Goal: Task Accomplishment & Management: Manage account settings

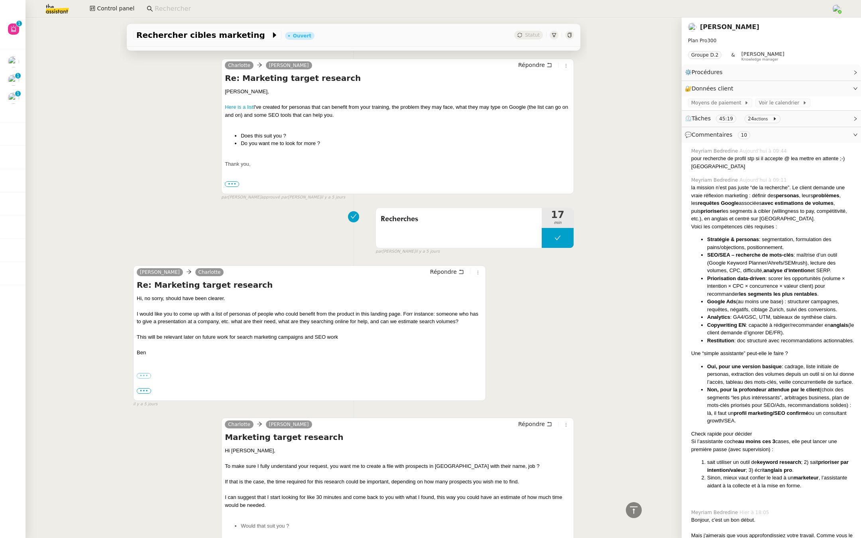
scroll to position [2533, 0]
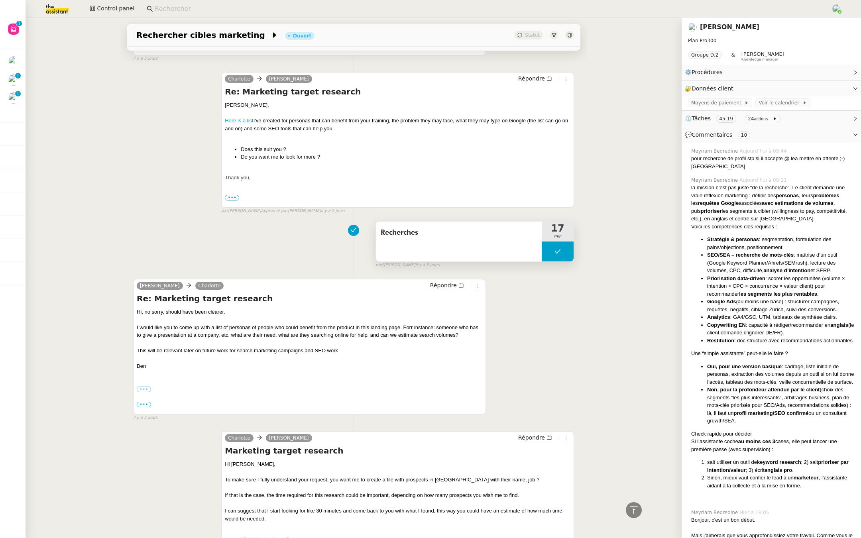
click at [436, 225] on div "Recherches" at bounding box center [459, 242] width 166 height 40
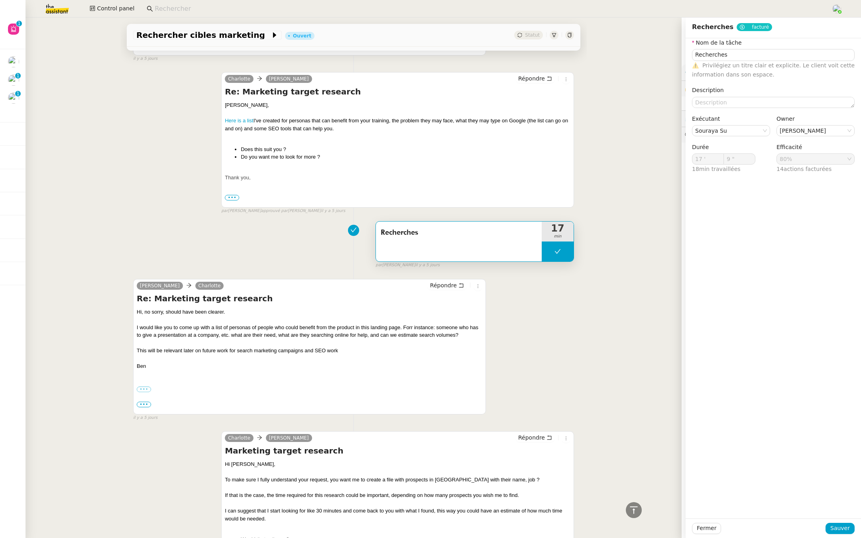
click at [145, 218] on div "Recherches 17 min false par Souraya S. il y a 5 jours" at bounding box center [353, 243] width 441 height 51
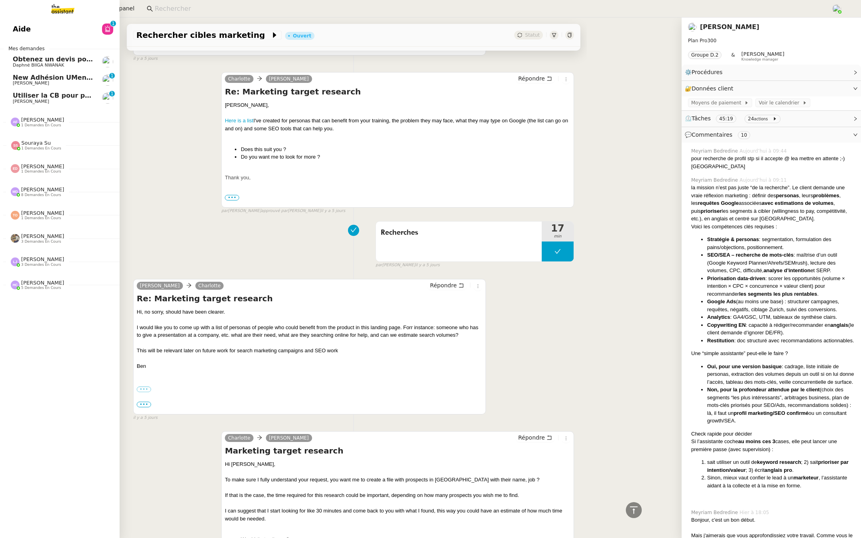
click at [24, 30] on span "Aide" at bounding box center [22, 29] width 18 height 12
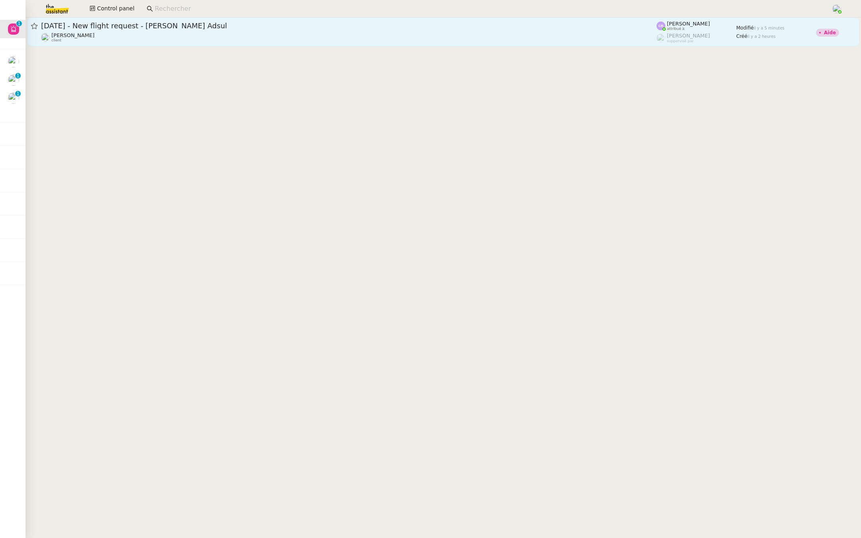
click at [192, 34] on div "Louis Frei client" at bounding box center [348, 37] width 615 height 10
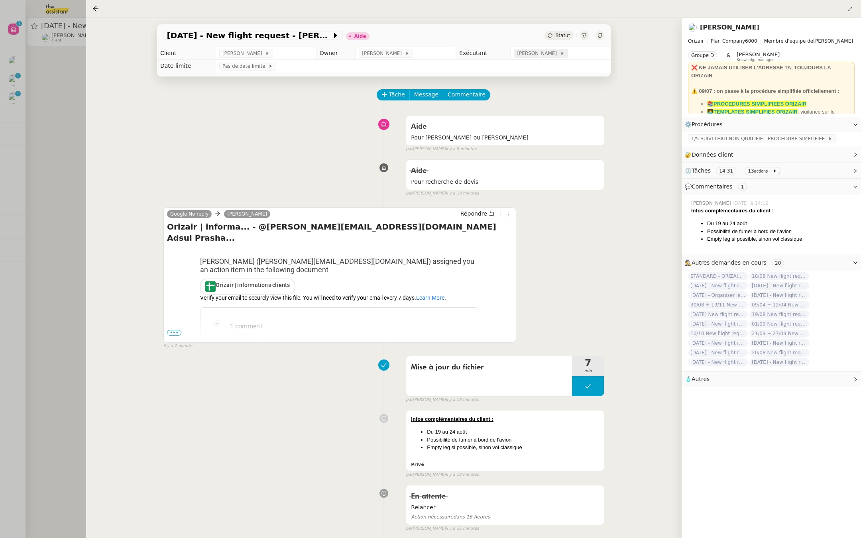
click at [536, 55] on span "Camille Barthès" at bounding box center [538, 53] width 43 height 8
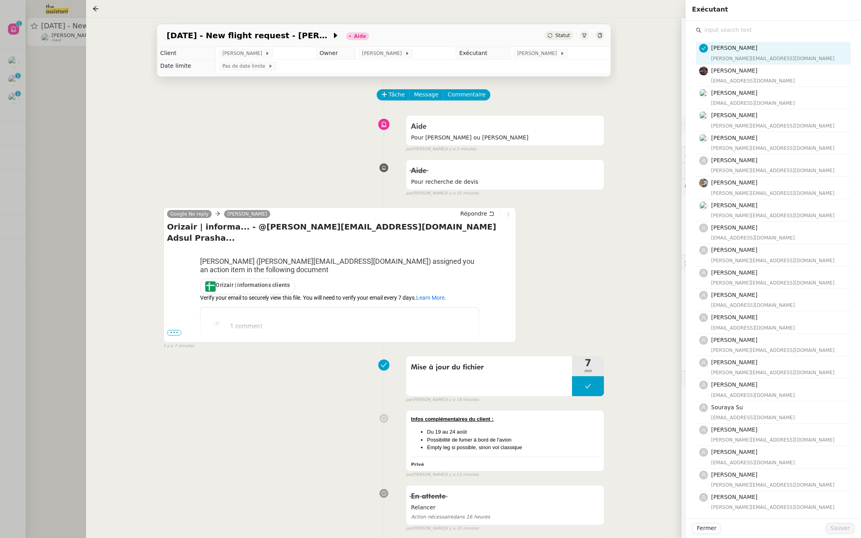
click at [714, 31] on input "text" at bounding box center [775, 30] width 149 height 11
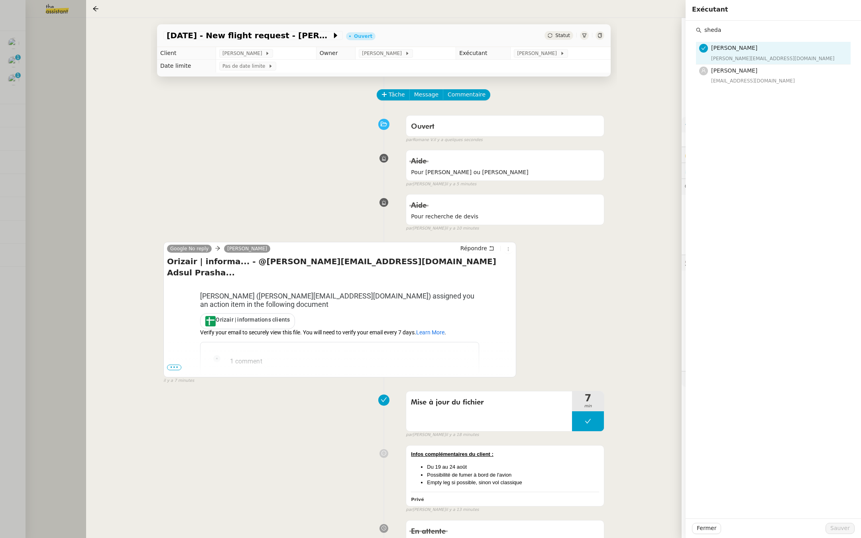
type input "sheda"
click at [361, 73] on div "19th August - New flight request - Prashant Adsul Ouvert Statut Client Louis Fr…" at bounding box center [384, 278] width 466 height 520
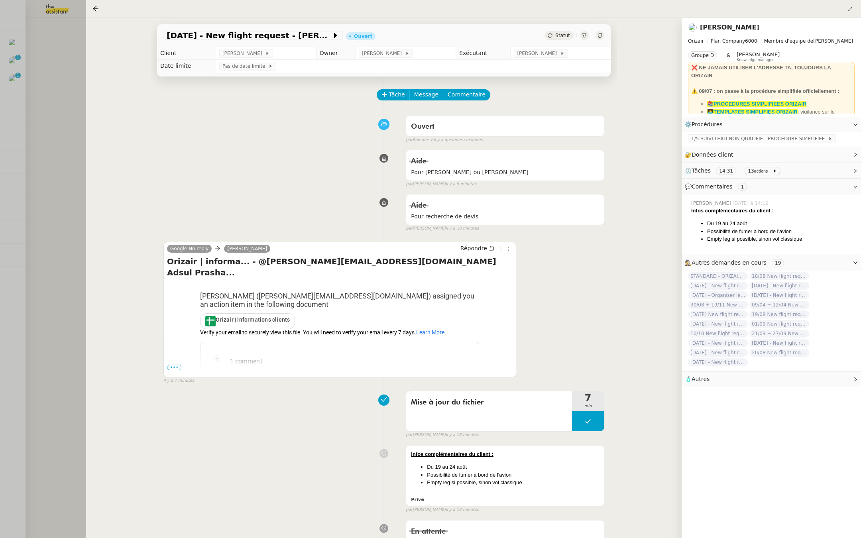
click at [36, 126] on div at bounding box center [430, 269] width 861 height 538
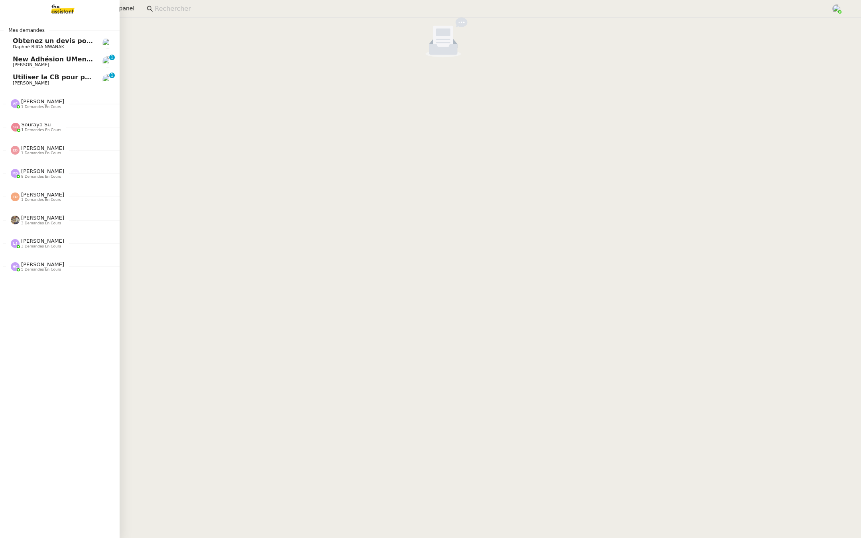
click at [29, 78] on span "Utiliser la CB pour paiements" at bounding box center [65, 77] width 105 height 8
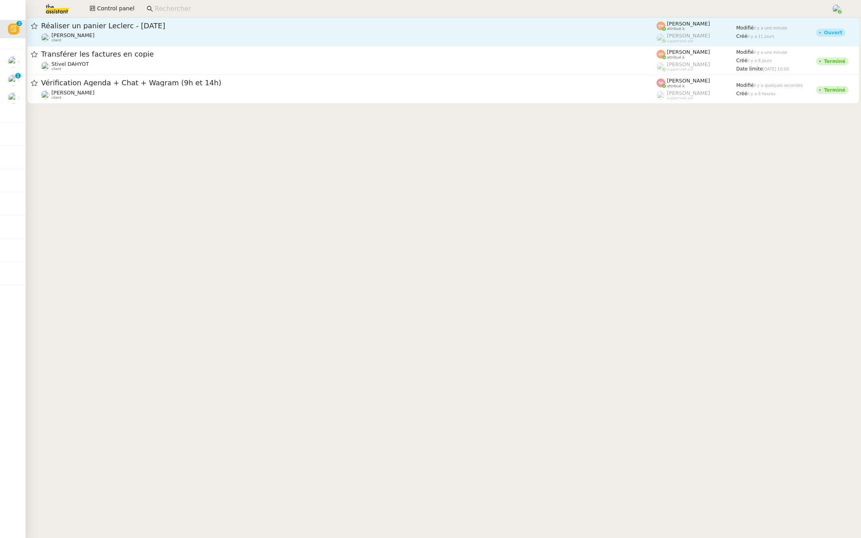
click at [99, 29] on span "Réaliser un panier Leclerc - août 2025" at bounding box center [348, 25] width 615 height 7
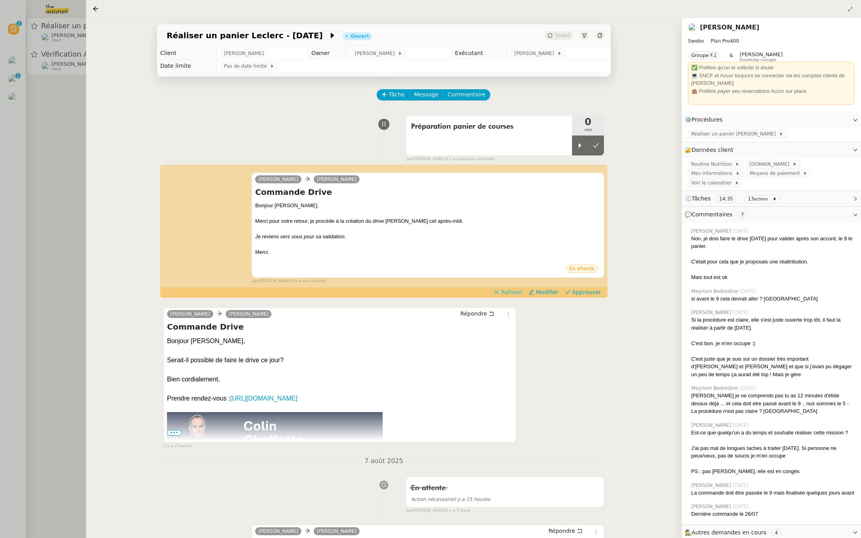
click at [517, 292] on span "Refuser" at bounding box center [511, 292] width 21 height 8
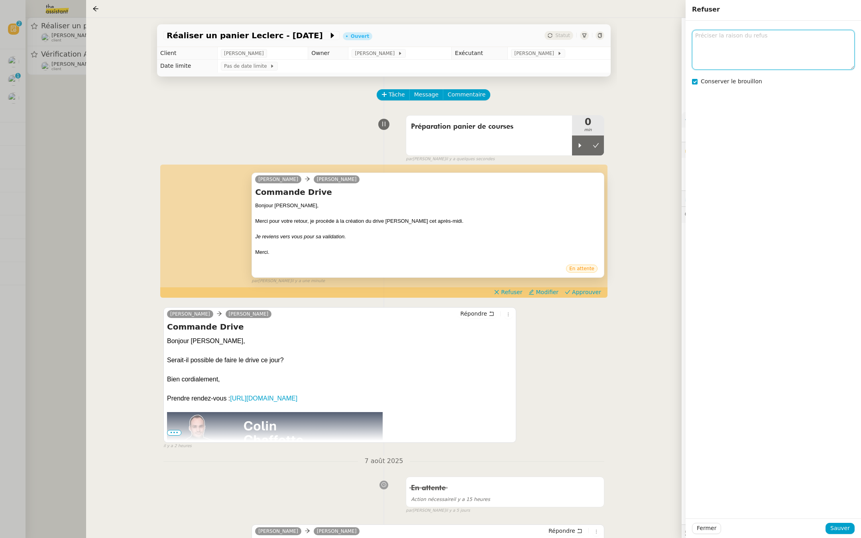
click at [737, 46] on textarea at bounding box center [773, 49] width 163 height 39
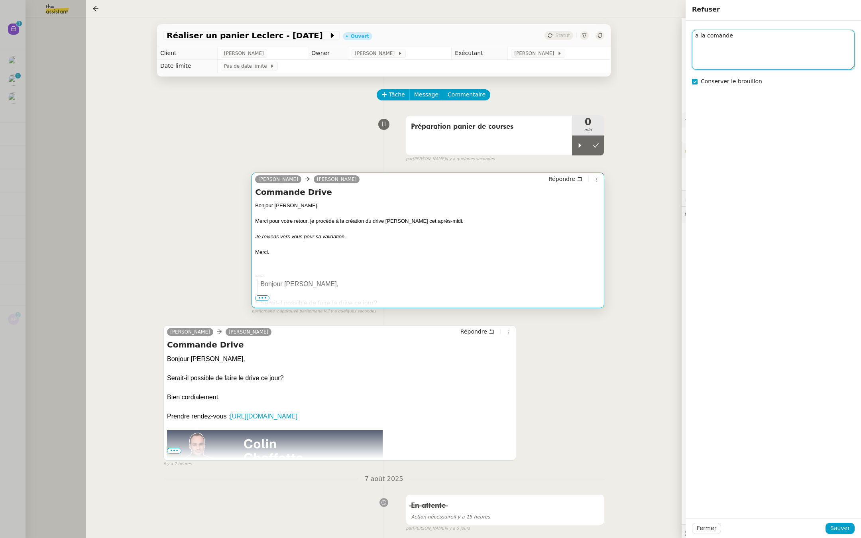
type textarea "a la comande"
click at [190, 104] on div "Tâche Message Commentaire" at bounding box center [383, 98] width 441 height 19
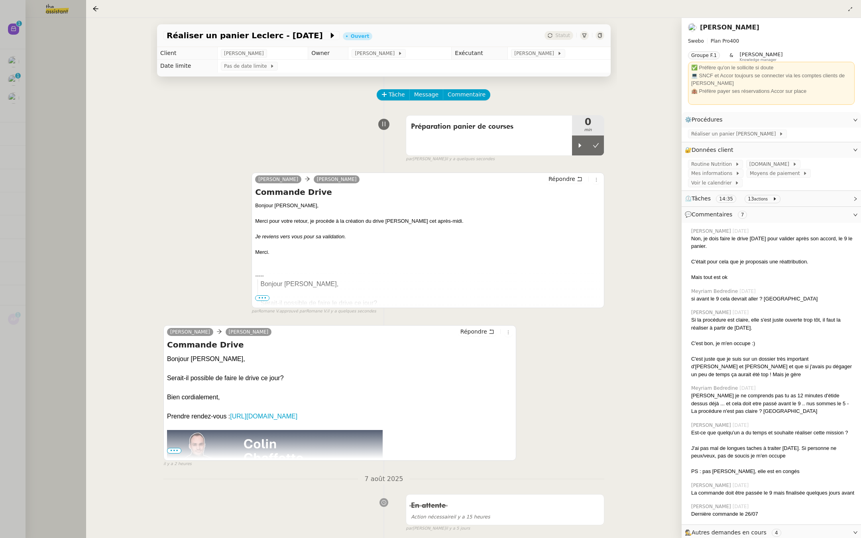
click at [58, 84] on div at bounding box center [430, 269] width 861 height 538
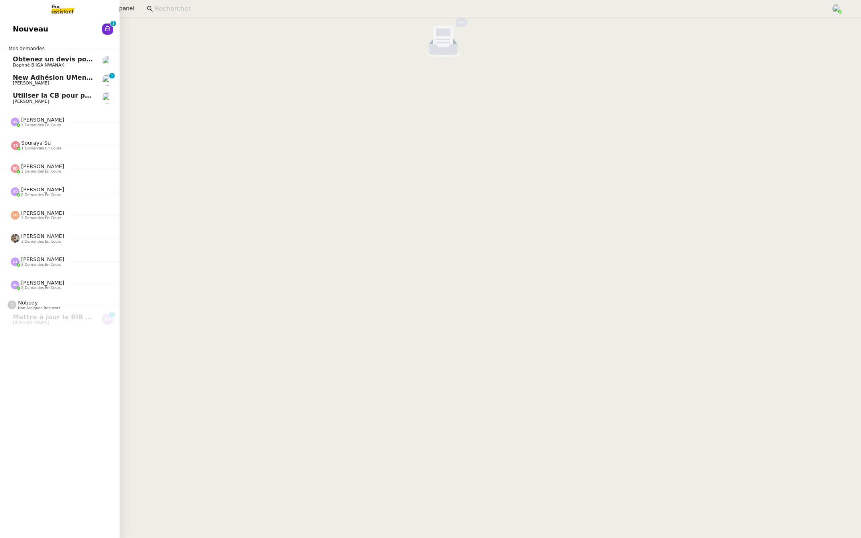
click at [15, 31] on span "Nouveau" at bounding box center [30, 29] width 35 height 12
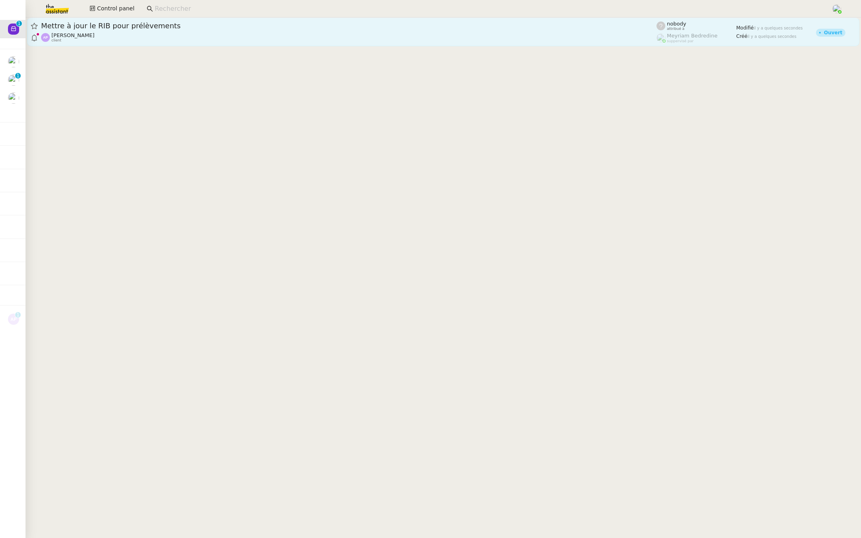
click at [176, 20] on link "Mettre à jour le RIB pour prélèvements Ashley Poniatowski client nobody attribu…" at bounding box center [443, 32] width 832 height 29
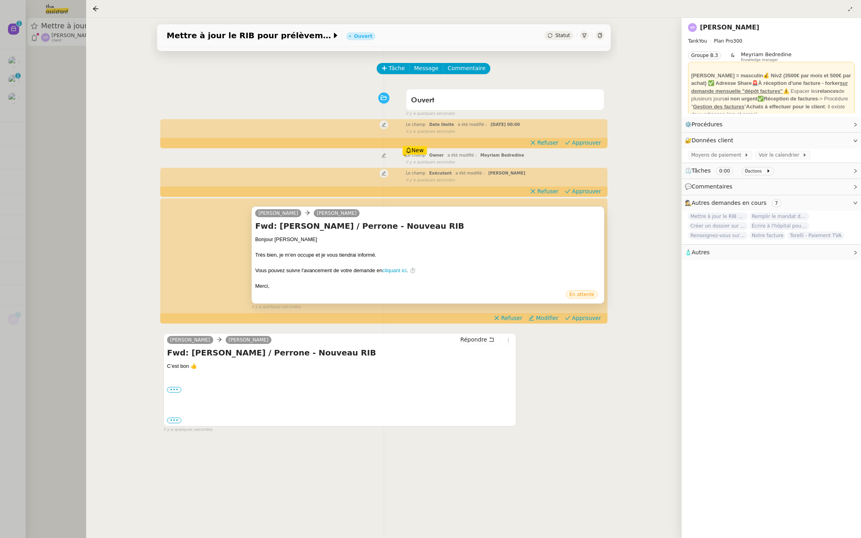
scroll to position [35, 0]
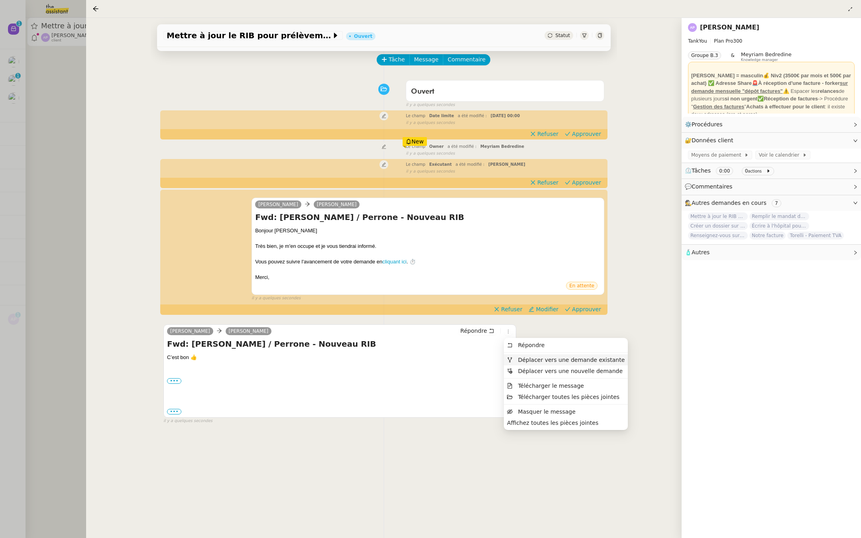
click at [543, 357] on span "Déplacer vers une demande existante" at bounding box center [571, 360] width 107 height 6
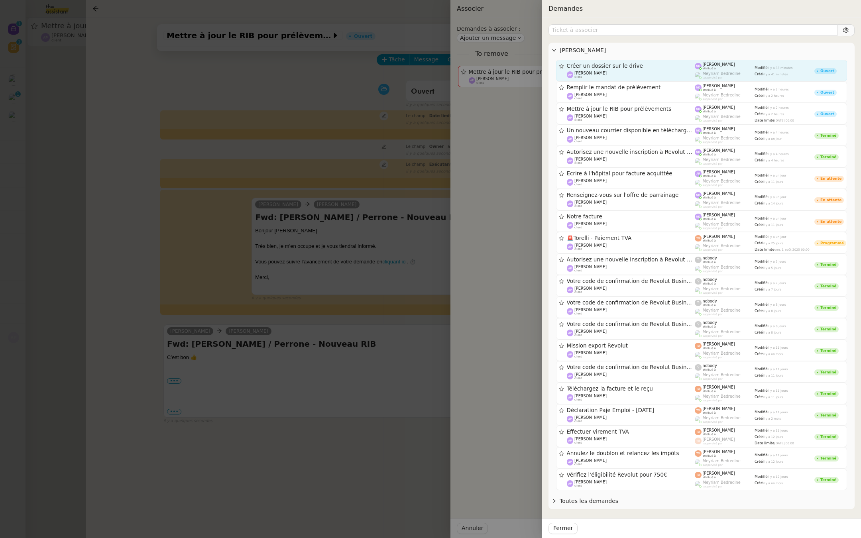
click at [700, 64] on img at bounding box center [698, 66] width 7 height 7
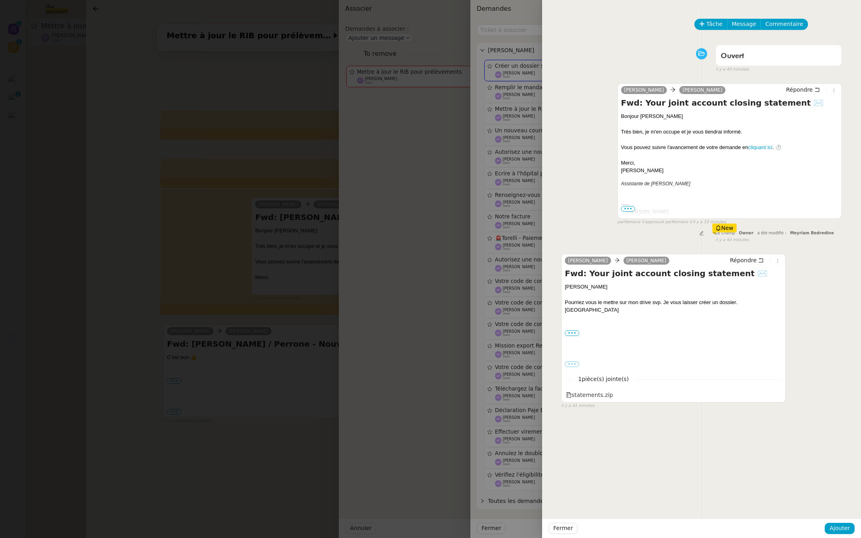
click at [141, 324] on div at bounding box center [430, 269] width 861 height 538
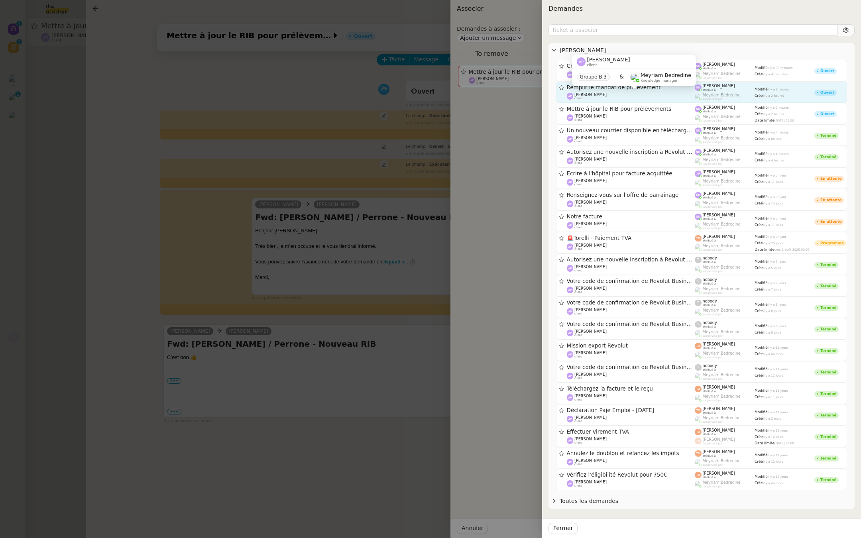
click at [643, 92] on div "Ashley Poniatowski client" at bounding box center [631, 96] width 128 height 8
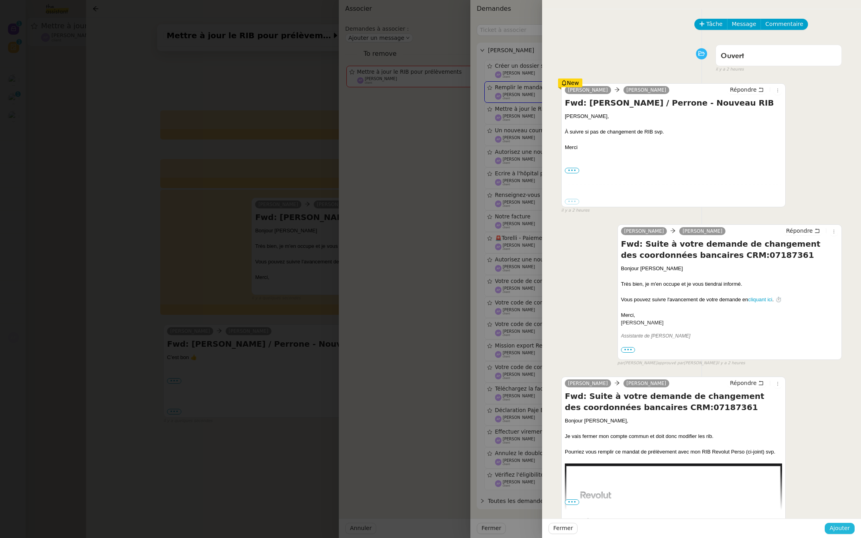
click at [849, 524] on span "Ajouter" at bounding box center [839, 528] width 20 height 9
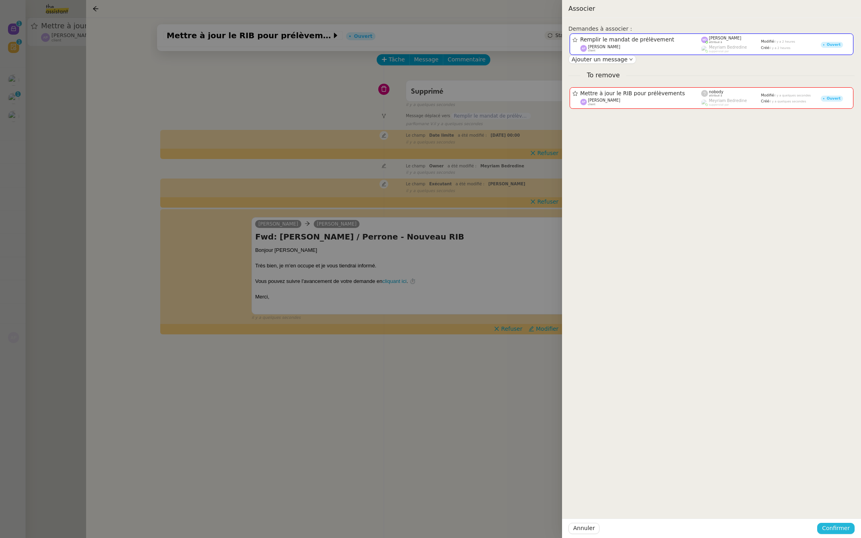
click at [849, 526] on span "Confirmer" at bounding box center [836, 528] width 28 height 9
click at [841, 504] on span "Ajouter" at bounding box center [836, 507] width 20 height 8
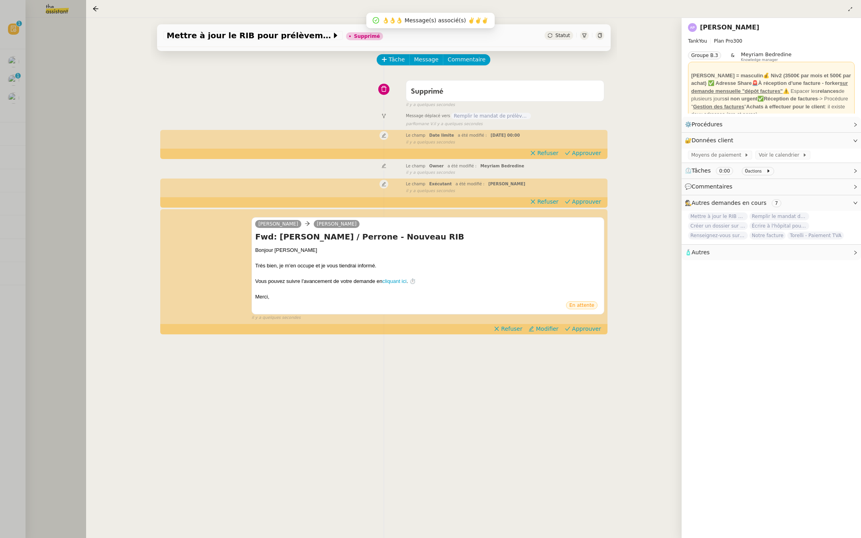
click at [35, 220] on div at bounding box center [430, 269] width 861 height 538
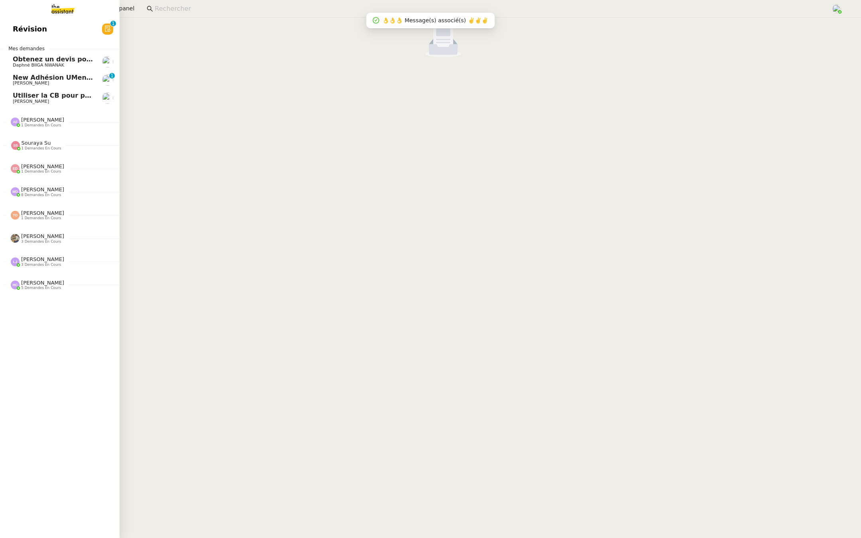
click at [30, 25] on span "Révision" at bounding box center [30, 29] width 34 height 12
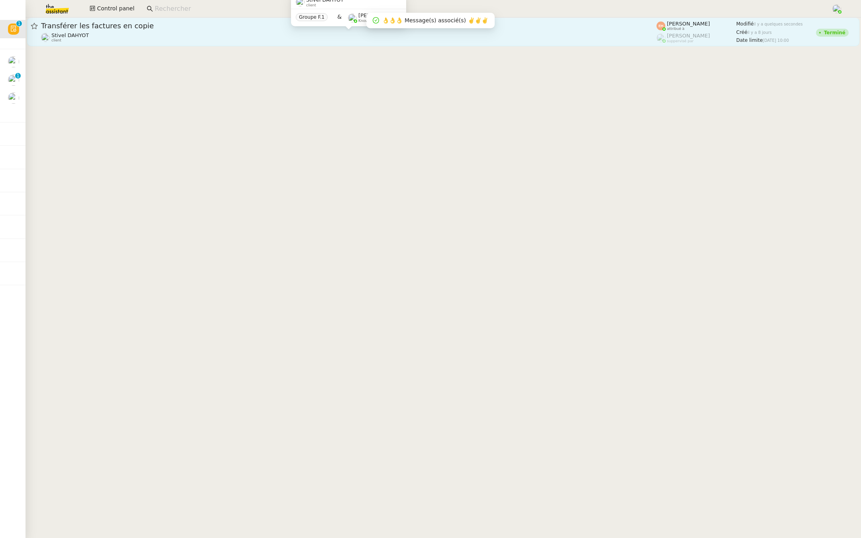
click at [69, 39] on div "Stivel DAHYOT client" at bounding box center [69, 37] width 37 height 10
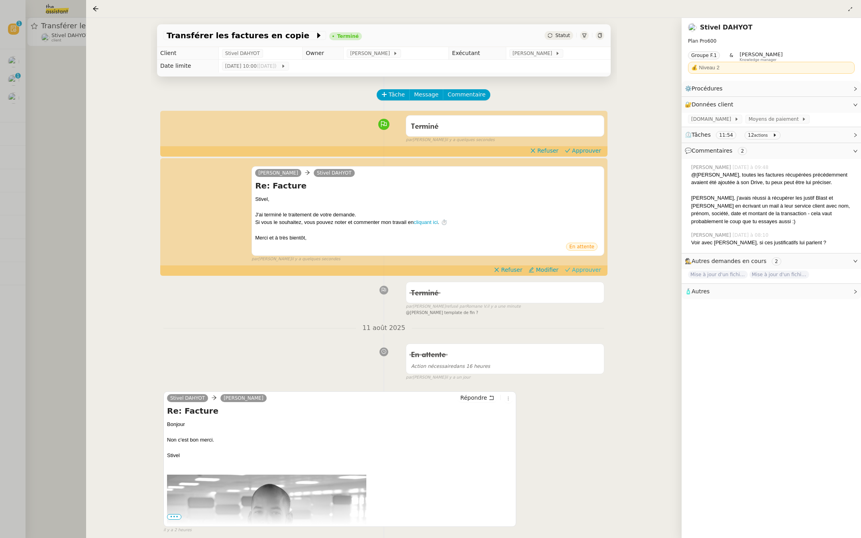
click at [592, 270] on span "Approuver" at bounding box center [586, 270] width 29 height 8
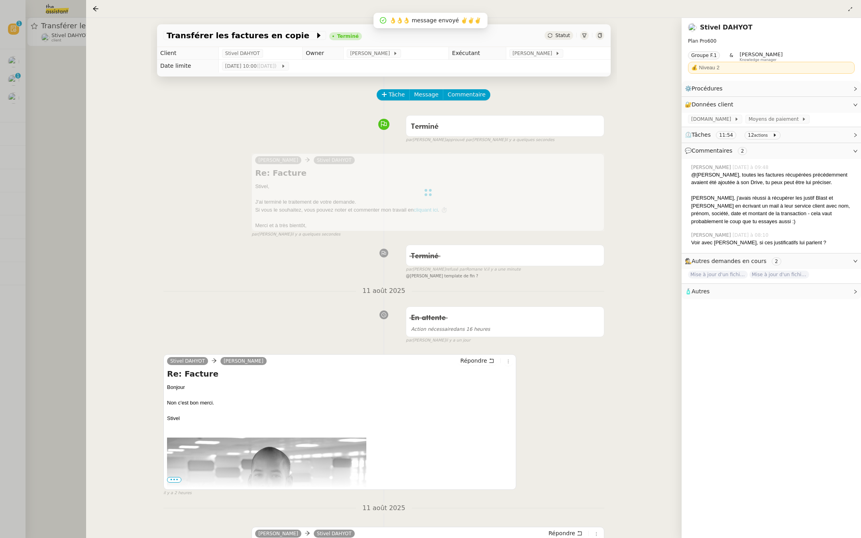
click at [590, 148] on div "Kai Stivel DAHYOT Re: Facture ﻿Stivel﻿, J'ai terminé le traitement de votre dem…" at bounding box center [383, 192] width 441 height 92
click at [12, 189] on div at bounding box center [430, 269] width 861 height 538
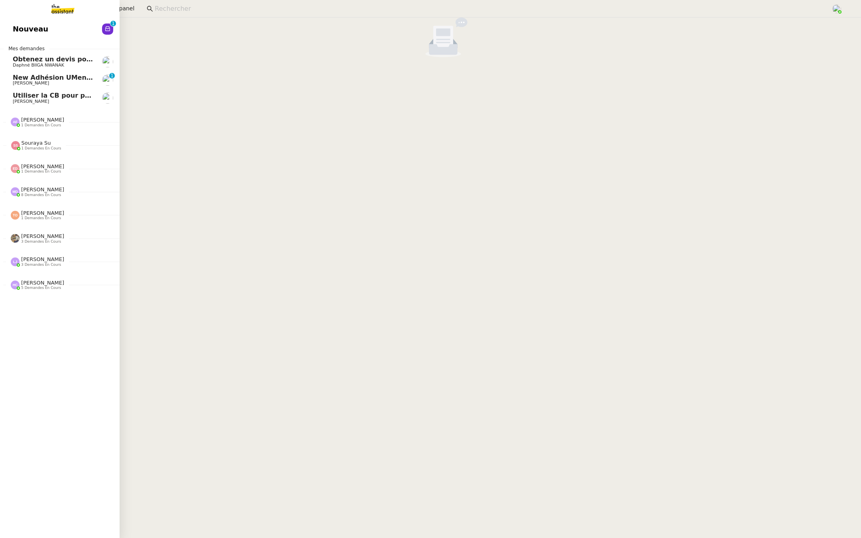
click at [9, 36] on link "Nouveau 0 1 2 3 4 5 6 7 8 9" at bounding box center [60, 29] width 120 height 18
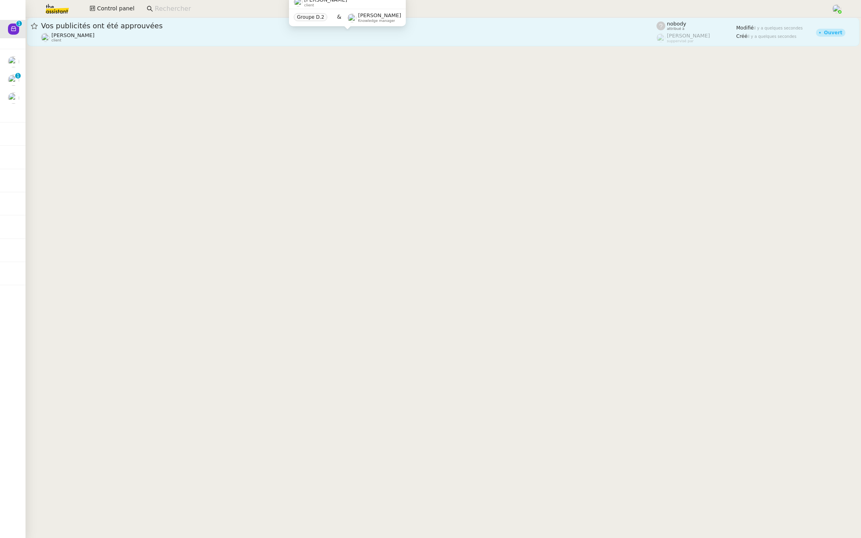
click at [187, 36] on div "Anthony Morcillo client" at bounding box center [348, 37] width 615 height 10
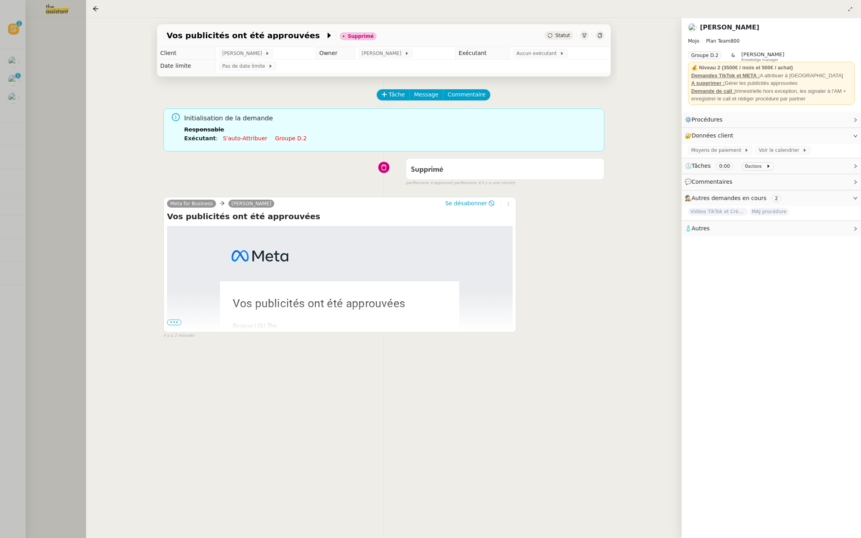
click at [8, 149] on div at bounding box center [430, 269] width 861 height 538
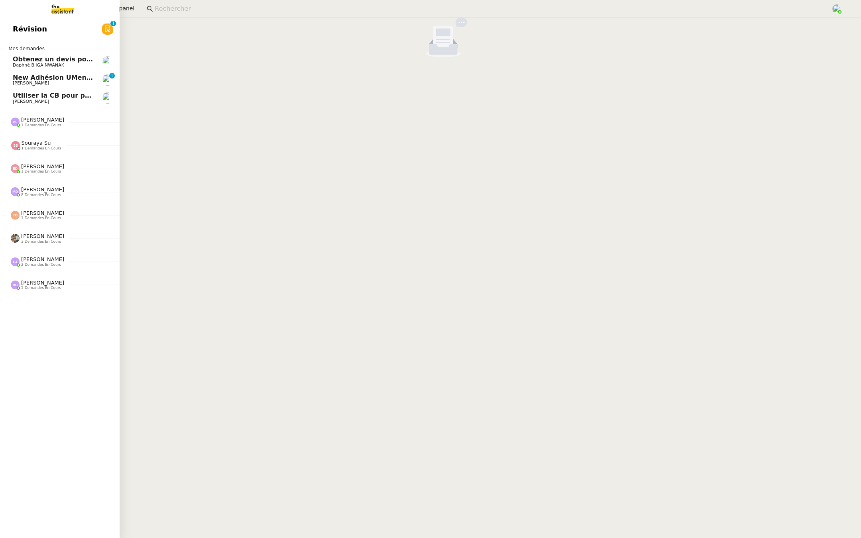
click at [12, 24] on link "Révision 0 1 2 3 4 5 6 7 8 9" at bounding box center [60, 29] width 120 height 18
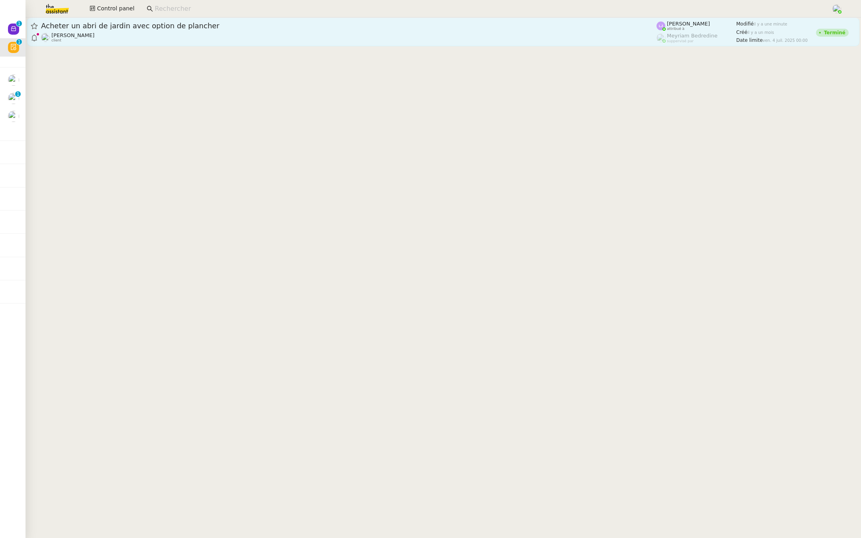
click at [193, 24] on span "Acheter un abri de jardin avec option de plancher" at bounding box center [348, 25] width 615 height 7
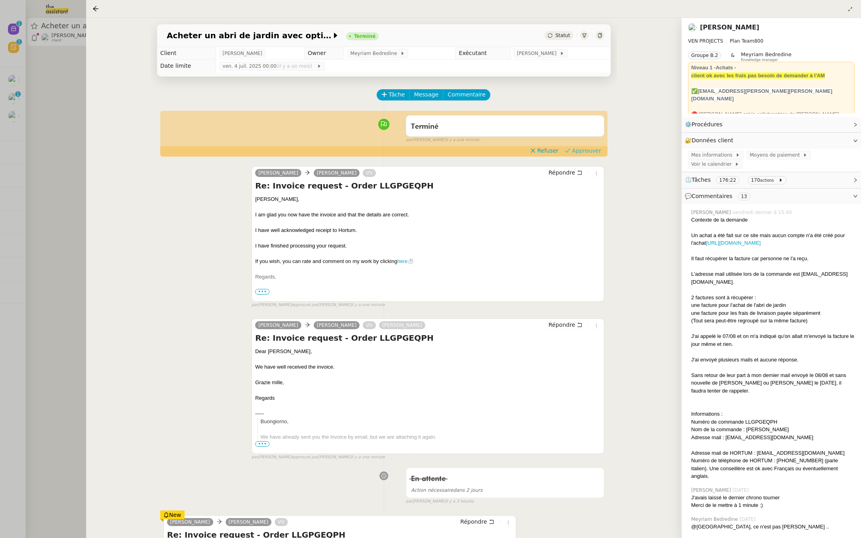
click at [584, 148] on span "Approuver" at bounding box center [586, 151] width 29 height 8
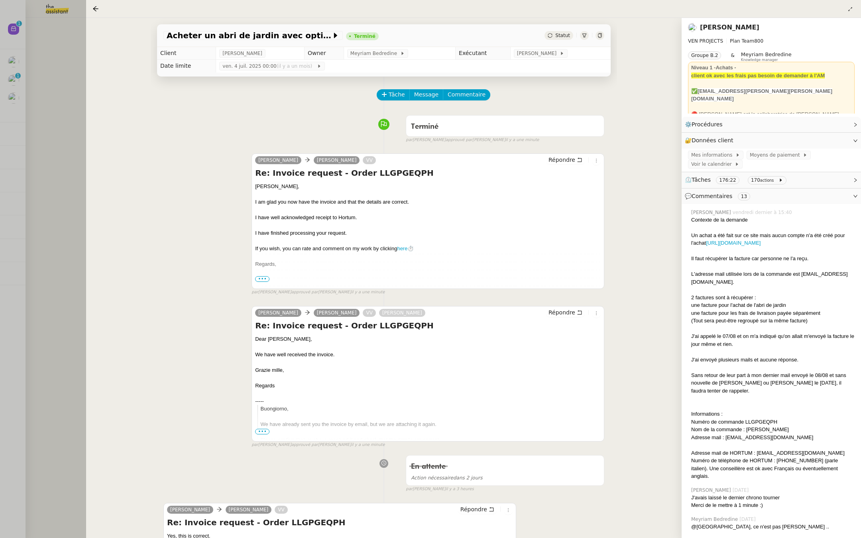
click at [76, 198] on div at bounding box center [430, 269] width 861 height 538
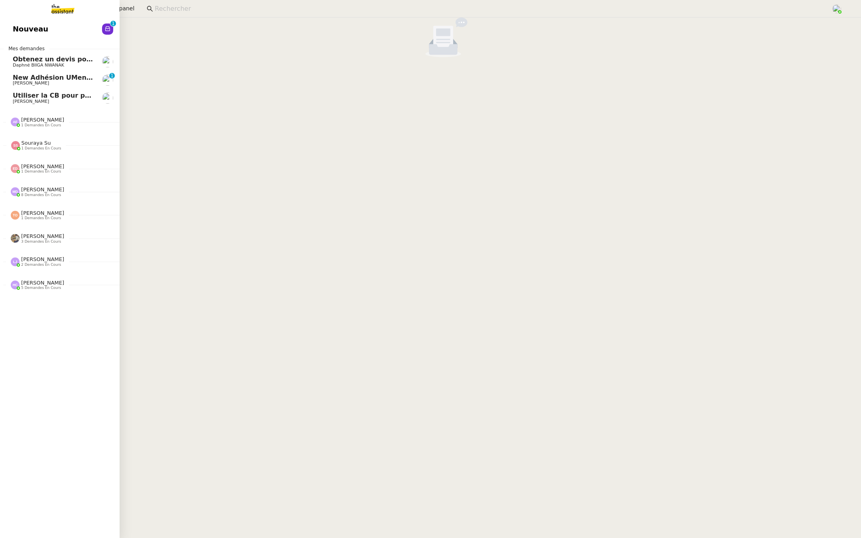
click at [24, 20] on link "Nouveau 0 1 2 3 4 5 6 7 8 9" at bounding box center [60, 29] width 120 height 18
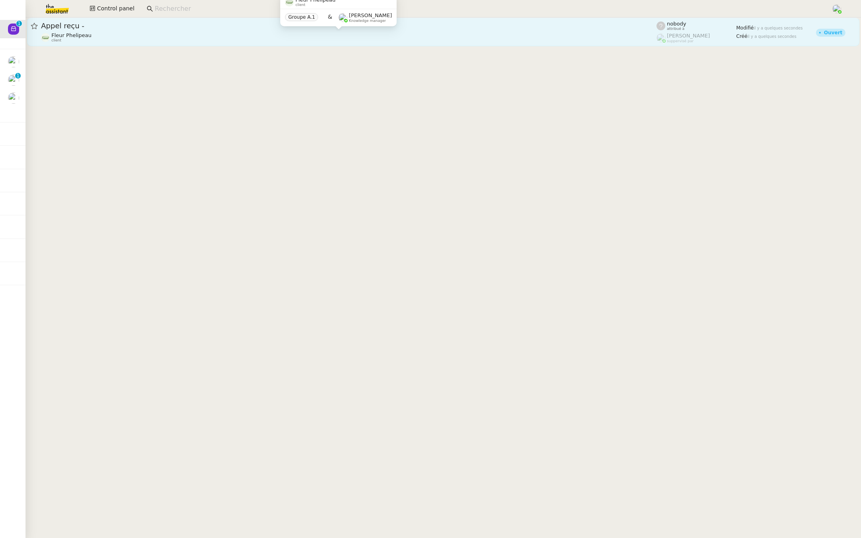
click at [145, 25] on span "Appel reçu -" at bounding box center [348, 25] width 615 height 7
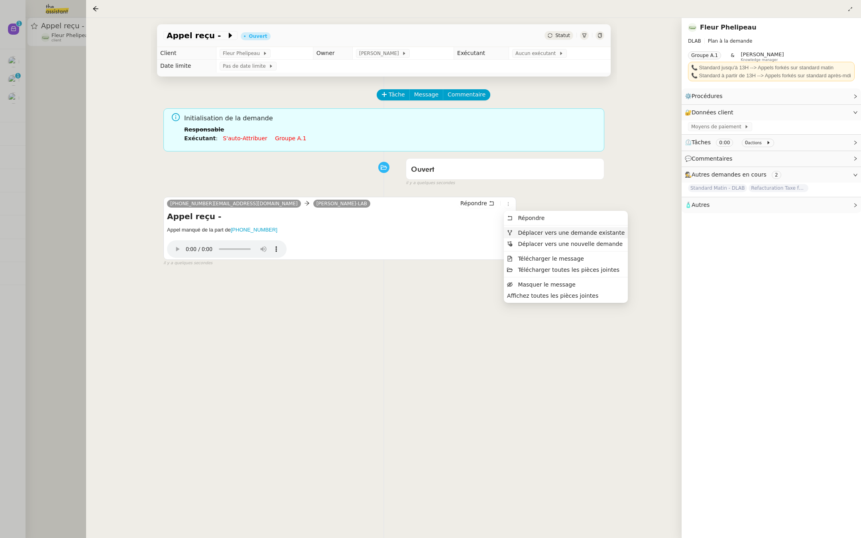
click at [531, 237] on li "Déplacer vers une demande existante" at bounding box center [566, 232] width 124 height 11
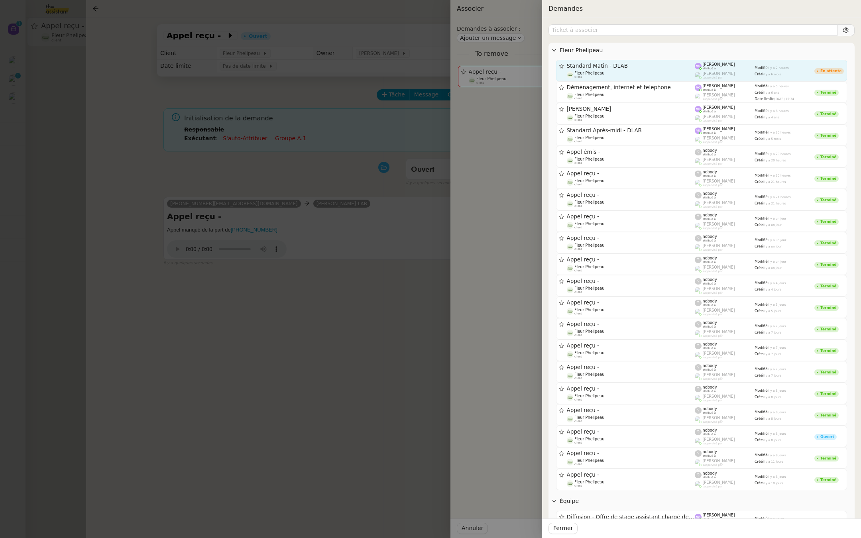
click at [652, 68] on span "Standard Matin - DLAB" at bounding box center [631, 66] width 128 height 6
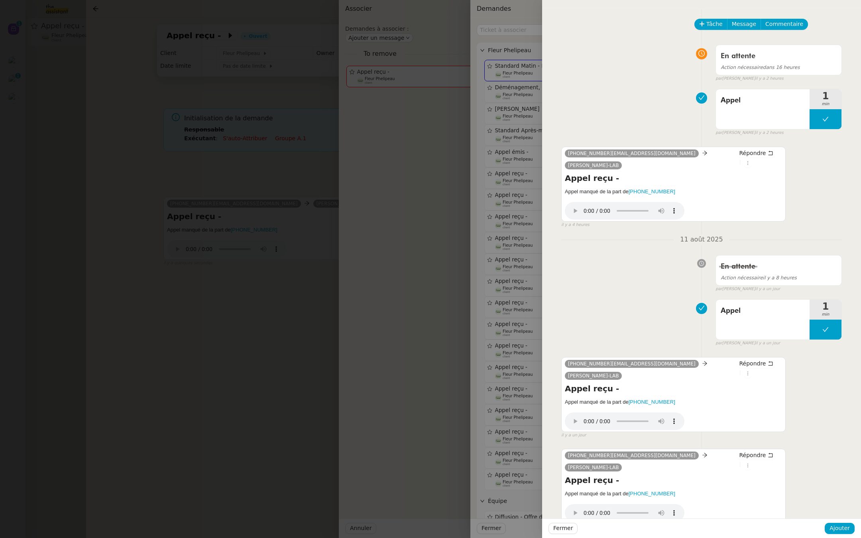
click at [35, 276] on div at bounding box center [430, 269] width 861 height 538
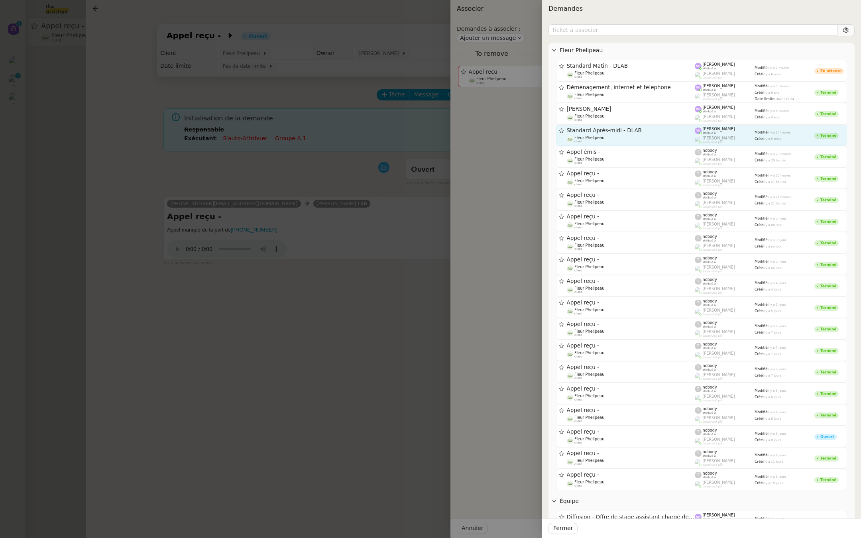
click at [670, 136] on div "Fleur Phelipeau client" at bounding box center [631, 140] width 128 height 8
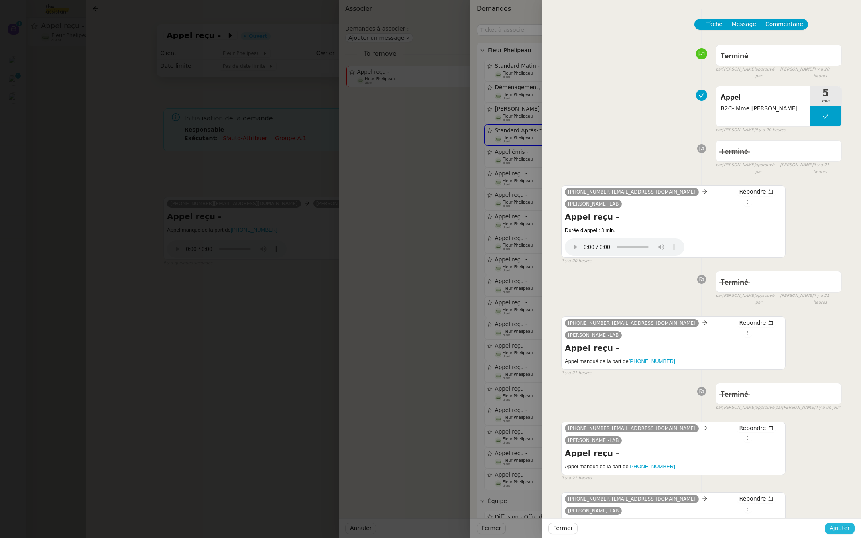
click at [840, 526] on span "Ajouter" at bounding box center [839, 528] width 20 height 9
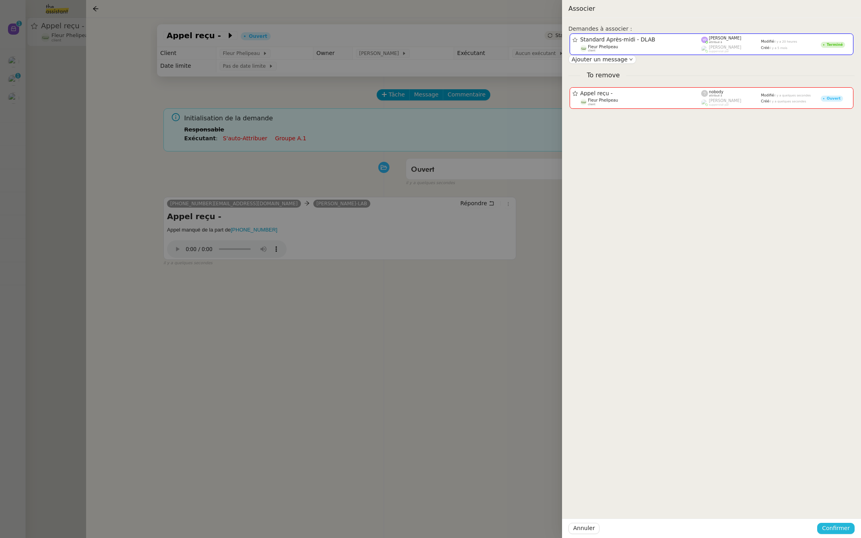
click at [840, 526] on span "Confirmer" at bounding box center [836, 528] width 28 height 9
click at [836, 509] on span "Ajouter" at bounding box center [836, 507] width 20 height 8
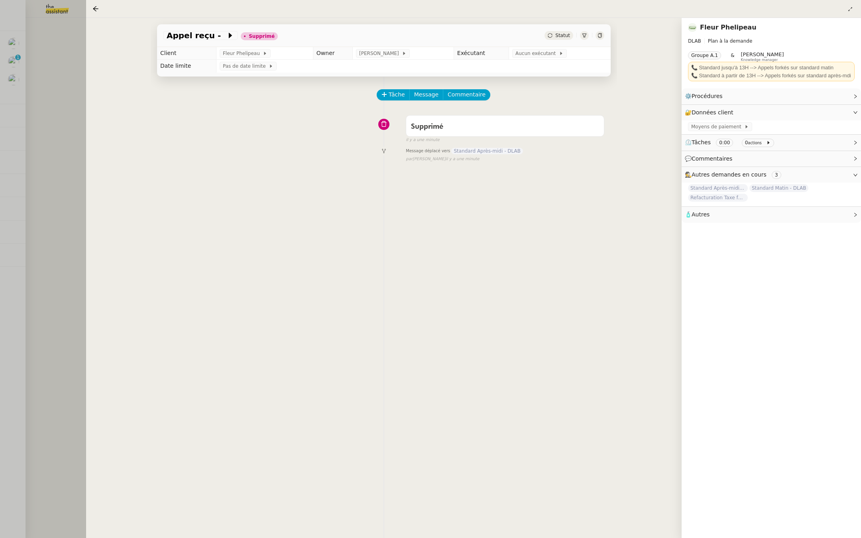
click at [0, 105] on div at bounding box center [430, 269] width 861 height 538
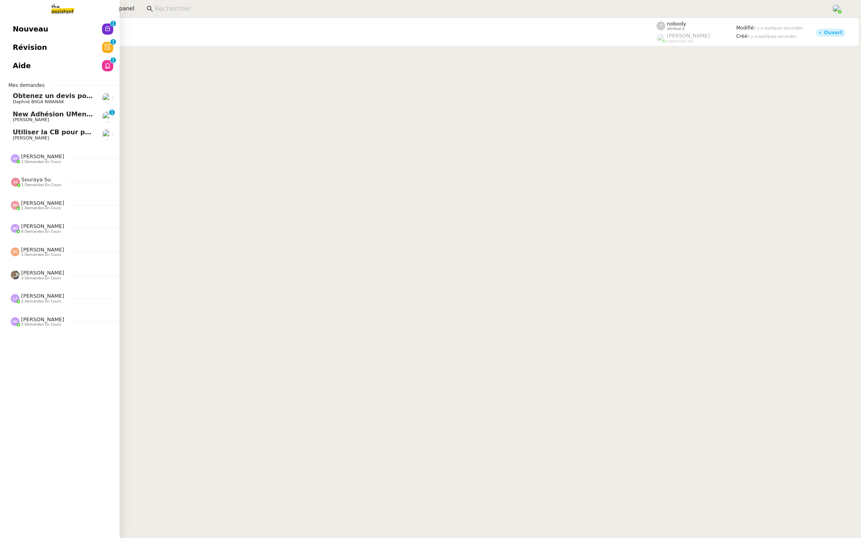
click at [13, 51] on span "Révision" at bounding box center [30, 47] width 34 height 12
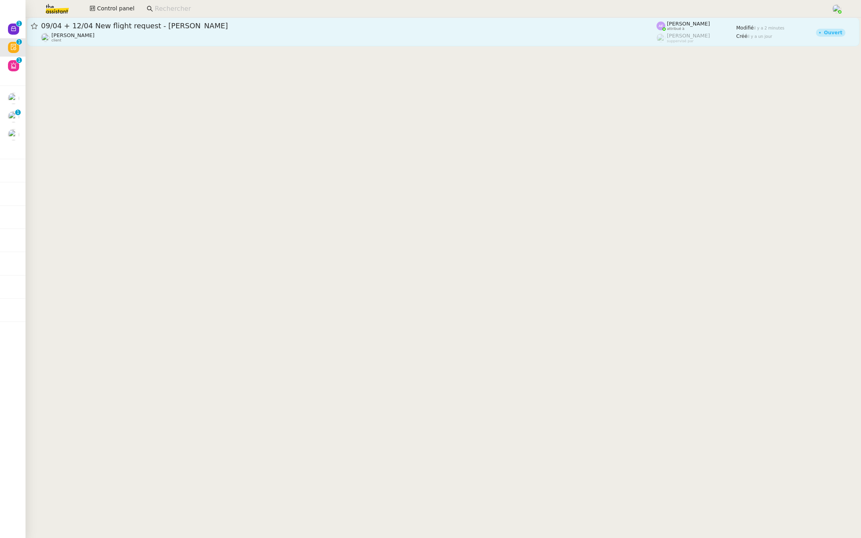
click at [91, 35] on div "Louis Frei client" at bounding box center [348, 37] width 615 height 10
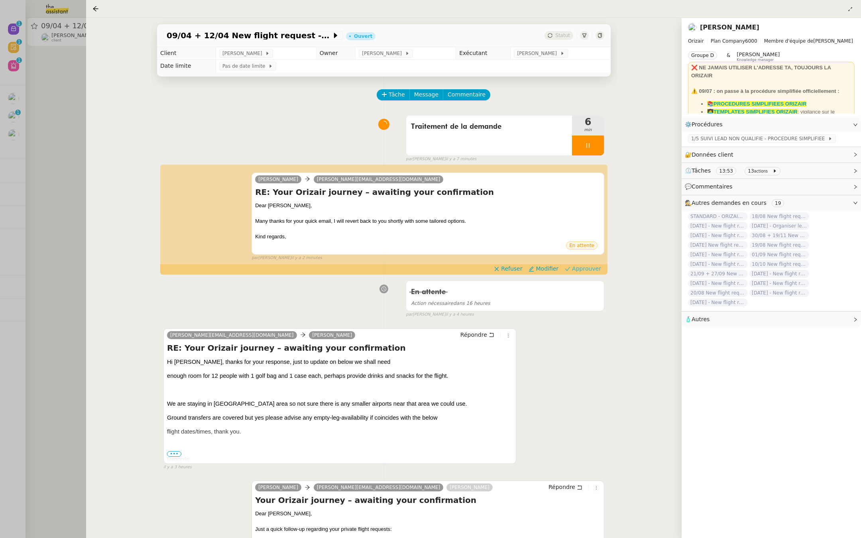
click at [592, 269] on span "Approuver" at bounding box center [586, 269] width 29 height 8
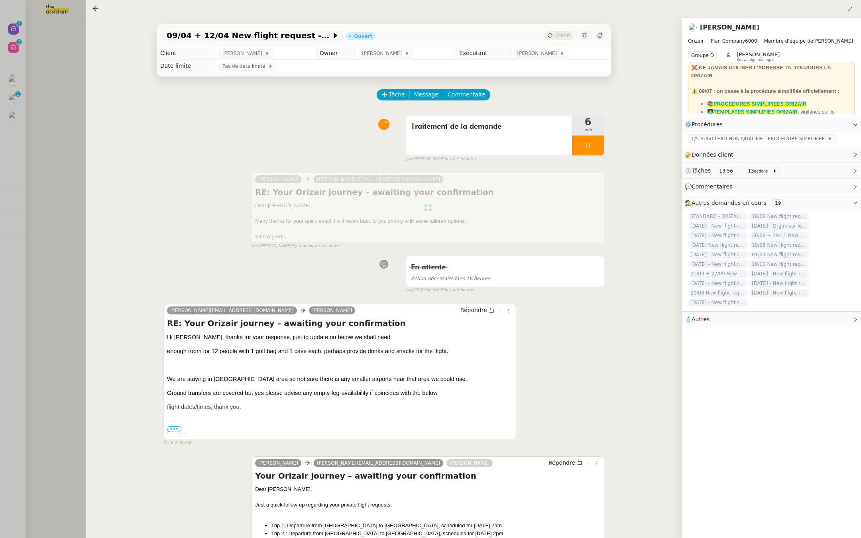
click at [31, 151] on div at bounding box center [430, 269] width 861 height 538
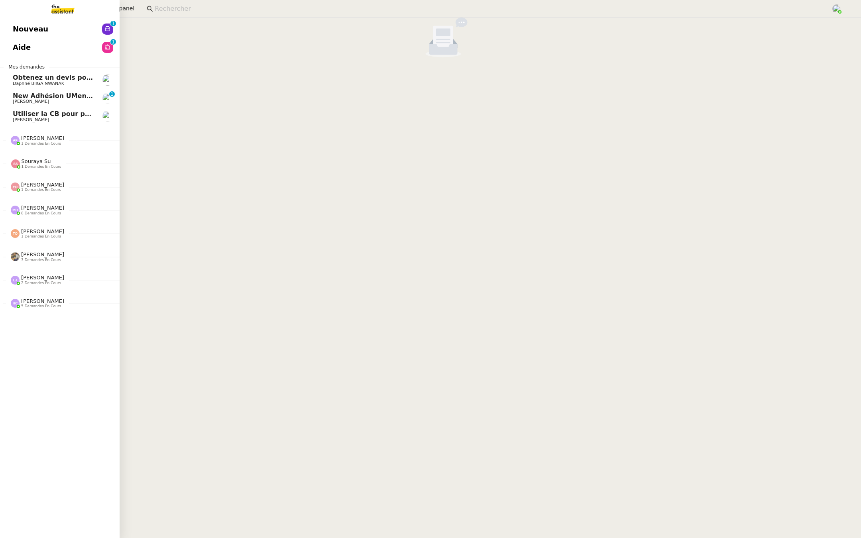
click at [22, 26] on span "Nouveau" at bounding box center [30, 29] width 35 height 12
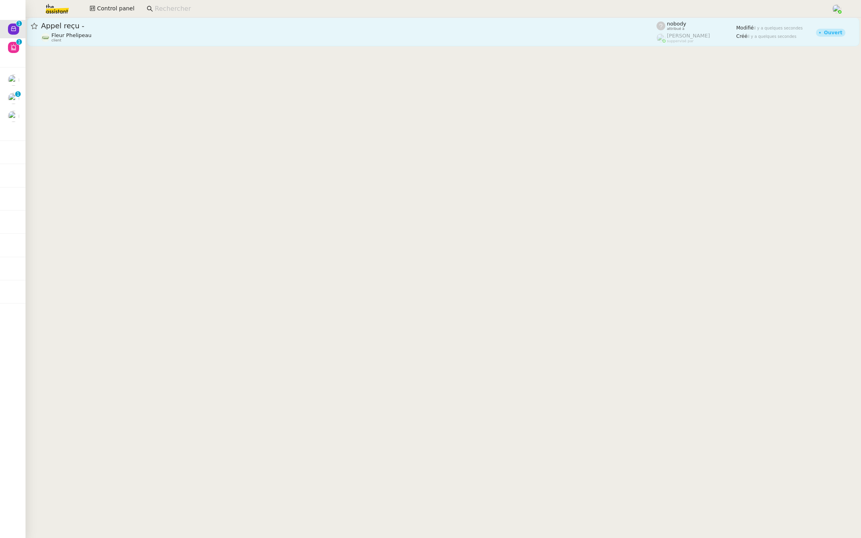
click at [147, 27] on span "Appel reçu -" at bounding box center [348, 25] width 615 height 7
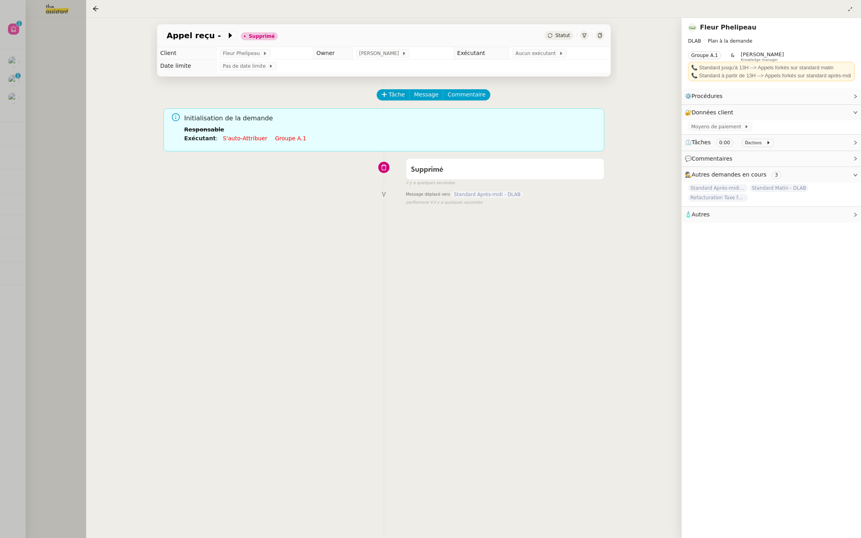
click at [0, 99] on div at bounding box center [430, 269] width 861 height 538
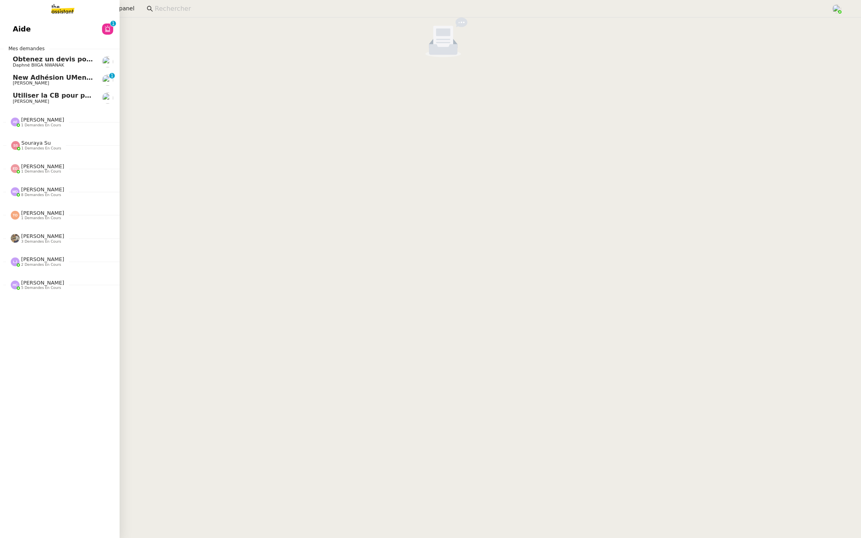
click at [2, 24] on link "Aide 0 1 2 3 4 5 6 7 8 9" at bounding box center [60, 29] width 120 height 18
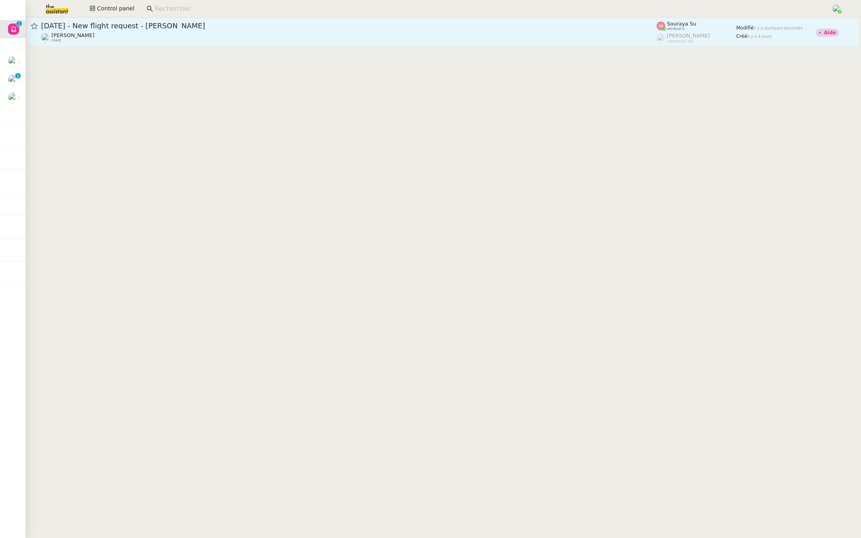
click at [141, 35] on div "[PERSON_NAME] client" at bounding box center [348, 37] width 615 height 10
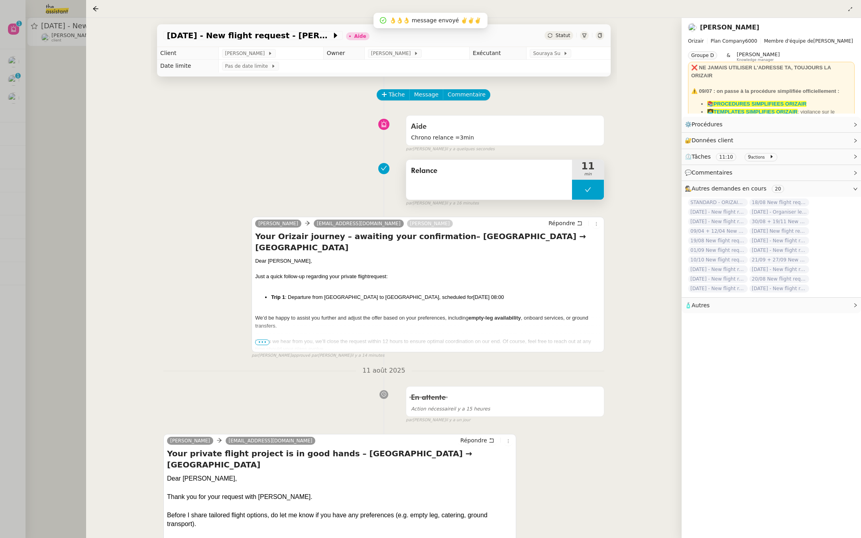
click at [498, 174] on span "Relance" at bounding box center [489, 171] width 156 height 12
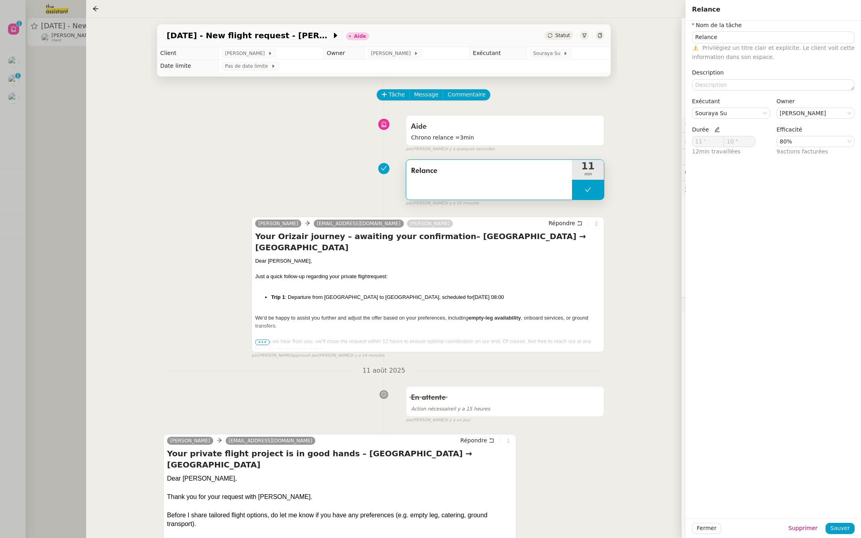
click at [714, 128] on icon at bounding box center [716, 129] width 5 height 5
drag, startPoint x: 467, startPoint y: 452, endPoint x: 430, endPoint y: 452, distance: 37.1
click at [430, 452] on h4 "Your private flight project is in good hands – London → Nice" at bounding box center [340, 459] width 346 height 22
drag, startPoint x: 702, startPoint y: 141, endPoint x: 673, endPoint y: 142, distance: 29.1
click at [673, 142] on app-ticket "22nd August 2025 - New flight request - Tushar Jaggi Aide Statut Client Louis F…" at bounding box center [473, 278] width 775 height 520
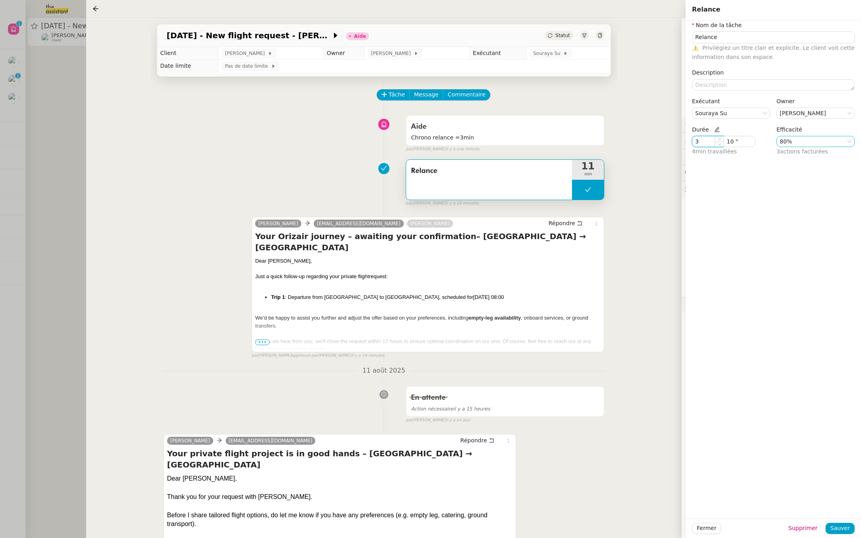
type input "3 '"
click at [799, 139] on nz-select-item "80%" at bounding box center [816, 141] width 72 height 10
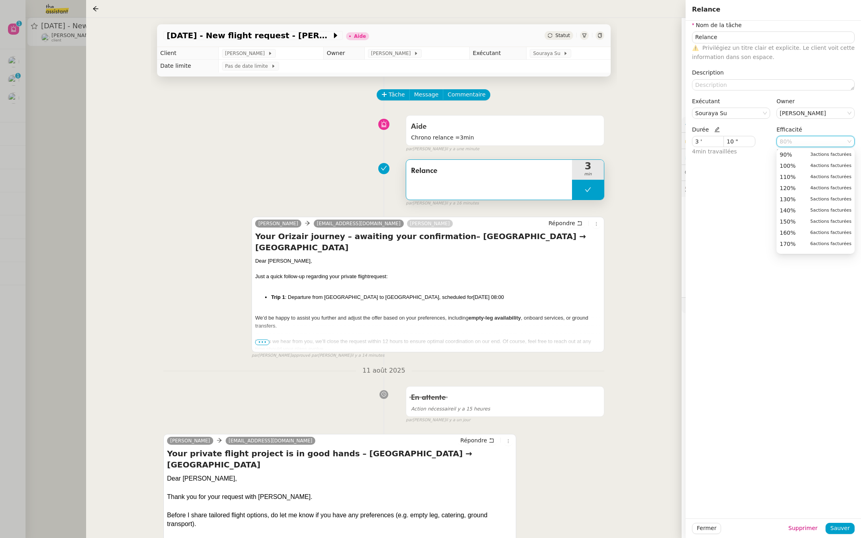
type input "Relance"
type input "3 '"
type input "10 ""
click at [837, 527] on span "Sauver" at bounding box center [840, 528] width 20 height 9
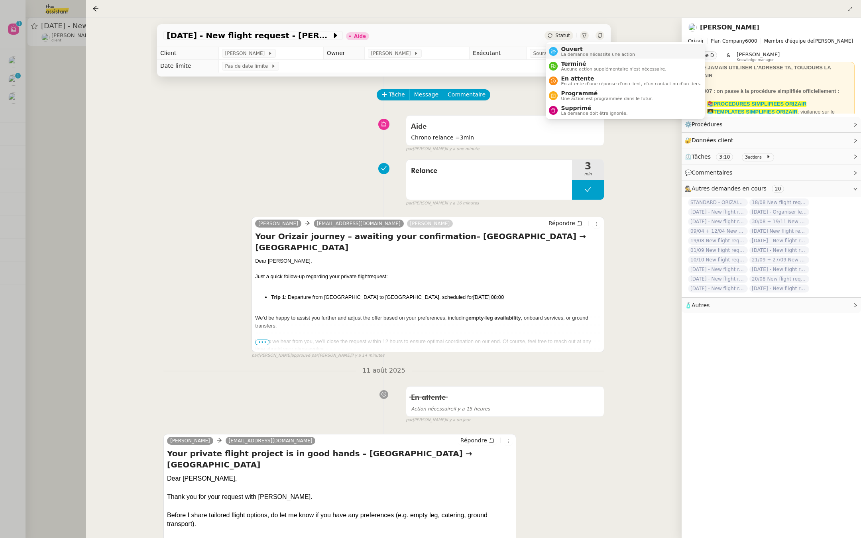
click at [562, 47] on span "Ouvert" at bounding box center [598, 49] width 74 height 6
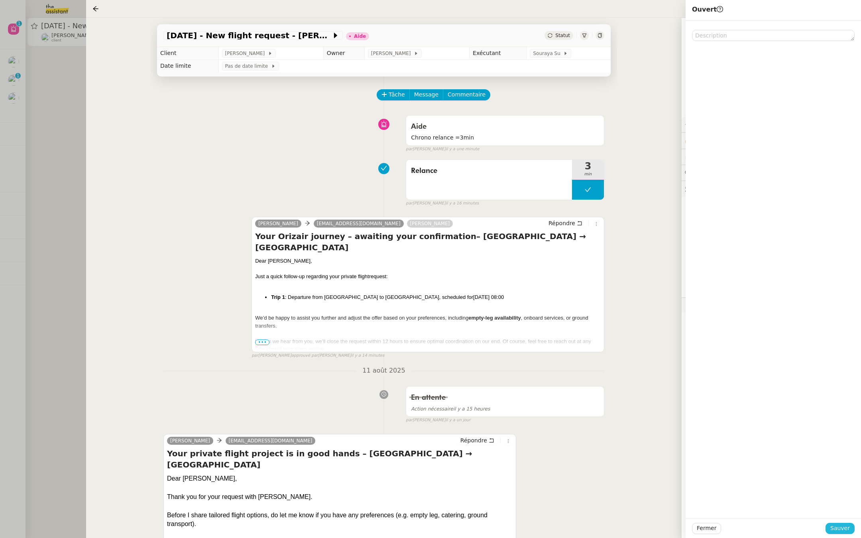
click at [843, 529] on span "Sauver" at bounding box center [840, 528] width 20 height 9
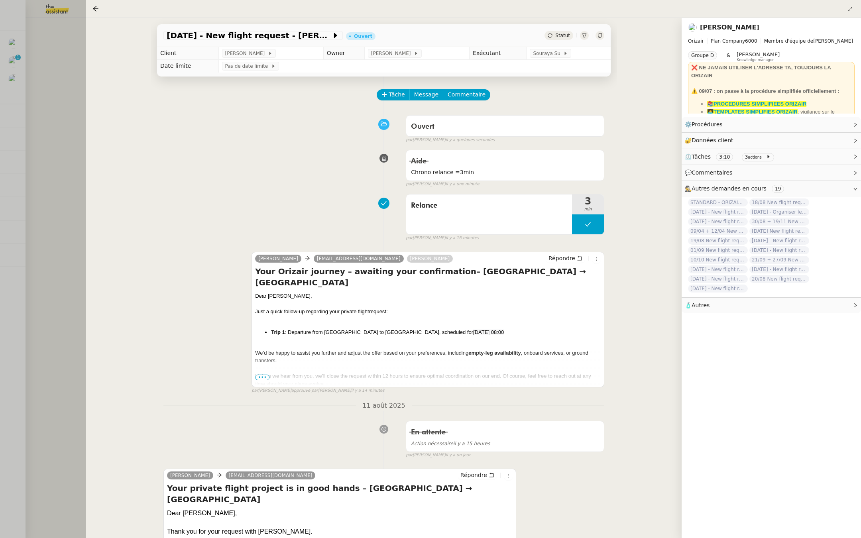
click at [41, 98] on div at bounding box center [430, 269] width 861 height 538
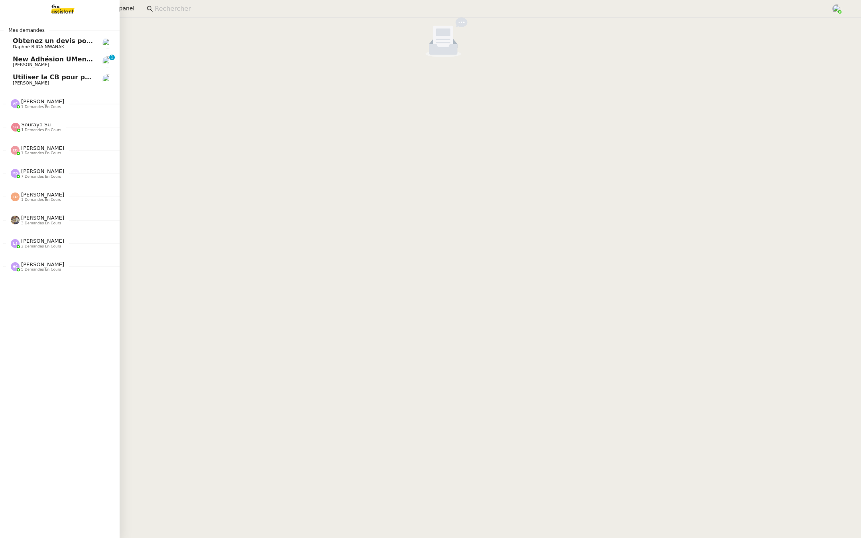
click at [16, 62] on span "[PERSON_NAME]" at bounding box center [31, 64] width 36 height 5
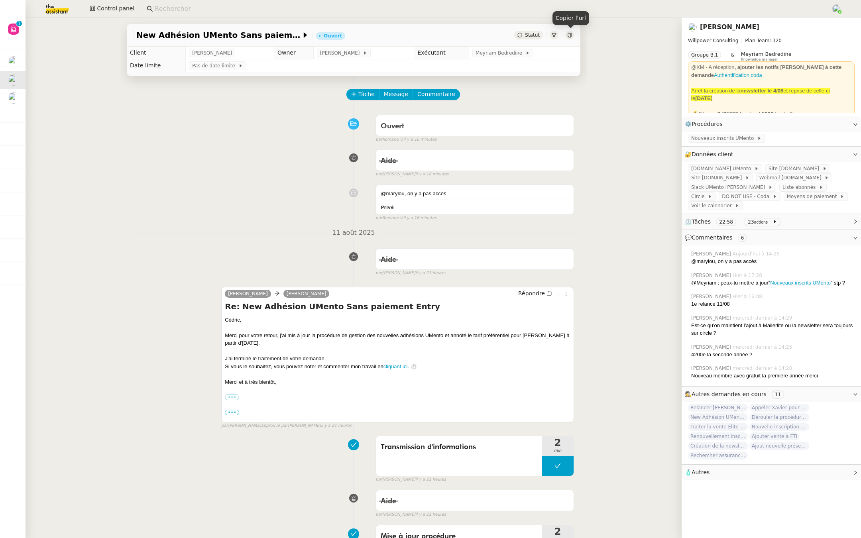
click at [569, 32] on div at bounding box center [569, 35] width 9 height 9
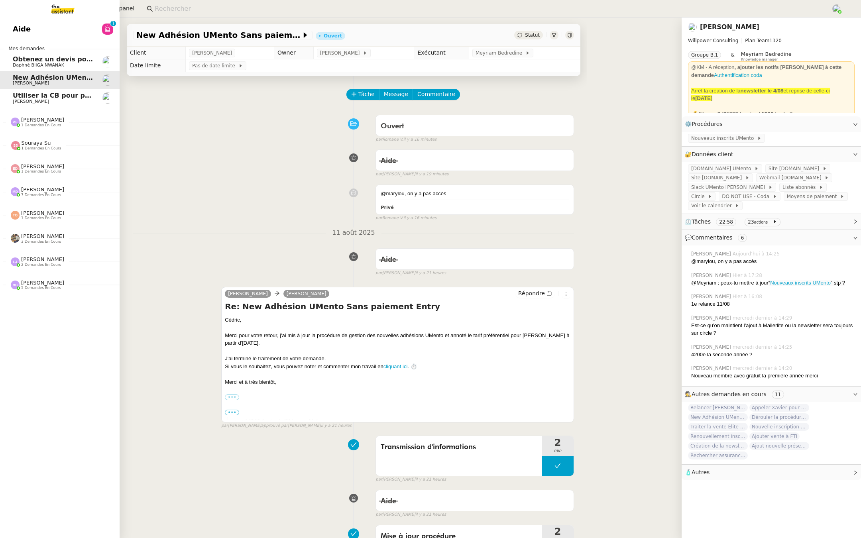
click at [13, 28] on span "Aide" at bounding box center [22, 29] width 18 height 12
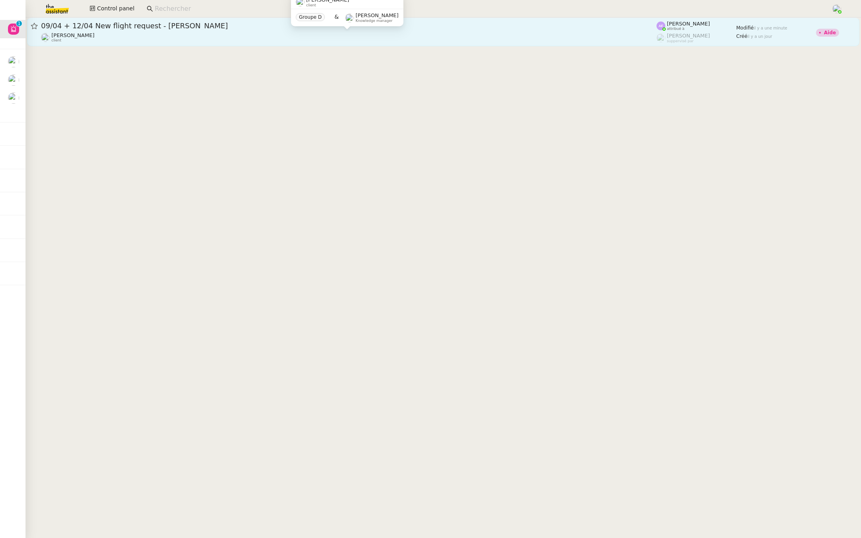
click at [108, 34] on div "[PERSON_NAME] client" at bounding box center [348, 37] width 615 height 10
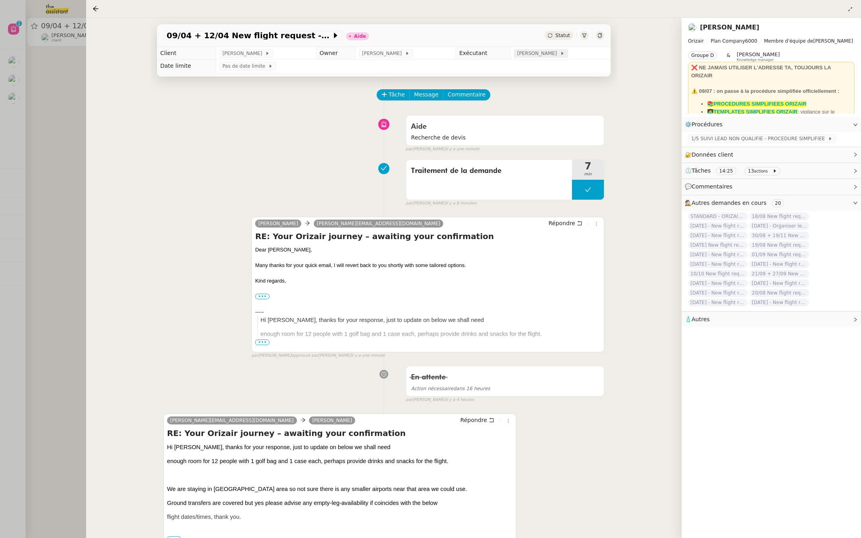
click at [544, 53] on span "[PERSON_NAME]" at bounding box center [538, 53] width 43 height 8
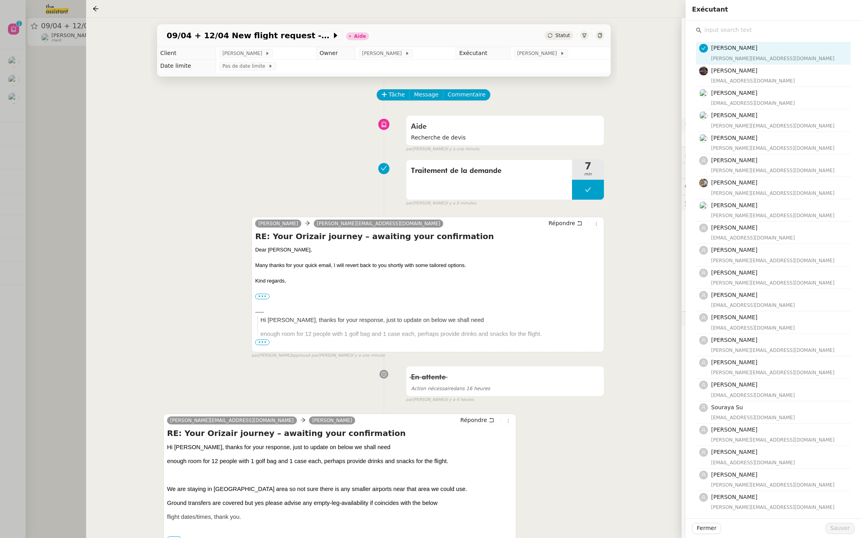
click at [729, 25] on input "text" at bounding box center [775, 30] width 149 height 11
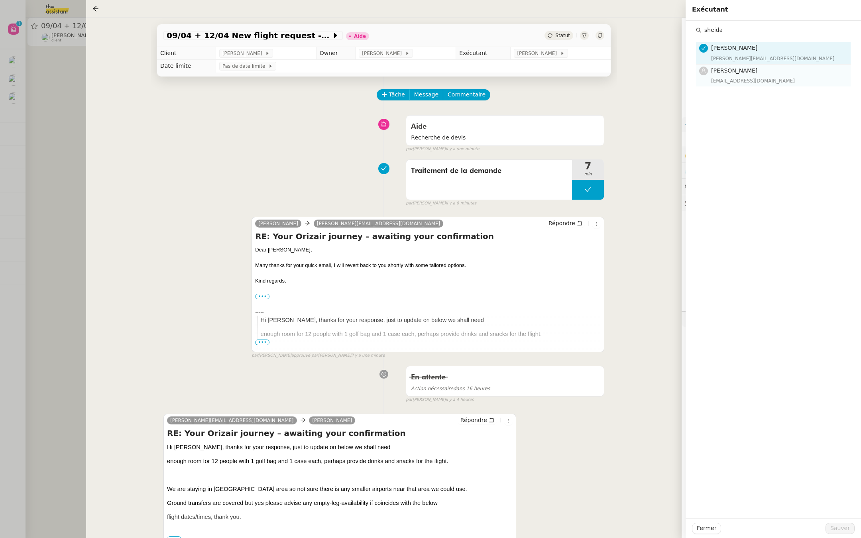
type input "sheida"
click at [717, 76] on div "Sheida Delpazir sheida@team.theassistant.com" at bounding box center [778, 75] width 135 height 19
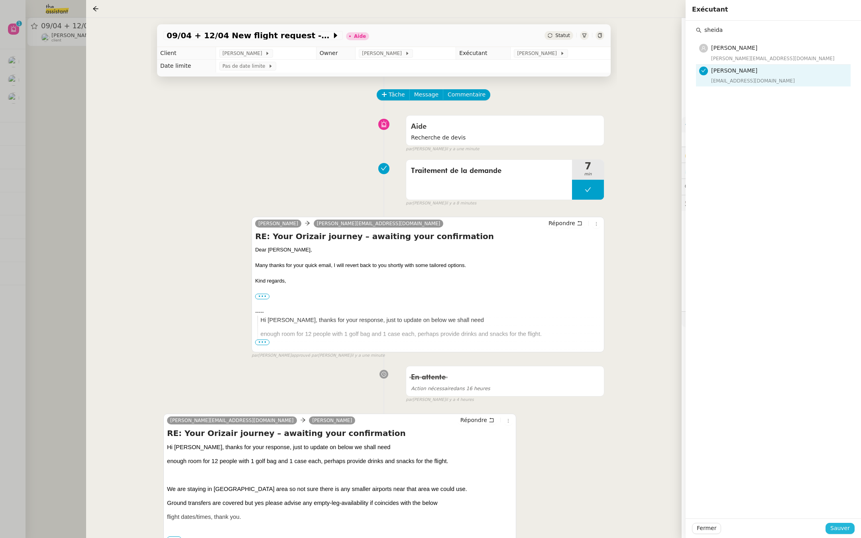
click at [843, 526] on span "Sauver" at bounding box center [840, 528] width 20 height 9
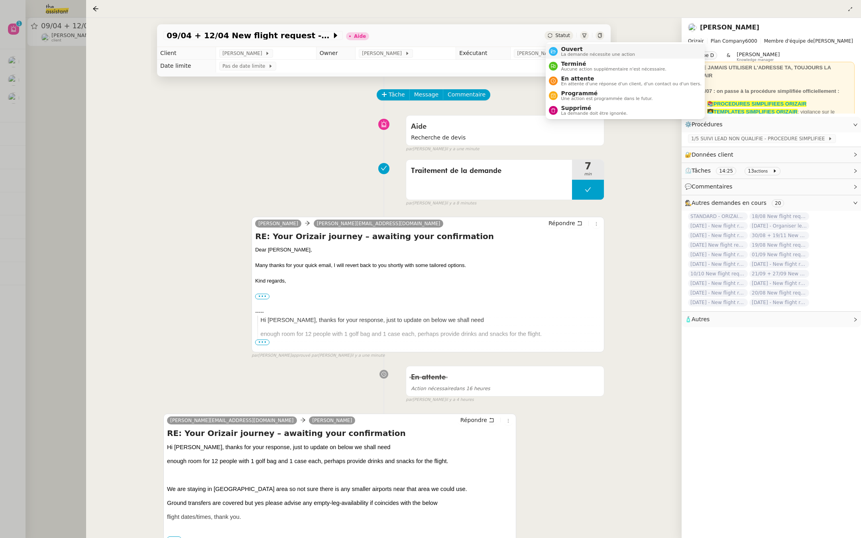
click at [562, 53] on span "La demande nécessite une action" at bounding box center [598, 54] width 74 height 4
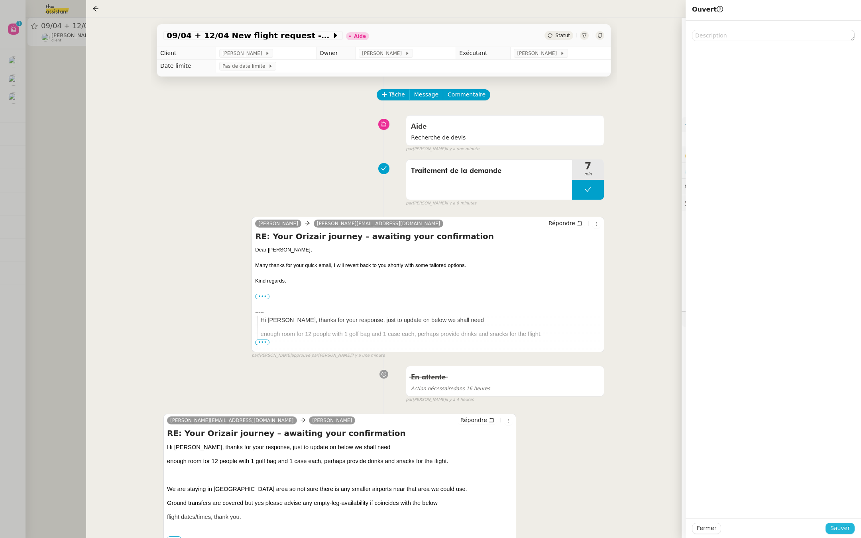
click at [839, 528] on span "Sauver" at bounding box center [840, 528] width 20 height 9
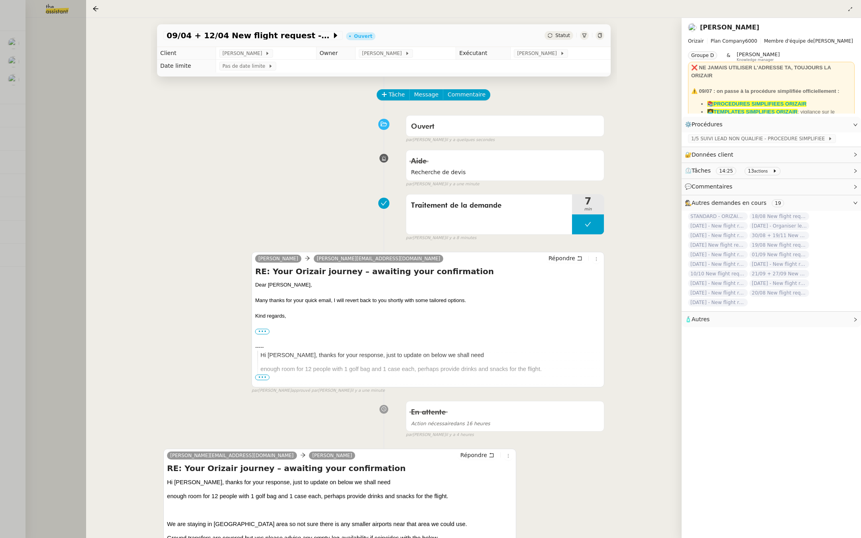
click at [37, 128] on div at bounding box center [430, 269] width 861 height 538
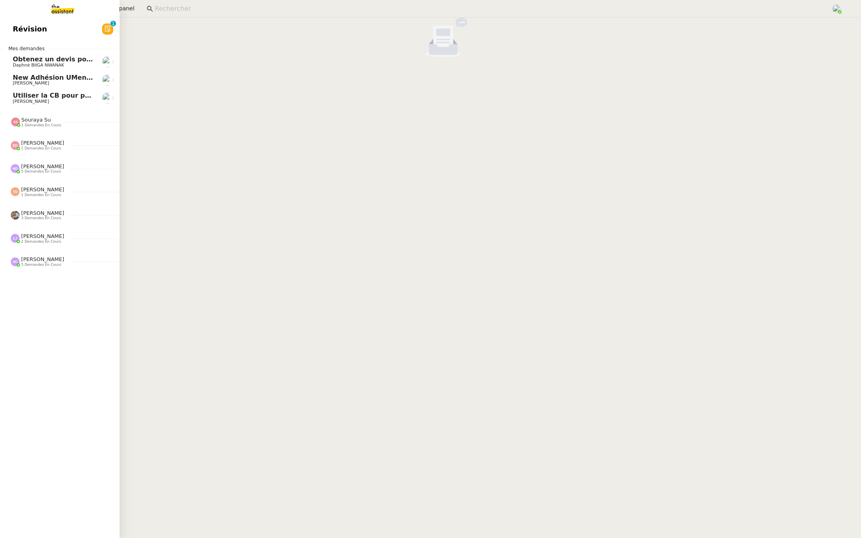
click at [22, 32] on span "Révision" at bounding box center [30, 29] width 34 height 12
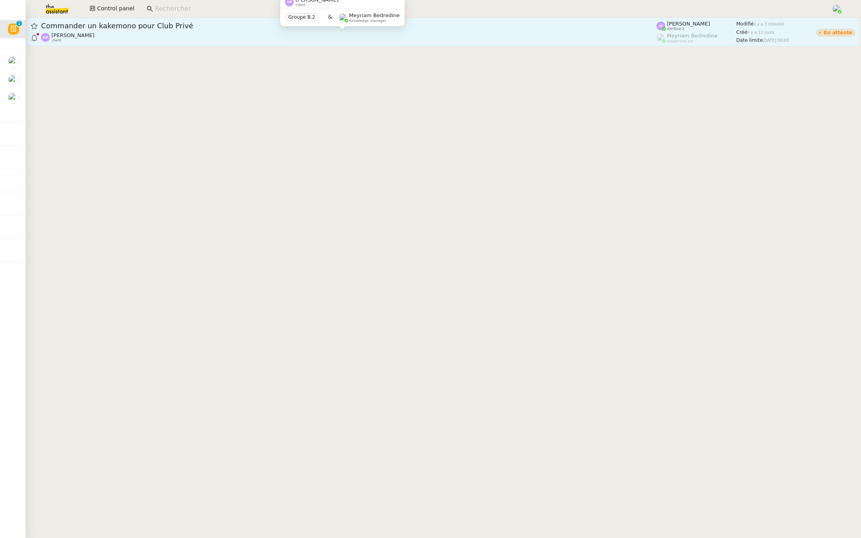
click at [165, 34] on div "Guillaume Rouvroy client" at bounding box center [348, 37] width 615 height 10
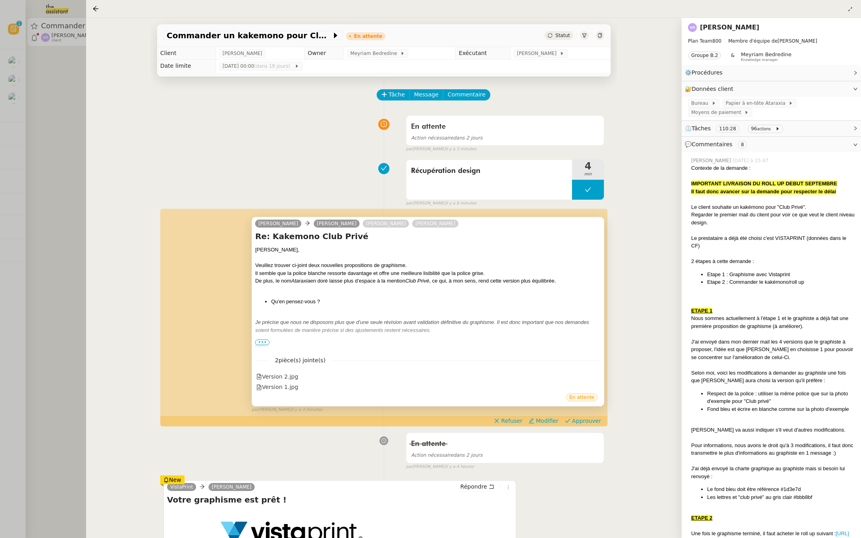
scroll to position [54, 0]
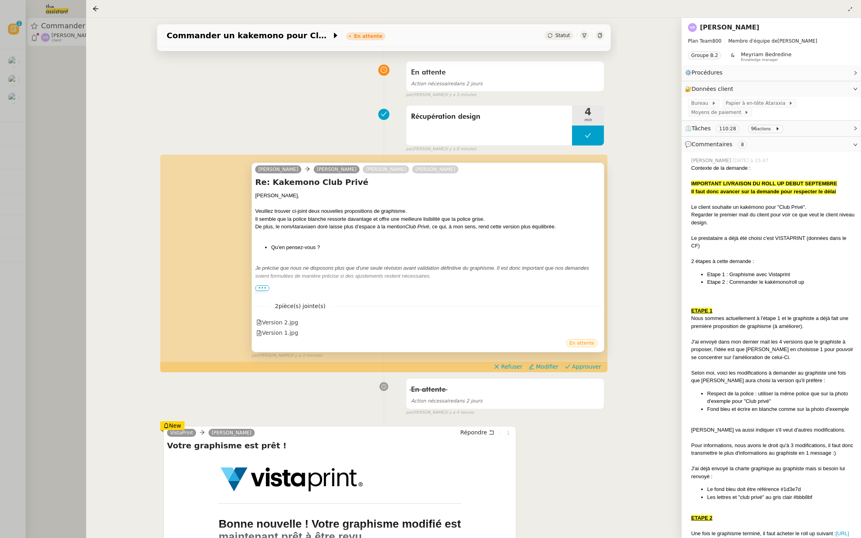
click at [263, 285] on span "•••" at bounding box center [262, 288] width 14 height 6
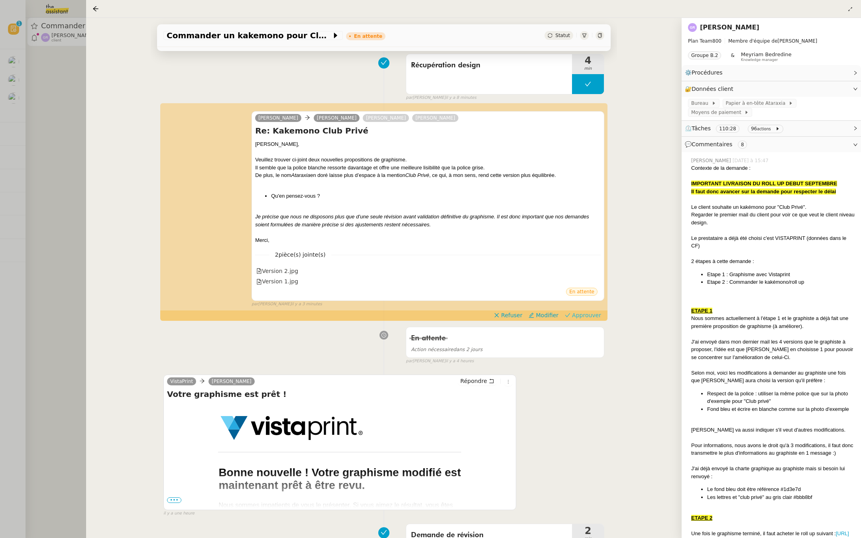
click at [583, 313] on span "Approuver" at bounding box center [586, 315] width 29 height 8
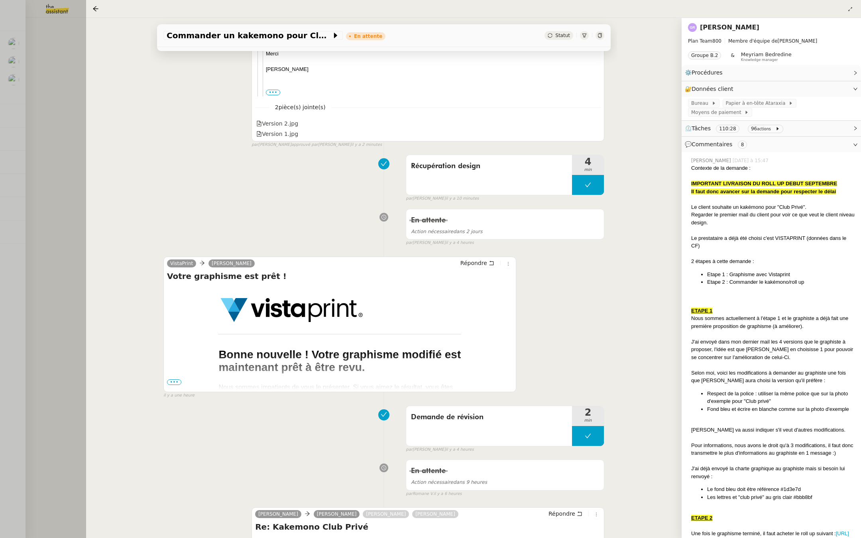
scroll to position [441, 0]
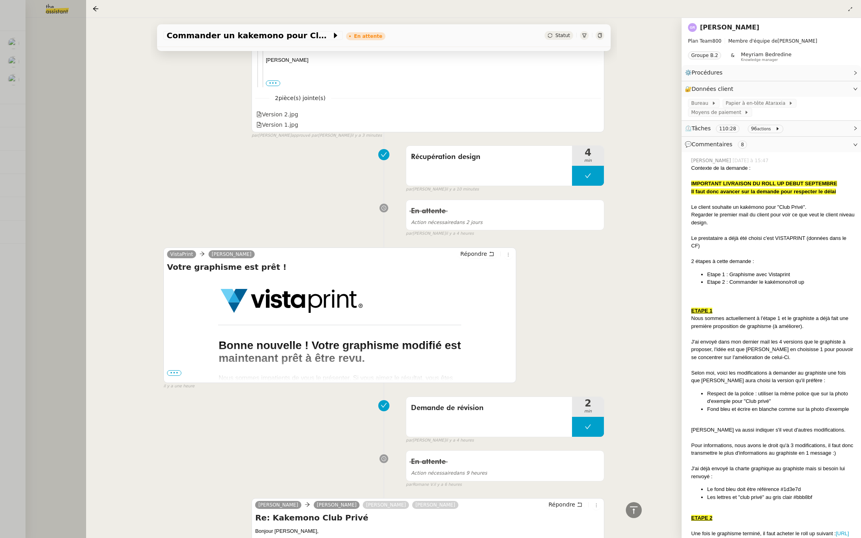
click at [14, 161] on div at bounding box center [430, 269] width 861 height 538
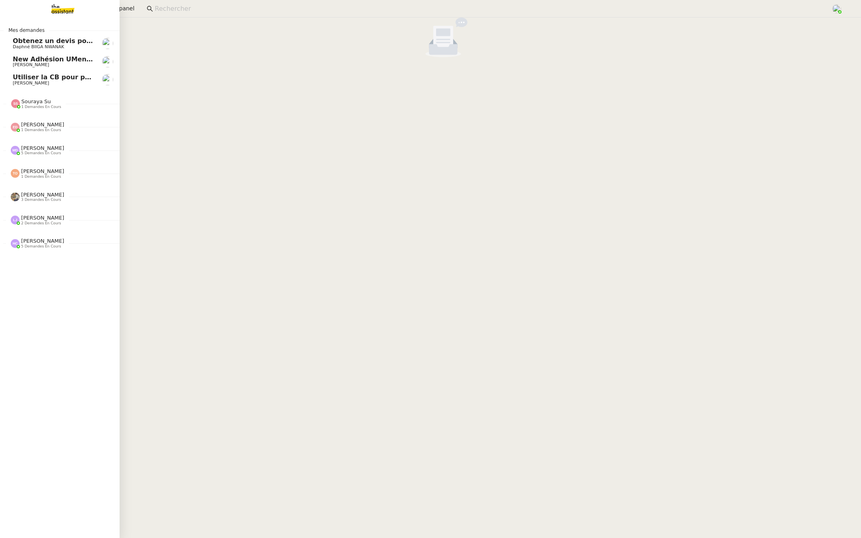
click at [52, 81] on span "[PERSON_NAME]" at bounding box center [53, 83] width 81 height 5
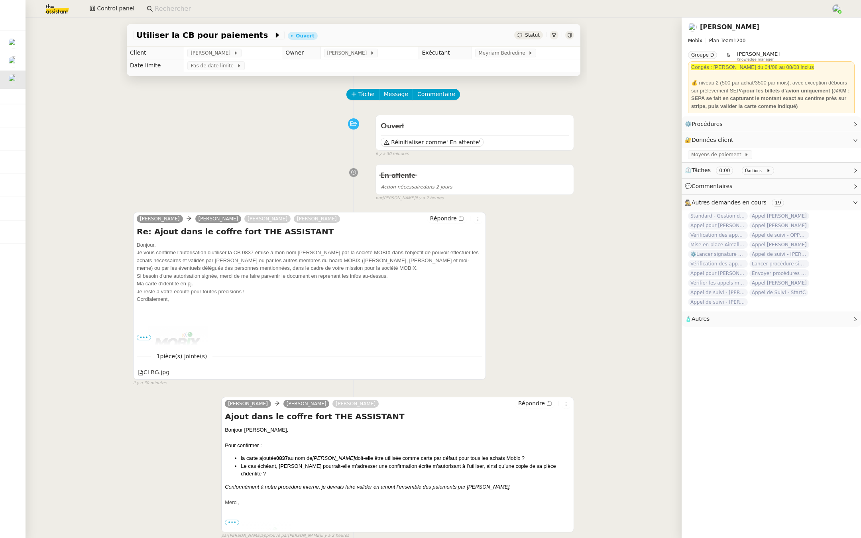
click at [142, 336] on span "•••" at bounding box center [144, 338] width 14 height 6
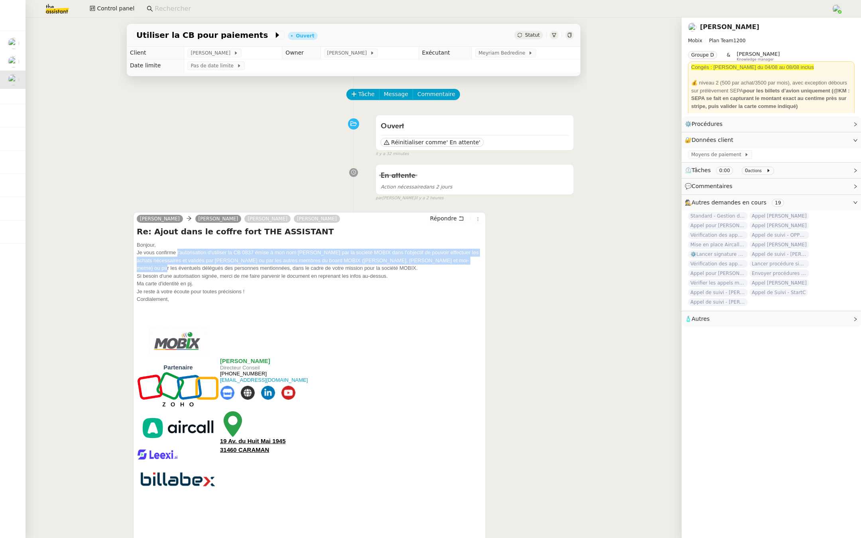
drag, startPoint x: 178, startPoint y: 249, endPoint x: 462, endPoint y: 261, distance: 284.4
click at [462, 261] on div "Je vous confirme l'autorisation d'utiliser la CB 0837 émise à mon nom RAMONA GH…" at bounding box center [310, 261] width 346 height 24
copy div "l'autorisation d'utiliser la CB 0837 émise à mon nom RAMONA GHEORGHIU par la so…"
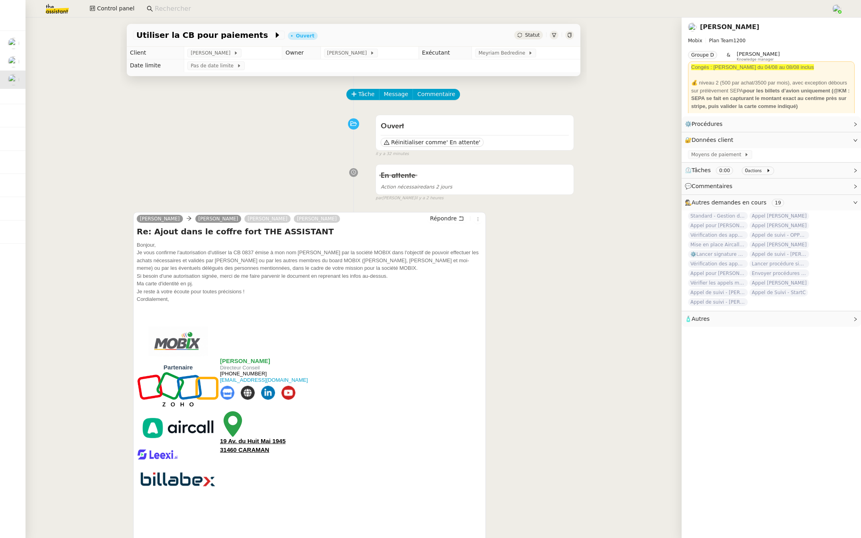
click at [497, 295] on div "Ramona Gheorghiu Alex Mobix Marie Rivoira Florian Parant Répondre Re: Ajout dan…" at bounding box center [353, 406] width 441 height 402
click at [426, 94] on span "Commentaire" at bounding box center [436, 94] width 38 height 9
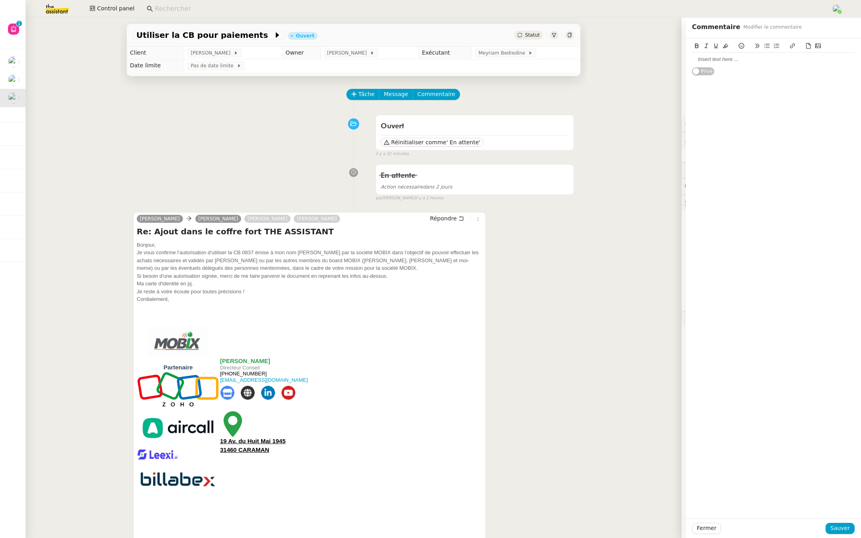
click at [702, 61] on div at bounding box center [773, 60] width 163 height 14
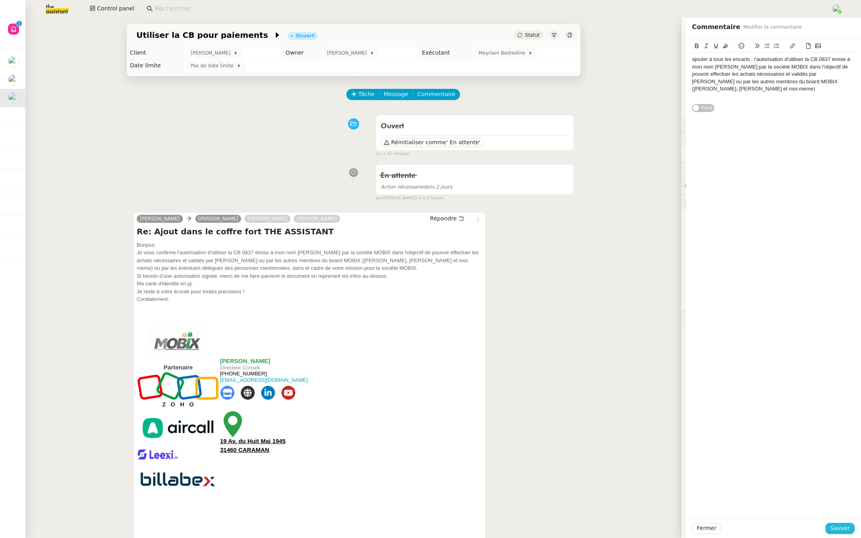
click at [837, 526] on span "Sauver" at bounding box center [840, 528] width 20 height 9
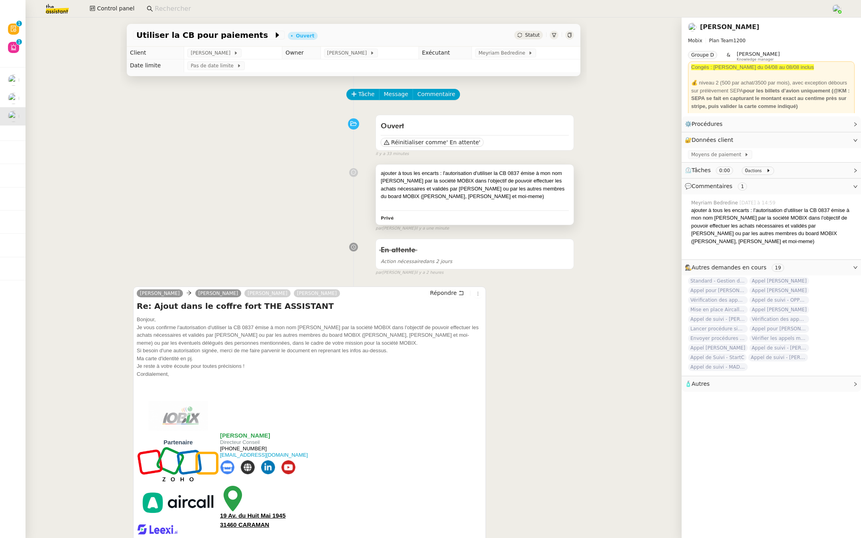
drag, startPoint x: 444, startPoint y: 171, endPoint x: 525, endPoint y: 195, distance: 84.1
click at [525, 195] on div "ajouter à tous les encarts : l'autorisation d'utiliser la CB 0837 émise à mon n…" at bounding box center [475, 184] width 188 height 31
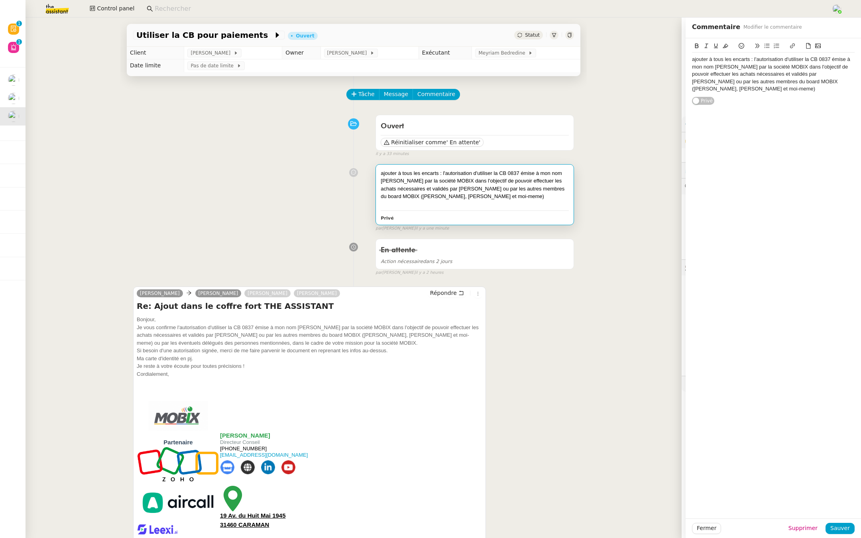
click at [525, 195] on div "ajouter à tous les encarts : l'autorisation d'utiliser la CB 0837 émise à mon n…" at bounding box center [475, 184] width 188 height 31
drag, startPoint x: 525, startPoint y: 196, endPoint x: 440, endPoint y: 169, distance: 89.6
click at [440, 169] on div "ajouter à tous les encarts : l'autorisation d'utiliser la CB 0837 émise à mon n…" at bounding box center [475, 184] width 188 height 31
copy div ": l'autorisation d'utiliser la CB 0837 émise à mon nom RAMONA GHEORGHIU par la …"
click at [518, 324] on div "Ramona Gheorghiu Alex Mobix Marie Rivoira Florian Parant Répondre Re: Ajout dan…" at bounding box center [353, 480] width 441 height 402
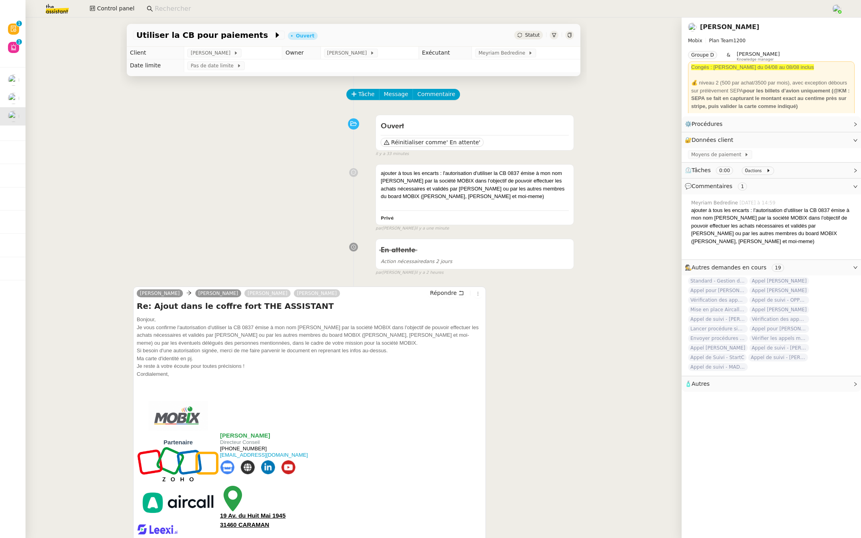
click at [702, 33] on div "Florian Parant" at bounding box center [771, 27] width 167 height 13
click at [714, 24] on link "Florian Parant" at bounding box center [729, 27] width 59 height 8
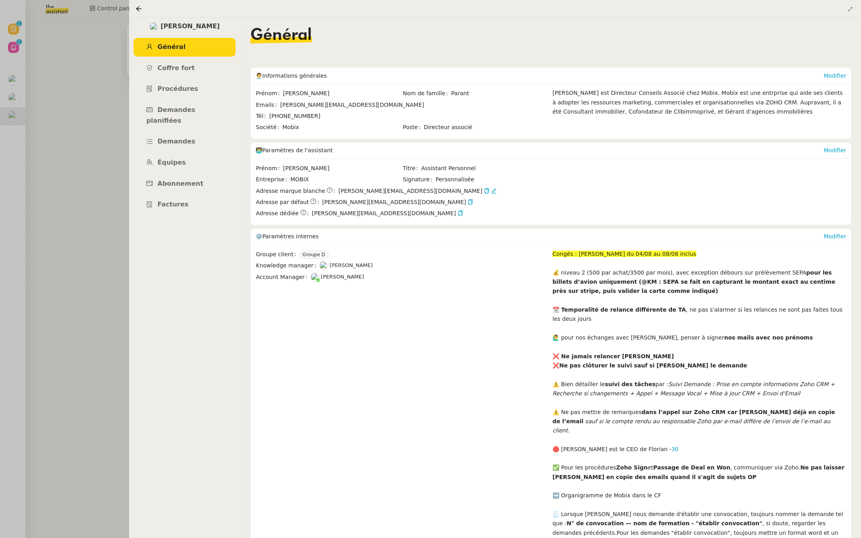
scroll to position [38, 0]
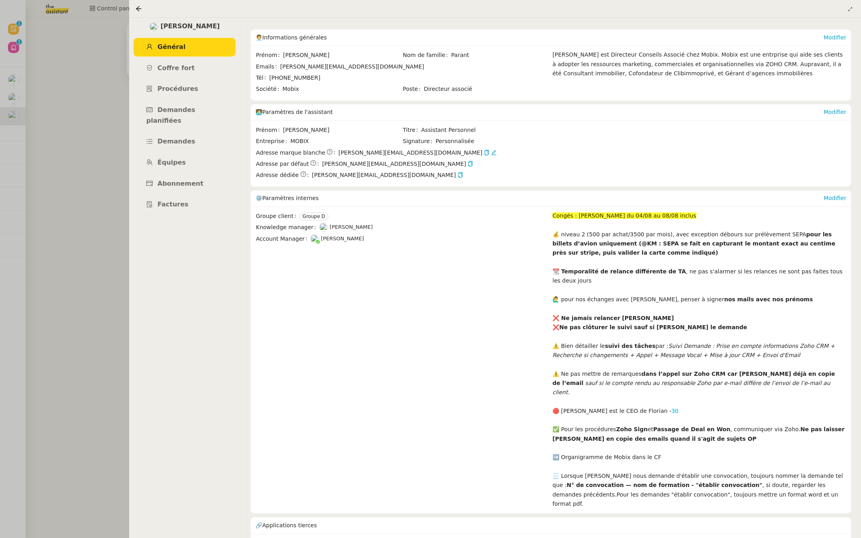
click at [175, 79] on ul "Général Coffre fort Procédures Demandes planifiées Demandes Équipes Abonnement …" at bounding box center [185, 126] width 112 height 176
click at [177, 49] on span "Général" at bounding box center [171, 47] width 28 height 8
click at [175, 67] on span "Coffre fort" at bounding box center [175, 68] width 37 height 8
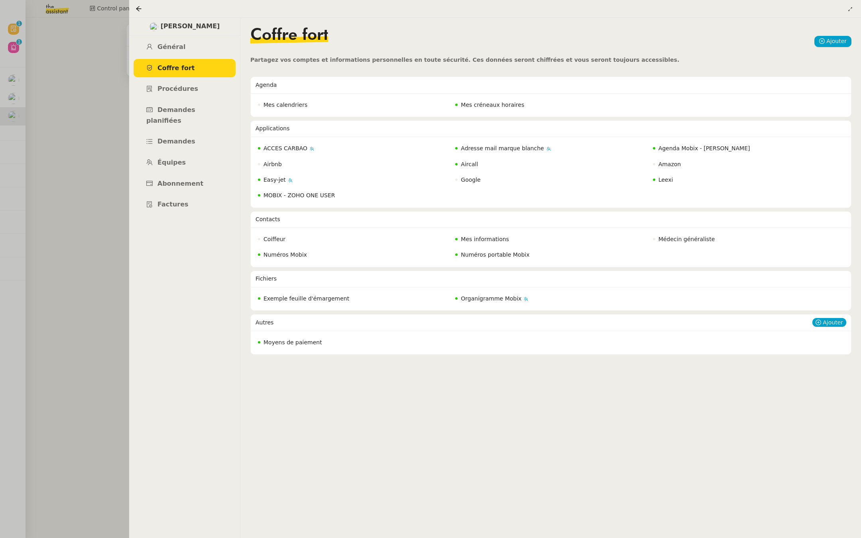
click at [280, 346] on div "Moyens de paiement" at bounding box center [353, 343] width 196 height 14
click at [290, 343] on span "Moyens de paiement" at bounding box center [292, 342] width 59 height 6
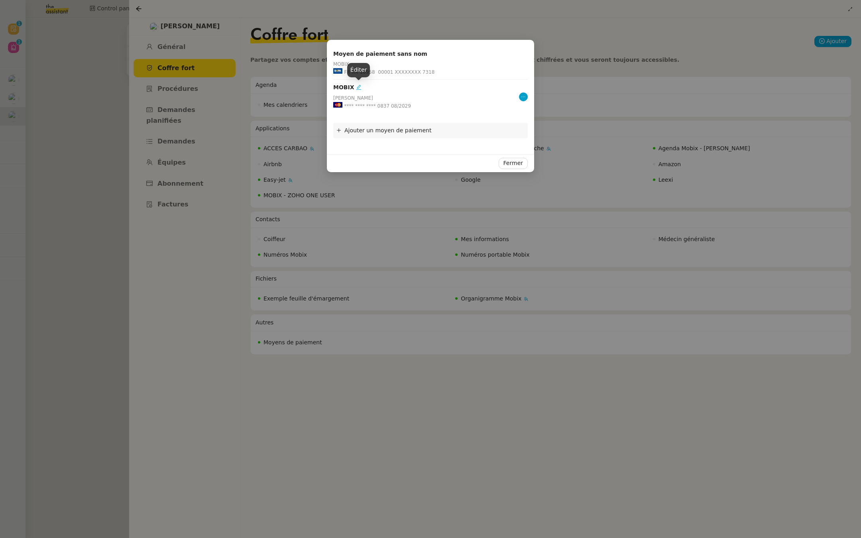
click at [358, 86] on icon at bounding box center [359, 87] width 6 height 6
click at [480, 94] on div "MOBIX Ramona Gheorghiu **** **** **** 0837 08/2029" at bounding box center [426, 97] width 186 height 29
click at [523, 96] on icon at bounding box center [523, 96] width 5 height 5
click at [449, 123] on div "Ajouter un moyen de paiement" at bounding box center [430, 131] width 194 height 16
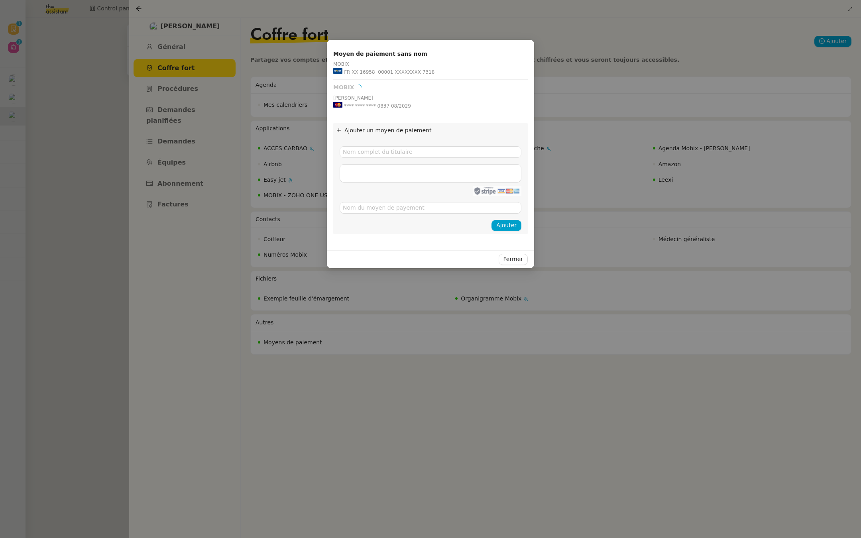
click at [309, 259] on nz-modal-container "Moyen de paiement sans nom MOBIX FR XX 16958 00001 XXXXXXXX 7318 MOBIX Ramona G…" at bounding box center [430, 269] width 861 height 538
click at [502, 257] on button "Fermer" at bounding box center [513, 259] width 29 height 11
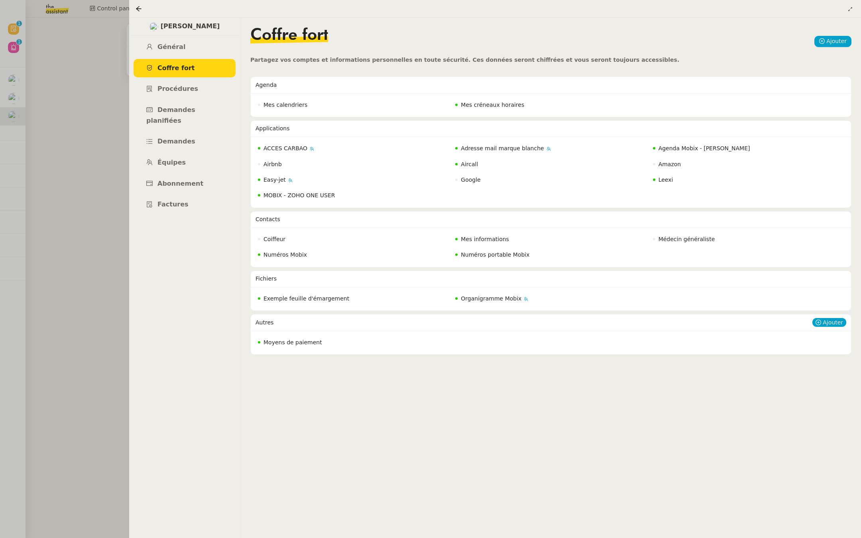
click at [297, 339] on span "Moyens de paiement" at bounding box center [292, 342] width 59 height 6
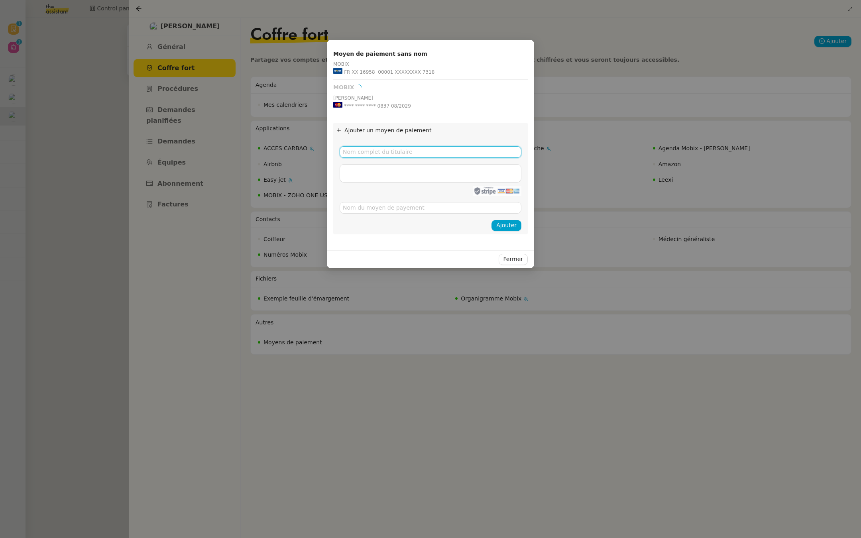
click at [394, 153] on input "text" at bounding box center [431, 152] width 182 height 12
click at [368, 71] on span "FR XX 16958 00001 XXXXXXXX 7318" at bounding box center [389, 72] width 90 height 8
click at [366, 69] on span "FR XX 16958 00001 XXXXXXXX 7318" at bounding box center [389, 72] width 90 height 8
click at [429, 53] on icon at bounding box center [432, 54] width 6 height 6
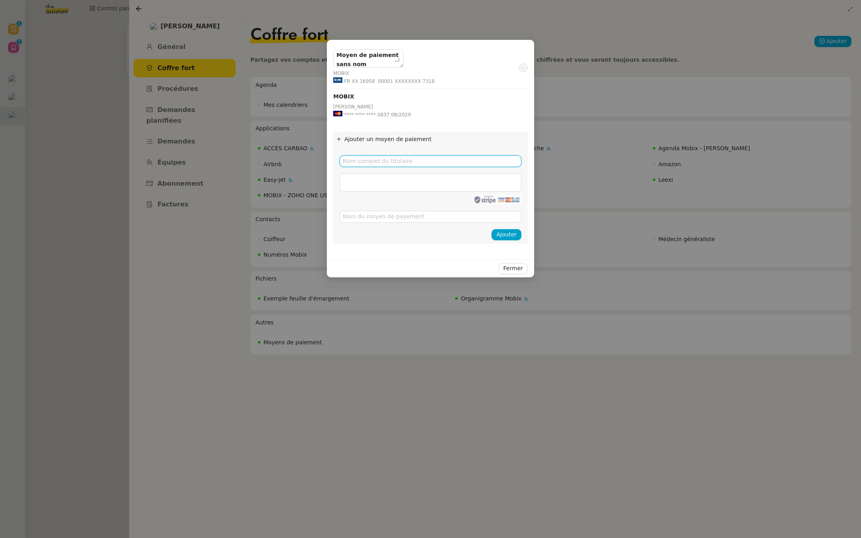
click at [397, 161] on form at bounding box center [431, 186] width 182 height 74
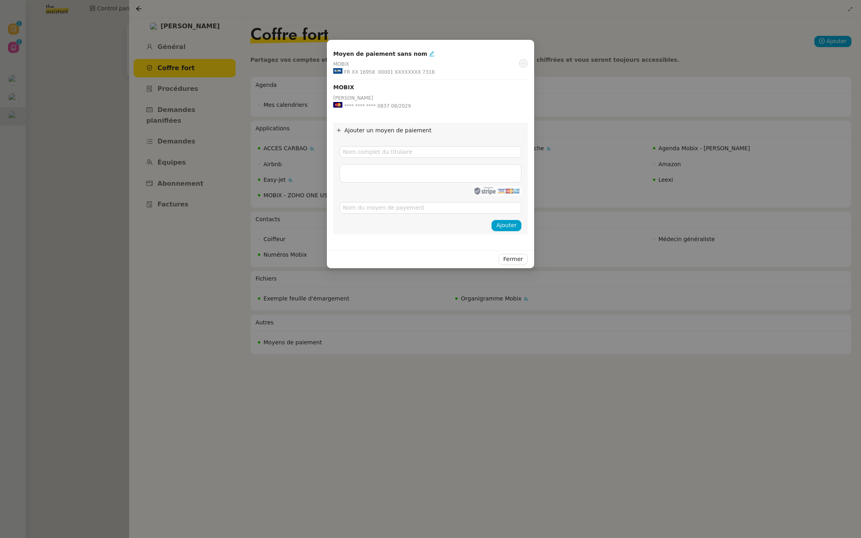
click at [455, 323] on nz-modal-container "Moyen de paiement sans nom MOBIX FR XX 16958 00001 XXXXXXXX 7318 MOBIX Ramona G…" at bounding box center [430, 269] width 861 height 538
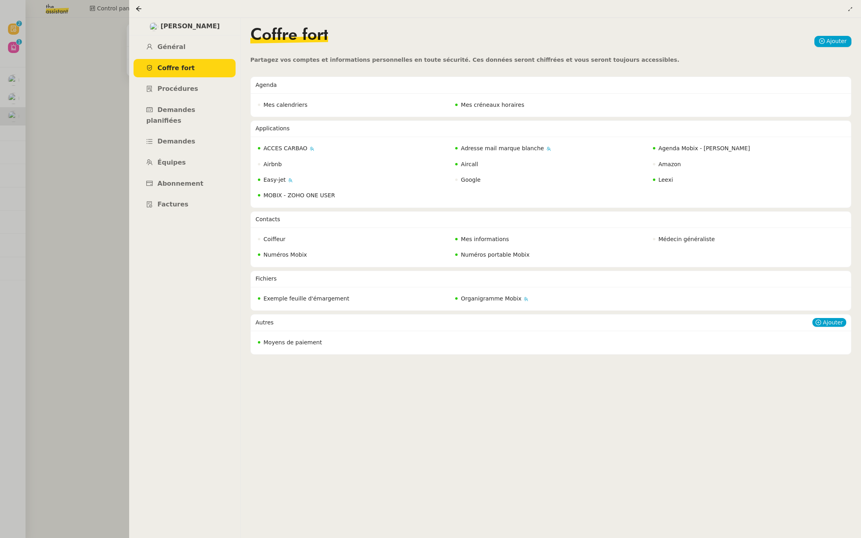
click at [282, 341] on span "Moyens de paiement" at bounding box center [292, 342] width 59 height 6
click at [281, 339] on span "Moyens de paiement" at bounding box center [292, 342] width 59 height 6
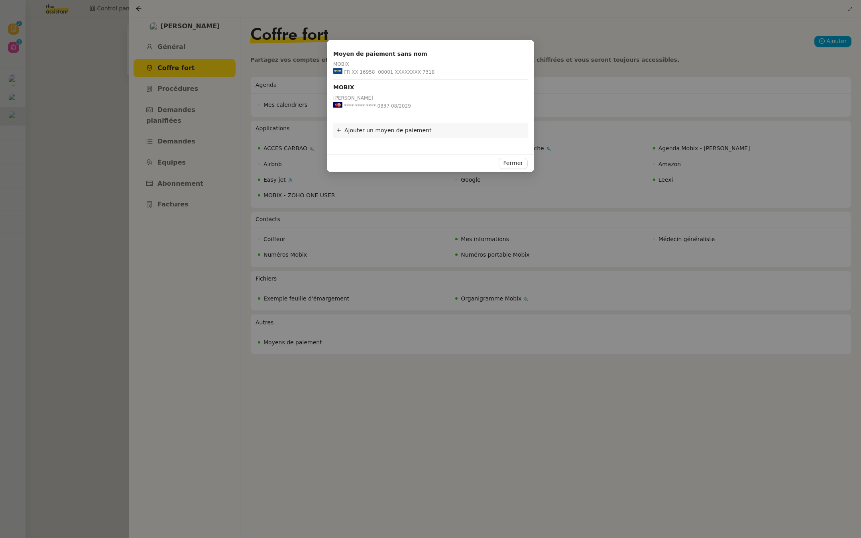
click at [208, 183] on nz-modal-container "Moyen de paiement sans nom MOBIX FR XX 16958 00001 XXXXXXXX 7318 MOBIX Ramona G…" at bounding box center [430, 269] width 861 height 538
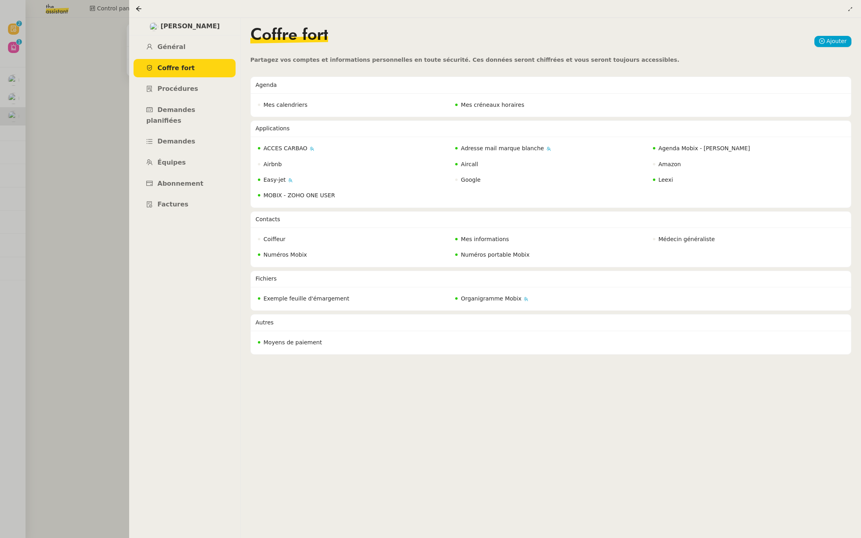
click at [0, 192] on div at bounding box center [430, 269] width 861 height 538
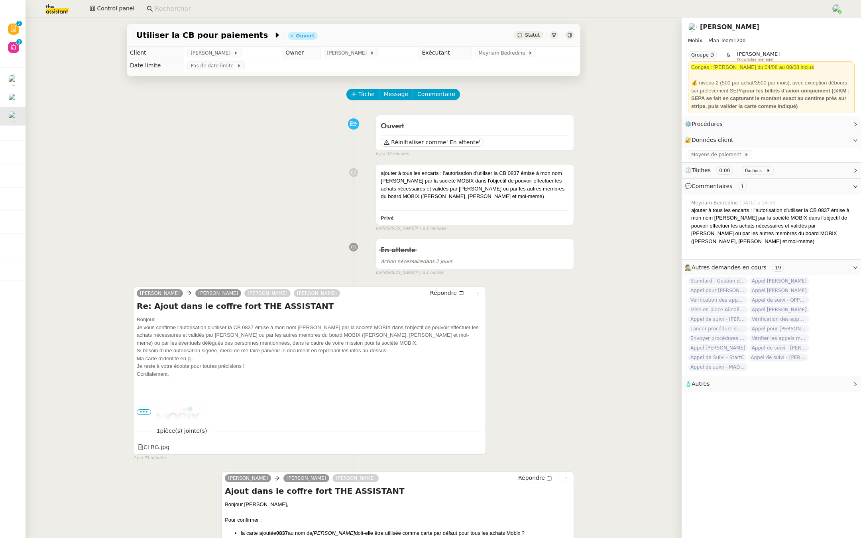
click at [140, 410] on span "•••" at bounding box center [144, 412] width 14 height 6
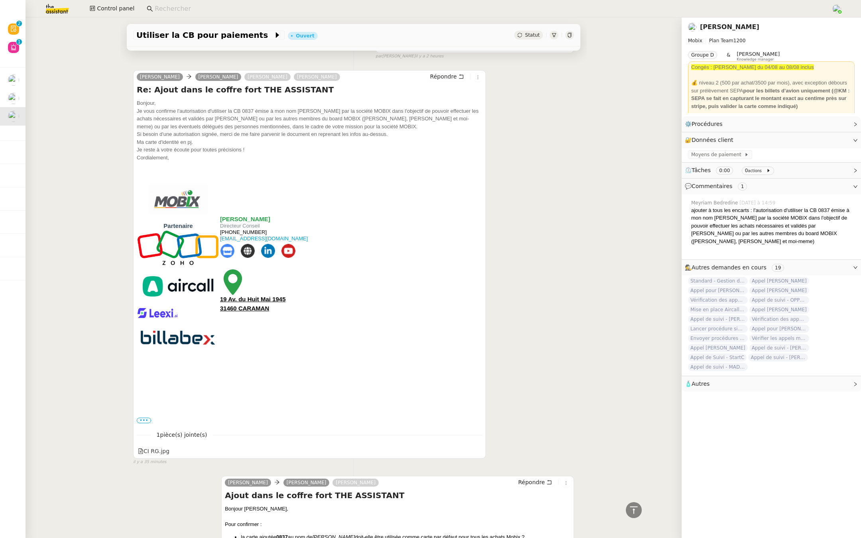
scroll to position [112, 0]
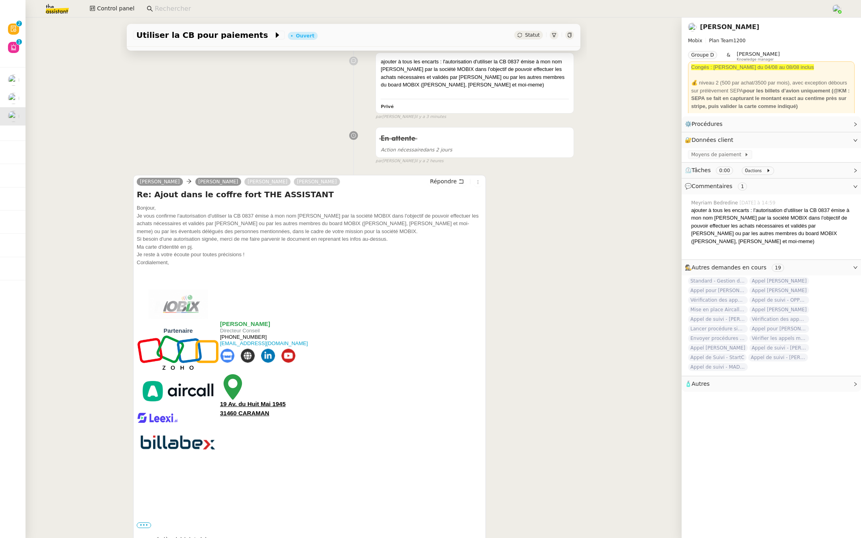
drag, startPoint x: 178, startPoint y: 264, endPoint x: 133, endPoint y: 207, distance: 73.2
click at [133, 207] on div "Ramona Gheorghiu Alex Mobix Marie Rivoira Florian Parant Répondre Re: Ajout dan…" at bounding box center [309, 369] width 353 height 389
copy div "Bonjour, Je vous confirme l'autorisation d'utiliser la CB 0837 émise à mon nom …"
click at [147, 89] on div "ajouter à tous les encarts : l'autorisation d'utiliser la CB 0837 émise à mon n…" at bounding box center [353, 84] width 441 height 71
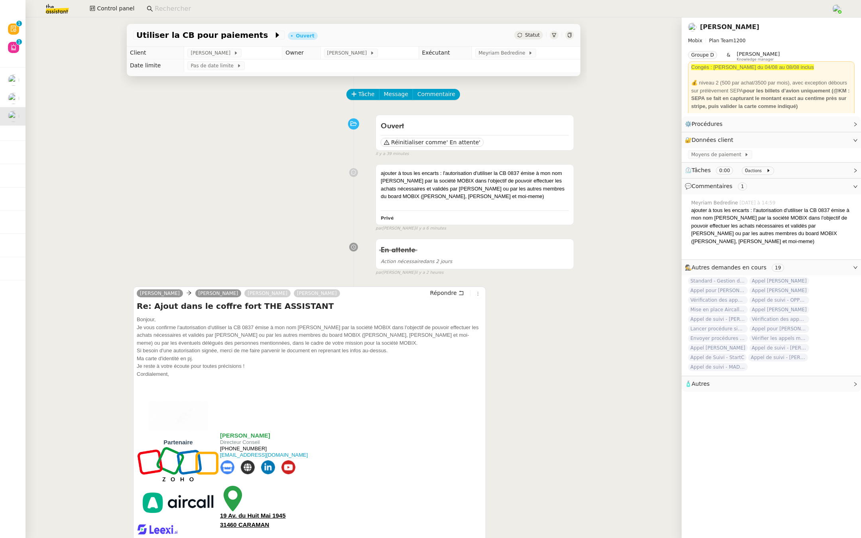
click at [729, 24] on link "Florian Parant" at bounding box center [729, 27] width 59 height 8
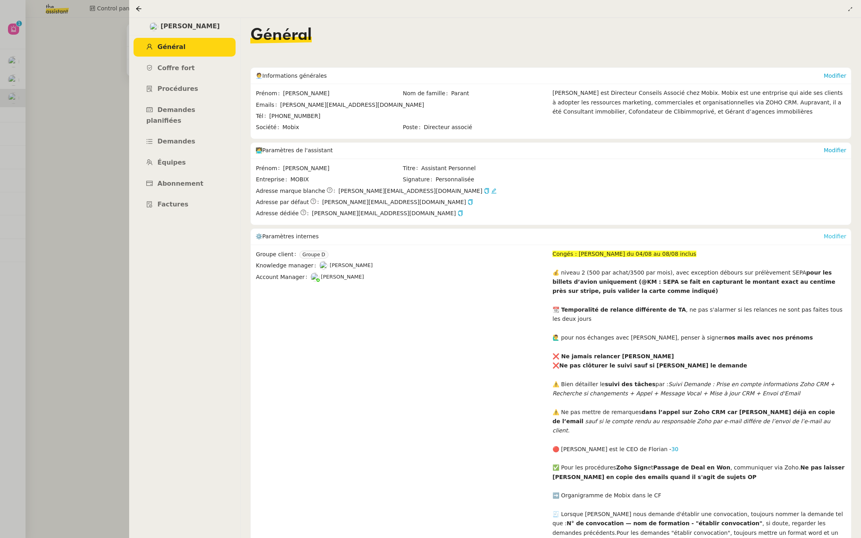
click at [841, 234] on link "Modifier" at bounding box center [834, 236] width 23 height 6
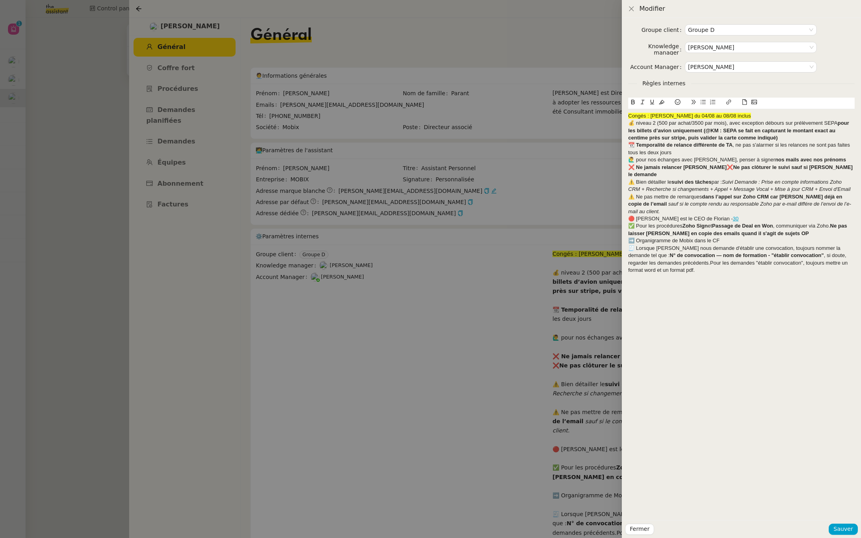
click at [413, 214] on div at bounding box center [430, 269] width 861 height 538
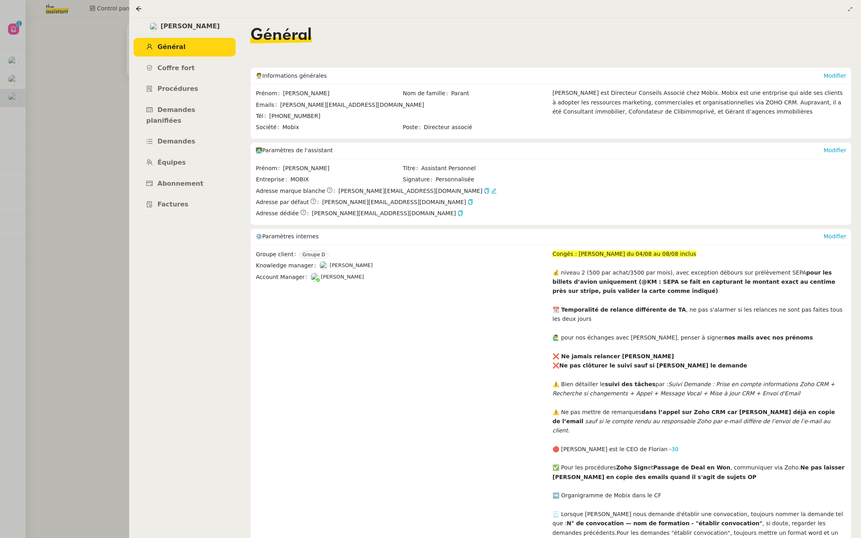
click at [837, 232] on div "Modifier" at bounding box center [834, 237] width 23 height 16
click at [835, 235] on link "Modifier" at bounding box center [834, 236] width 23 height 6
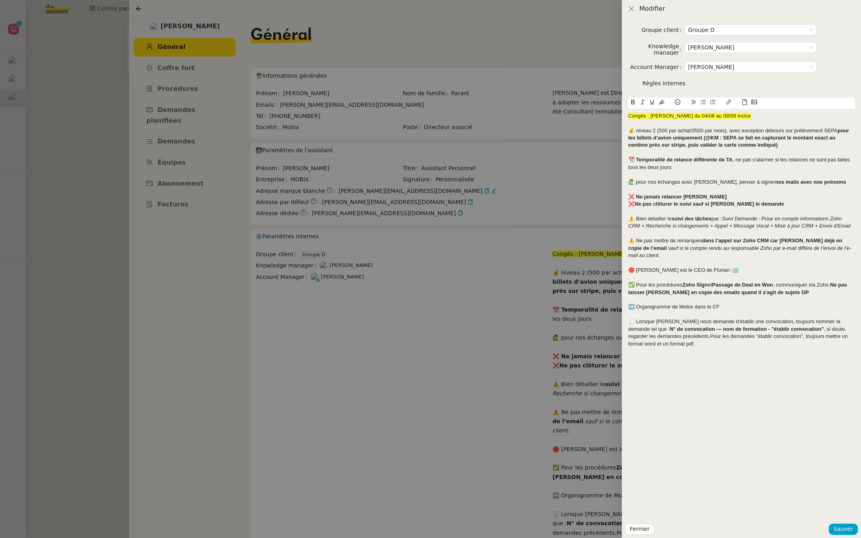
click at [737, 115] on div "Congés : Florian du 04/08 au 08/08 inclus" at bounding box center [741, 115] width 226 height 7
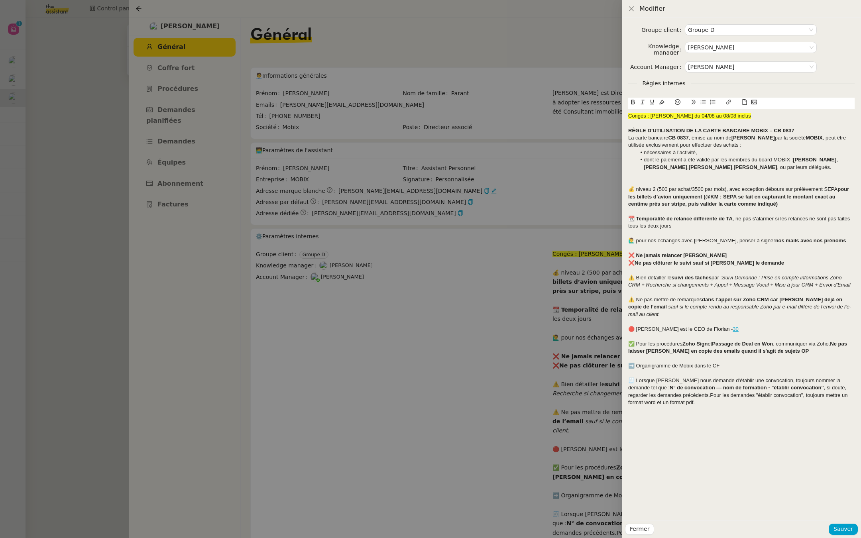
click at [812, 130] on div "RÈGLE D’UTILISATION DE LA CARTE BANCAIRE MOBIX – CB 0837" at bounding box center [741, 130] width 226 height 7
drag, startPoint x: 712, startPoint y: 137, endPoint x: 618, endPoint y: 137, distance: 94.1
click at [618, 137] on div "Modifier Groupe client Groupe D Knowledge manager Frédérique Albert Account Man…" at bounding box center [430, 269] width 861 height 538
drag, startPoint x: 698, startPoint y: 145, endPoint x: 796, endPoint y: 136, distance: 98.0
click at [796, 136] on div "Au nom de Ramona Gheorghiu par la société MOBIX , peut être utilisée exclusivem…" at bounding box center [741, 141] width 226 height 15
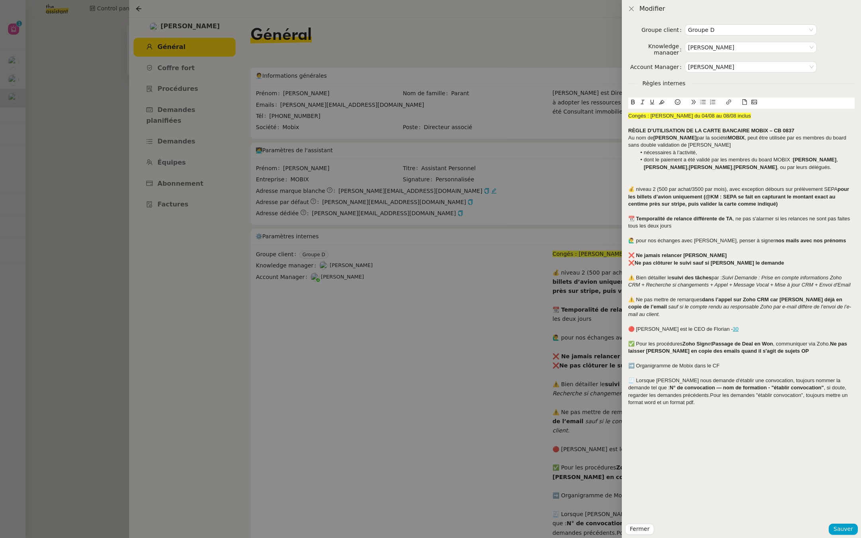
click at [805, 139] on div "Au nom de Ramona Gheorghiu par la société MOBIX , peut être utilisée par es mem…" at bounding box center [741, 141] width 226 height 15
click at [737, 145] on div "Au nom de Ramona Gheorghiu par la société MOBIX , peut être utilisée par les me…" at bounding box center [741, 141] width 226 height 15
drag, startPoint x: 774, startPoint y: 158, endPoint x: 765, endPoint y: 169, distance: 14.4
click at [765, 169] on li "dont le paiement a été validé par les membres du board MOBIX : Florian , Thomas…" at bounding box center [745, 163] width 219 height 15
copy li "MOBIX : Florian , Thomas Soulier , Pierre-Henri Billard , Ramona Gheorghiu ,"
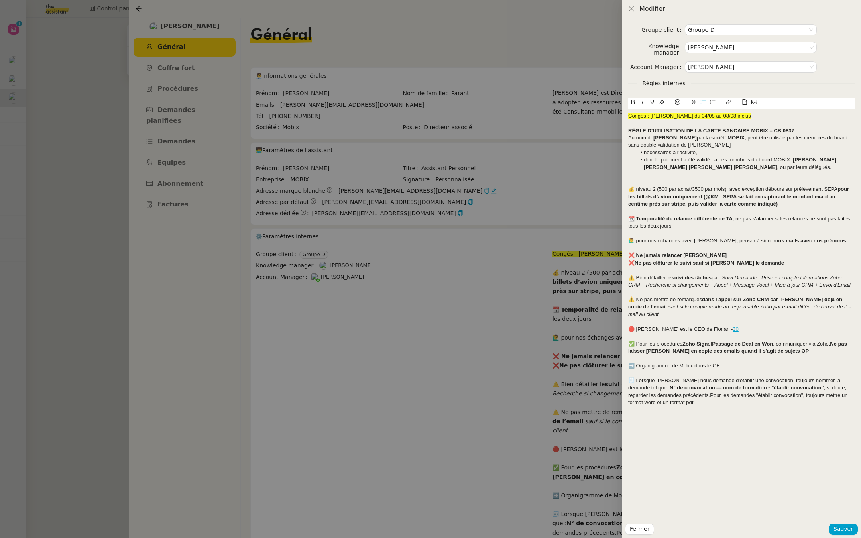
click at [765, 145] on div "Au nom de Ramona Gheorghiu par la société MOBIX , peut être utilisée par les me…" at bounding box center [741, 141] width 226 height 15
click at [644, 146] on div "Au nom de Ramona Gheorghiu par la société MOBIX , peut être utilisée par les me…" at bounding box center [741, 141] width 226 height 15
click at [640, 148] on div "Au nom de Ramona Gheorghiu par la société MOBIX , peut être utilisée par les me…" at bounding box center [741, 141] width 226 height 15
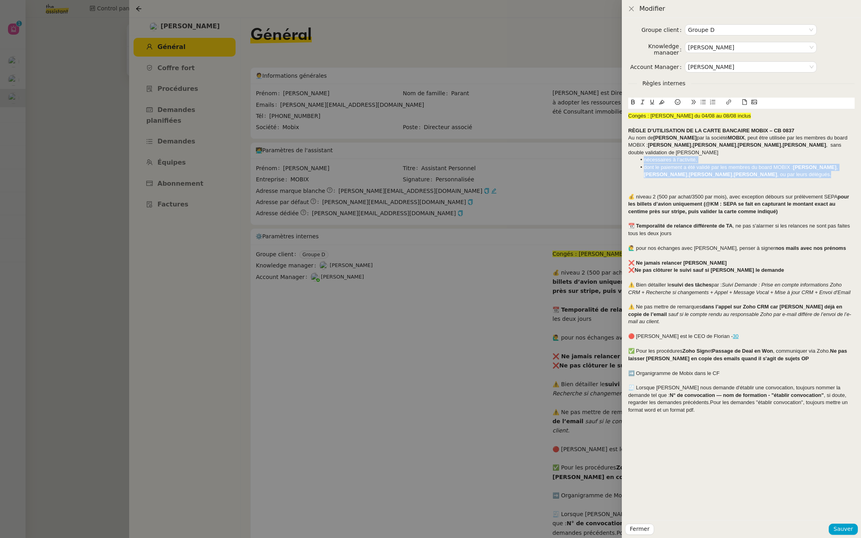
drag, startPoint x: 820, startPoint y: 177, endPoint x: 639, endPoint y: 161, distance: 181.3
click at [639, 161] on ul "nécessaires à l’activité, dont le paiement a été validé par les membres du boar…" at bounding box center [741, 167] width 226 height 22
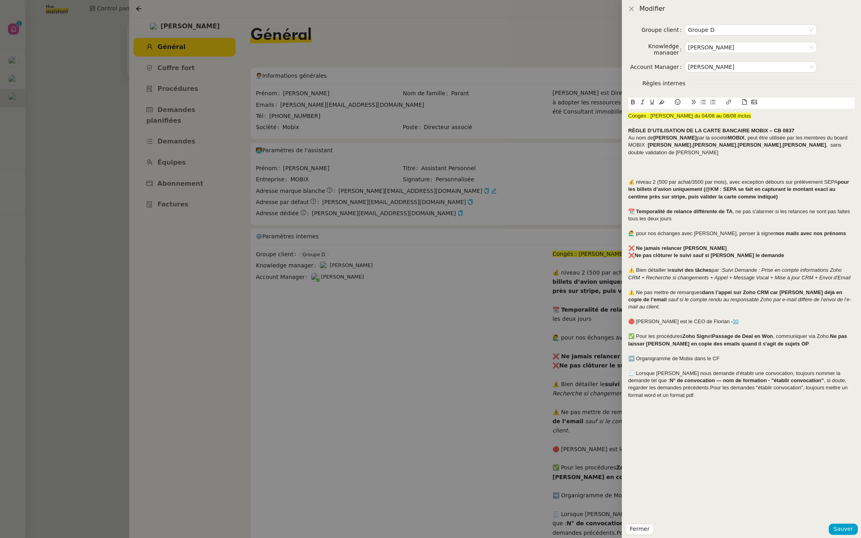
click at [698, 150] on div "Au nom de Ramona Gheorghiu par la société MOBIX , peut être utilisée par les me…" at bounding box center [741, 145] width 226 height 22
drag, startPoint x: 754, startPoint y: 136, endPoint x: 621, endPoint y: 138, distance: 133.1
click at [621, 138] on div "Modifier Groupe client Groupe D Knowledge manager Frédérique Albert Account Man…" at bounding box center [430, 269] width 861 height 538
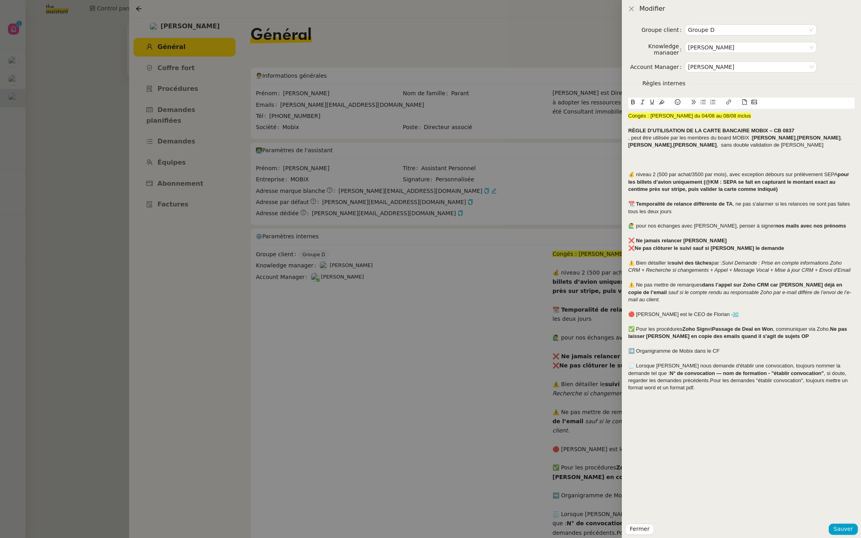
click at [634, 137] on div ", peut être utilisée par les membres du board MOBIX : Florian , Thomas Soulier …" at bounding box center [741, 141] width 226 height 15
click at [811, 157] on div at bounding box center [741, 159] width 226 height 7
click at [793, 147] on div "Peut être utilisée par les membres du board MOBIX : Florian , Thomas Soulier , …" at bounding box center [741, 141] width 226 height 15
click at [851, 526] on span "Sauver" at bounding box center [843, 528] width 20 height 9
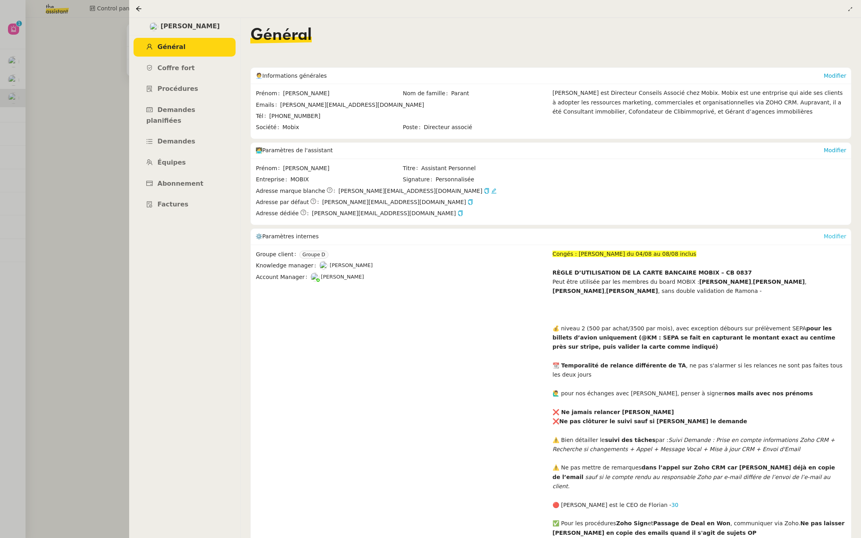
click at [839, 238] on link "Modifier" at bounding box center [834, 236] width 23 height 6
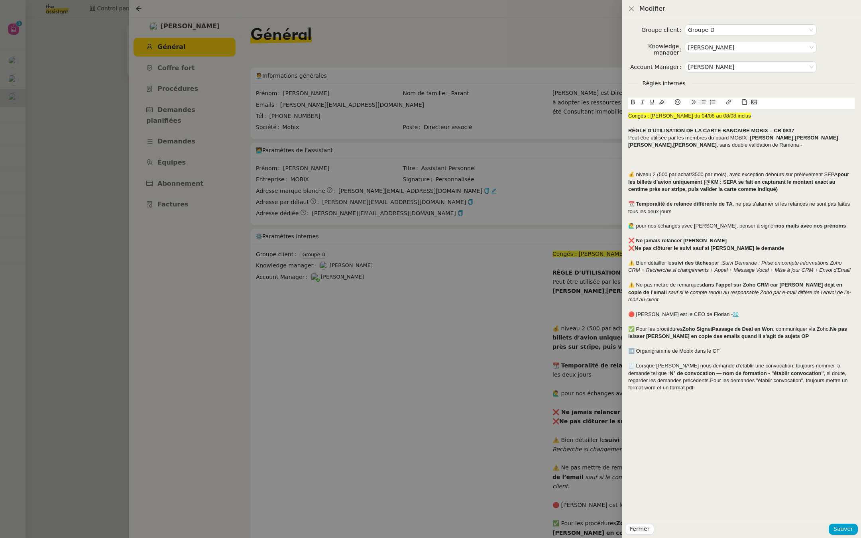
click at [628, 131] on strong "RÈGLE D’UTILISATION DE LA CARTE BANCAIRE MOBIX – CB 0837" at bounding box center [711, 131] width 166 height 6
click at [676, 102] on icon at bounding box center [678, 102] width 6 height 6
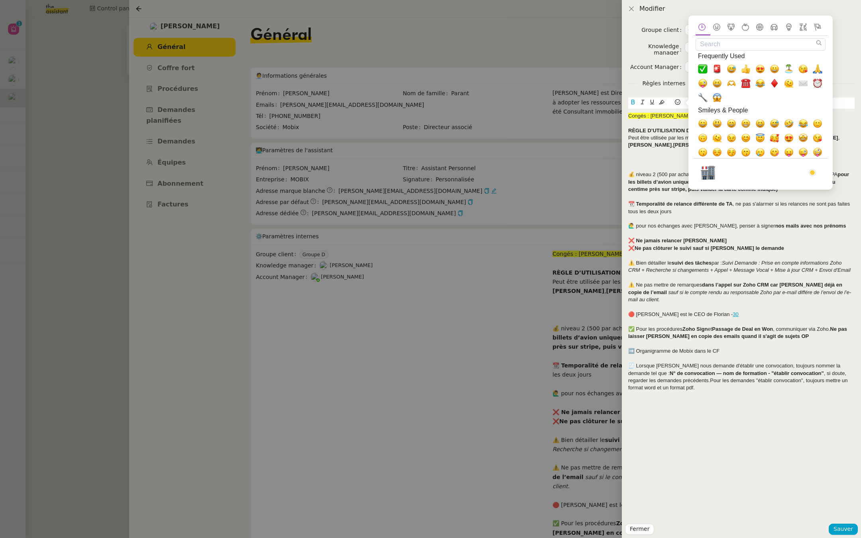
click at [715, 45] on input "Search" at bounding box center [760, 44] width 130 height 12
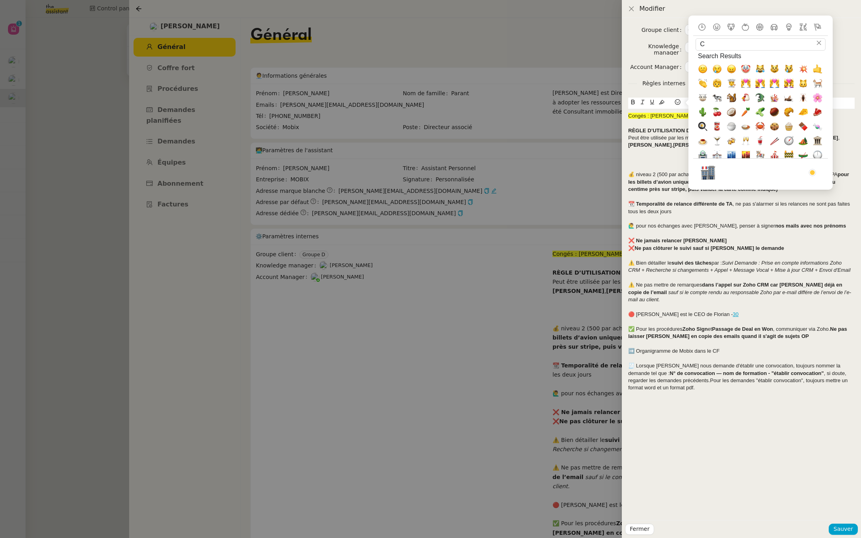
type input "CB"
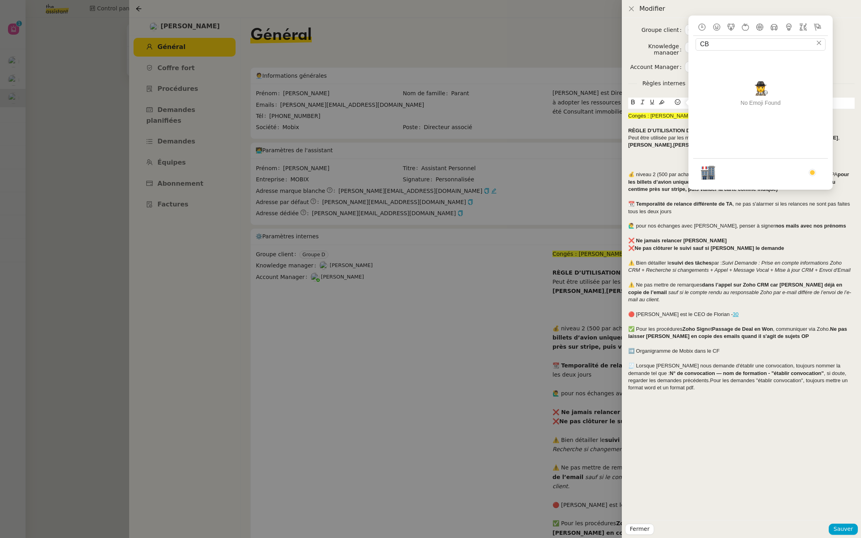
drag, startPoint x: 718, startPoint y: 41, endPoint x: 691, endPoint y: 42, distance: 27.5
click at [691, 42] on div "CB Search Search Results No Emoji Found Frequently Used Smileys & People Animal…" at bounding box center [760, 103] width 144 height 174
type input "card"
click at [804, 68] on span "🪪, identification_card" at bounding box center [803, 70] width 10 height 10
click at [801, 67] on span "🪪, identification_card" at bounding box center [803, 70] width 10 height 10
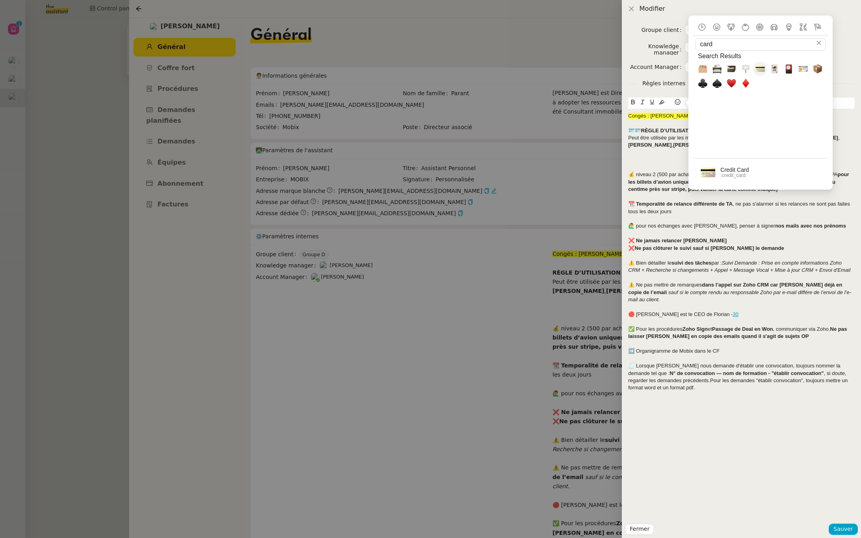
click at [760, 67] on span "💳, credit_card" at bounding box center [760, 70] width 10 height 10
click at [759, 72] on span "💳, credit_card" at bounding box center [760, 70] width 10 height 10
click at [762, 67] on span "💳, credit_card" at bounding box center [760, 70] width 10 height 10
click at [841, 528] on span "Sauver" at bounding box center [843, 528] width 20 height 9
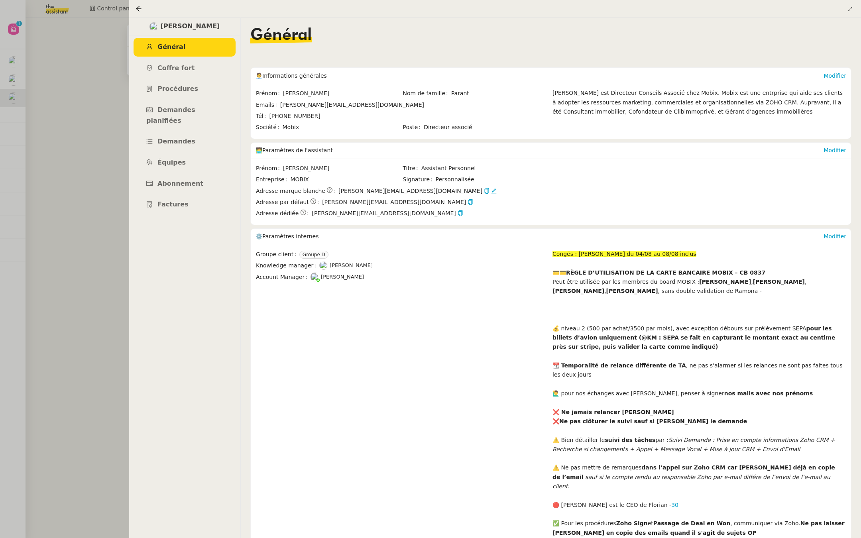
click at [63, 178] on div at bounding box center [430, 269] width 861 height 538
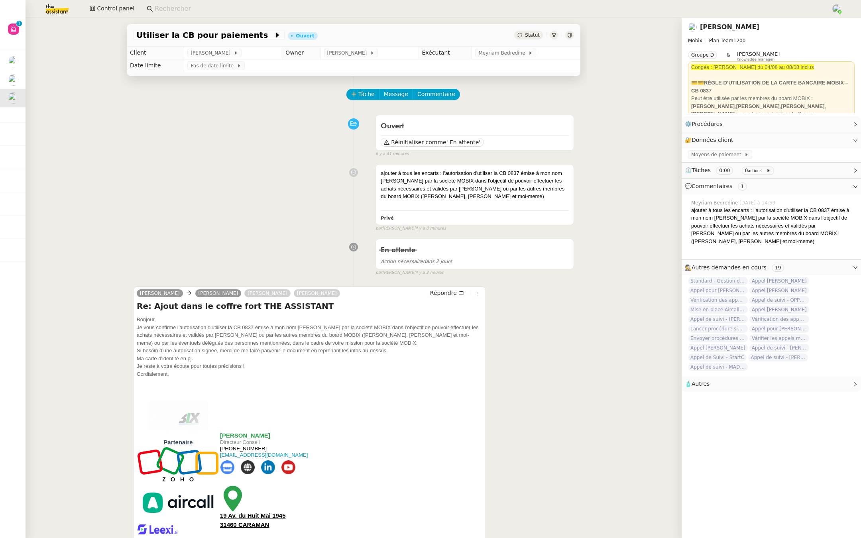
scroll to position [5, 0]
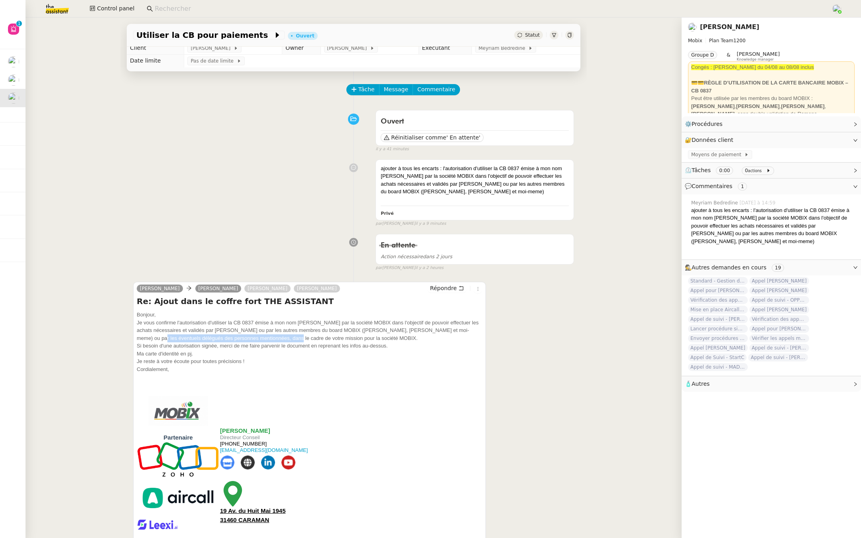
drag, startPoint x: 255, startPoint y: 338, endPoint x: 462, endPoint y: 328, distance: 206.3
click at [462, 328] on div "Je vous confirme l'autorisation d'utiliser la CB 0837 émise à mon nom RAMONA GH…" at bounding box center [310, 331] width 346 height 24
copy div "ou par les éventuels délégués des personnes mentionnées,"
click at [770, 79] on div "💳💳RÈGLE D’UTILISATION DE LA CARTE BANCAIRE MOBIX – CB 0837" at bounding box center [771, 87] width 160 height 16
click at [718, 22] on nz-page-header-title "[PERSON_NAME]" at bounding box center [729, 27] width 59 height 11
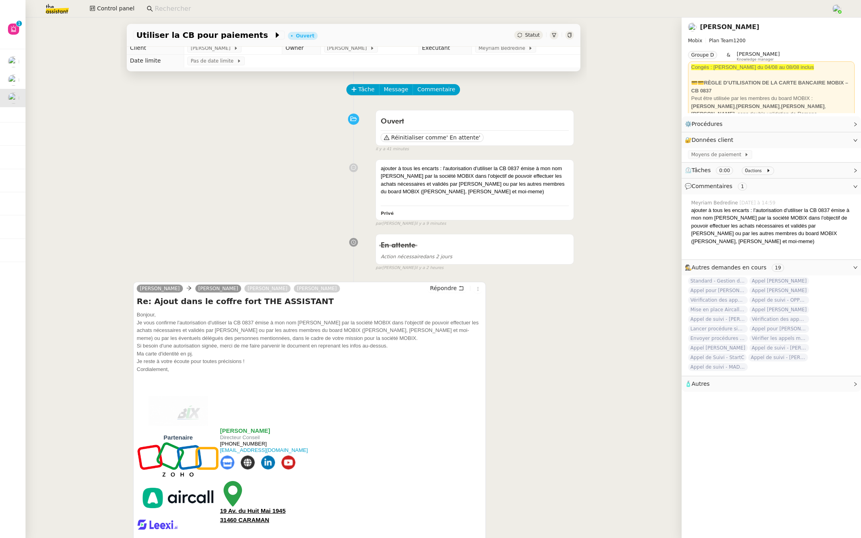
click at [713, 28] on link "[PERSON_NAME]" at bounding box center [729, 27] width 59 height 8
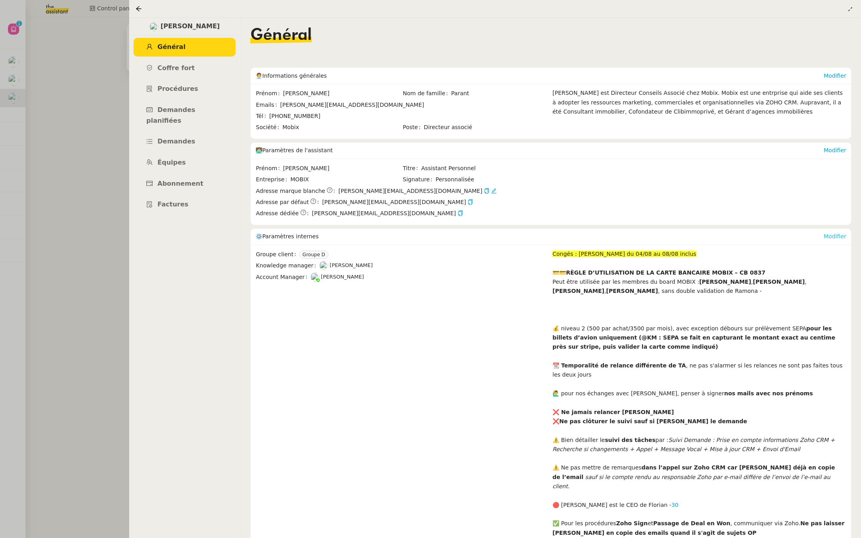
click at [835, 237] on link "Modifier" at bounding box center [834, 236] width 23 height 6
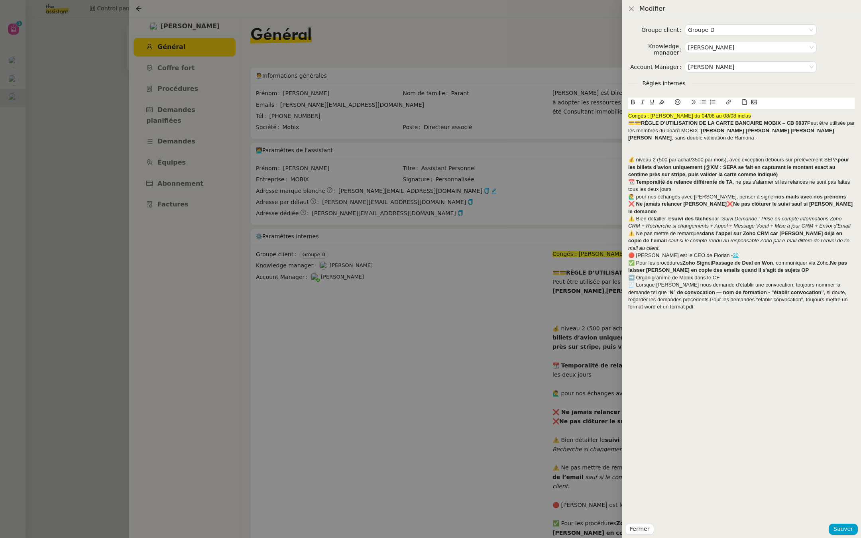
click at [753, 135] on div "💳💳RÈGLE D’UTILISATION DE LA CARTE BANCAIRE MOBIX – CB 0837 Peut être utilisée p…" at bounding box center [741, 131] width 226 height 22
click at [654, 137] on div "💳💳RÈGLE D’UTILISATION DE LA CARTE BANCAIRE MOBIX – CB 0837 Peut être utilisée p…" at bounding box center [741, 131] width 226 height 22
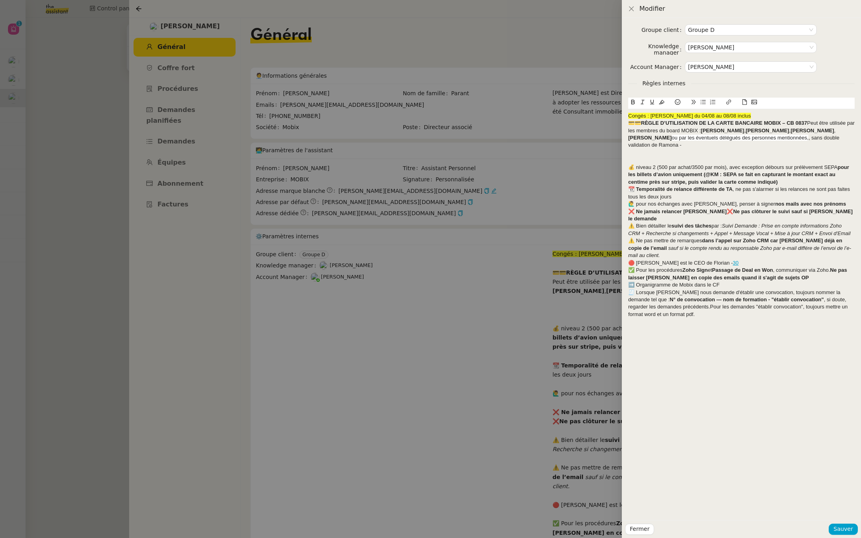
click at [672, 145] on div "💳💳RÈGLE D’UTILISATION DE LA CARTE BANCAIRE MOBIX – CB 0837 Peut être utilisée p…" at bounding box center [741, 134] width 226 height 29
drag, startPoint x: 795, startPoint y: 137, endPoint x: 819, endPoint y: 146, distance: 25.8
click at [819, 146] on div "💳💳RÈGLE D’UTILISATION DE LA CARTE BANCAIRE MOBIX – CB 0837 Peut être utilisée p…" at bounding box center [741, 134] width 226 height 29
click at [632, 102] on icon at bounding box center [633, 102] width 6 height 6
click at [686, 153] on div at bounding box center [741, 152] width 226 height 7
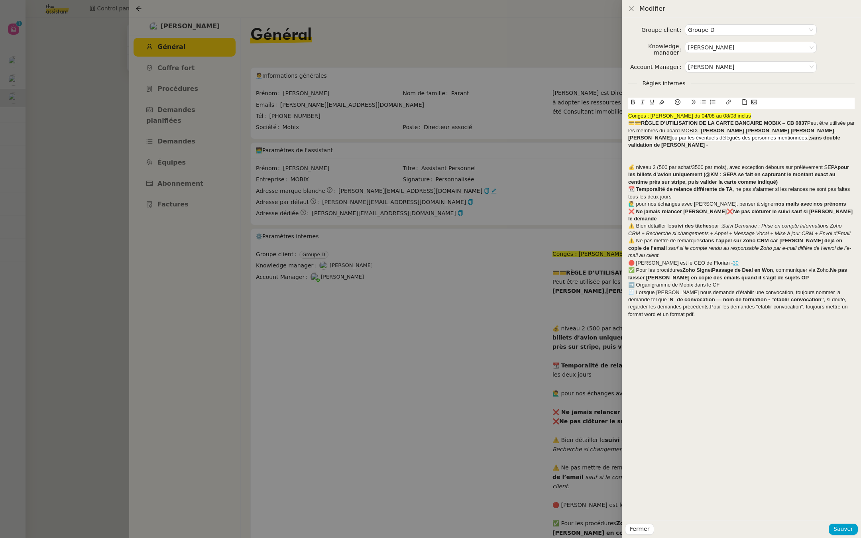
drag, startPoint x: 793, startPoint y: 137, endPoint x: 652, endPoint y: 134, distance: 140.7
click at [652, 134] on div "💳💳RÈGLE D’UTILISATION DE LA CARTE BANCAIRE MOBIX – CB 0837 Peut être utilisée p…" at bounding box center [741, 134] width 226 height 29
click at [661, 101] on icon at bounding box center [662, 102] width 6 height 6
click at [664, 128] on span "es du board MOBIX :" at bounding box center [676, 131] width 48 height 6
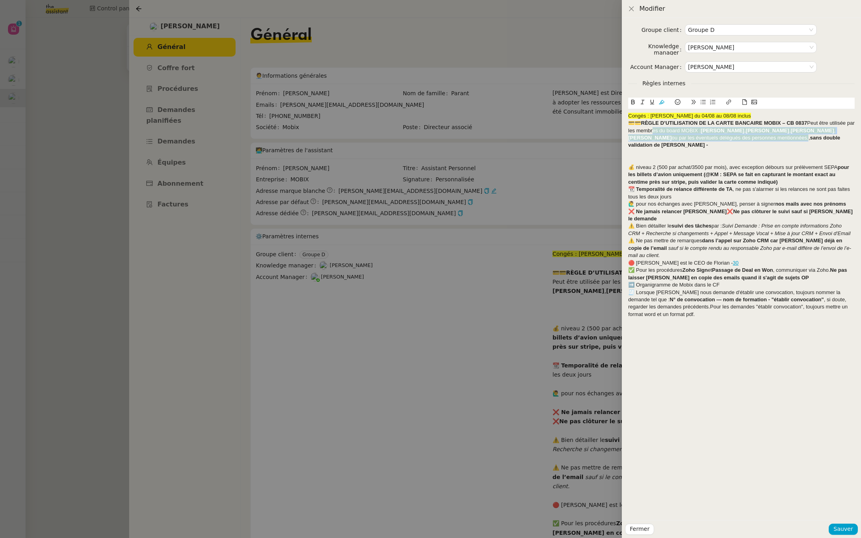
drag, startPoint x: 796, startPoint y: 140, endPoint x: 651, endPoint y: 130, distance: 145.0
click at [651, 130] on div "💳💳RÈGLE D’UTILISATION DE LA CARTE BANCAIRE MOBIX – CB 0837 Peut être utilisée p…" at bounding box center [741, 134] width 226 height 29
click at [662, 102] on icon at bounding box center [662, 102] width 6 height 6
click at [796, 133] on strong "[PERSON_NAME]" at bounding box center [812, 131] width 43 height 6
drag, startPoint x: 796, startPoint y: 139, endPoint x: 653, endPoint y: 130, distance: 143.8
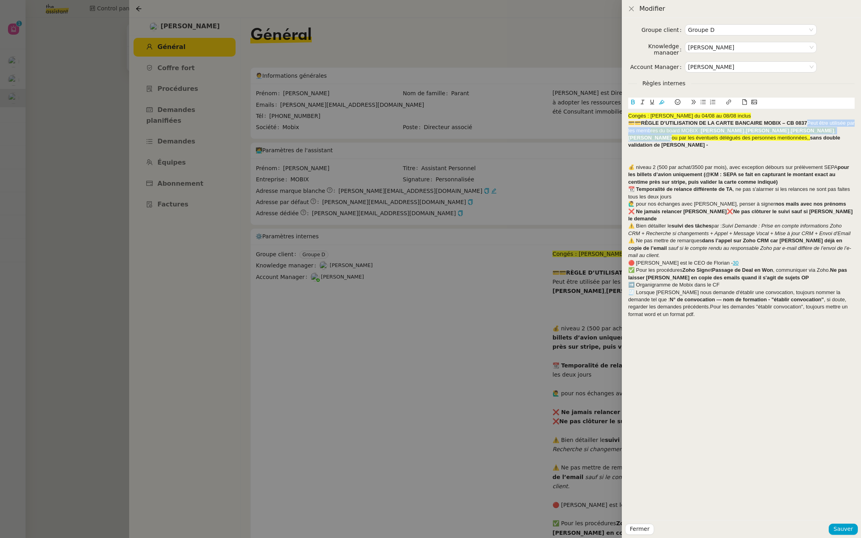
click at [653, 130] on div "💳💳RÈGLE D’UTILISATION DE LA CARTE BANCAIRE MOBIX – CB 0837 Peut être utilisée p…" at bounding box center [741, 134] width 226 height 29
click at [658, 102] on button at bounding box center [662, 102] width 10 height 9
click at [650, 132] on span "r" at bounding box center [651, 131] width 2 height 6
drag, startPoint x: 655, startPoint y: 129, endPoint x: 650, endPoint y: 130, distance: 5.2
click at [650, 130] on div "💳💳RÈGLE D’UTILISATION DE LA CARTE BANCAIRE MOBIX – CB 0837 Peut être utilisée p…" at bounding box center [741, 134] width 226 height 29
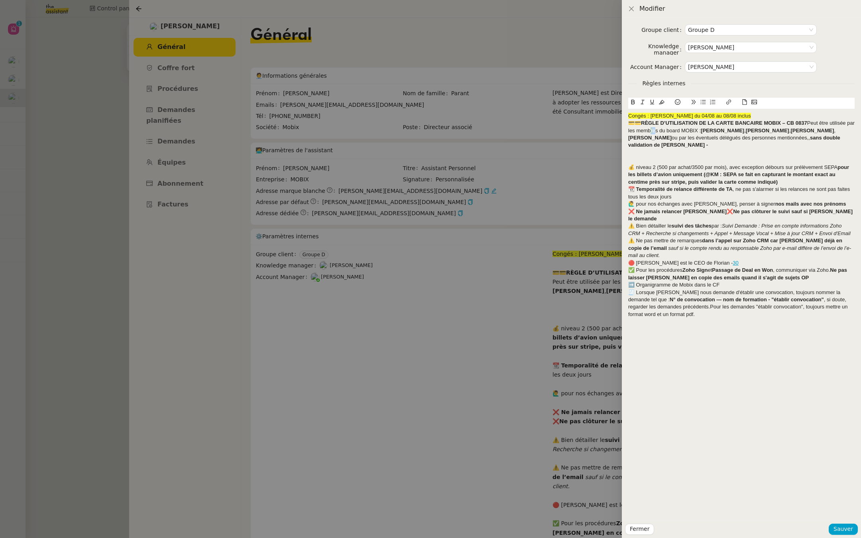
click at [662, 100] on icon at bounding box center [662, 102] width 6 height 6
click at [652, 131] on span "re" at bounding box center [652, 131] width 5 height 6
drag, startPoint x: 655, startPoint y: 131, endPoint x: 649, endPoint y: 132, distance: 6.0
click at [649, 132] on div "💳💳RÈGLE D’UTILISATION DE LA CARTE BANCAIRE MOBIX – CB 0837 Peut être utilisée p…" at bounding box center [741, 134] width 226 height 29
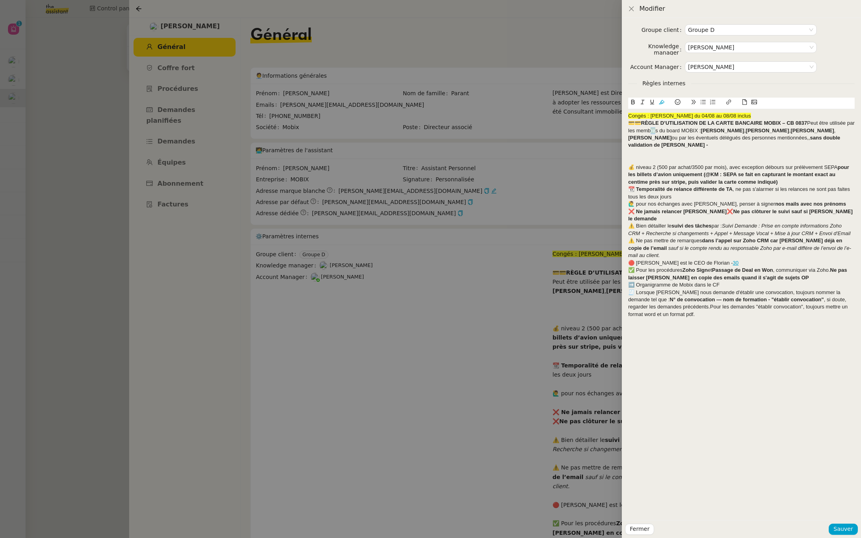
click at [661, 100] on icon at bounding box center [662, 102] width 6 height 6
click at [703, 145] on div "💳💳RÈGLE D’UTILISATION DE LA CARTE BANCAIRE MOBIX – CB 0837 Peut être utilisée p…" at bounding box center [741, 134] width 226 height 29
click at [850, 528] on span "Sauver" at bounding box center [843, 528] width 20 height 9
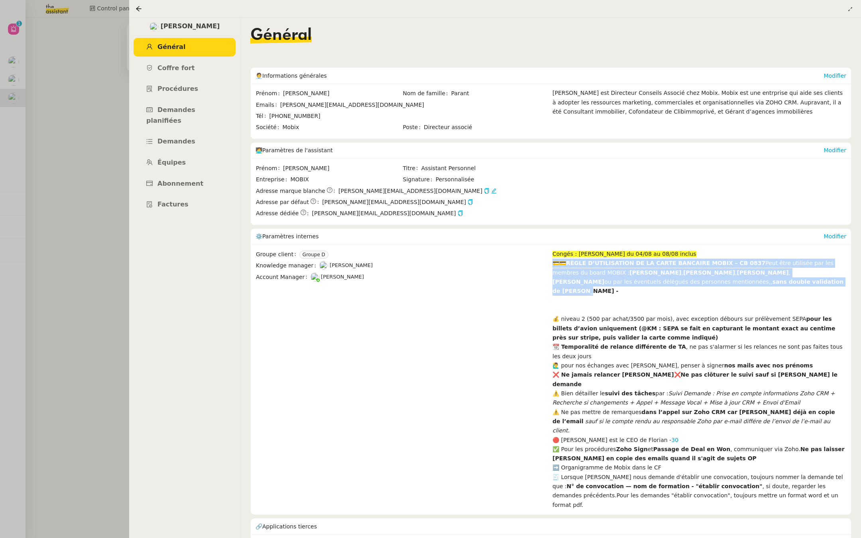
drag, startPoint x: 736, startPoint y: 280, endPoint x: 552, endPoint y: 264, distance: 184.9
click at [552, 264] on div "Groupe client Groupe D Knowledge manager Frédérique Albert Account Manager Mari…" at bounding box center [550, 379] width 591 height 260
copy div "💳💳RÈGLE D’UTILISATION DE LA CARTE BANCAIRE MOBIX – CB 0837 Peut être utilisée p…"
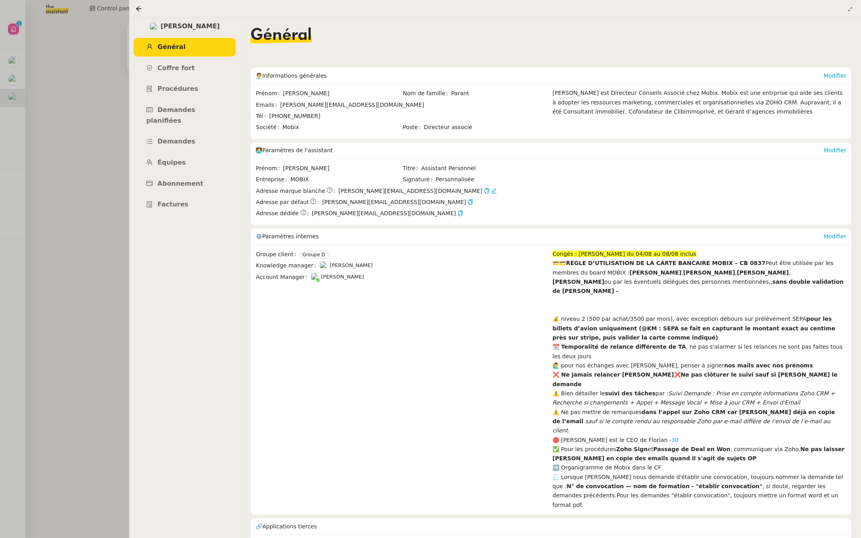
click at [49, 62] on div at bounding box center [430, 269] width 861 height 538
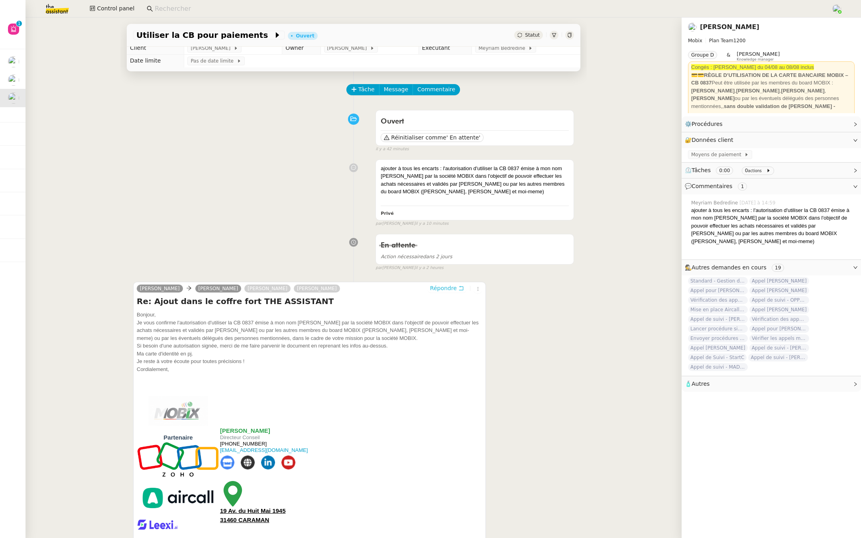
click at [450, 287] on span "Répondre" at bounding box center [443, 288] width 27 height 8
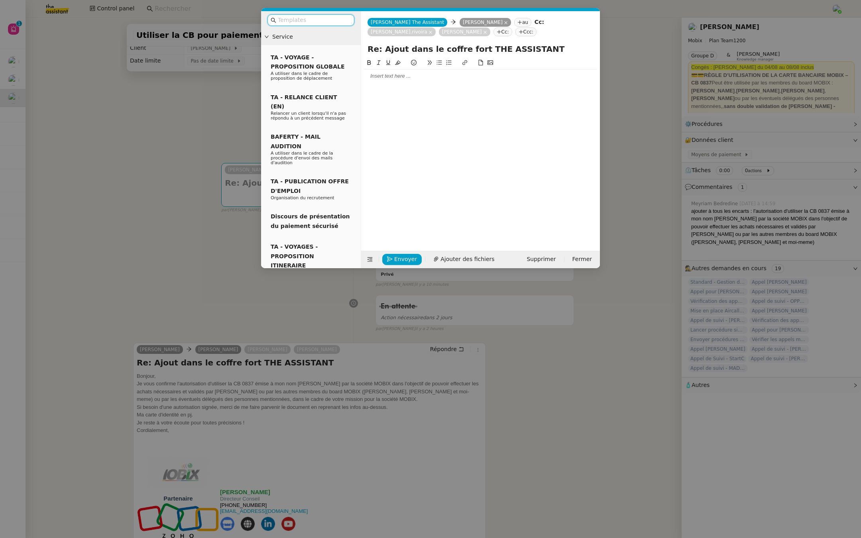
click at [394, 78] on div at bounding box center [480, 76] width 232 height 7
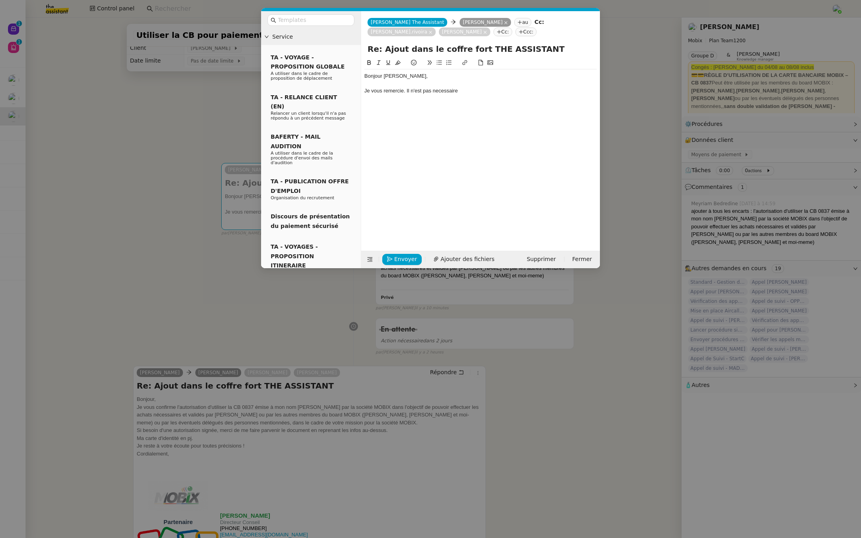
click at [446, 90] on div "Je vous remercie. Il n'est pas necessaire" at bounding box center [480, 90] width 232 height 7
click at [0, 0] on lt-span "n é cessaire" at bounding box center [0, 0] width 0 height 0
click at [484, 90] on div "Je vous remercie. Il n'est pas nécessaire" at bounding box center [480, 90] width 232 height 7
click at [499, 90] on div "Je vous remercie. Il n'est pas nécessaire que vous le signez." at bounding box center [480, 90] width 232 height 7
click at [0, 0] on lt-strong "i" at bounding box center [0, 0] width 0 height 0
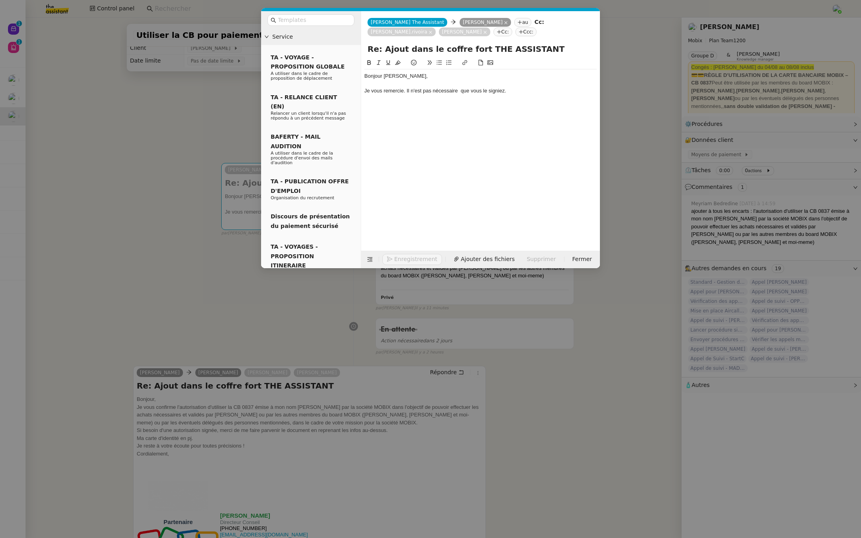
click at [524, 88] on div "Je vous remercie. Il n'est pas nécessaire que vous le signiez." at bounding box center [480, 90] width 232 height 7
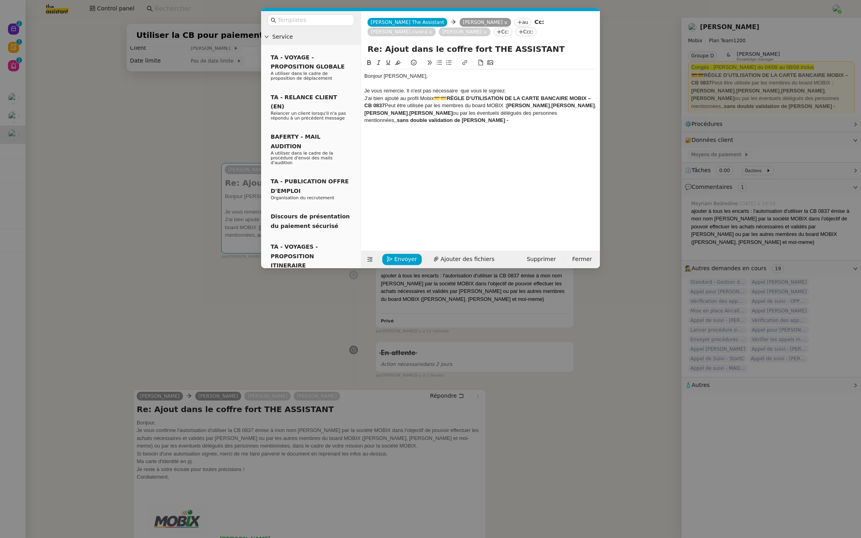
click at [436, 98] on strong "💳💳RÈGLE D’UTILISATION DE LA CARTE BANCAIRE MOBIX – CB 0837" at bounding box center [478, 101] width 228 height 13
drag, startPoint x: 458, startPoint y: 105, endPoint x: 435, endPoint y: 106, distance: 22.7
click at [435, 106] on div "J'ai bien ajouté au profil Mobix la règle d'utilisation de la carte 💳💳RÈGLE D’U…" at bounding box center [480, 109] width 232 height 29
copy div "0837 P"
click at [505, 97] on div "J'ai bien ajouté au profil Mobix la règle d'utilisation de la carte 💳💳RÈGLE D’U…" at bounding box center [480, 109] width 232 height 29
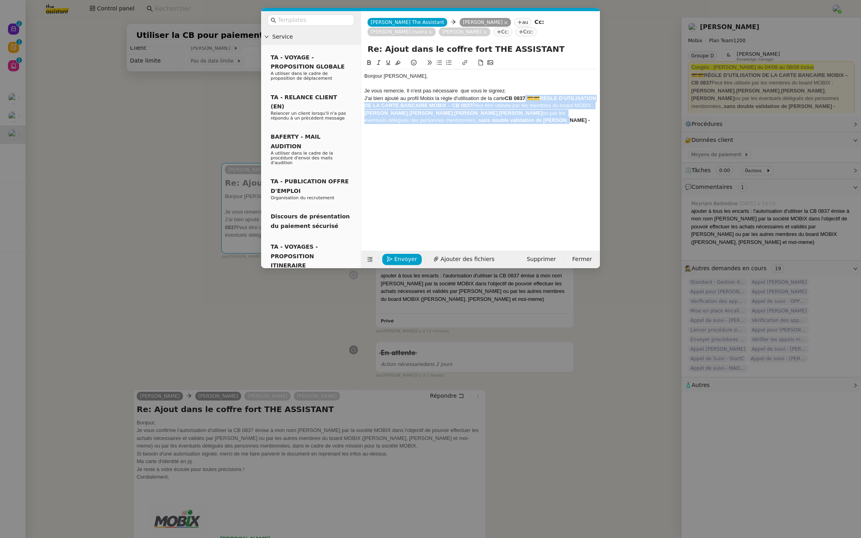
drag, startPoint x: 526, startPoint y: 96, endPoint x: 576, endPoint y: 124, distance: 57.4
click at [576, 124] on div "Bonjour Ramona, Je vous remercie. Il n'est pas nécessaire que vous le signiez. …" at bounding box center [480, 98] width 232 height 58
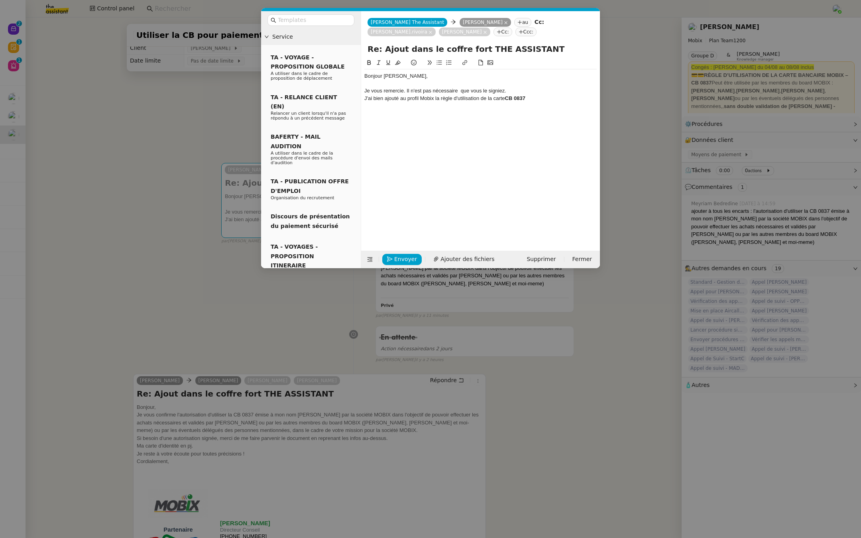
click at [425, 98] on div "J'ai bien ajouté au profil Mobix la règle d'utilisation de la carte CB 0837" at bounding box center [480, 98] width 232 height 7
click at [537, 73] on div "Bonjour Ramona," at bounding box center [480, 76] width 232 height 7
click at [514, 89] on div "Je vous remercie. Il n'est pas nécessaire que vous le signiez." at bounding box center [480, 90] width 232 height 7
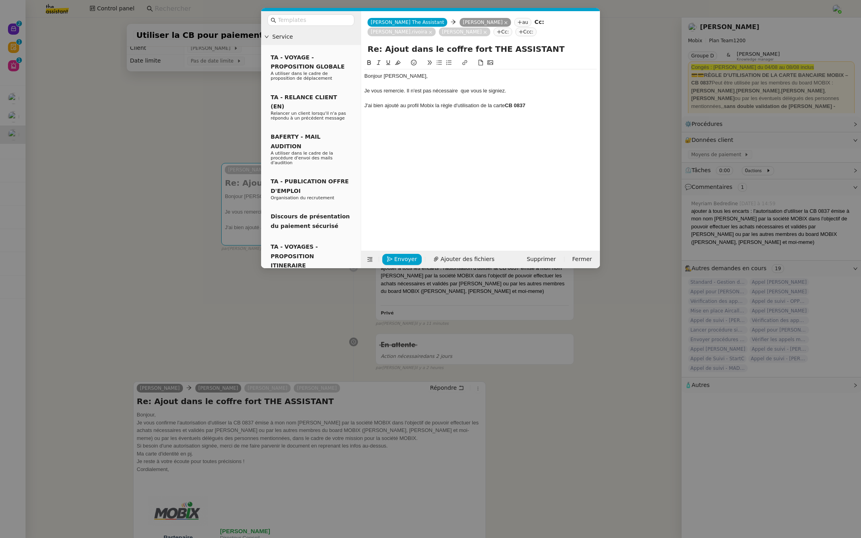
click at [540, 102] on div "J'ai bien ajouté au profil Mobix la règle d'utilisation de la carte CB 0837" at bounding box center [480, 105] width 232 height 7
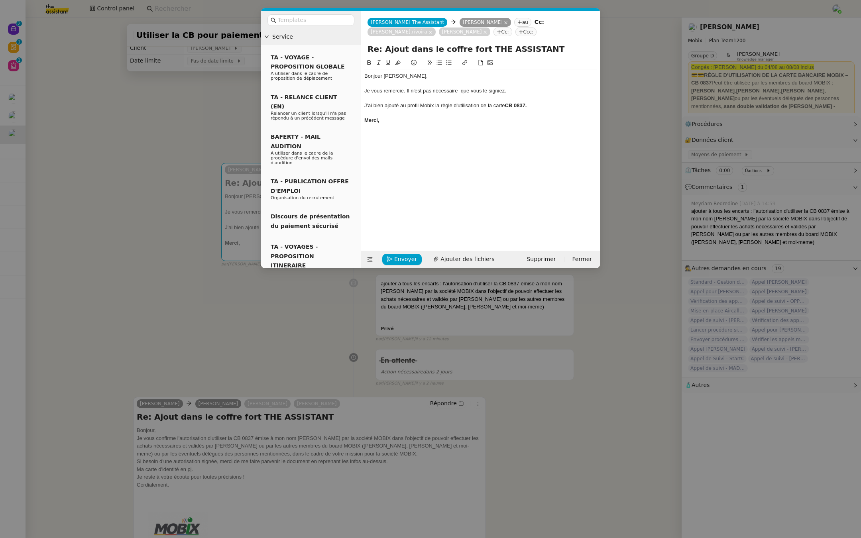
drag, startPoint x: 389, startPoint y: 118, endPoint x: 323, endPoint y: 116, distance: 65.8
click at [323, 116] on nz-layout "Service TA - VOYAGE - PROPOSITION GLOBALE A utiliser dans le cadre de propositi…" at bounding box center [430, 139] width 339 height 257
click at [364, 63] on button at bounding box center [369, 62] width 10 height 9
click at [578, 52] on input "Re: Ajout dans le coffre fort THE ASSISTANT" at bounding box center [480, 49] width 226 height 12
click at [399, 259] on span "Envoyer" at bounding box center [405, 259] width 23 height 9
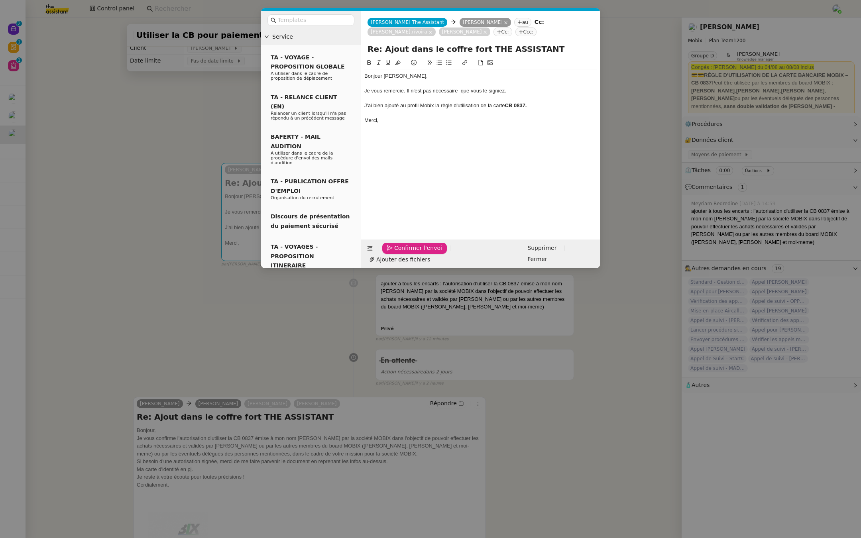
click at [402, 253] on span "Confirmer l'envoi" at bounding box center [418, 248] width 48 height 9
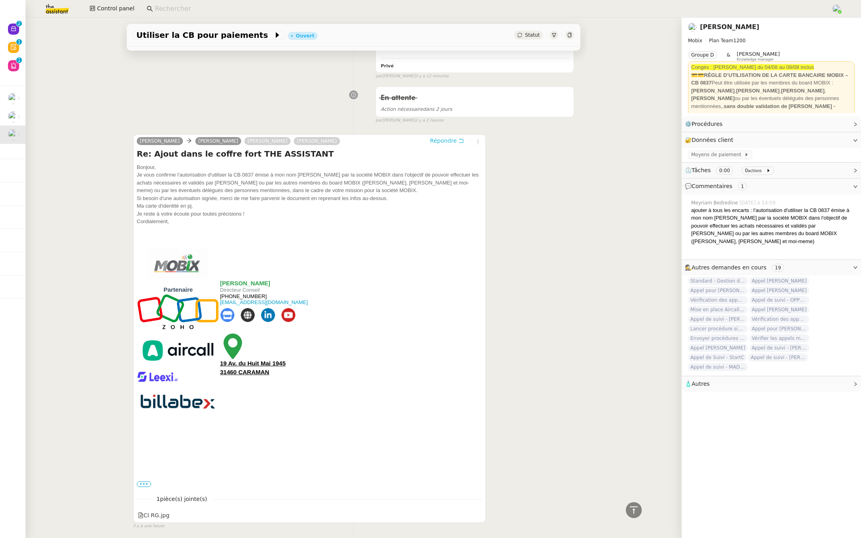
scroll to position [355, 0]
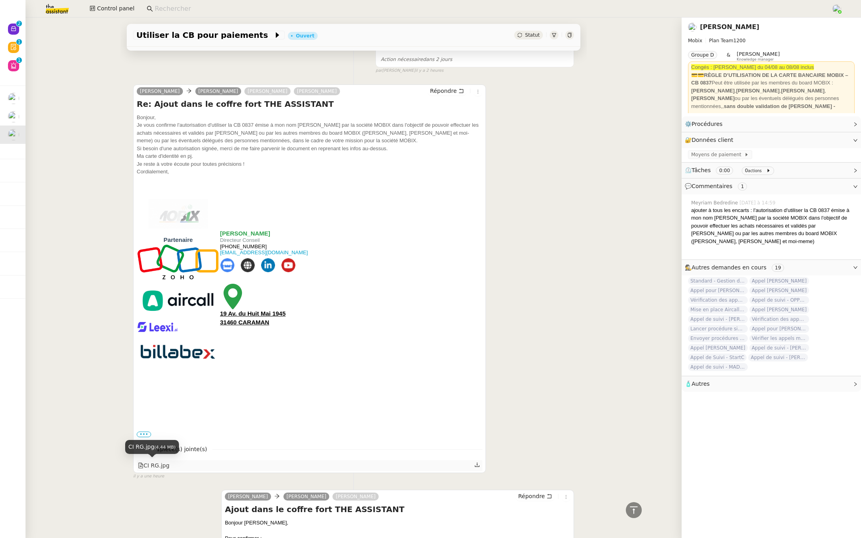
click at [153, 461] on div "CI RG.jpg" at bounding box center [153, 465] width 31 height 9
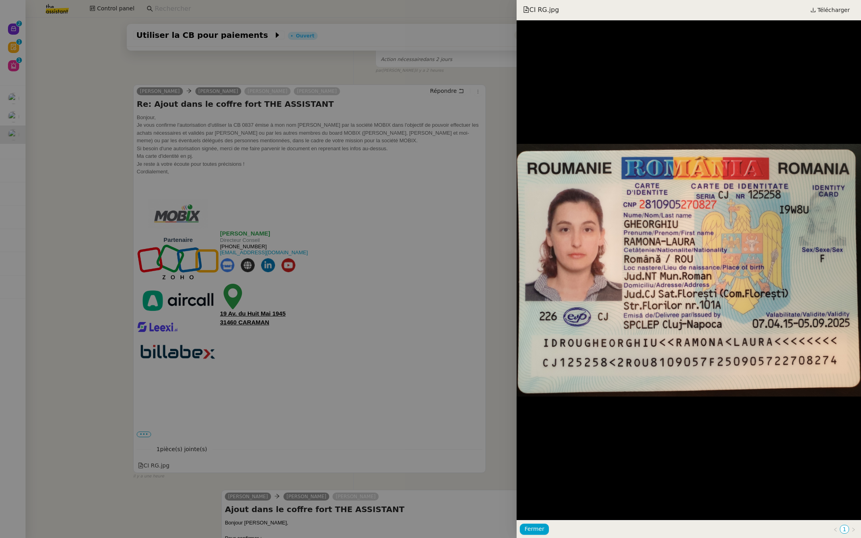
drag, startPoint x: 830, startPoint y: 8, endPoint x: 830, endPoint y: 467, distance: 459.1
click at [424, 175] on div at bounding box center [430, 269] width 861 height 538
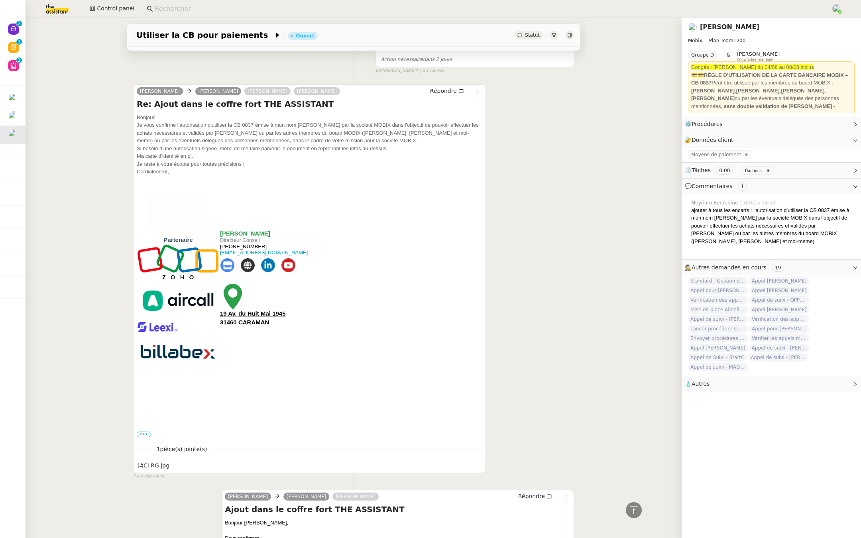
click at [720, 29] on link "[PERSON_NAME]" at bounding box center [729, 27] width 59 height 8
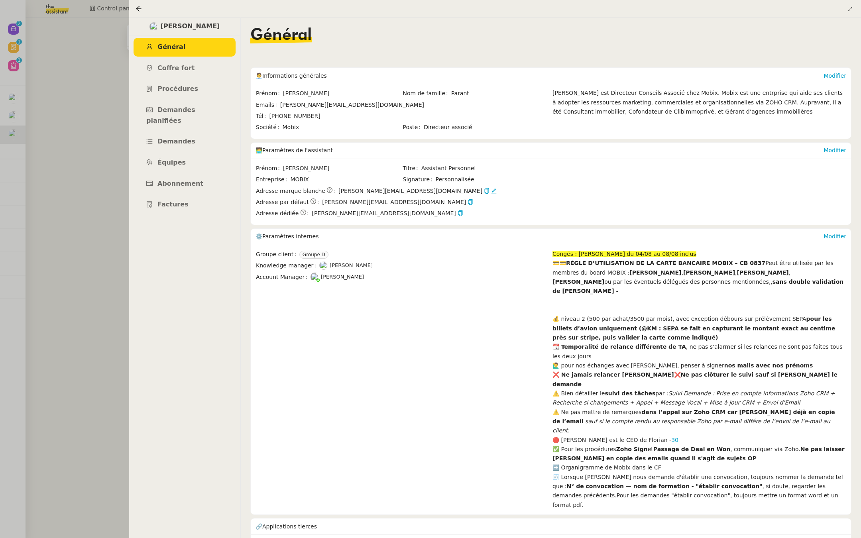
click at [62, 129] on div at bounding box center [430, 269] width 861 height 538
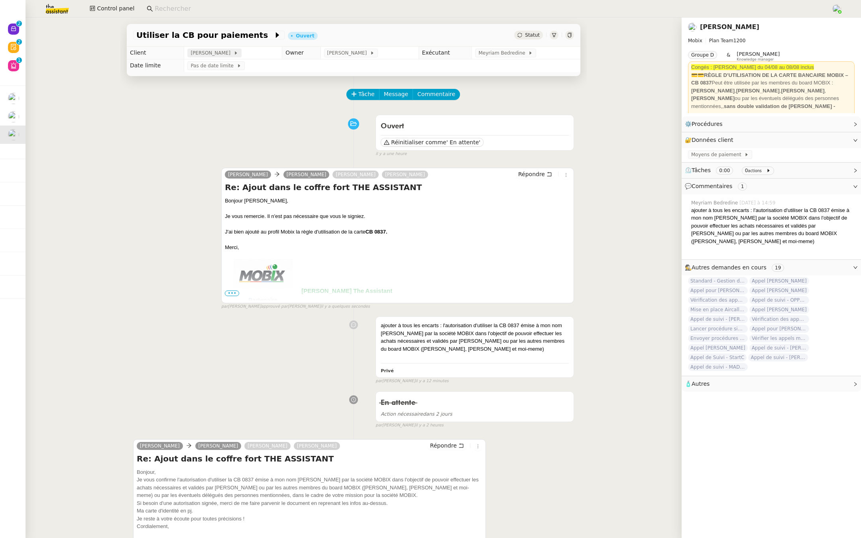
click at [208, 53] on span "[PERSON_NAME]" at bounding box center [212, 53] width 43 height 8
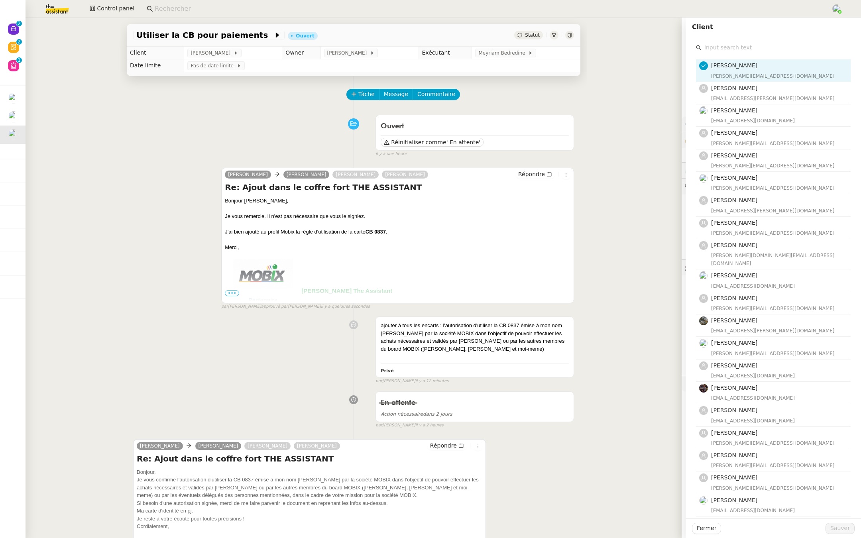
click at [721, 49] on input "text" at bounding box center [775, 47] width 149 height 11
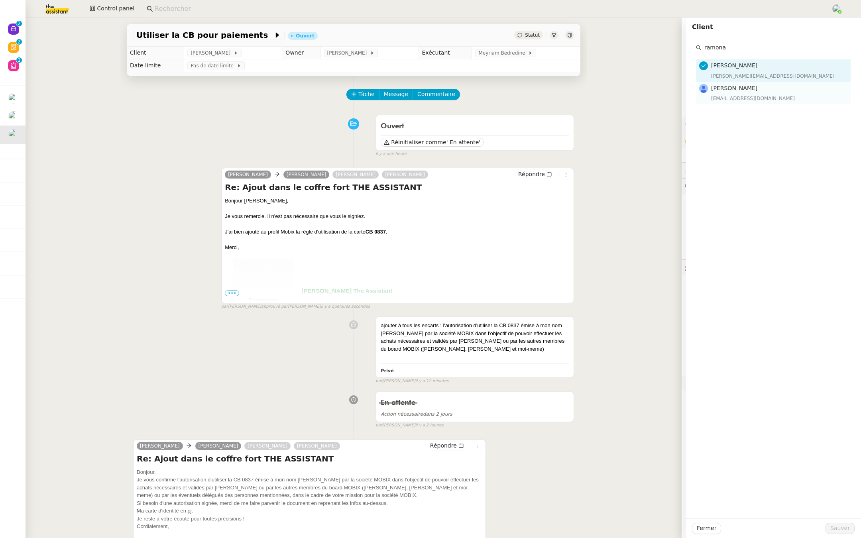
type input "ramona"
click at [725, 100] on div "rgheorghiu@mobix.fr" at bounding box center [778, 98] width 135 height 8
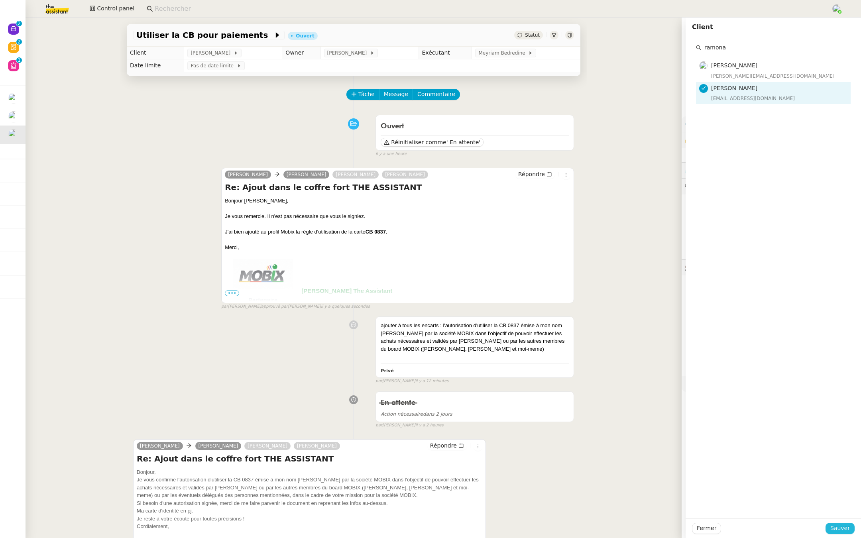
click at [833, 525] on span "Sauver" at bounding box center [840, 528] width 20 height 9
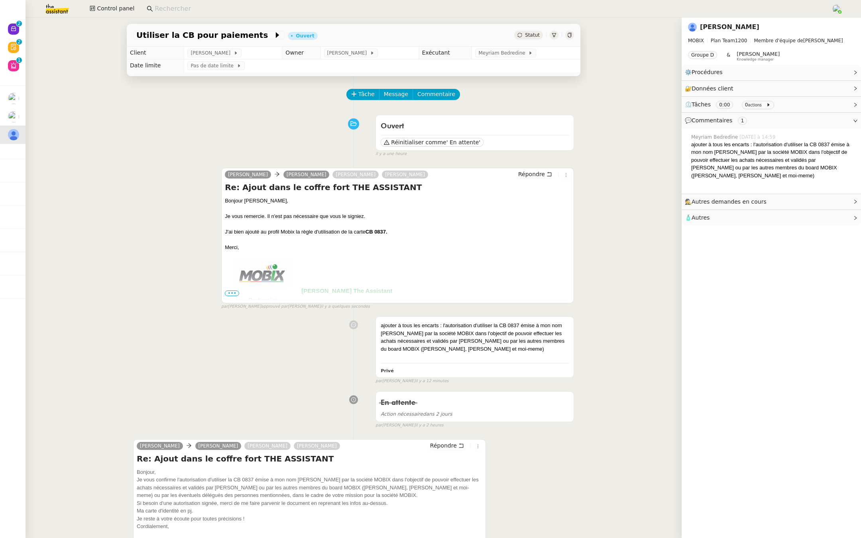
click at [733, 28] on link "[PERSON_NAME]" at bounding box center [729, 27] width 59 height 8
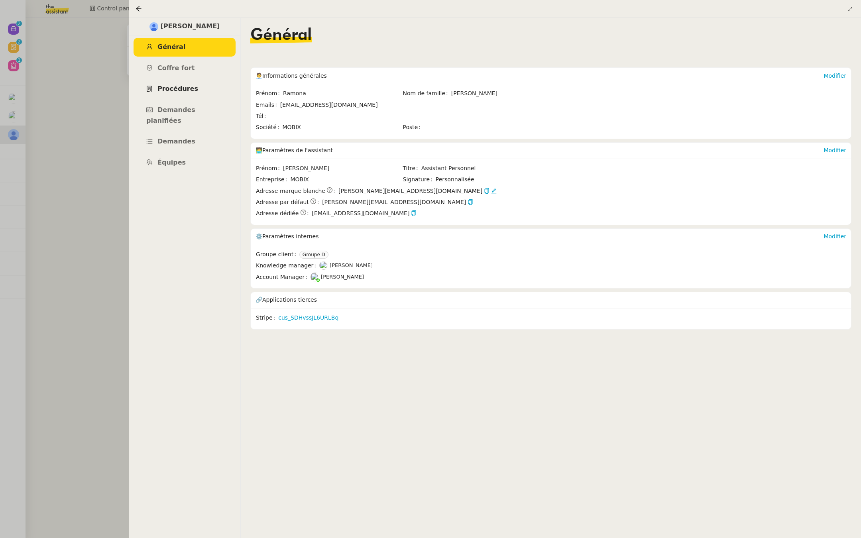
click at [174, 94] on link "Procédures" at bounding box center [185, 89] width 102 height 19
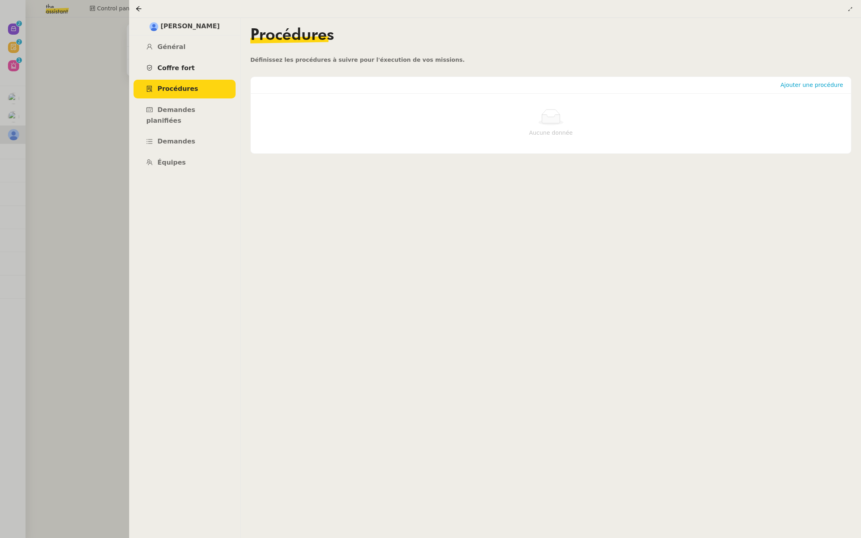
click at [185, 67] on span "Coffre fort" at bounding box center [175, 68] width 37 height 8
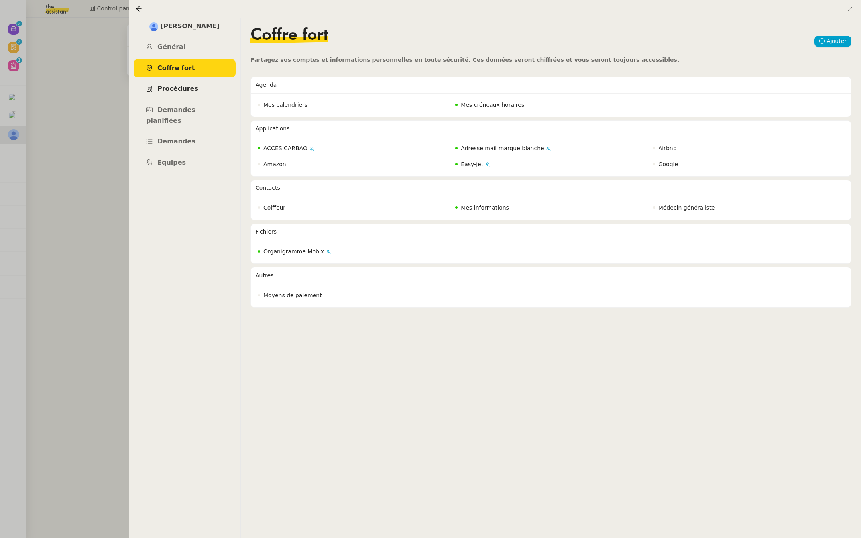
click at [167, 86] on span "Procédures" at bounding box center [177, 89] width 41 height 8
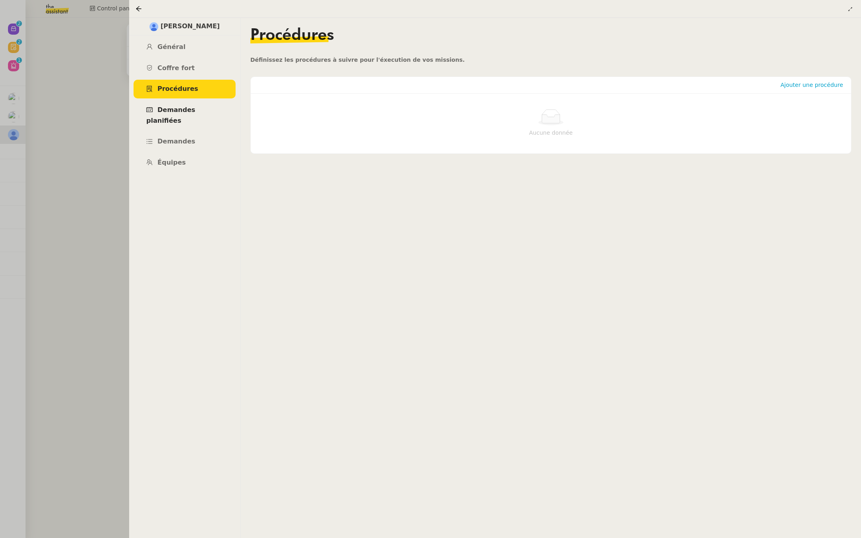
click at [174, 111] on span "Demandes planifiées" at bounding box center [170, 115] width 49 height 18
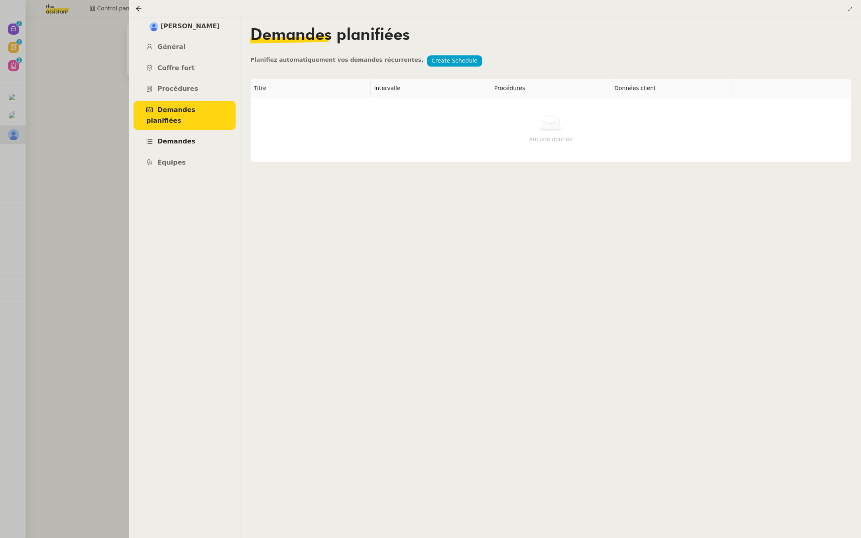
click at [170, 138] on span "Demandes" at bounding box center [176, 142] width 38 height 8
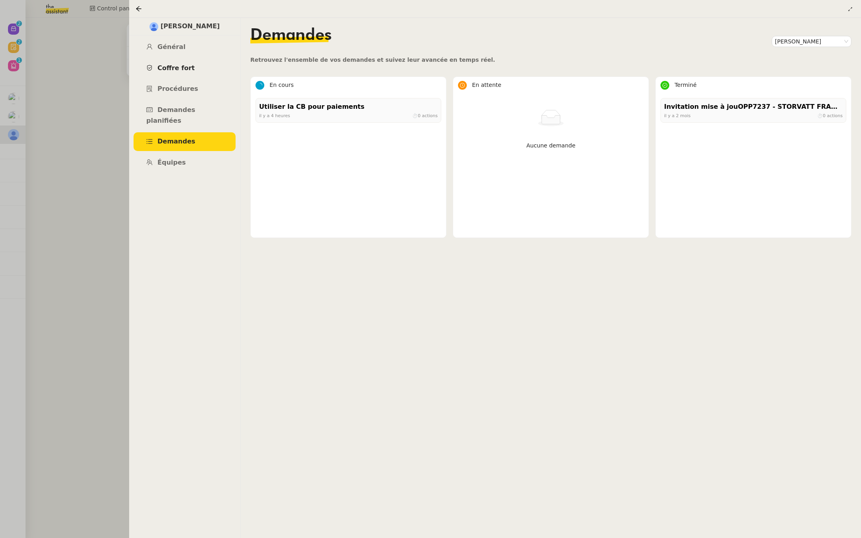
click at [175, 71] on span "Coffre fort" at bounding box center [175, 68] width 37 height 8
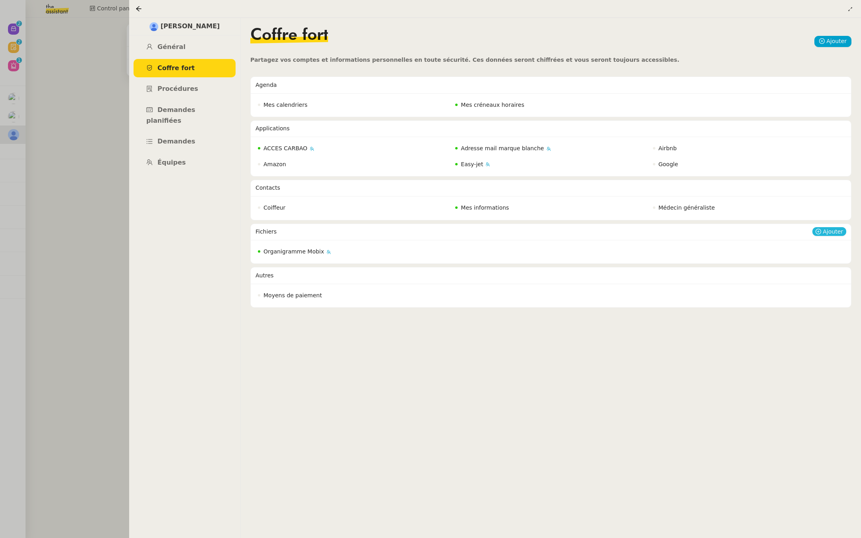
click at [827, 230] on span "Ajouter" at bounding box center [833, 232] width 20 height 8
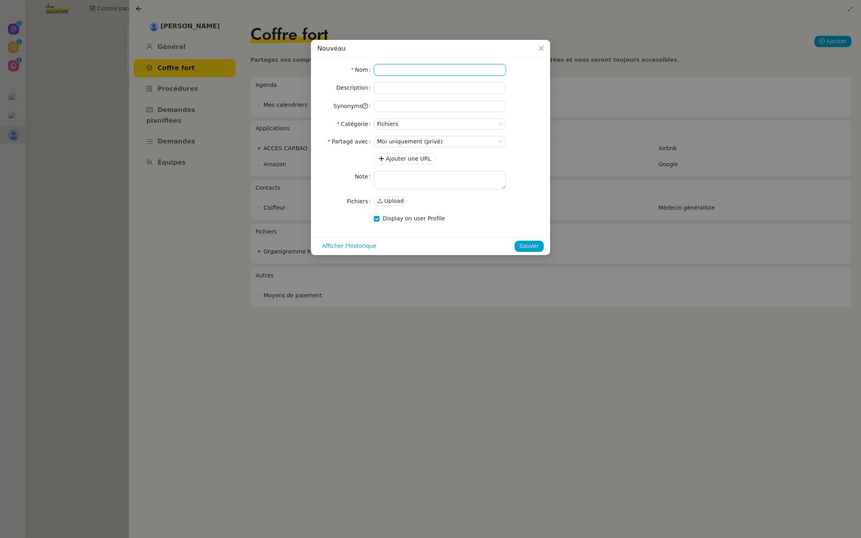
click at [393, 71] on input at bounding box center [440, 70] width 132 height 12
type input "CNI RAMONA"
click at [383, 197] on button "Upload" at bounding box center [390, 200] width 33 height 9
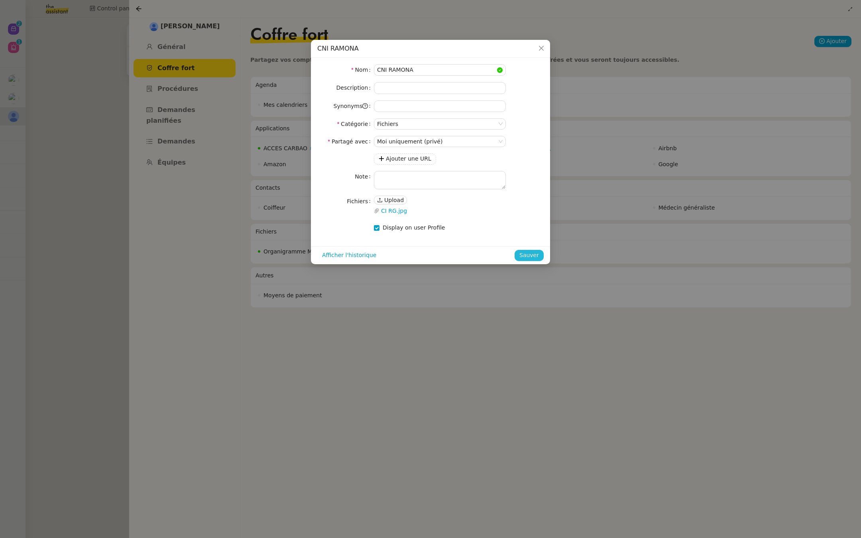
click at [530, 253] on span "Sauver" at bounding box center [529, 255] width 20 height 9
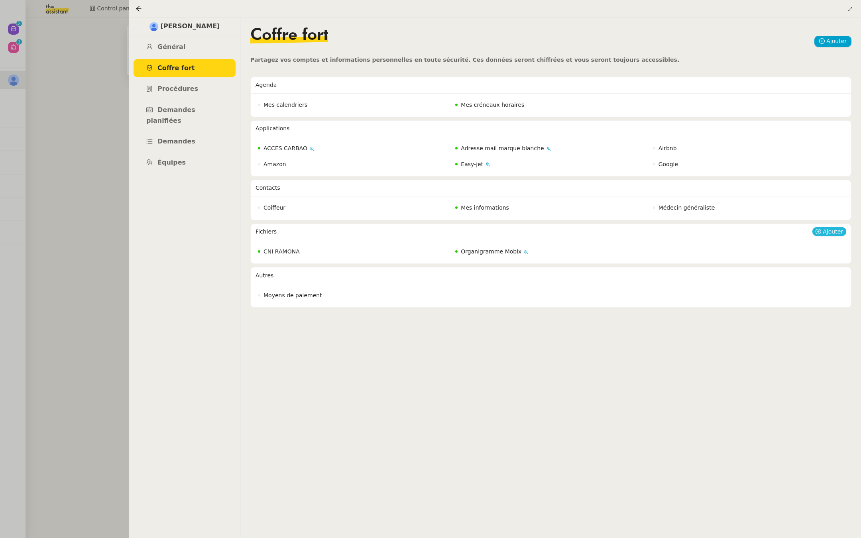
click at [825, 232] on span "Ajouter" at bounding box center [833, 232] width 20 height 8
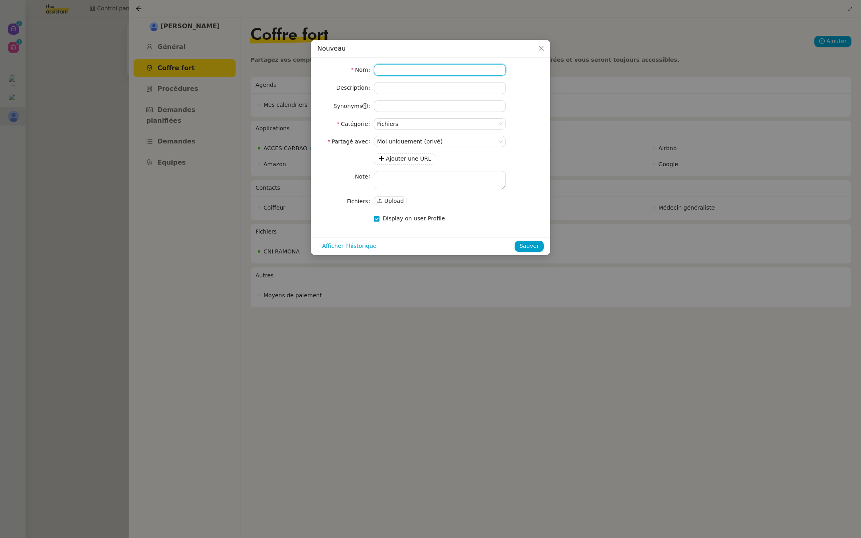
click at [416, 68] on input at bounding box center [440, 70] width 132 height 12
click at [449, 73] on input "Autorisation Ramon CB" at bounding box center [440, 70] width 132 height 12
paste input "0837."
click at [426, 71] on input "Autorisation Ramon CB 0837" at bounding box center [440, 70] width 132 height 12
drag, startPoint x: 429, startPoint y: 70, endPoint x: 370, endPoint y: 70, distance: 59.0
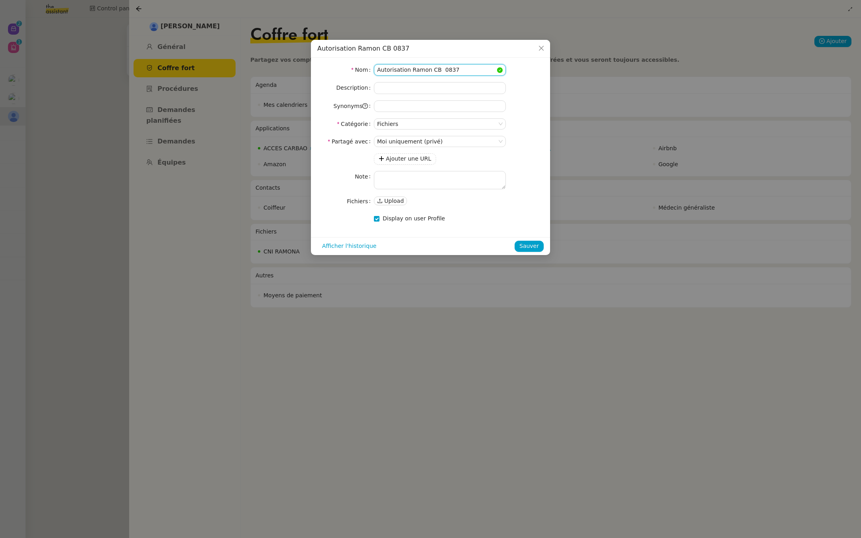
click at [370, 70] on nz-form-item "Nom Autorisation Ramon CB 0837" at bounding box center [430, 70] width 226 height 12
click at [459, 67] on input "Règles d'utilisation CB 0837" at bounding box center [440, 70] width 132 height 12
type input "Règles d'utilisation CB 0837"
click at [387, 202] on span "Upload" at bounding box center [394, 201] width 20 height 8
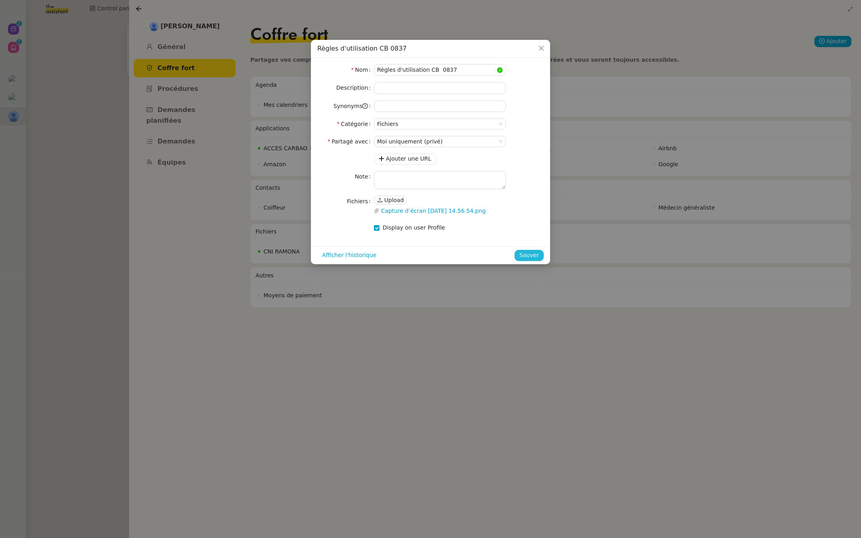
click at [536, 253] on span "Sauver" at bounding box center [529, 255] width 20 height 9
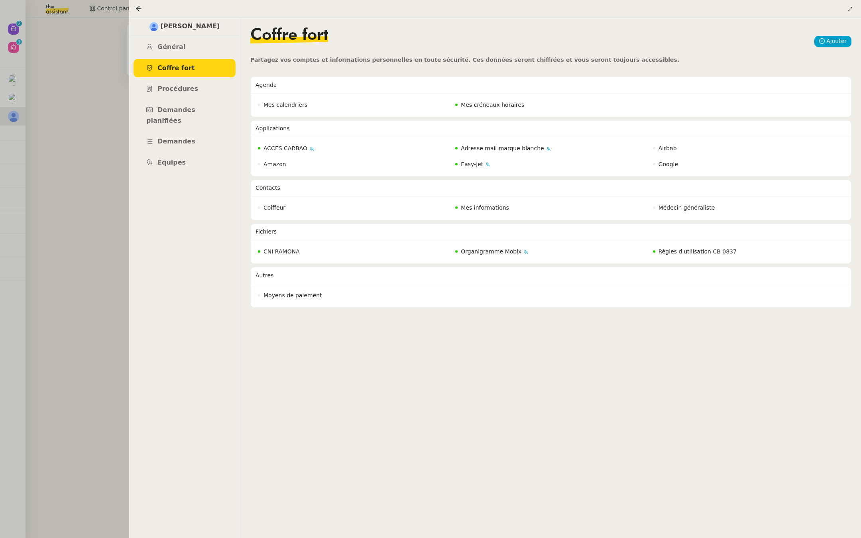
click at [103, 256] on div at bounding box center [430, 269] width 861 height 538
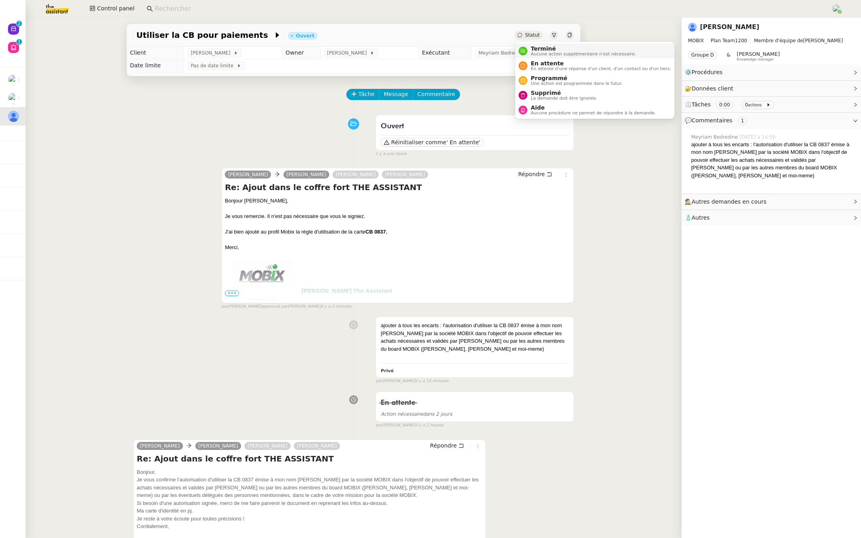
click at [532, 50] on span "Terminé" at bounding box center [582, 48] width 105 height 6
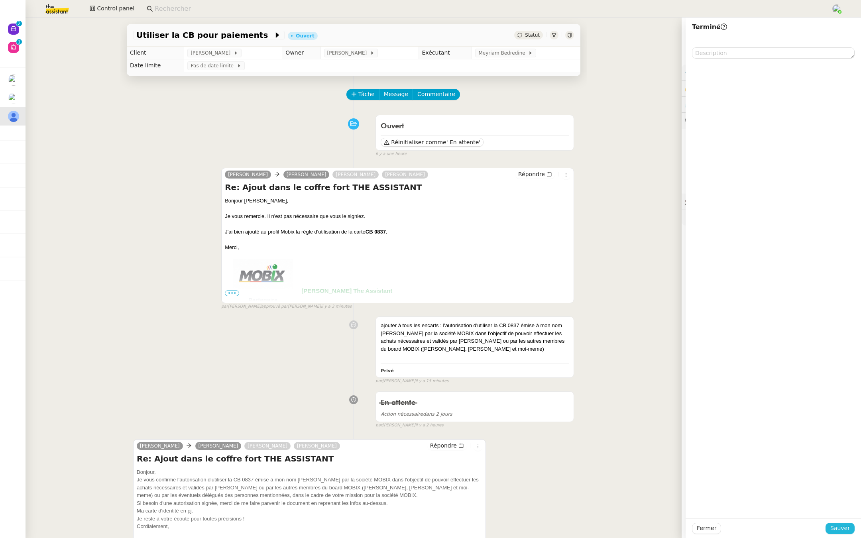
click at [848, 528] on span "Sauver" at bounding box center [840, 528] width 20 height 9
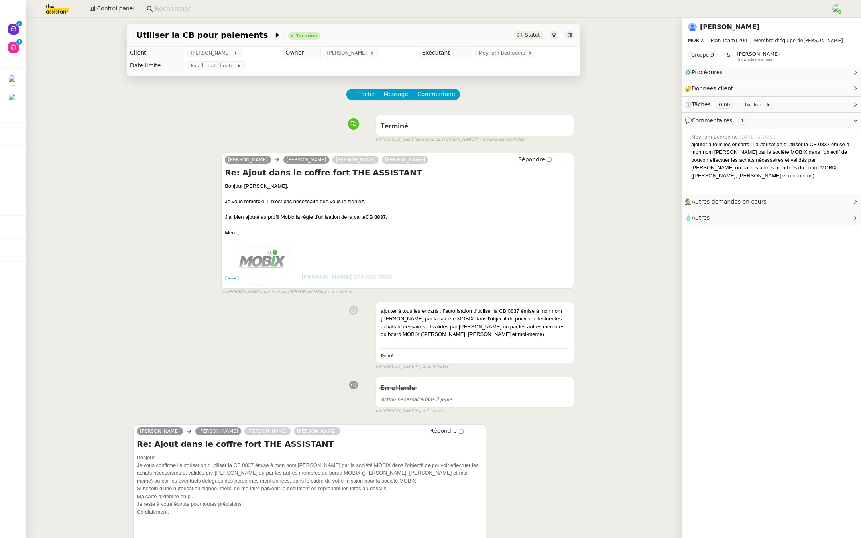
drag, startPoint x: 180, startPoint y: 8, endPoint x: 180, endPoint y: 467, distance: 459.1
click at [180, 8] on input at bounding box center [489, 9] width 668 height 11
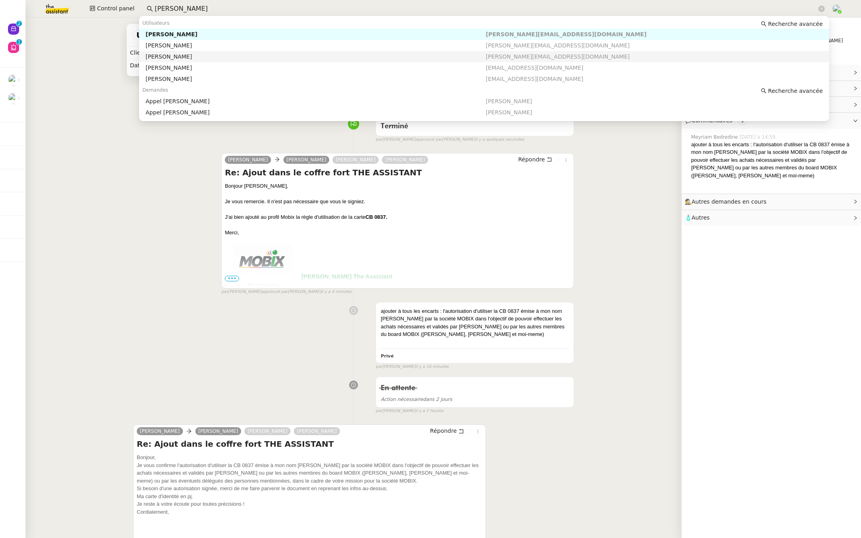
click at [193, 57] on div "[PERSON_NAME]" at bounding box center [315, 56] width 340 height 7
type input "florian"
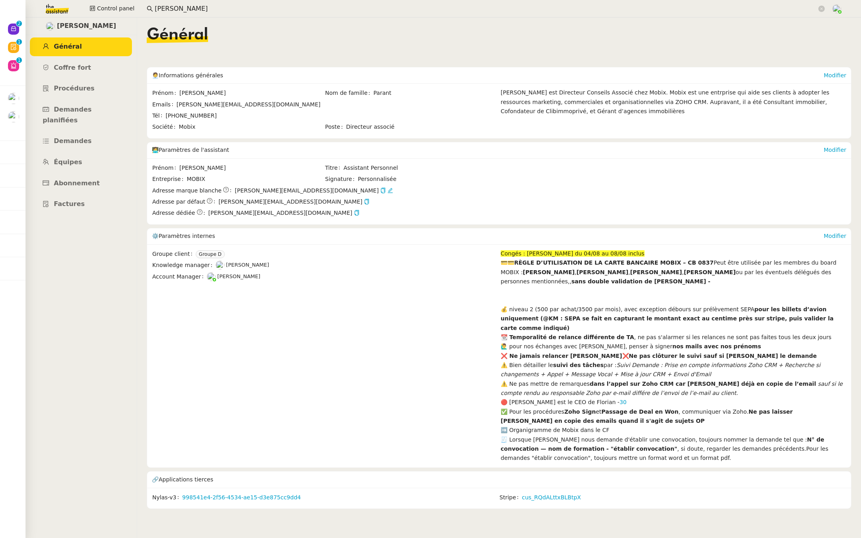
click at [515, 263] on strong "💳💳RÈGLE D’UTILISATION DE LA CARTE BANCAIRE MOBIX – CB 0837" at bounding box center [607, 262] width 213 height 6
click at [829, 234] on link "Modifier" at bounding box center [834, 236] width 23 height 6
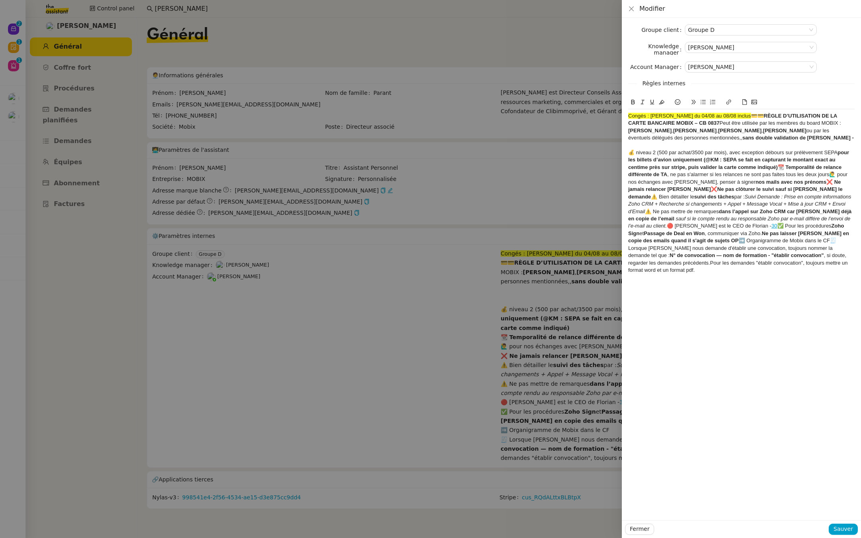
click at [397, 252] on div at bounding box center [430, 269] width 861 height 538
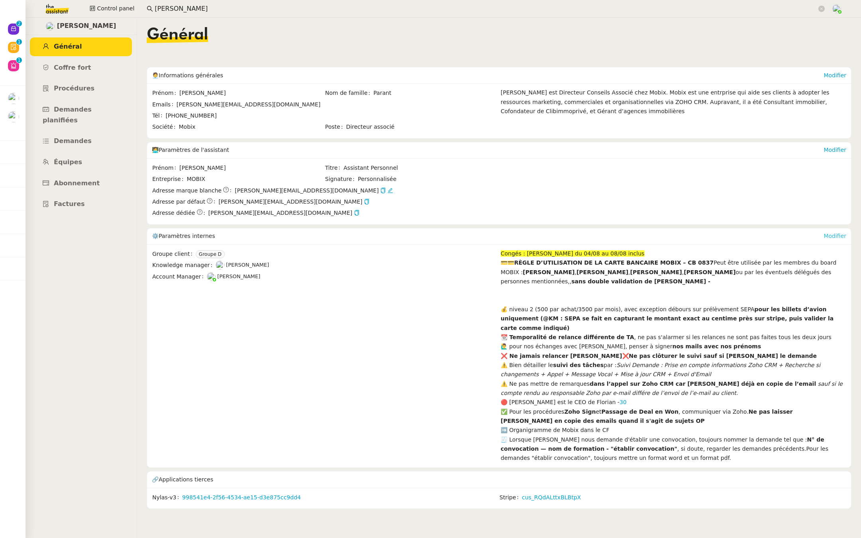
click at [838, 237] on link "Modifier" at bounding box center [834, 236] width 23 height 6
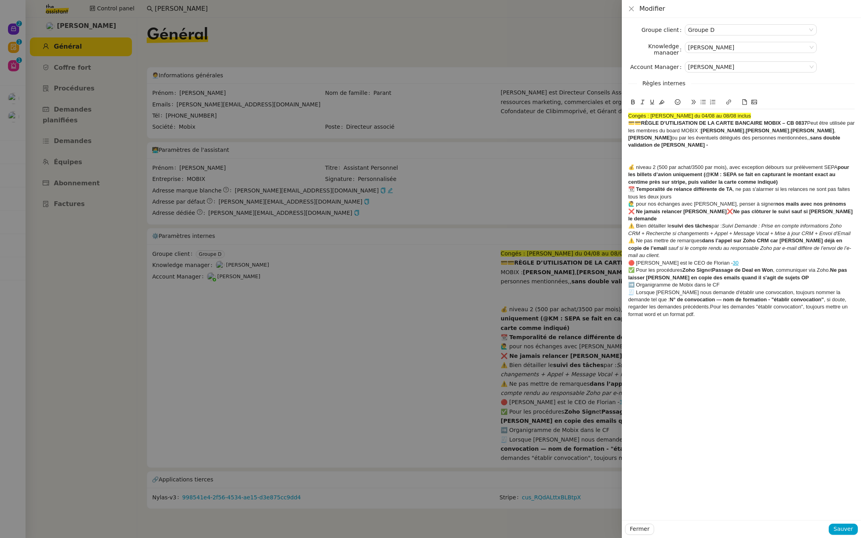
click at [643, 123] on strong "💳💳RÈGLE D’UTILISATION DE LA CARTE BANCAIRE MOBIX – CB 0837" at bounding box center [717, 123] width 179 height 6
click at [809, 125] on div "💳💳 RÈGLE D’UTILISATION DE LA CARTE BANCAIRE MOBIX – CB 0837 Peut être utilisée …" at bounding box center [741, 134] width 226 height 29
click at [794, 137] on div "💳💳 RÈGLE D’UTILISATION DE LA CARTE BANCAIRE MOBIX – CB 0837 Peut être utilisée …" at bounding box center [741, 134] width 226 height 29
click at [0, 0] on lt-span "," at bounding box center [0, 0] width 0 height 0
click at [830, 527] on div "Fermer Sauver" at bounding box center [741, 529] width 233 height 11
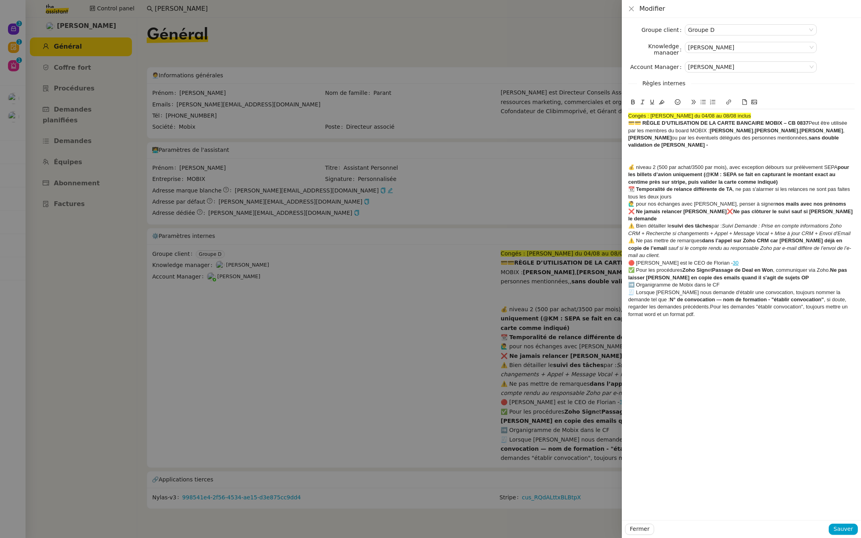
click at [813, 464] on div "Groupe client Groupe D Knowledge manager Frédérique Albert Account Manager Mari…" at bounding box center [741, 269] width 239 height 502
click at [833, 528] on button "Sauver" at bounding box center [843, 529] width 29 height 11
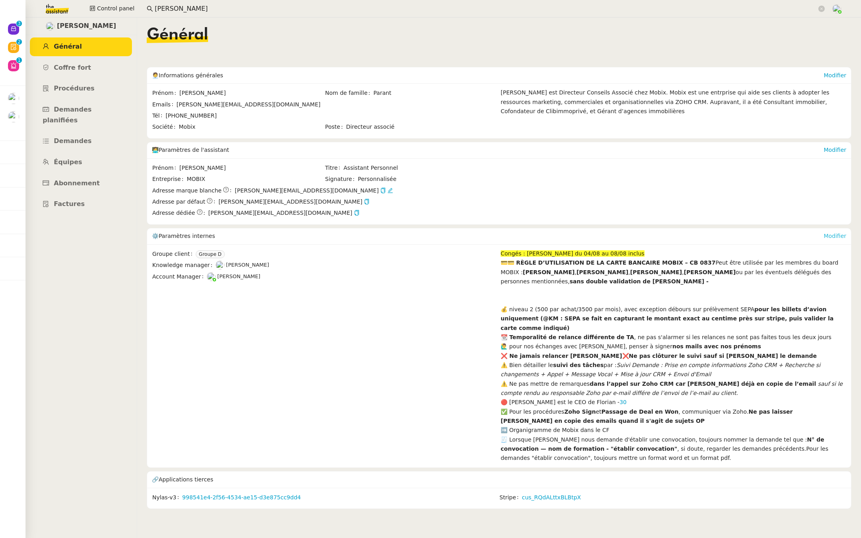
click at [833, 233] on link "Modifier" at bounding box center [834, 236] width 23 height 6
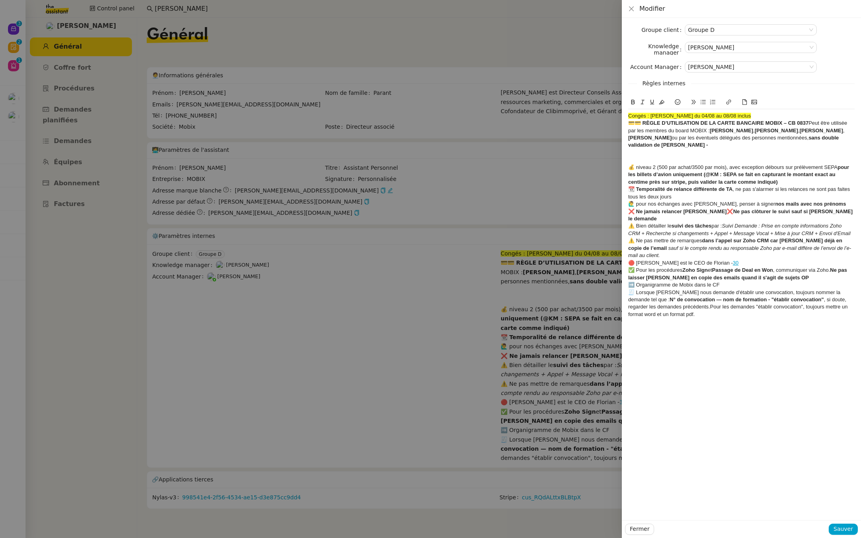
click at [782, 122] on strong "💳💳 RÈGLE D’UTILISATION DE LA CARTE BANCAIRE MOBIX – CB 0837" at bounding box center [718, 123] width 180 height 6
click at [839, 528] on span "Sauver" at bounding box center [843, 528] width 20 height 9
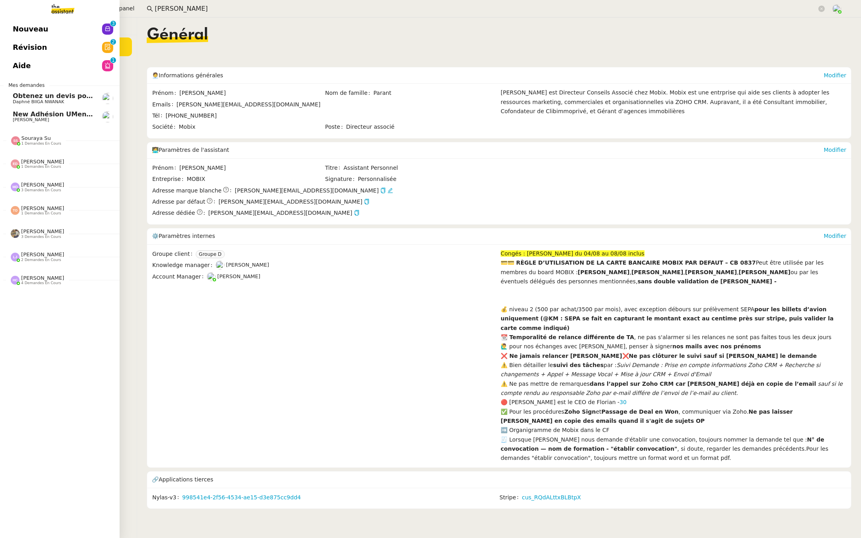
click at [32, 45] on span "Révision" at bounding box center [30, 47] width 34 height 12
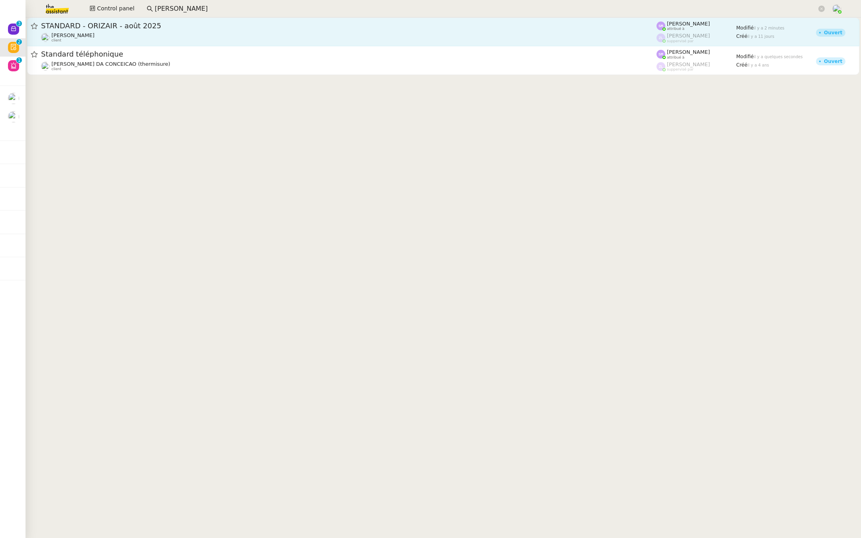
click at [123, 31] on div "STANDARD - ORIZAIR - août 2025 Louis Frei client" at bounding box center [348, 32] width 615 height 22
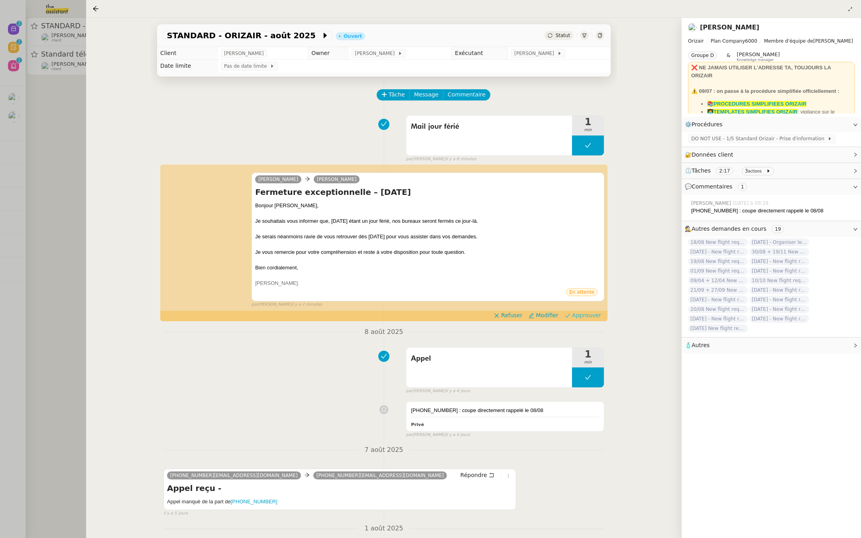
click at [592, 313] on span "Approuver" at bounding box center [586, 315] width 29 height 8
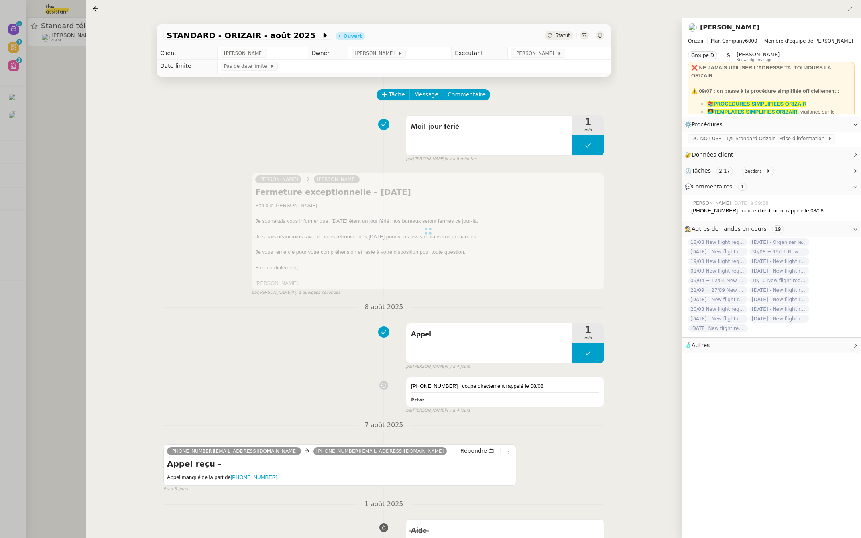
click at [30, 131] on div at bounding box center [430, 269] width 861 height 538
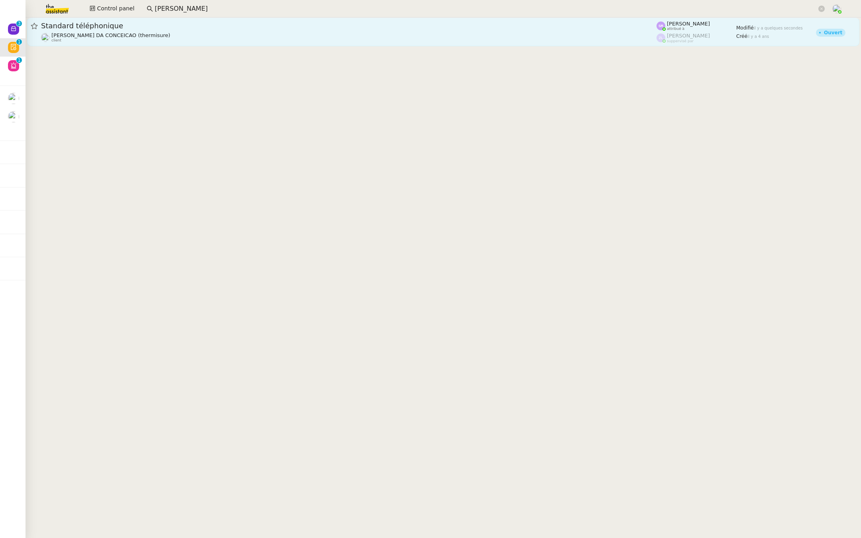
click at [81, 27] on span "Standard téléphonique" at bounding box center [348, 25] width 615 height 7
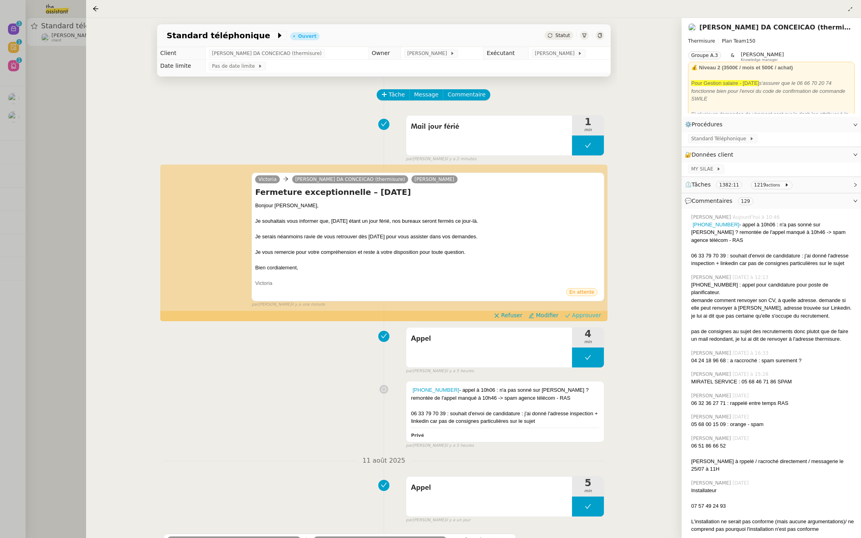
click at [591, 314] on span "Approuver" at bounding box center [586, 315] width 29 height 8
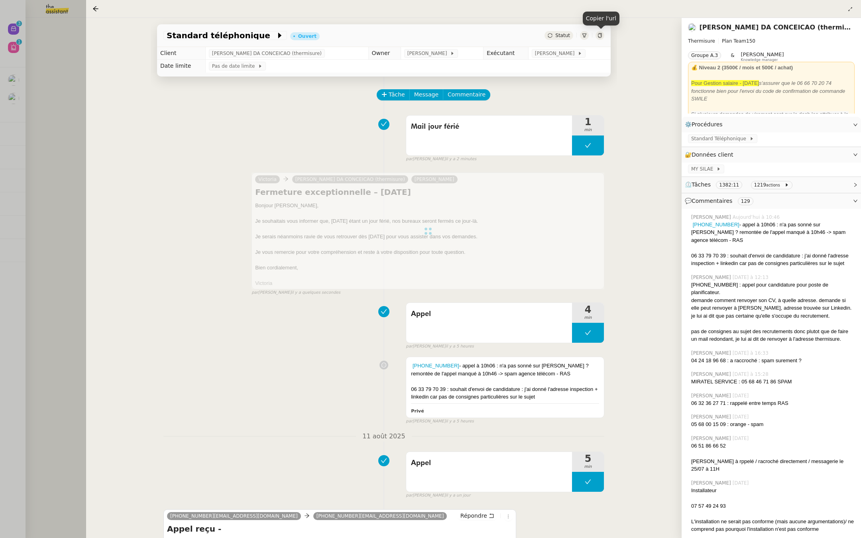
click at [598, 37] on icon at bounding box center [599, 35] width 5 height 5
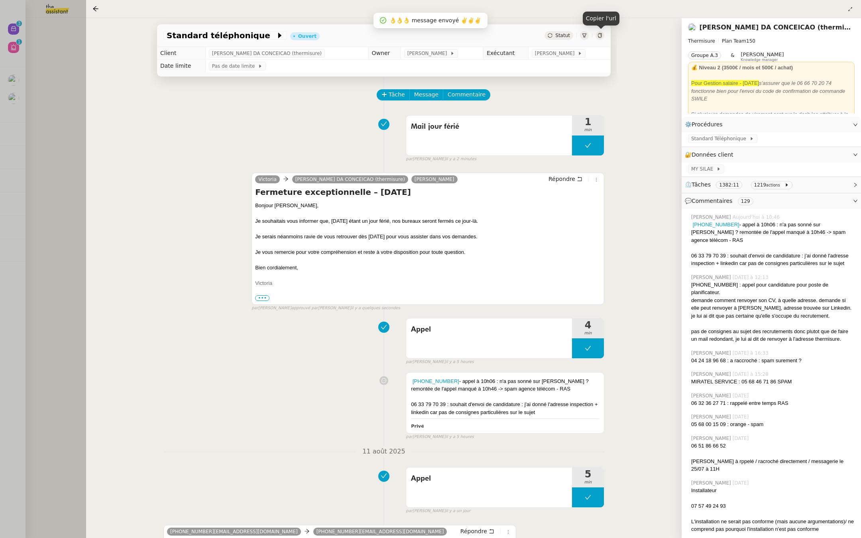
click at [12, 140] on div at bounding box center [430, 269] width 861 height 538
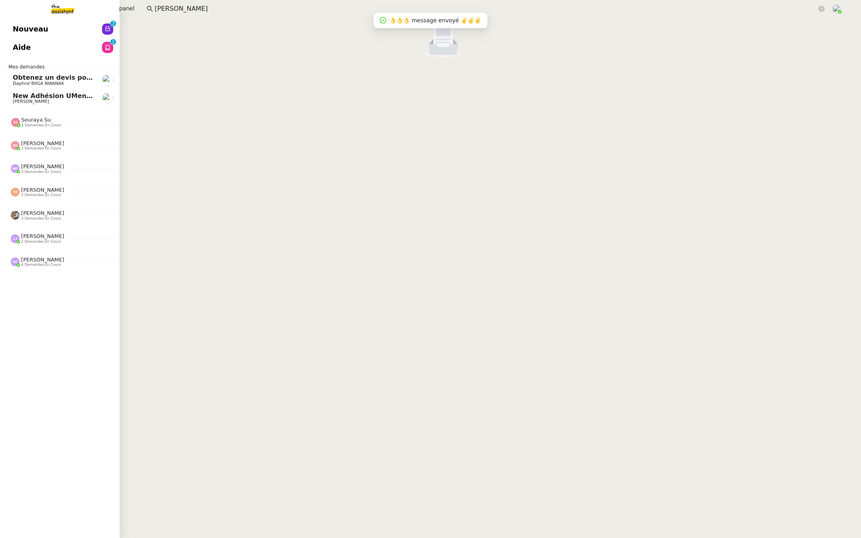
click at [14, 35] on span "Nouveau" at bounding box center [30, 29] width 35 height 12
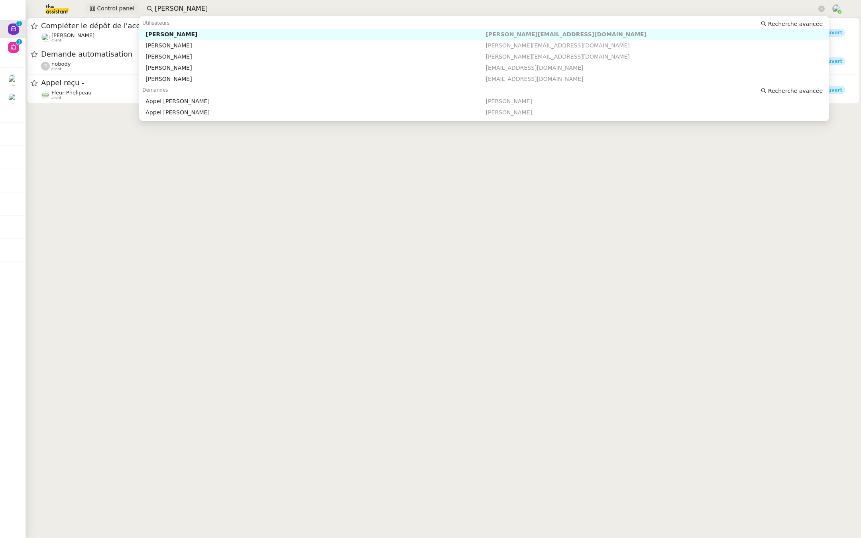
drag, startPoint x: 201, startPoint y: 11, endPoint x: 112, endPoint y: 10, distance: 88.9
click at [112, 10] on div "Control panel florian" at bounding box center [430, 9] width 821 height 18
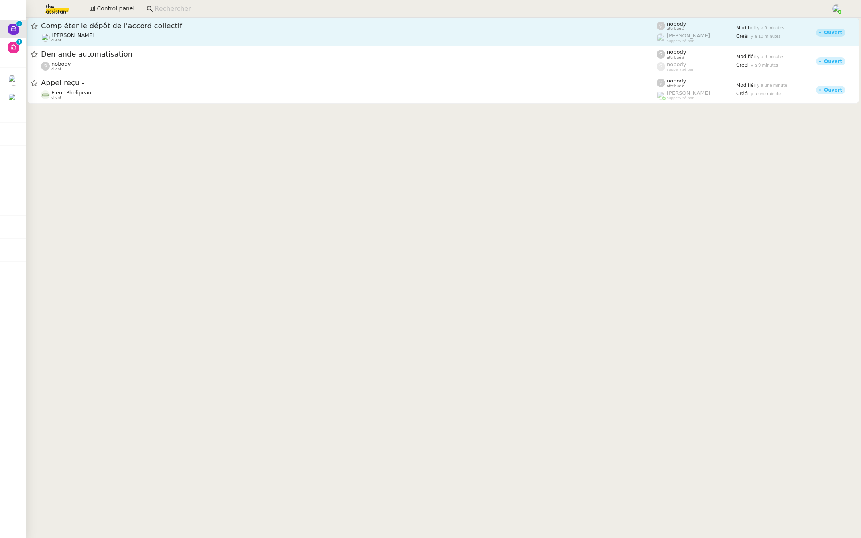
click at [167, 29] on div "Compléter le dépôt de l'accord collectif" at bounding box center [348, 26] width 615 height 10
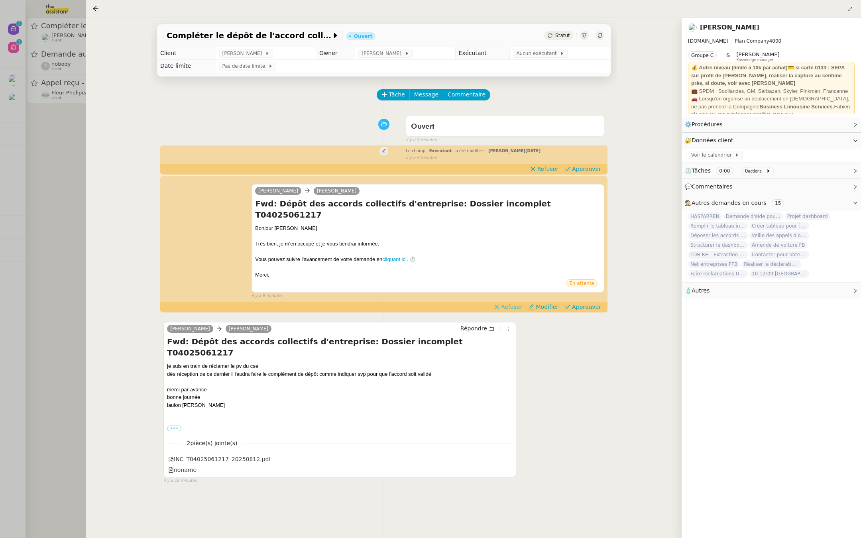
click at [518, 303] on span "Refuser" at bounding box center [511, 307] width 21 height 8
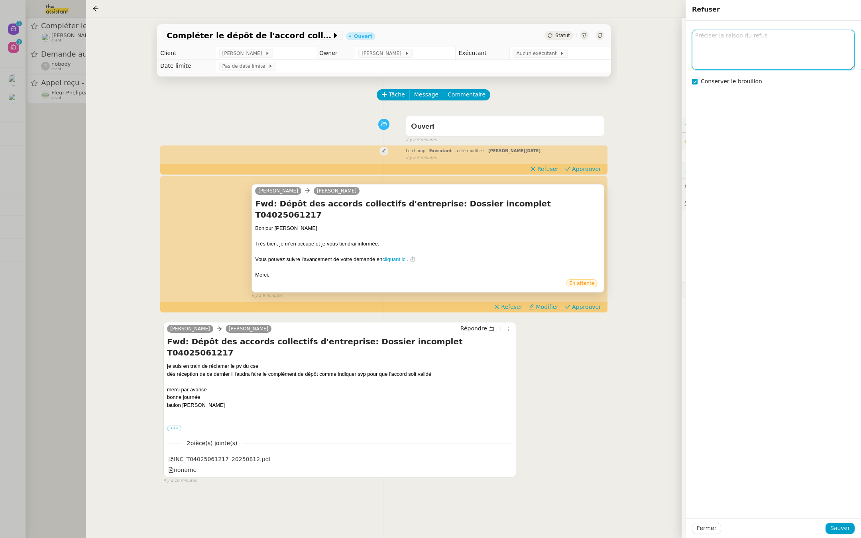
click at [718, 43] on textarea at bounding box center [773, 49] width 163 height 39
type textarea "demande ini ?"
click at [838, 529] on span "Sauver" at bounding box center [840, 528] width 20 height 9
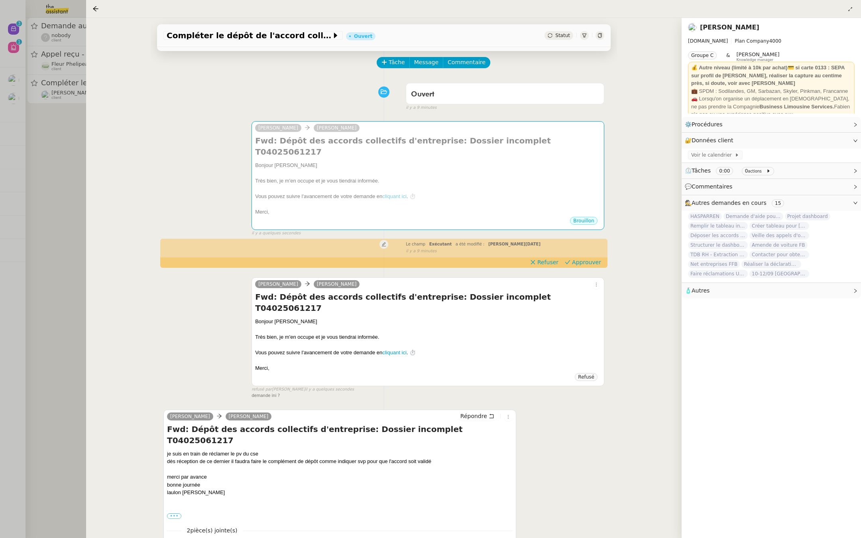
scroll to position [61, 0]
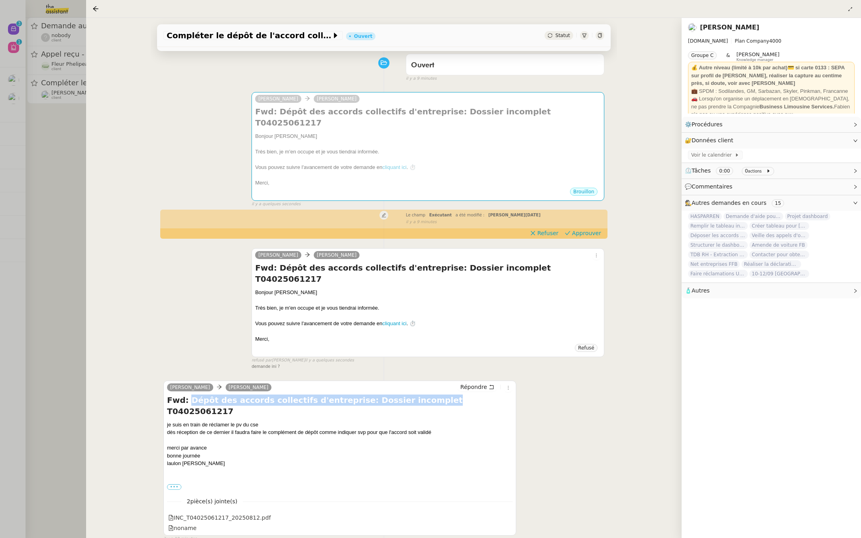
drag, startPoint x: 407, startPoint y: 379, endPoint x: 187, endPoint y: 379, distance: 219.6
click at [187, 395] on h4 "Fwd: Dépôt des accords collectifs d'entreprise: Dossier incomplet T04025061217" at bounding box center [340, 406] width 346 height 22
copy h4 "Dépôt des accords collectifs d'entreprise: Dossier incomplet"
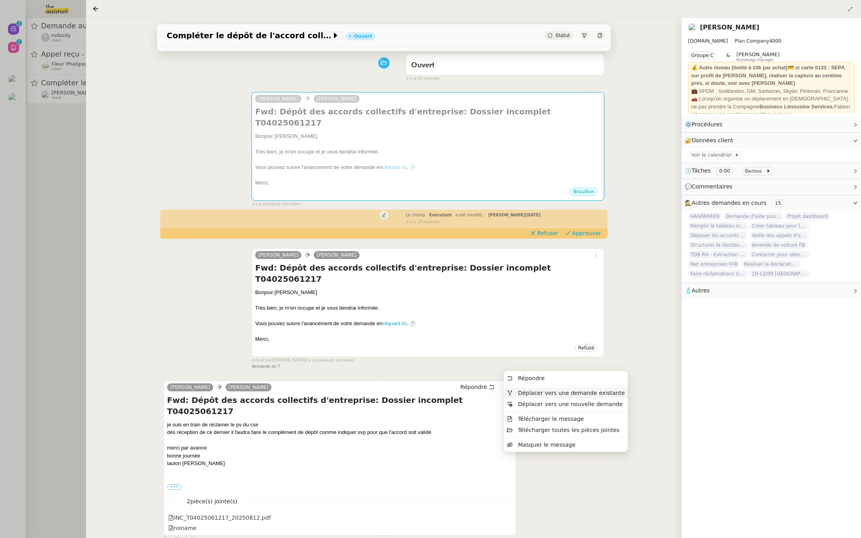
click at [520, 397] on li "Déplacer vers une demande existante" at bounding box center [566, 392] width 124 height 11
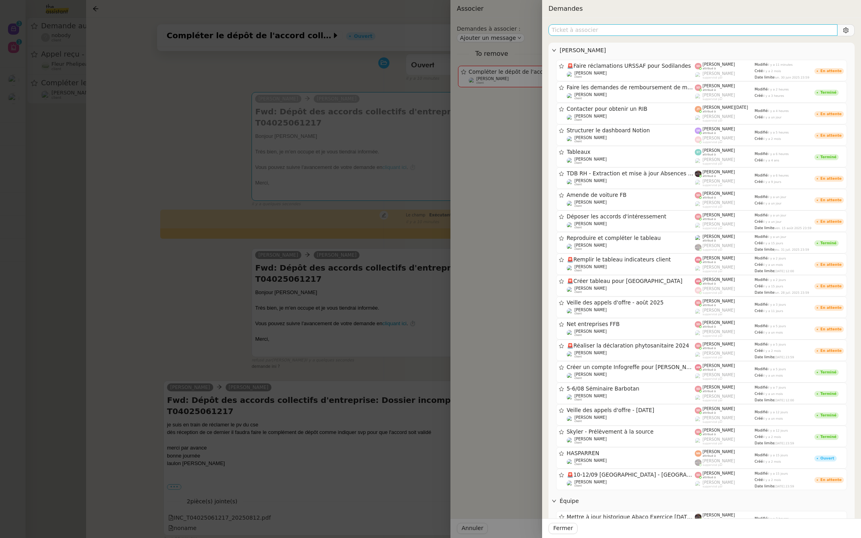
click at [578, 28] on input "text" at bounding box center [692, 30] width 289 height 12
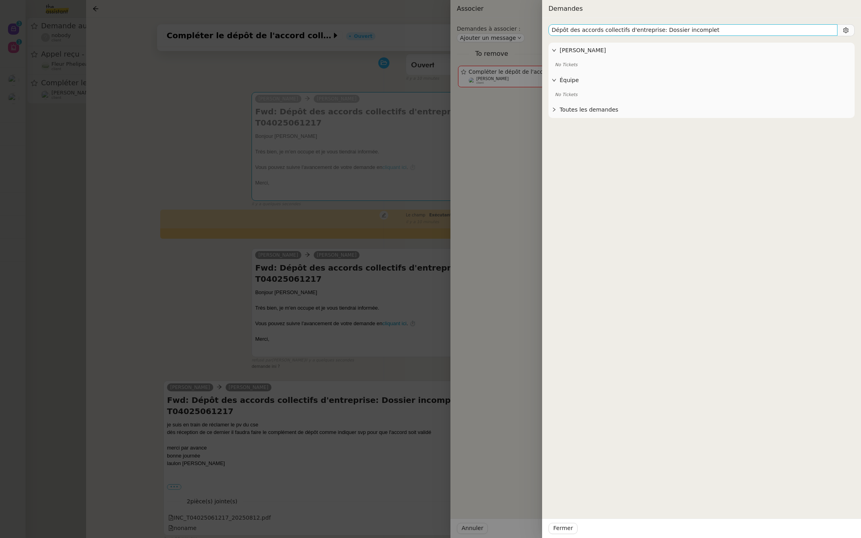
drag, startPoint x: 721, startPoint y: 33, endPoint x: 601, endPoint y: 28, distance: 119.3
click at [601, 28] on input "Dépôt des accords collectifs d'entreprise: Dossier incomplet" at bounding box center [692, 30] width 289 height 12
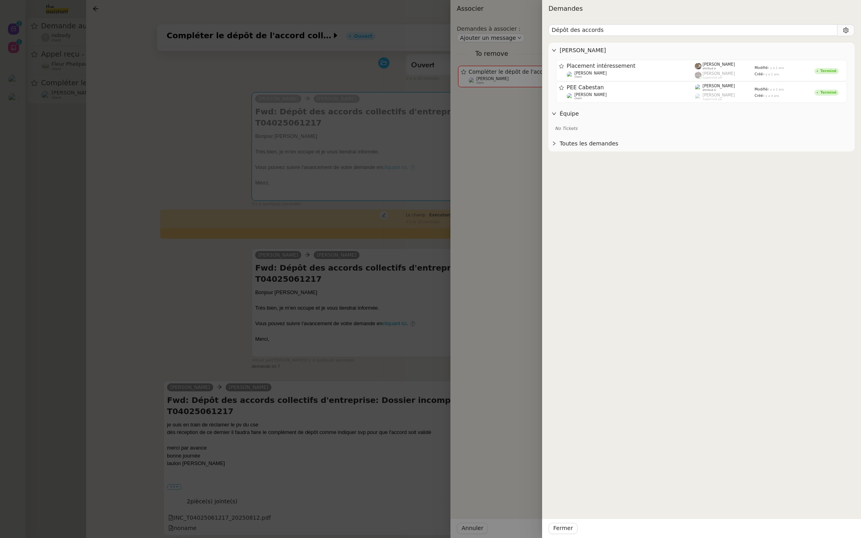
type input "Dépôt des accords"
click at [349, 226] on div at bounding box center [430, 269] width 861 height 538
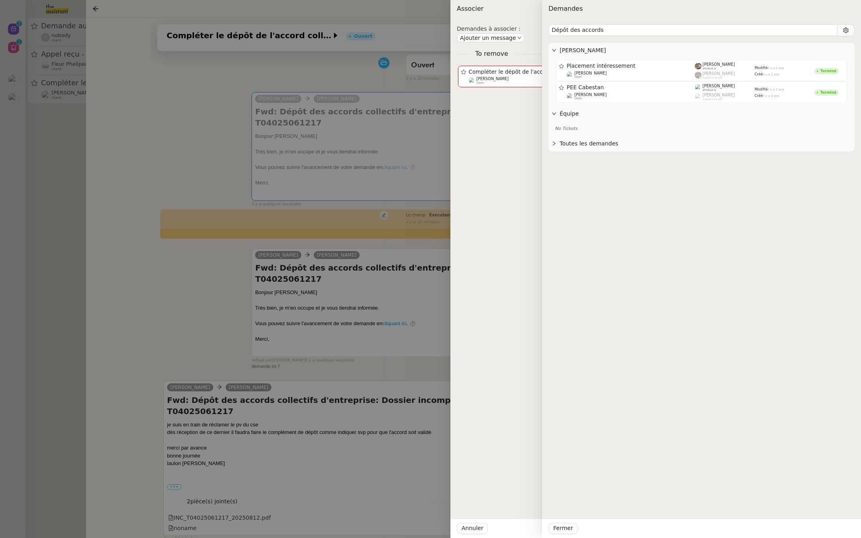
click at [349, 226] on div at bounding box center [430, 269] width 861 height 538
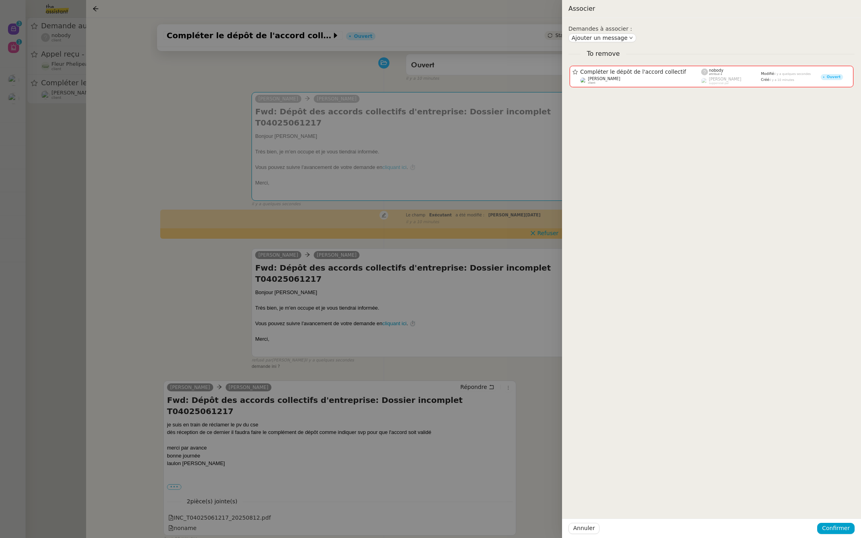
click at [349, 226] on div at bounding box center [430, 269] width 861 height 538
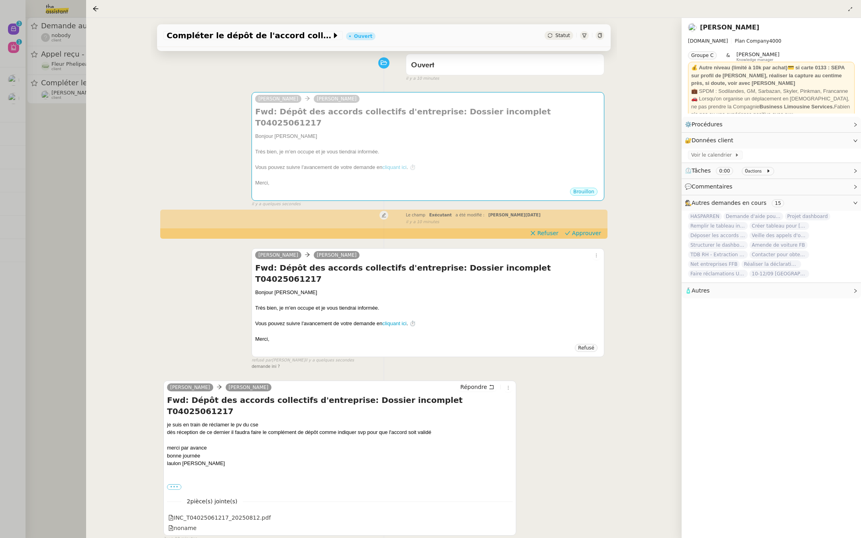
scroll to position [0, 0]
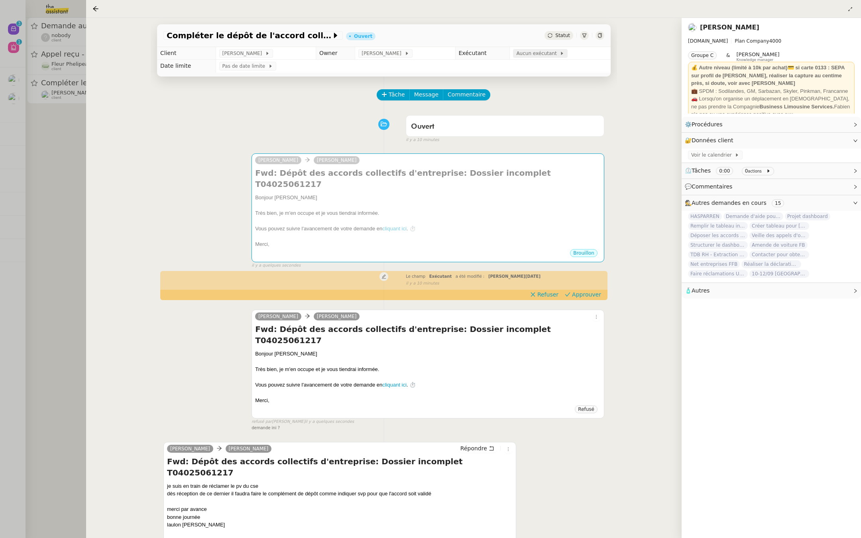
click at [532, 56] on span "Aucun exécutant" at bounding box center [537, 53] width 43 height 8
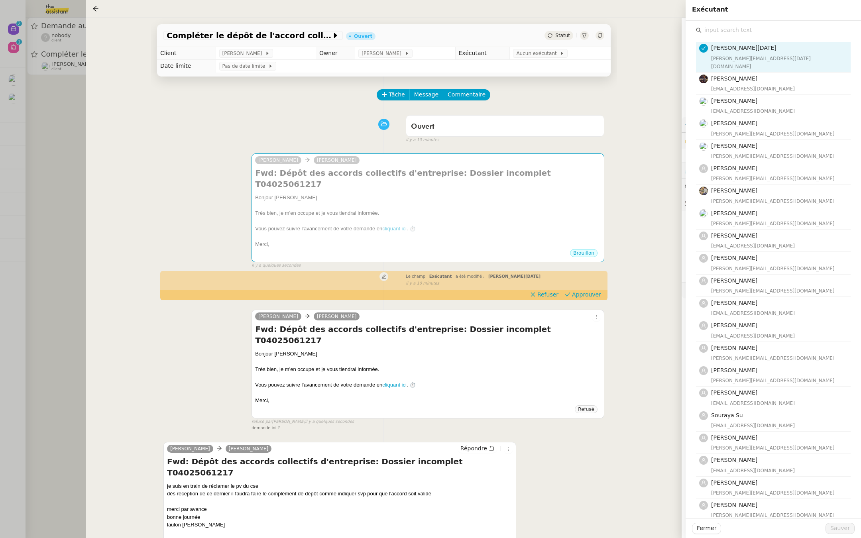
click at [733, 29] on input "text" at bounding box center [775, 30] width 149 height 11
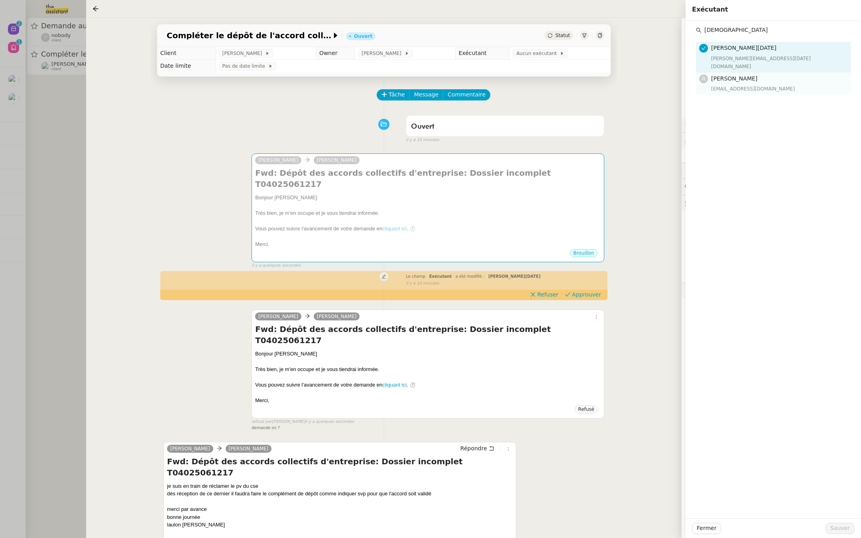
type input "shida"
click at [713, 85] on div "sheida@team.theassistant.com" at bounding box center [778, 89] width 135 height 8
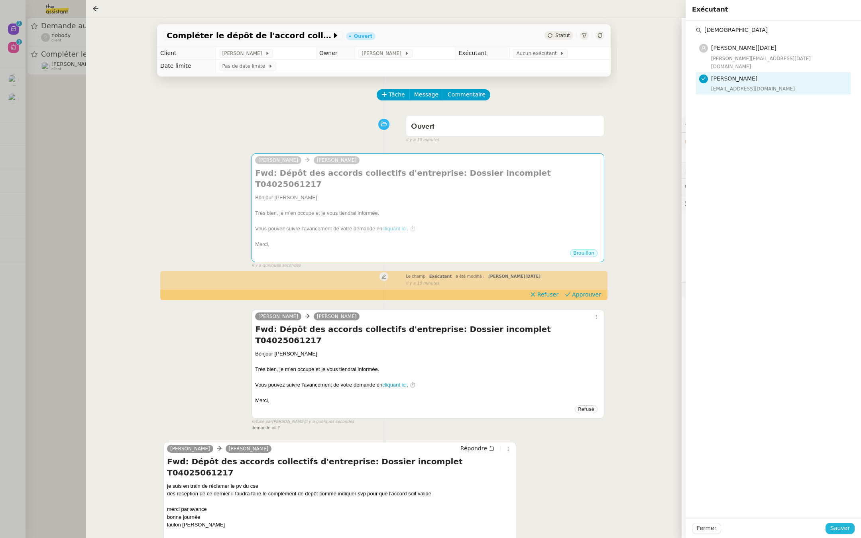
click at [837, 527] on span "Sauver" at bounding box center [840, 528] width 20 height 9
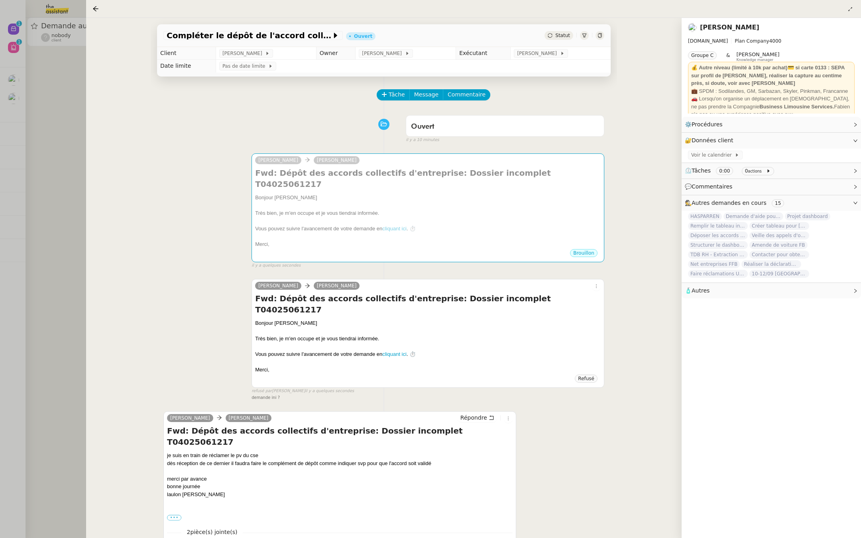
click at [8, 169] on div at bounding box center [430, 269] width 861 height 538
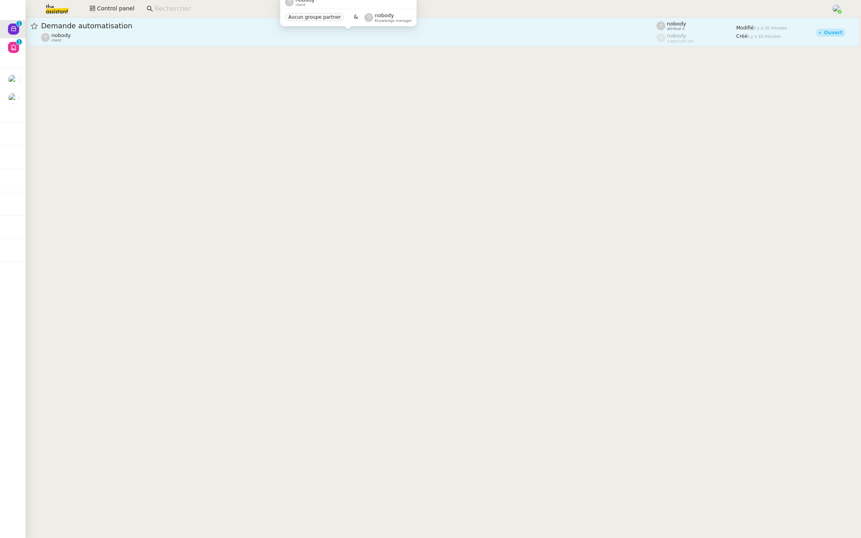
click at [85, 35] on div "nobody client" at bounding box center [348, 37] width 615 height 10
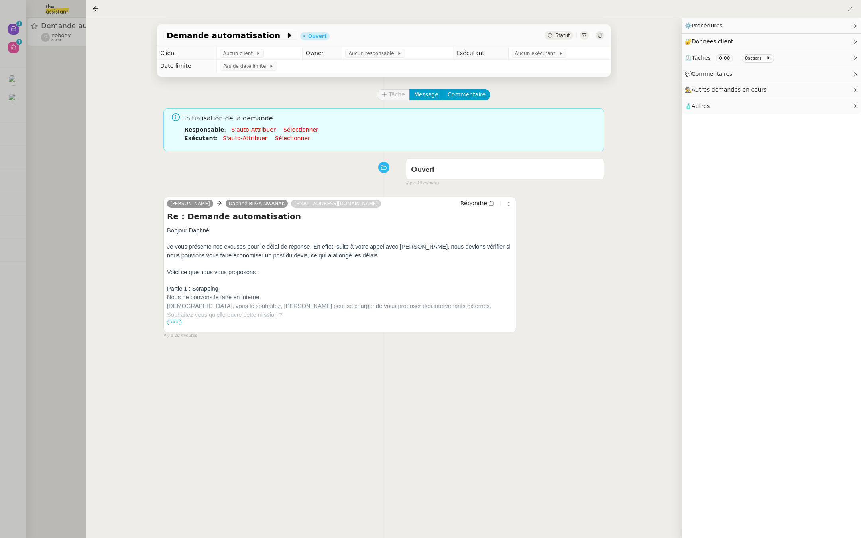
click at [172, 322] on span "•••" at bounding box center [174, 323] width 14 height 6
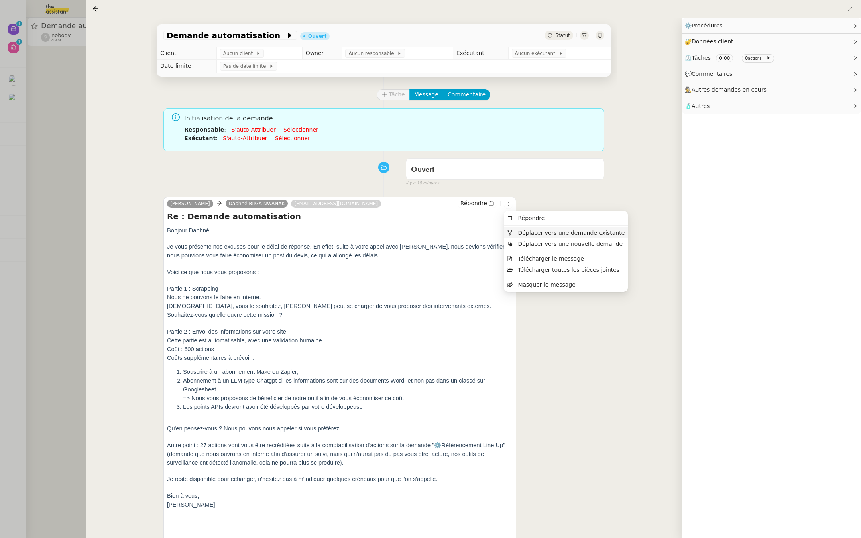
click at [520, 231] on span "Déplacer vers une demande existante" at bounding box center [571, 233] width 107 height 6
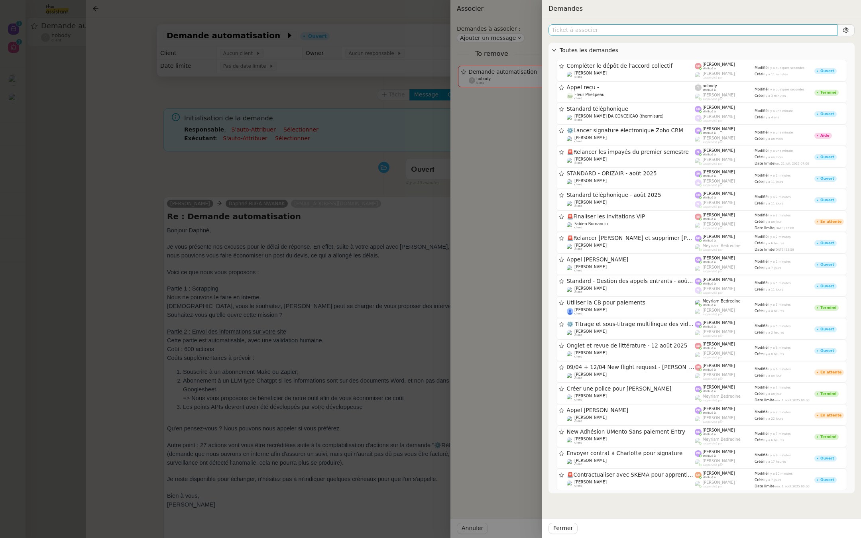
click at [579, 29] on input "text" at bounding box center [692, 30] width 289 height 12
click at [238, 172] on div at bounding box center [430, 269] width 861 height 538
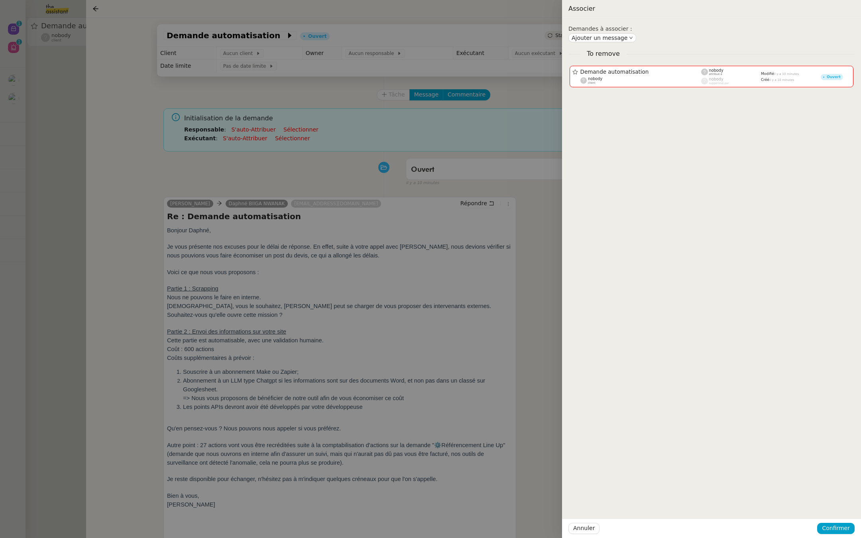
click at [238, 172] on div at bounding box center [430, 269] width 861 height 538
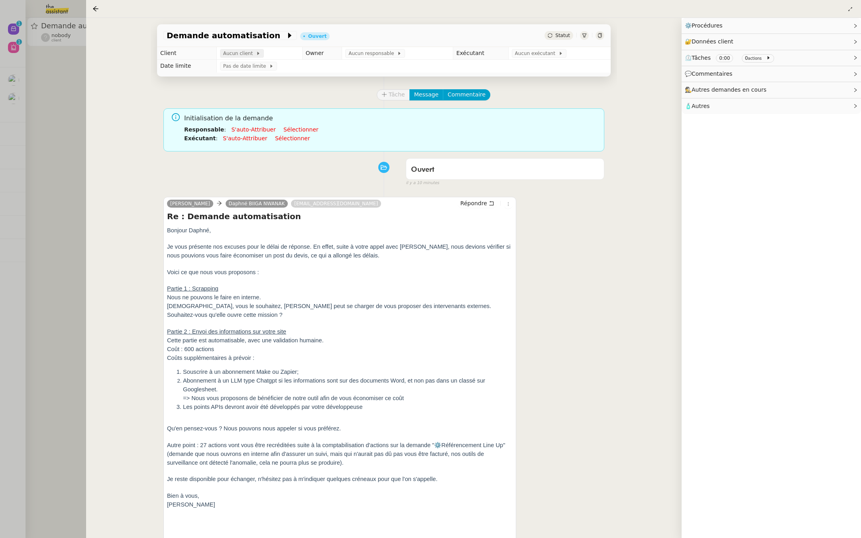
click at [230, 51] on span "Aucun client" at bounding box center [239, 53] width 33 height 8
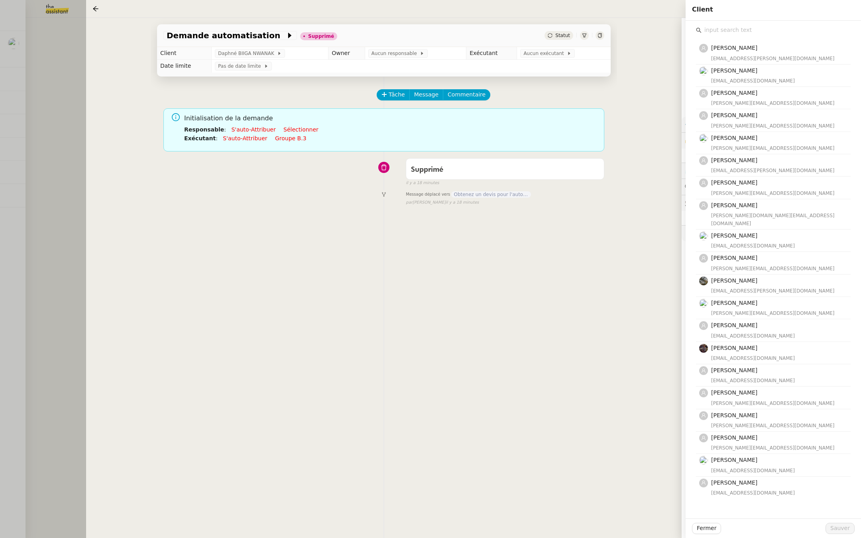
click at [65, 127] on div at bounding box center [430, 269] width 861 height 538
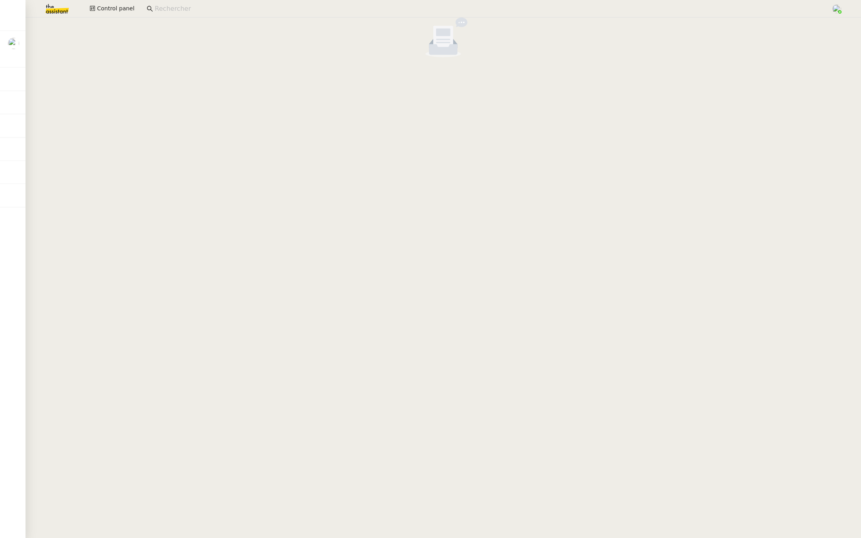
click at [163, 5] on input at bounding box center [489, 9] width 668 height 11
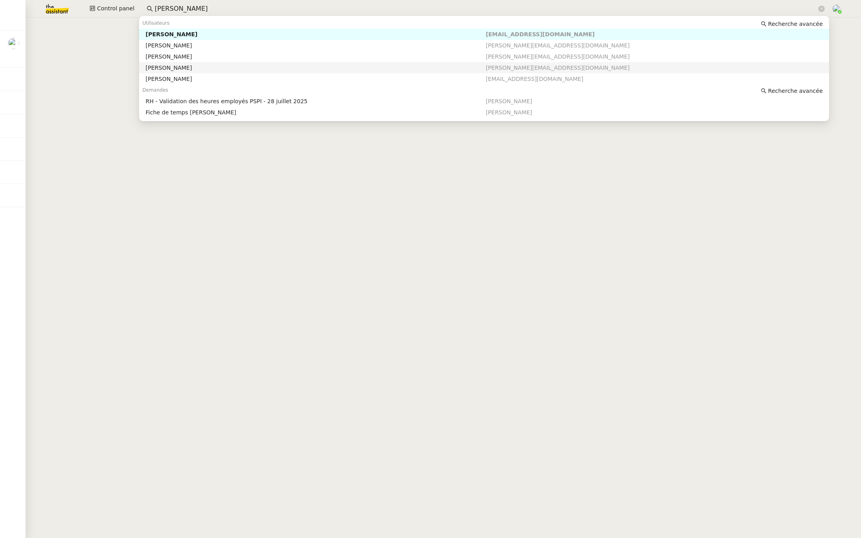
click at [205, 66] on div "[PERSON_NAME]" at bounding box center [315, 67] width 340 height 7
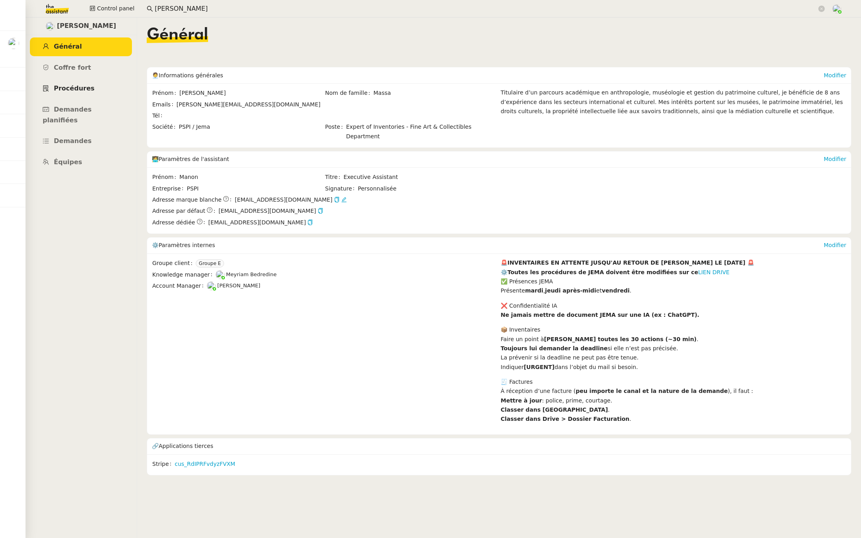
click at [86, 87] on span "Procédures" at bounding box center [74, 88] width 41 height 8
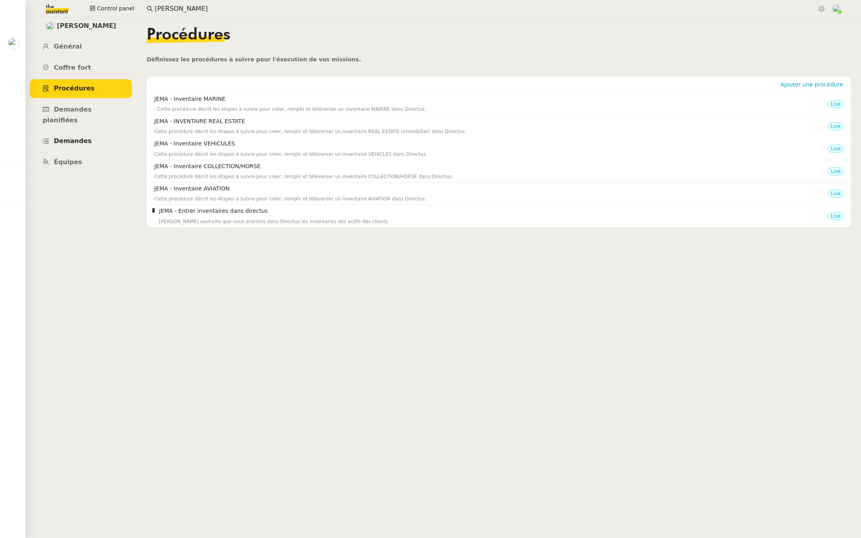
click at [69, 137] on span "Demandes" at bounding box center [73, 141] width 38 height 8
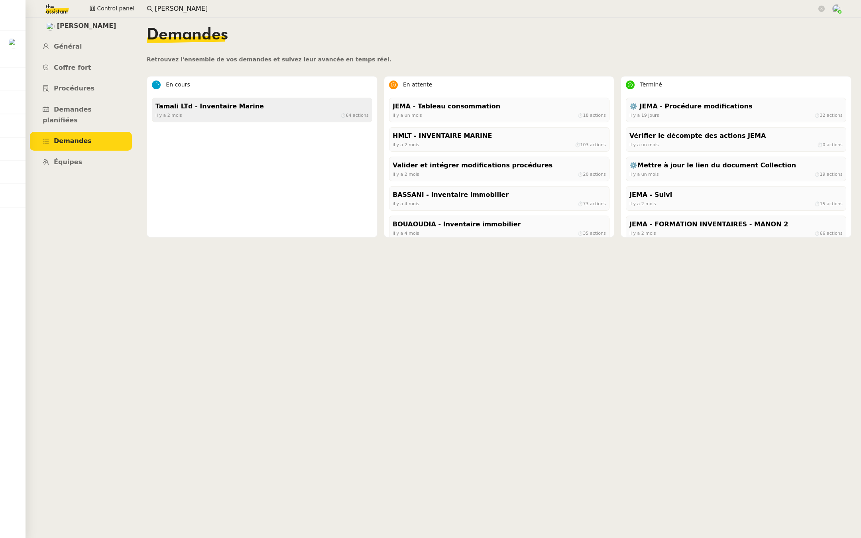
click at [287, 109] on div "Tamali LTd - Inventaire Marine" at bounding box center [261, 106] width 213 height 11
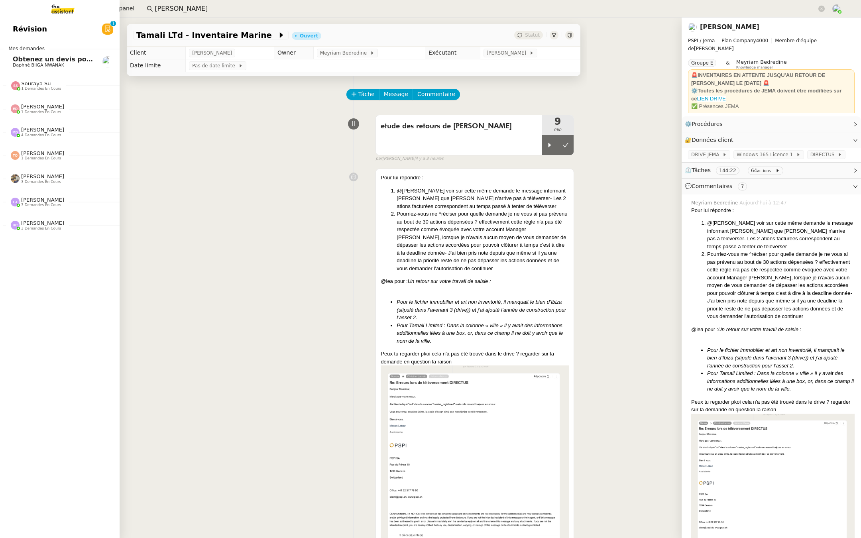
click at [17, 26] on span "Révision" at bounding box center [30, 29] width 34 height 12
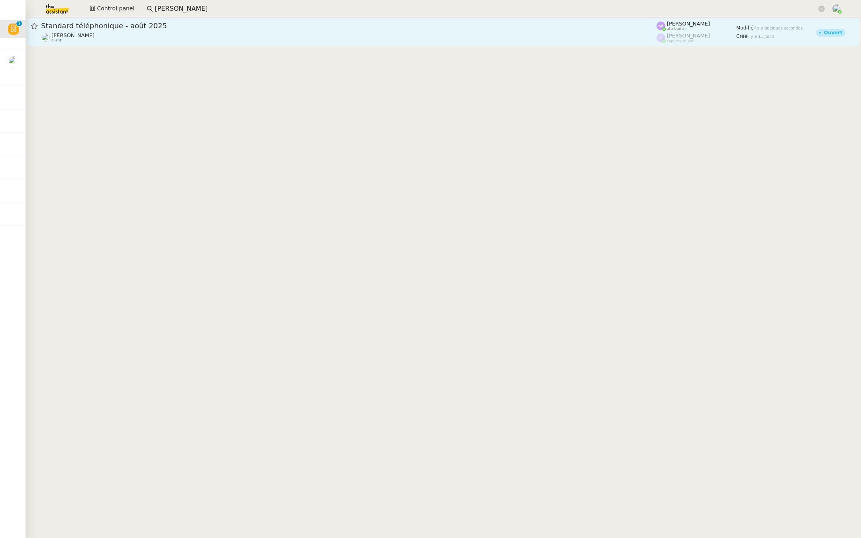
click at [218, 23] on span "Standard téléphonique - août 2025" at bounding box center [348, 25] width 615 height 7
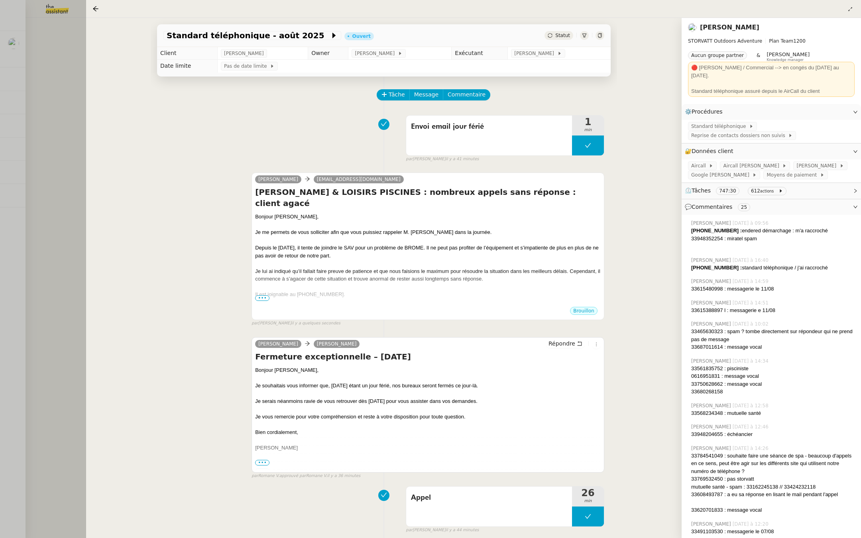
click at [34, 164] on div at bounding box center [430, 269] width 861 height 538
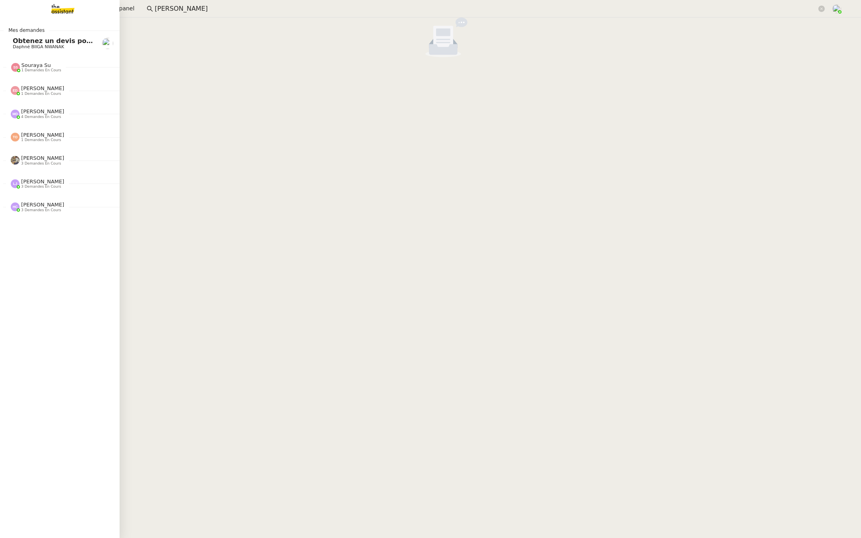
click at [15, 41] on span "Obtenez un devis pour l'automatisation" at bounding box center [84, 41] width 142 height 8
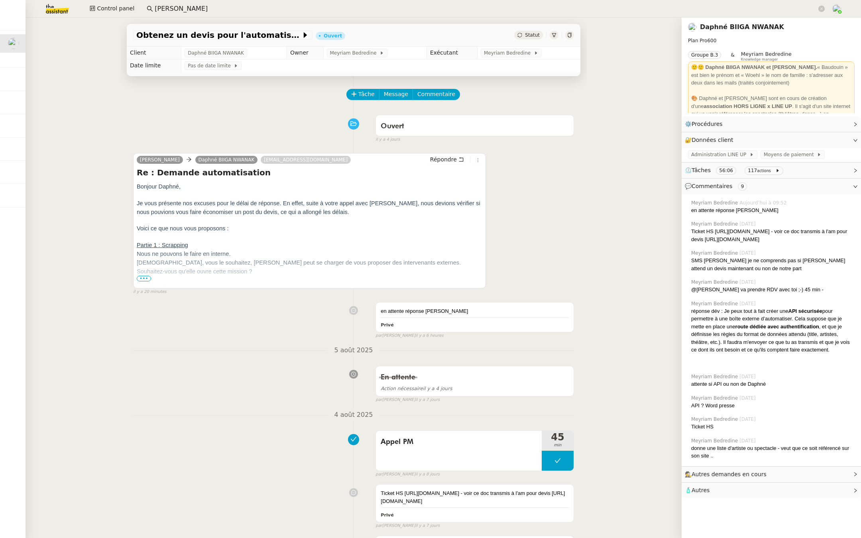
click at [145, 274] on p "Néanmoins, vous le souhaitez, Sibyl peut se charger de vous proposer des interv…" at bounding box center [310, 267] width 346 height 18
click at [141, 273] on span "Néanmoins, vous le souhaitez, Sibyl peut se charger de vous proposer des interv…" at bounding box center [299, 266] width 324 height 15
click at [143, 279] on span "•••" at bounding box center [144, 279] width 14 height 6
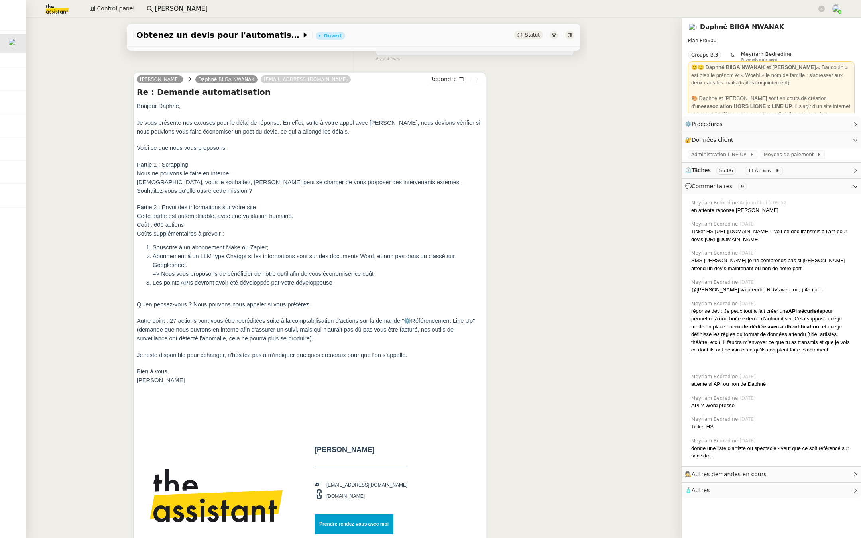
scroll to position [83, 0]
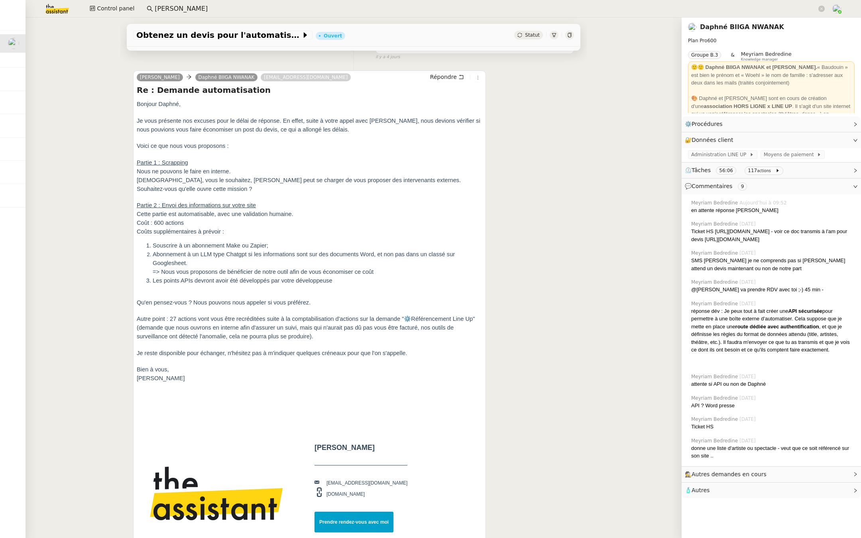
click at [104, 254] on div "Obtenez un devis pour l'automatisation Ouvert Statut Client Daphné BIIGA NWANAK…" at bounding box center [354, 278] width 656 height 521
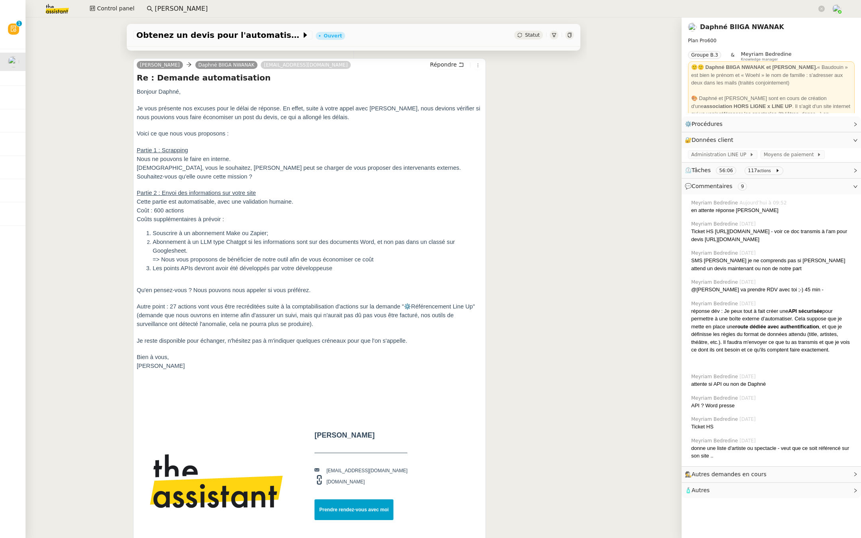
scroll to position [97, 0]
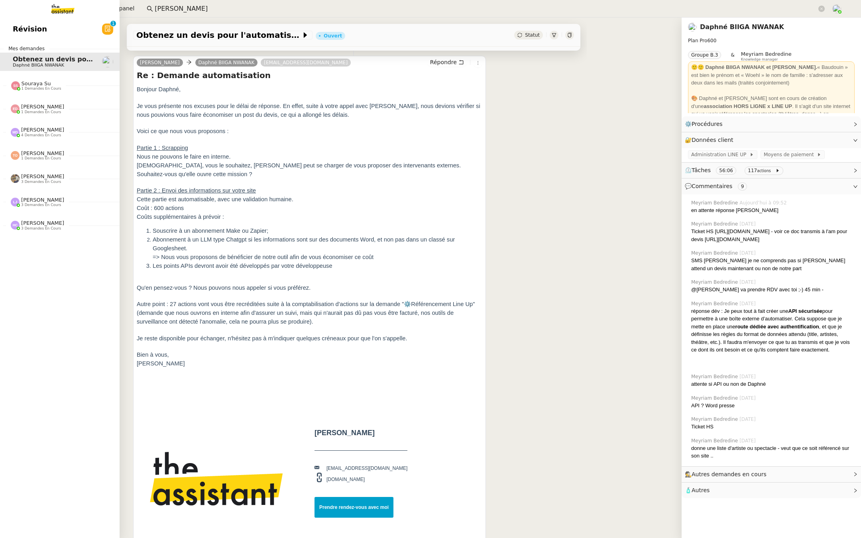
click at [18, 28] on span "Révision" at bounding box center [30, 29] width 34 height 12
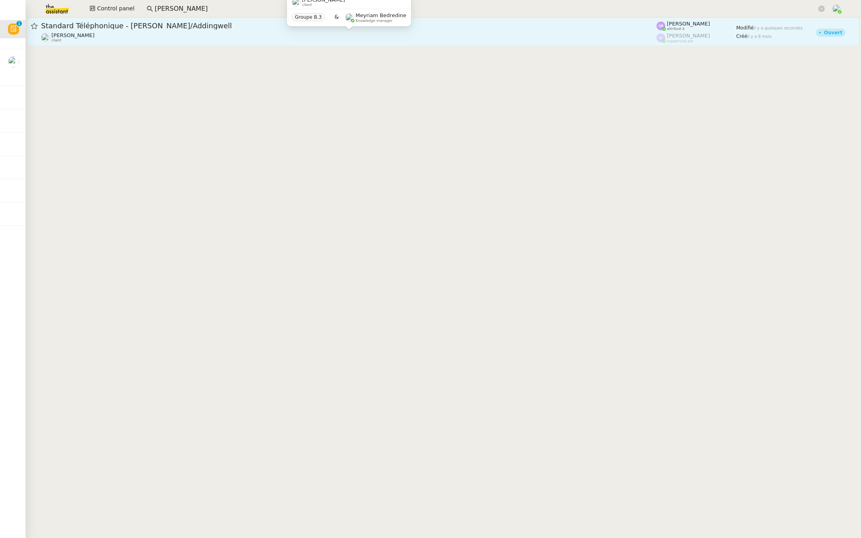
click at [142, 38] on div "Julien Decroix client" at bounding box center [348, 37] width 615 height 10
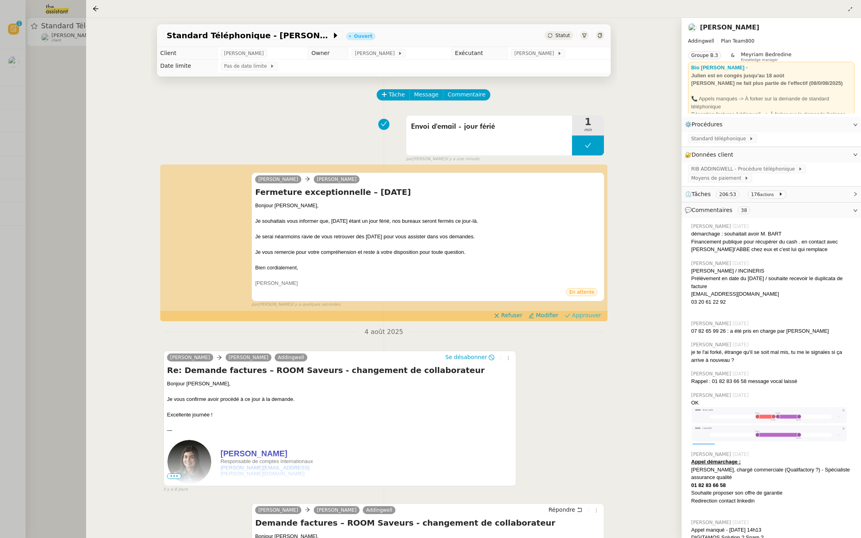
click at [593, 314] on span "Approuver" at bounding box center [586, 315] width 29 height 8
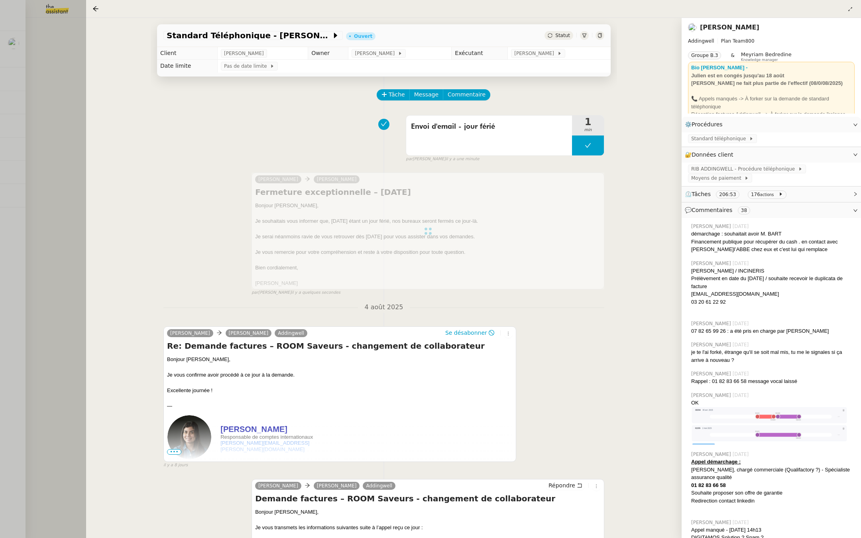
click at [43, 79] on div at bounding box center [430, 269] width 861 height 538
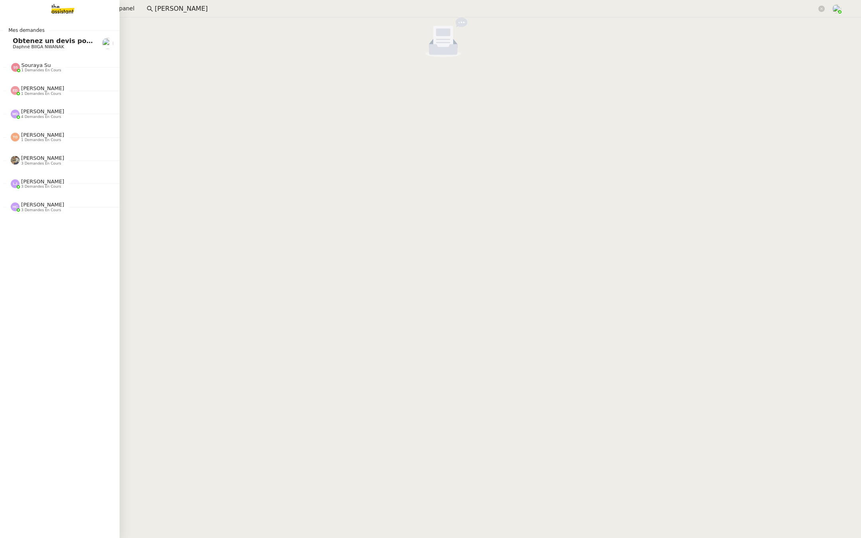
click at [15, 44] on span "Daphné BIIGA NWANAK" at bounding box center [38, 46] width 51 height 5
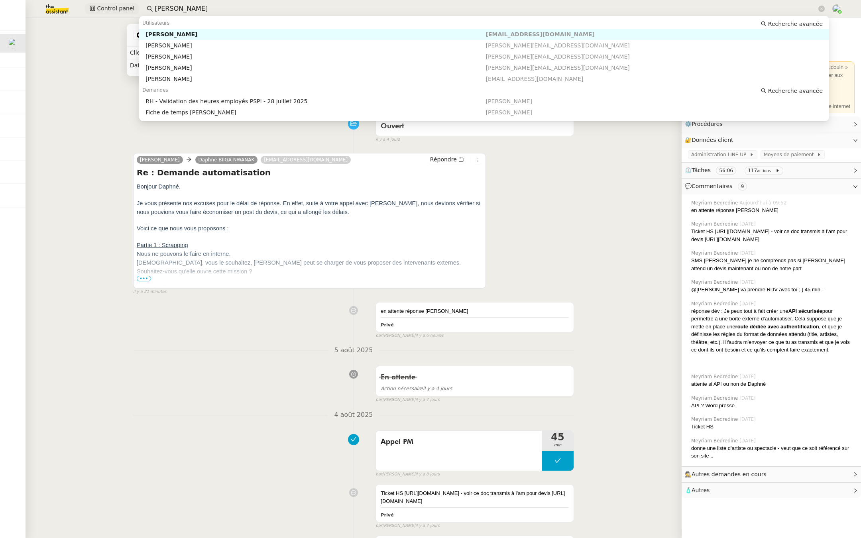
drag, startPoint x: 191, startPoint y: 10, endPoint x: 133, endPoint y: 14, distance: 57.9
click at [133, 14] on div "Control panel johanna" at bounding box center [430, 9] width 821 height 18
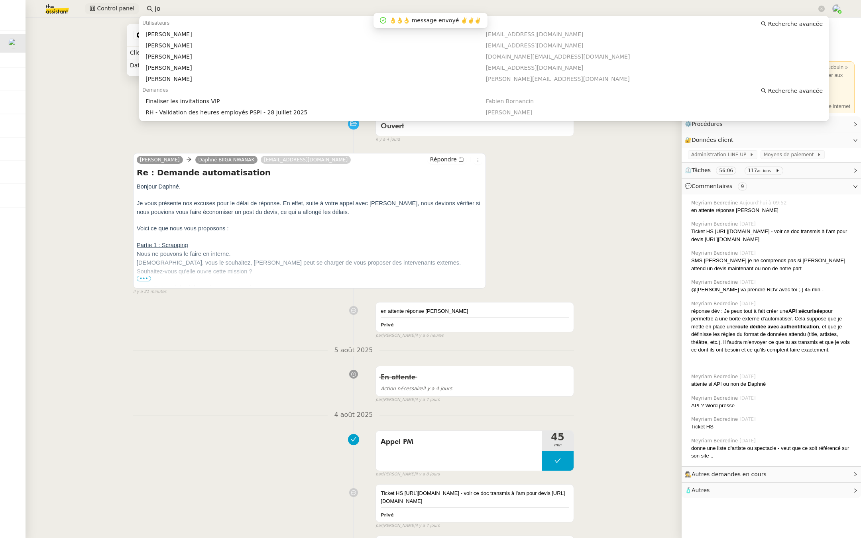
type input "j"
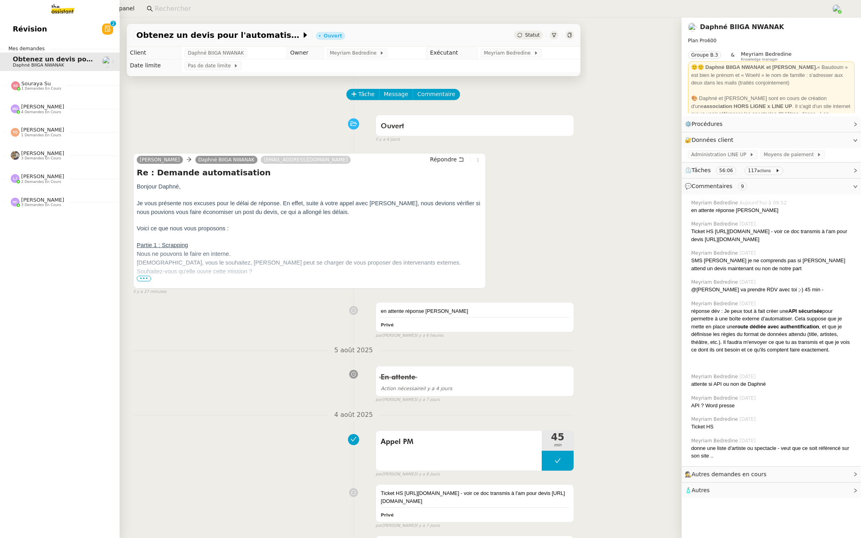
click at [8, 23] on link "Révision 0 1 2 3 4 5 6 7 8 9" at bounding box center [60, 29] width 120 height 18
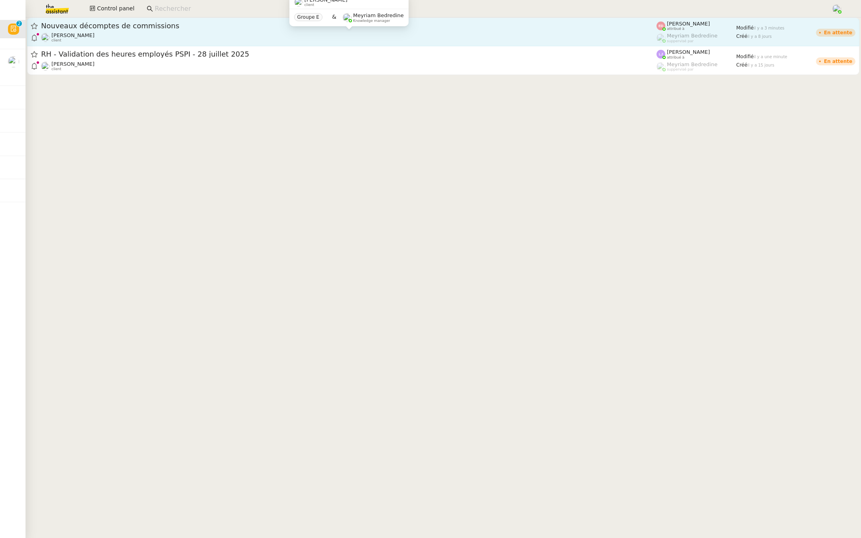
click at [177, 35] on div "Fanny Eyraud client" at bounding box center [348, 37] width 615 height 10
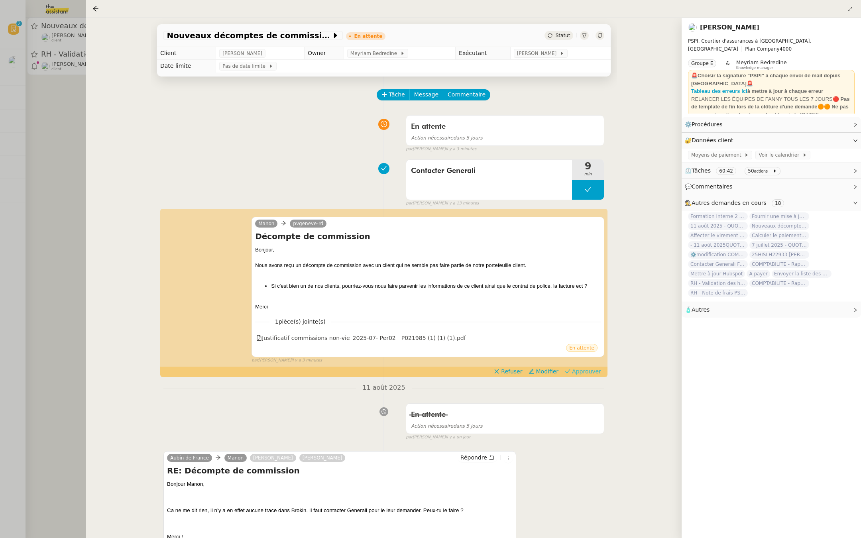
click at [591, 368] on span "Approuver" at bounding box center [586, 371] width 29 height 8
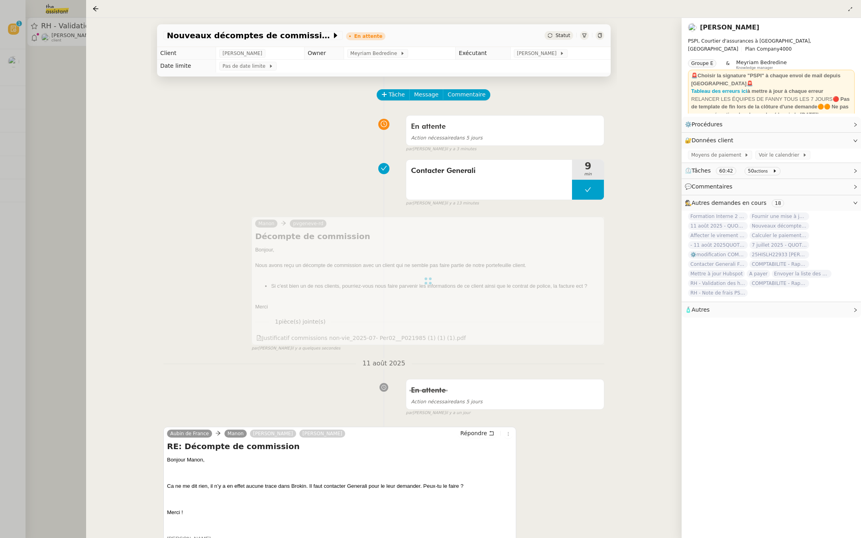
click at [37, 190] on div at bounding box center [430, 269] width 861 height 538
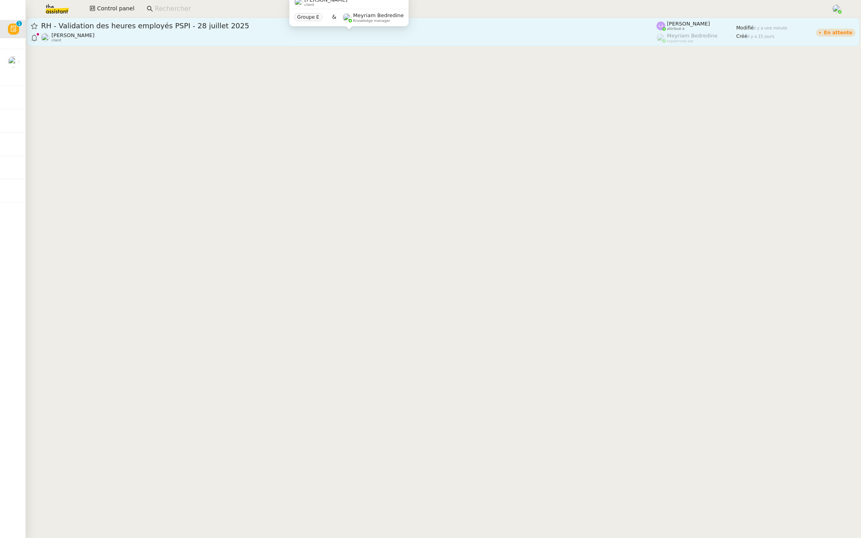
click at [127, 33] on div "Fanny Eyraud client" at bounding box center [348, 37] width 615 height 10
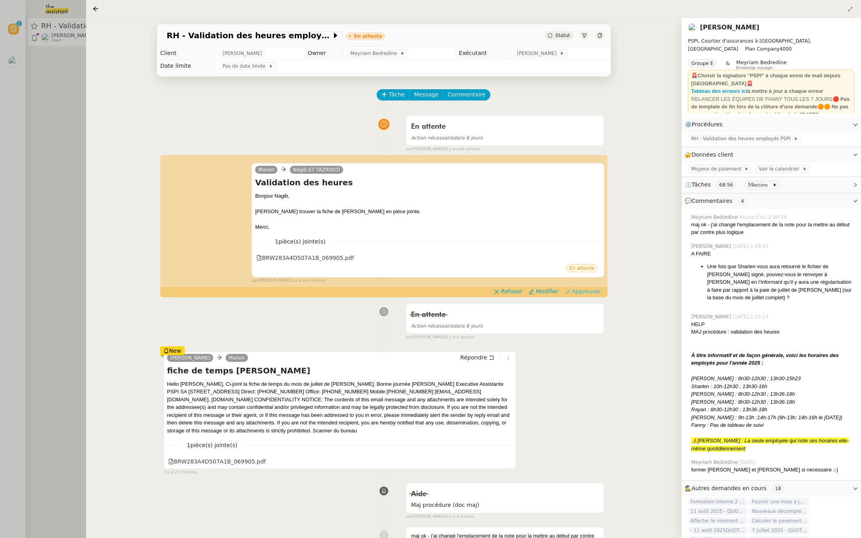
click at [586, 287] on span "Approuver" at bounding box center [586, 291] width 29 height 8
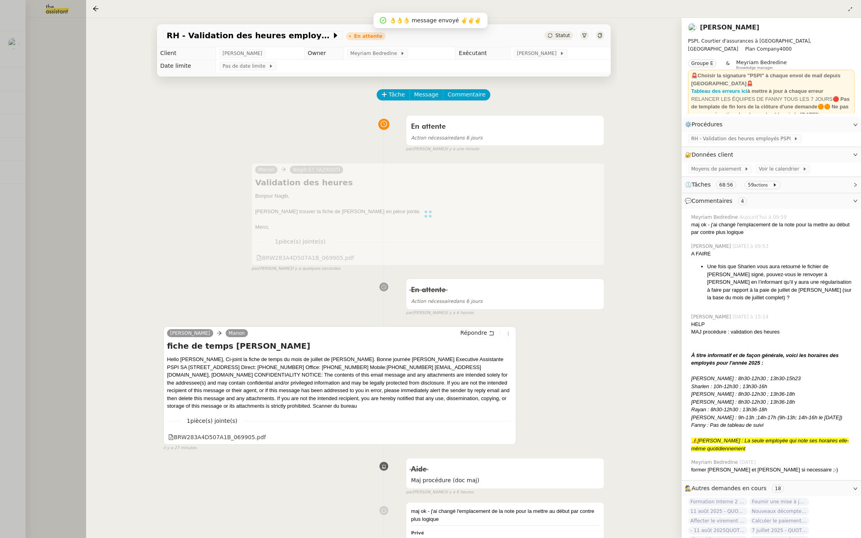
click at [72, 155] on div at bounding box center [430, 269] width 861 height 538
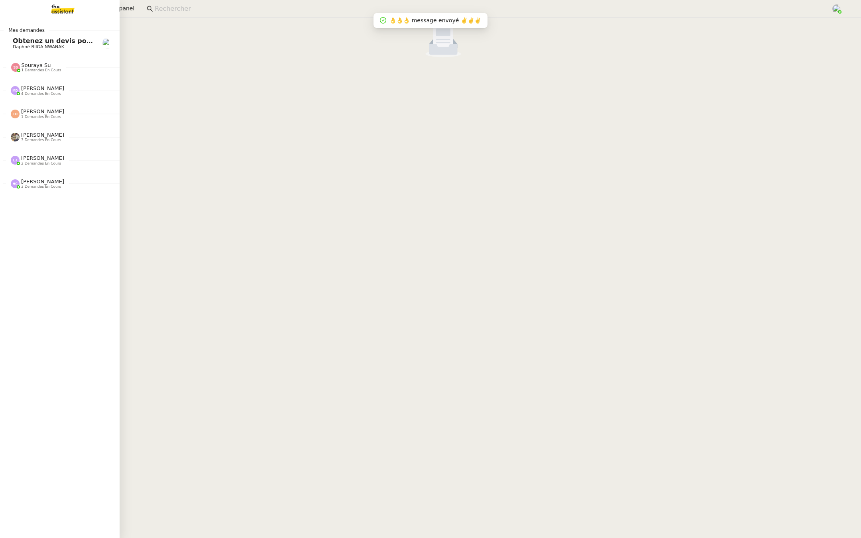
click at [18, 40] on span "Obtenez un devis pour l'automatisation" at bounding box center [84, 41] width 142 height 8
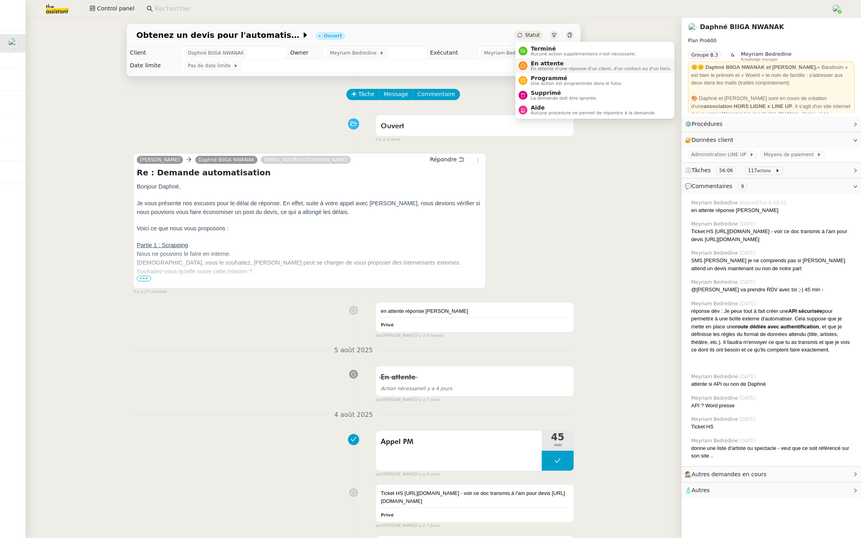
click at [526, 69] on div "En attente En attente d'une réponse d'un client, d'un contact ou d'un tiers." at bounding box center [595, 65] width 152 height 11
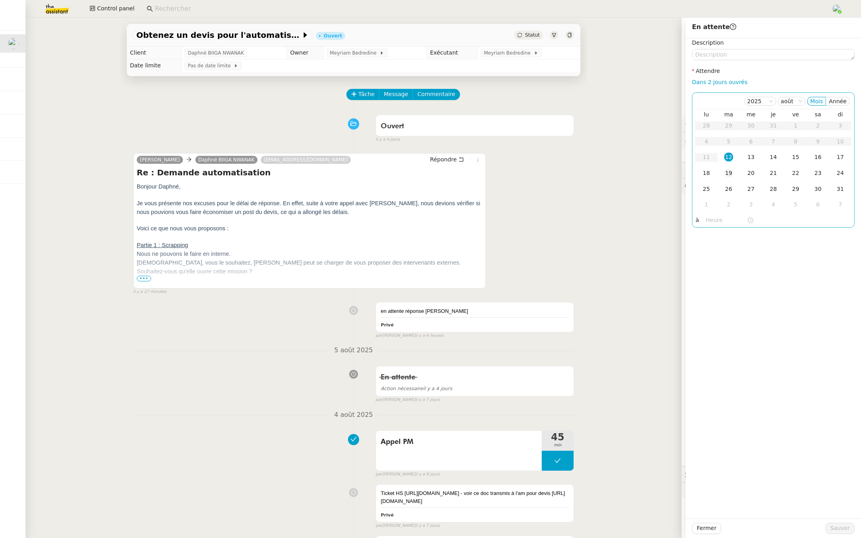
click at [729, 167] on td "19" at bounding box center [728, 173] width 22 height 16
click at [712, 221] on input "text" at bounding box center [726, 220] width 41 height 9
click at [738, 338] on span "Ok" at bounding box center [736, 335] width 8 height 8
type input "07:00"
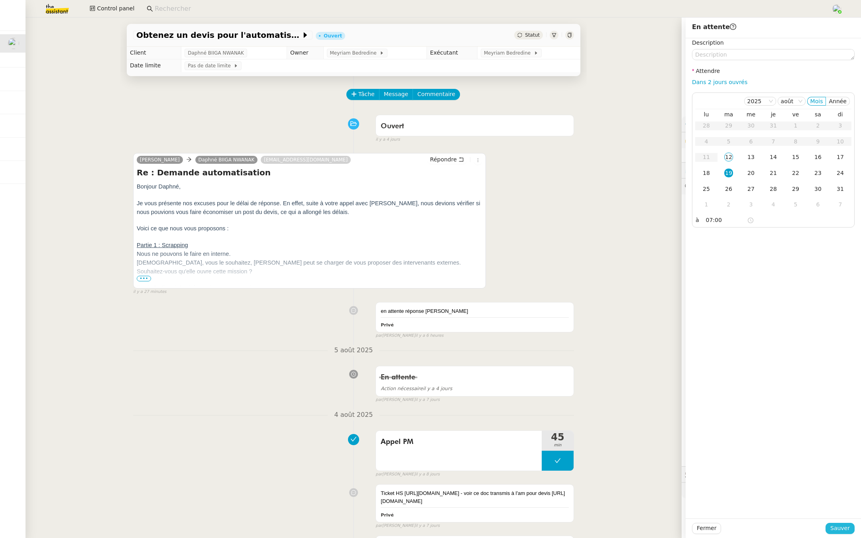
click at [835, 529] on span "Sauver" at bounding box center [840, 528] width 20 height 9
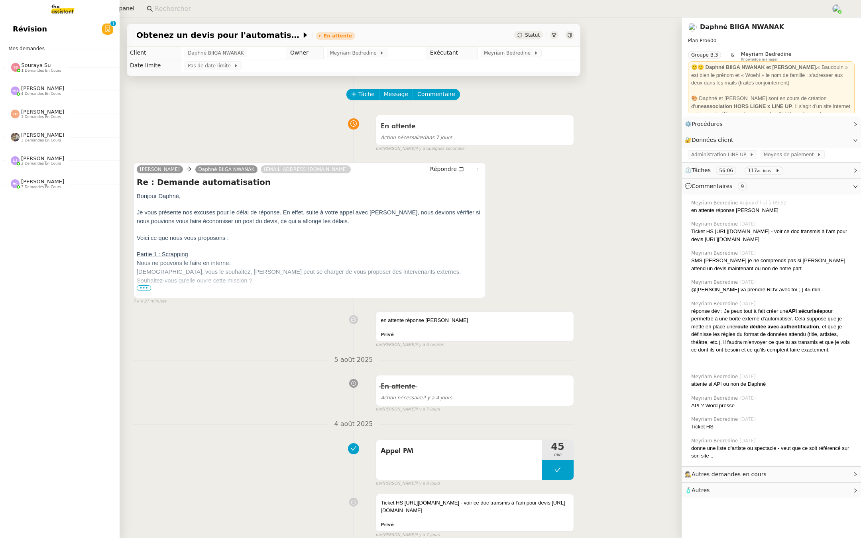
click at [53, 26] on link "Révision 0 1 2 3 4 5 6 7 8 9" at bounding box center [60, 29] width 120 height 18
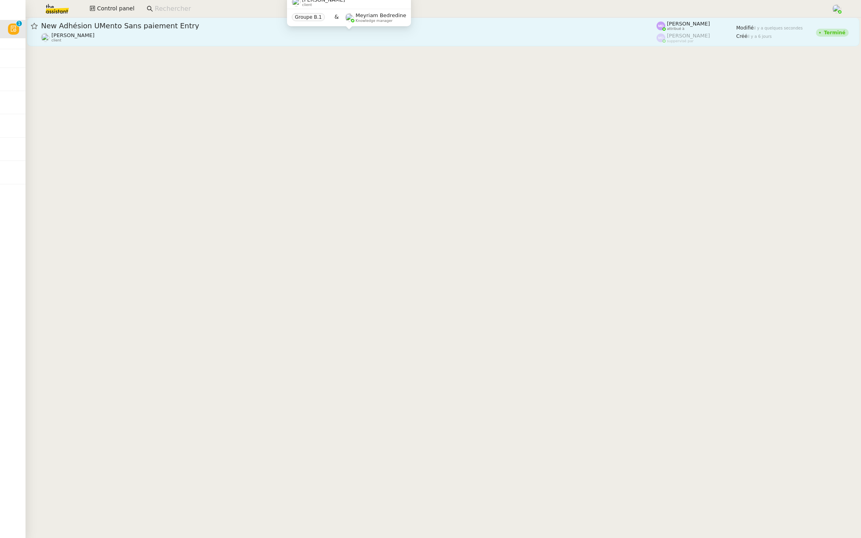
click at [210, 33] on div "Cédric Tempestini client" at bounding box center [348, 37] width 615 height 10
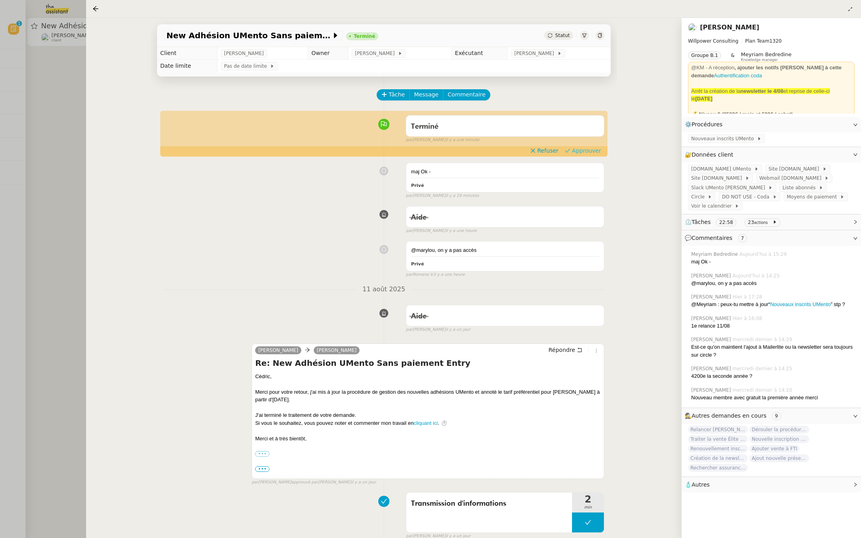
click at [588, 149] on span "Approuver" at bounding box center [586, 151] width 29 height 8
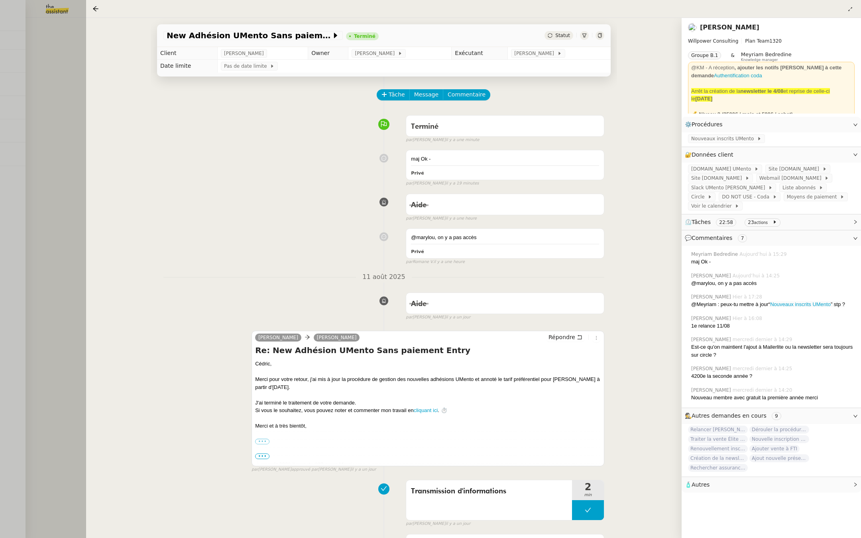
click at [75, 195] on div at bounding box center [430, 269] width 861 height 538
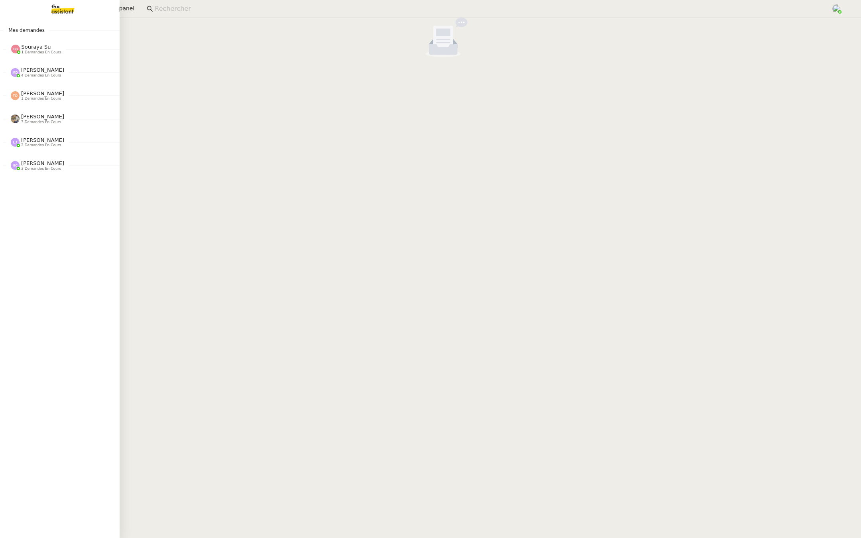
click at [19, 121] on img at bounding box center [15, 118] width 9 height 9
click at [32, 195] on span "[PERSON_NAME]" at bounding box center [42, 195] width 43 height 6
click at [35, 252] on span "[PERSON_NAME]" at bounding box center [42, 254] width 43 height 6
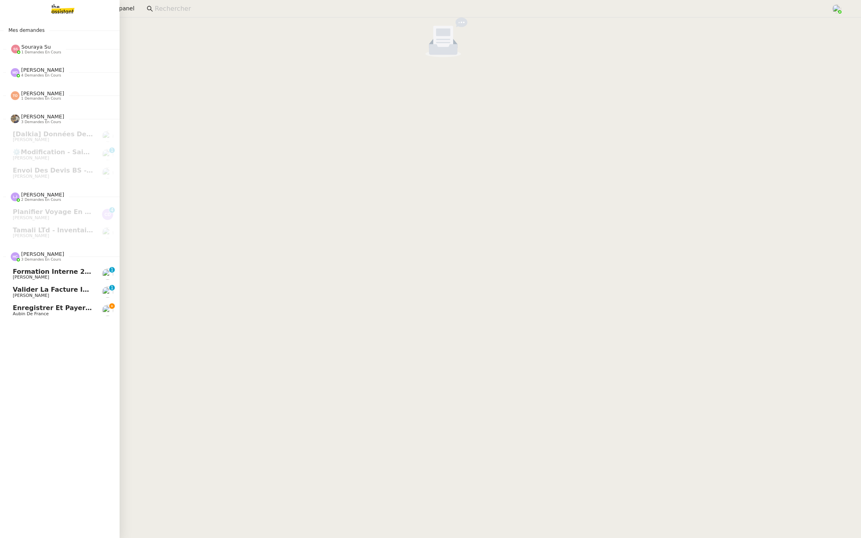
click at [35, 273] on span "Formation Interne 2 - [PERSON_NAME]" at bounding box center [82, 272] width 138 height 8
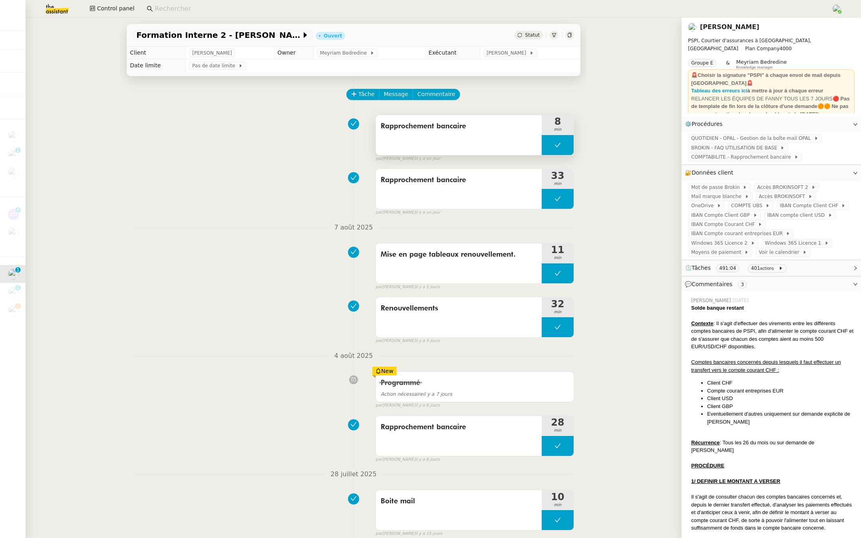
click at [478, 117] on div "Rapprochement bancaire" at bounding box center [459, 135] width 166 height 40
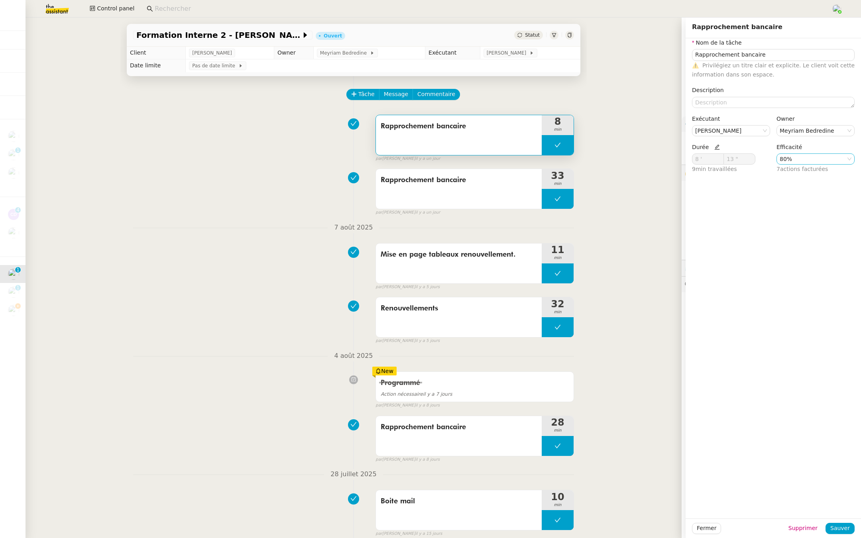
click at [794, 163] on nz-select-item "80%" at bounding box center [816, 159] width 72 height 10
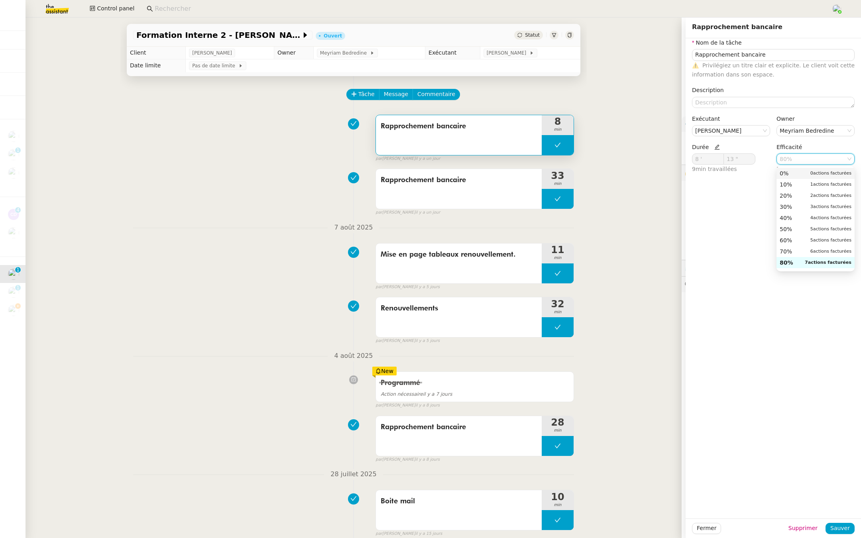
click at [794, 174] on div "0% 0 actions facturées" at bounding box center [816, 173] width 72 height 7
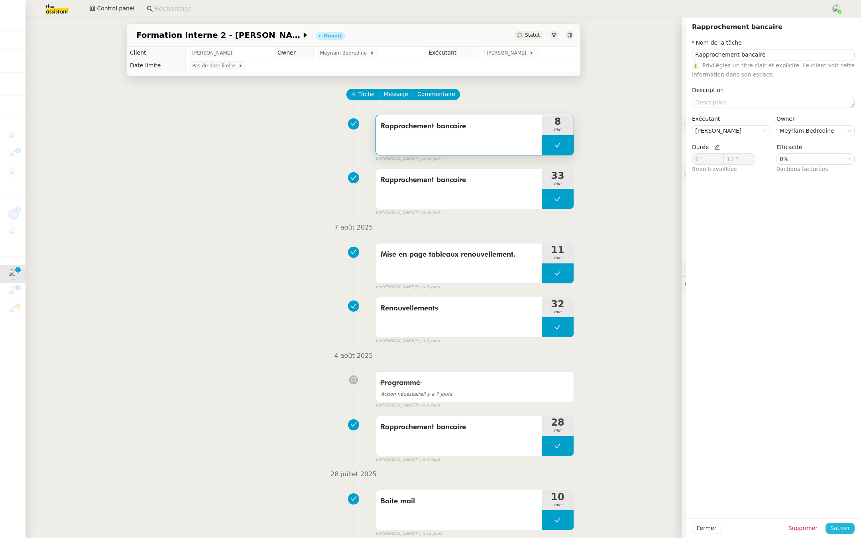
click at [839, 527] on span "Sauver" at bounding box center [840, 528] width 20 height 9
click at [432, 182] on span "Rapprochement bancaire" at bounding box center [459, 180] width 156 height 12
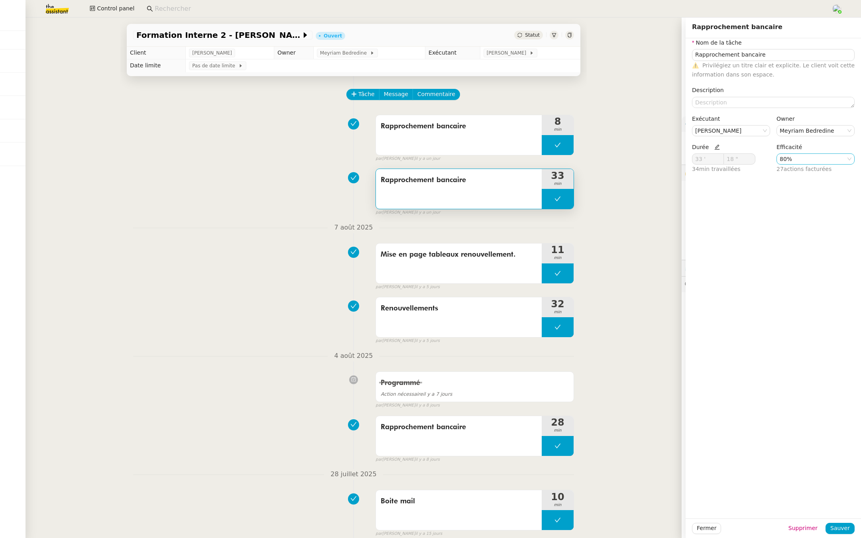
click at [824, 159] on nz-select-item "80%" at bounding box center [816, 159] width 72 height 10
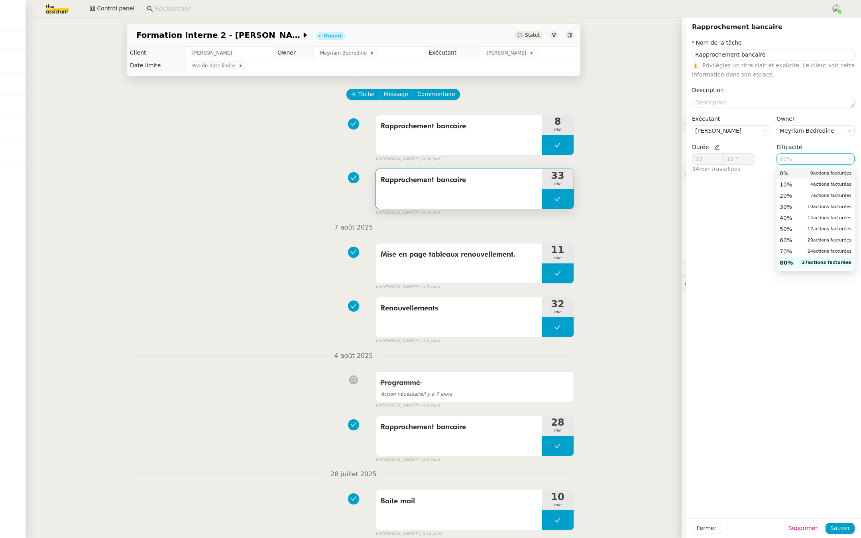
click at [805, 173] on div "0% 0 actions facturées" at bounding box center [816, 173] width 72 height 7
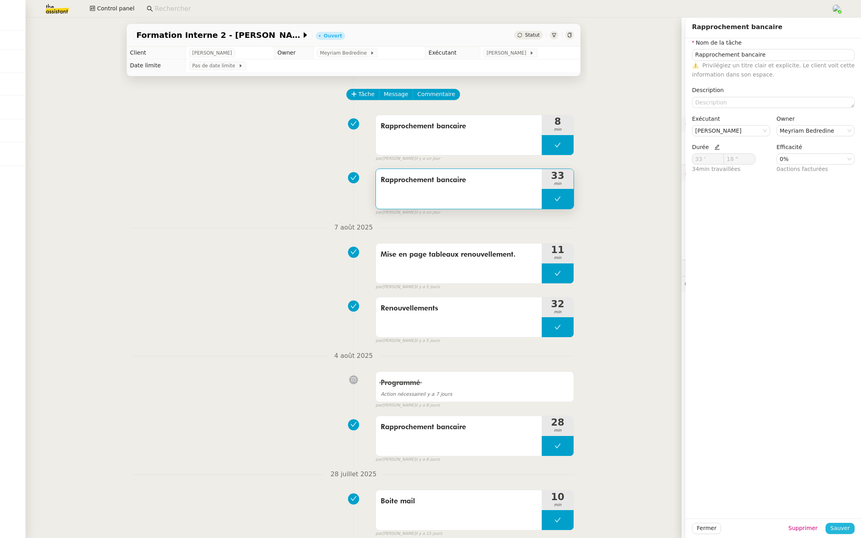
click at [842, 528] on span "Sauver" at bounding box center [840, 528] width 20 height 9
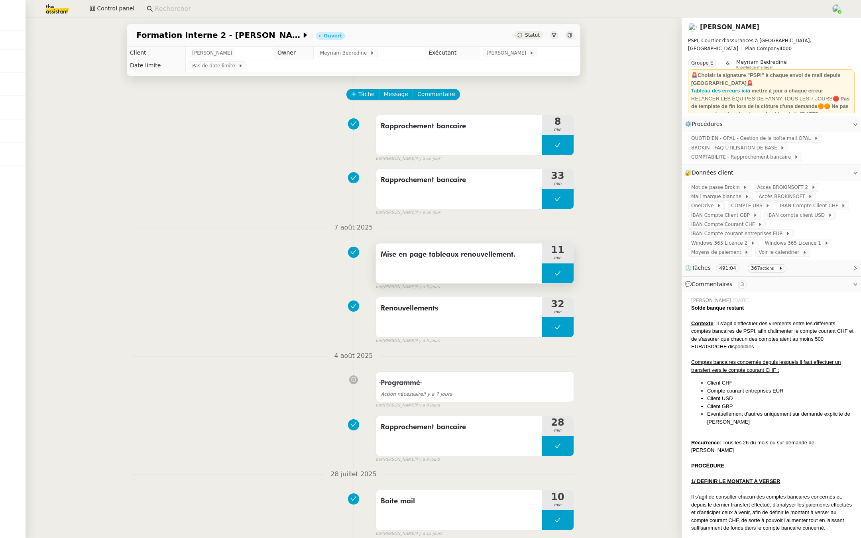
click at [437, 253] on span "Mise en page tableaux renouvellement." at bounding box center [459, 255] width 156 height 12
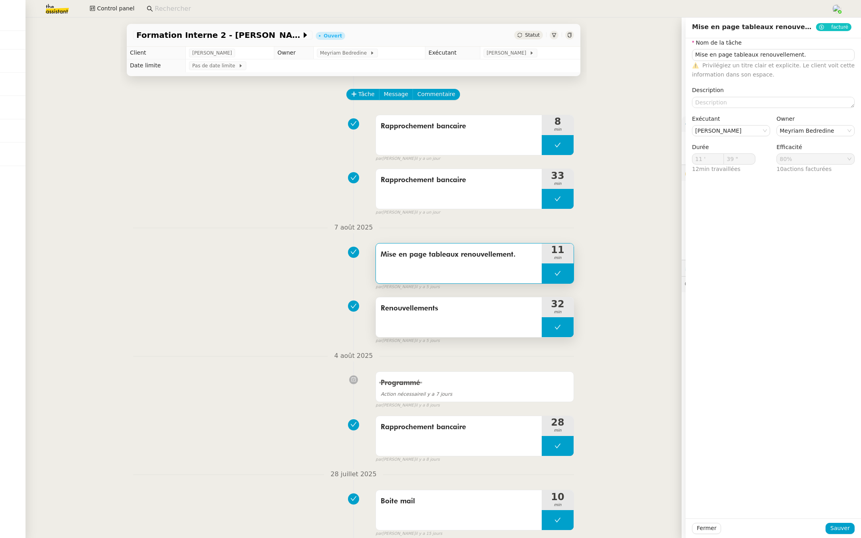
click at [462, 310] on span "Renouvellements" at bounding box center [459, 309] width 156 height 12
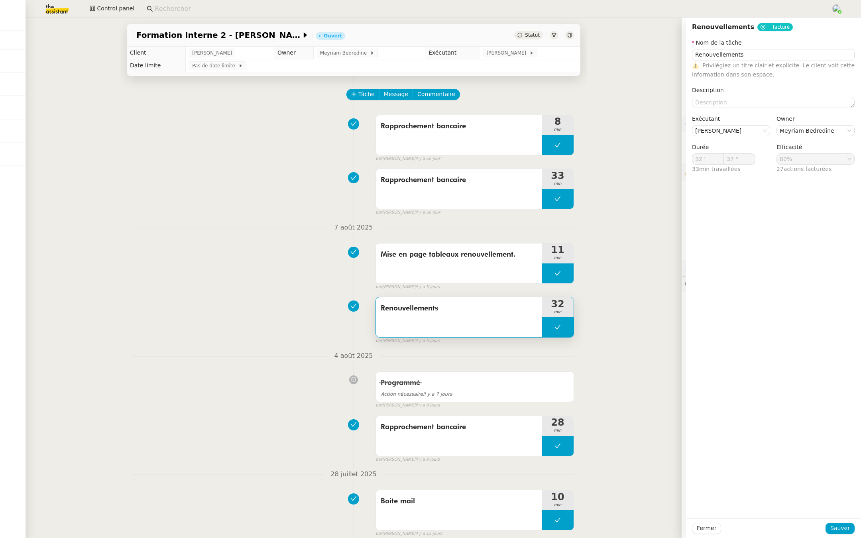
click at [242, 261] on div "Mise en page tableaux renouvellement. 11 min false par Hannah C. il y a 5 jours" at bounding box center [353, 265] width 441 height 51
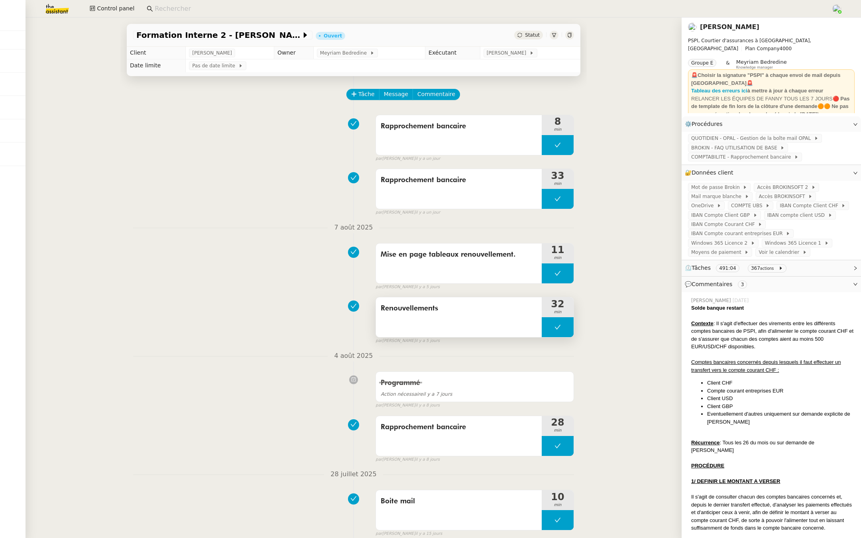
scroll to position [155, 0]
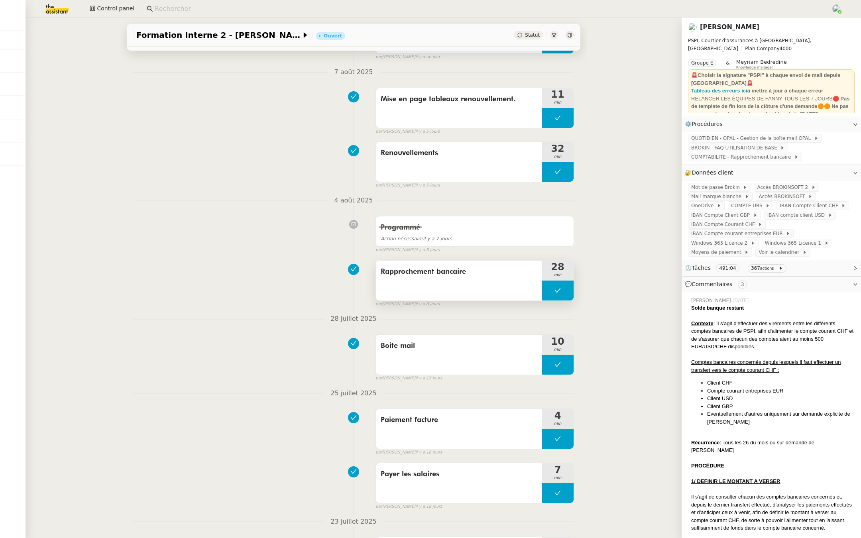
click at [426, 271] on span "Rapprochement bancaire" at bounding box center [459, 272] width 156 height 12
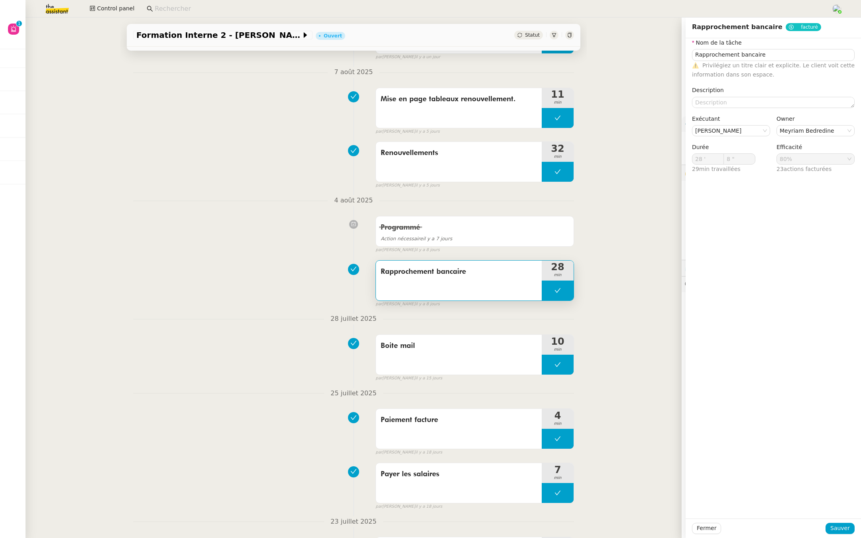
click at [210, 429] on div "Paiement facture 4 min false par Hannah C. il y a 18 jours" at bounding box center [353, 430] width 441 height 51
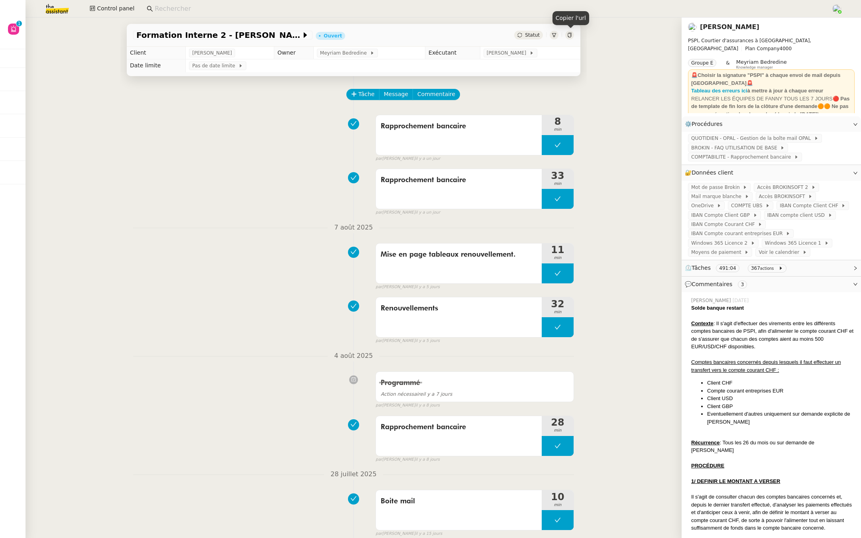
click at [570, 33] on icon at bounding box center [570, 35] width 4 height 5
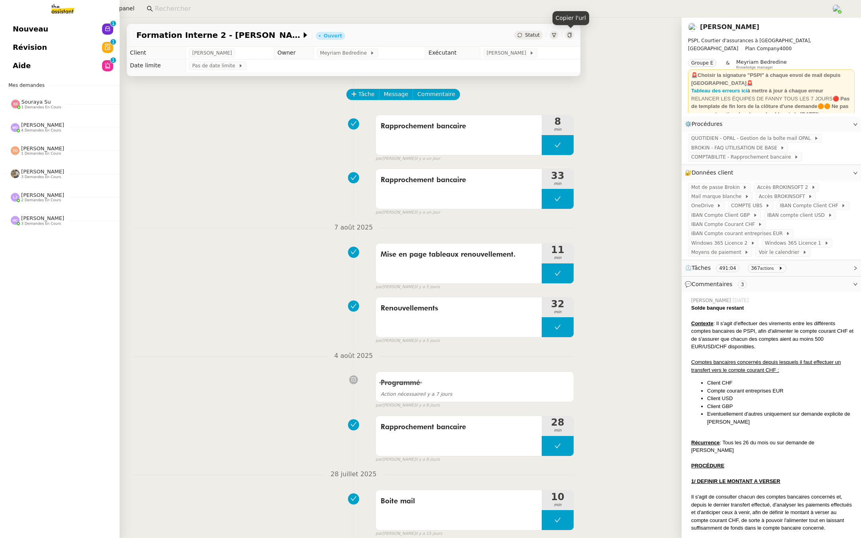
click at [11, 48] on link "Révision 0 1 2 3 4 5 6 7 8 9" at bounding box center [60, 47] width 120 height 18
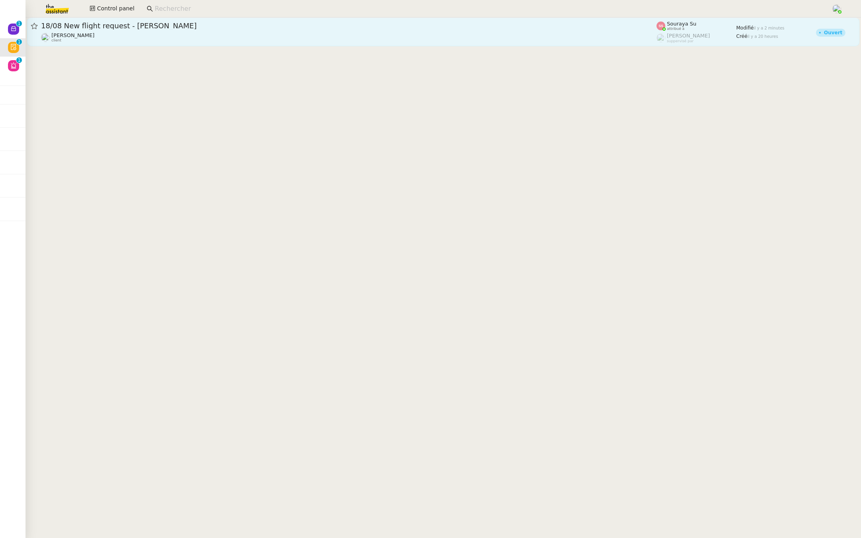
click at [127, 29] on span "18/08 New flight request - [PERSON_NAME]" at bounding box center [348, 25] width 615 height 7
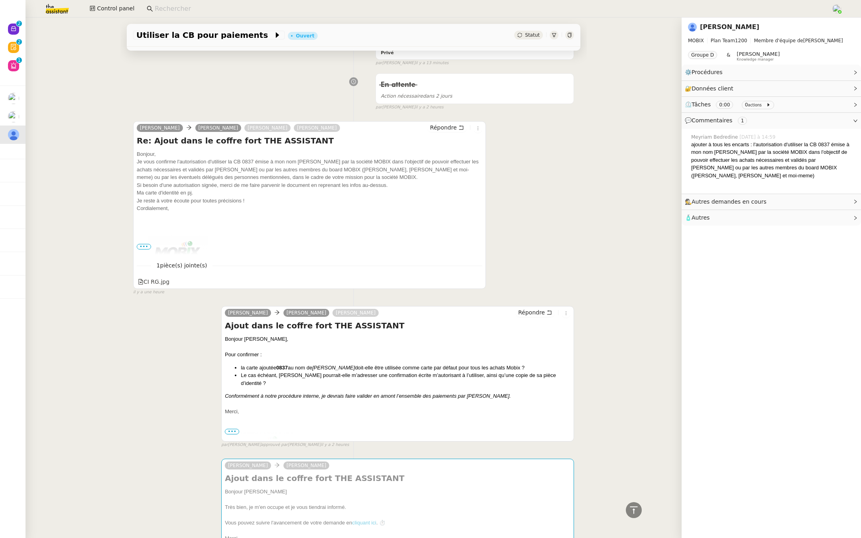
scroll to position [328, 0]
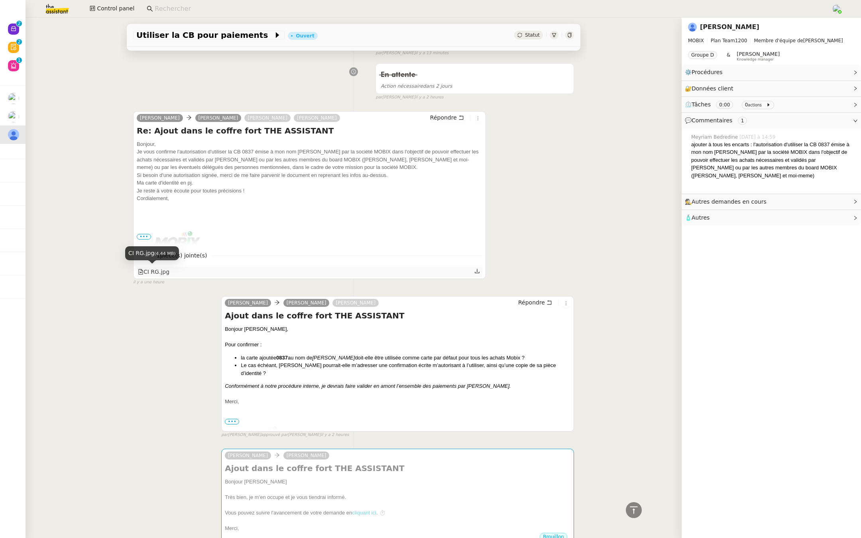
click at [155, 267] on div "CI RG.jpg" at bounding box center [153, 271] width 31 height 9
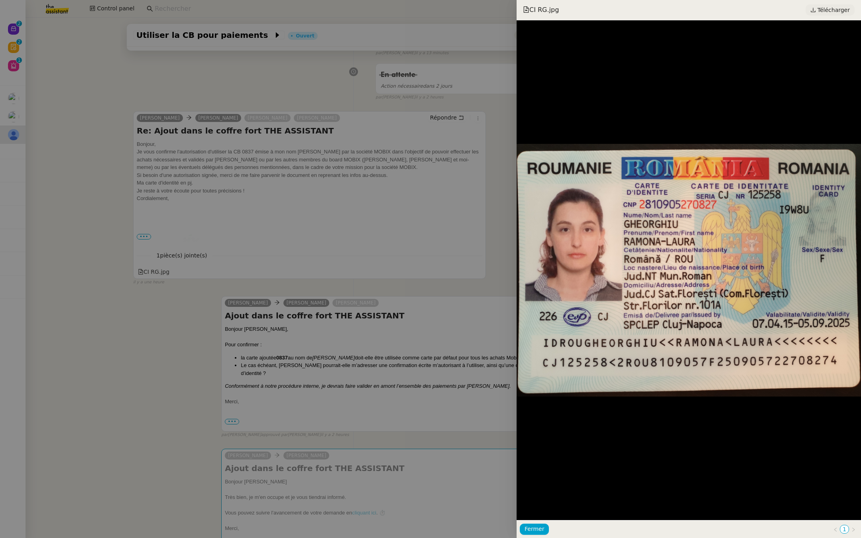
click at [828, 7] on span "Télécharger" at bounding box center [833, 10] width 32 height 10
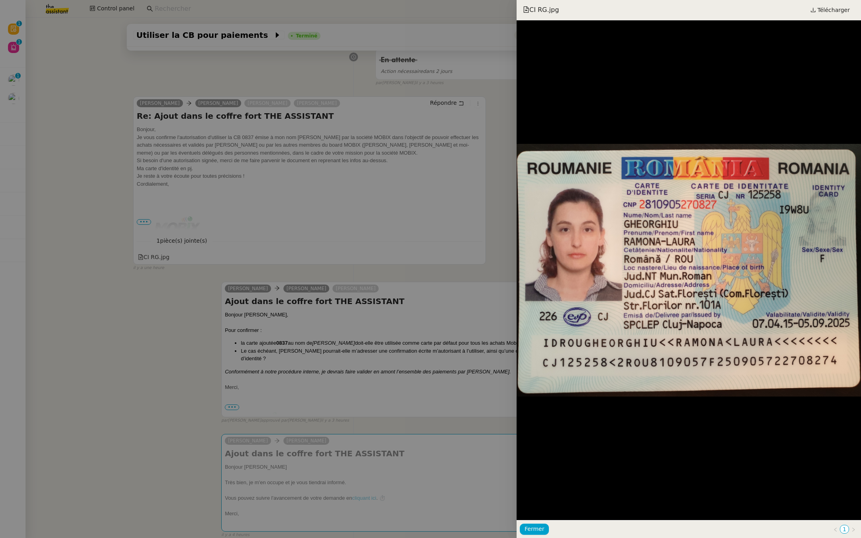
scroll to position [313, 0]
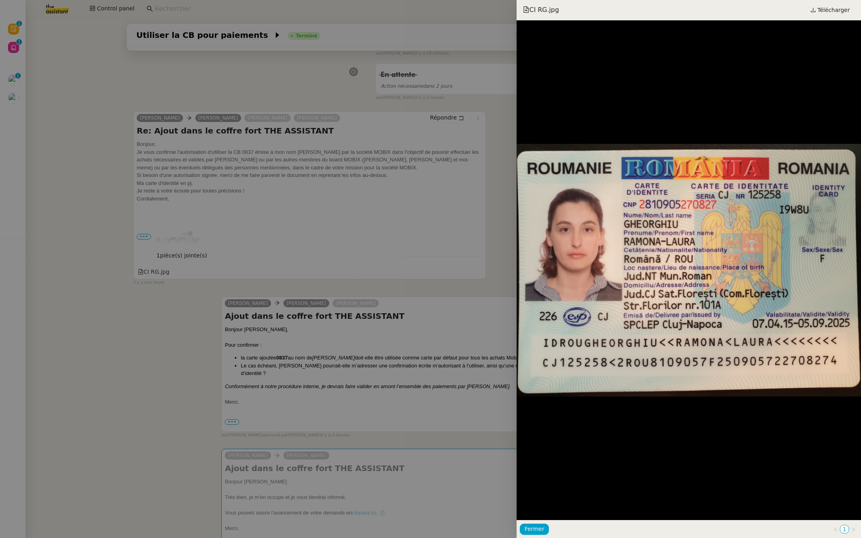
click at [767, 13] on div "CI RG.jpg Télécharger" at bounding box center [689, 9] width 332 height 11
click at [344, 84] on div at bounding box center [430, 269] width 861 height 538
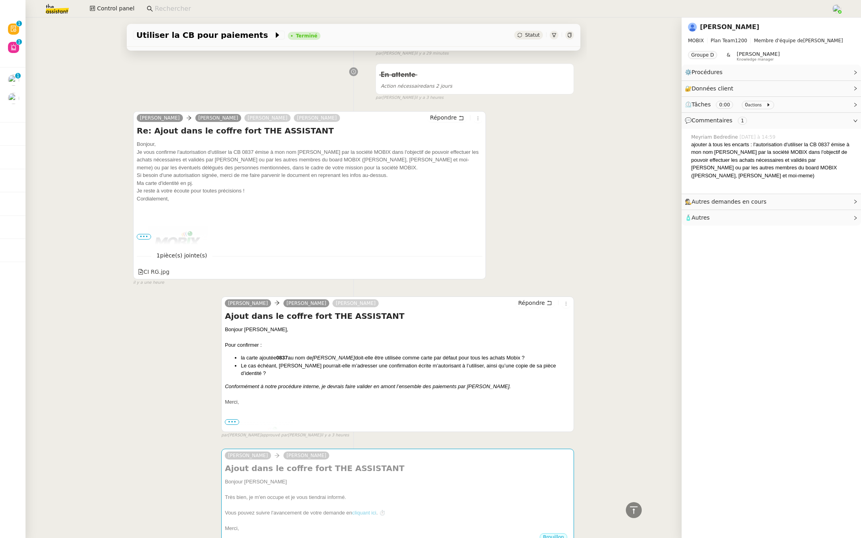
click at [344, 84] on div at bounding box center [430, 269] width 861 height 538
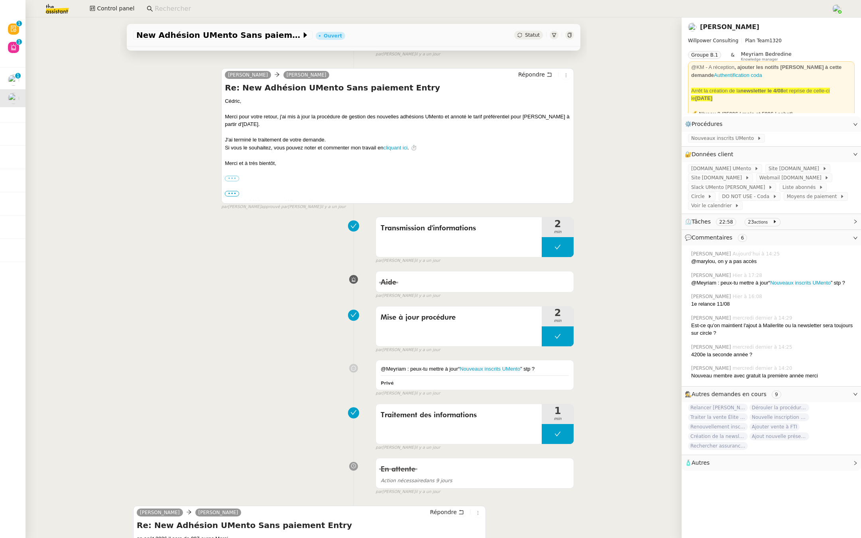
scroll to position [311, 0]
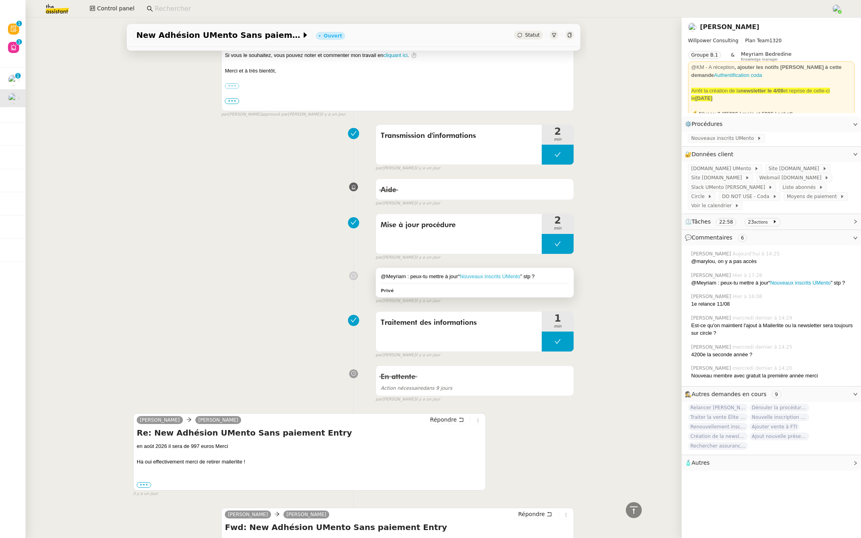
click at [488, 273] on link "Nouveaux inscrits UMento" at bounding box center [490, 276] width 61 height 6
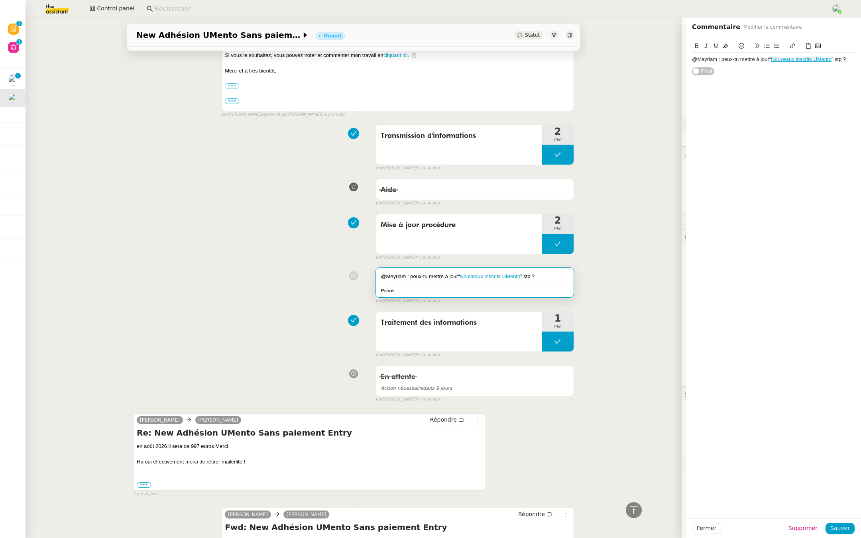
click at [198, 192] on div "Aide false par Marylou D. il y a un jour" at bounding box center [353, 191] width 441 height 32
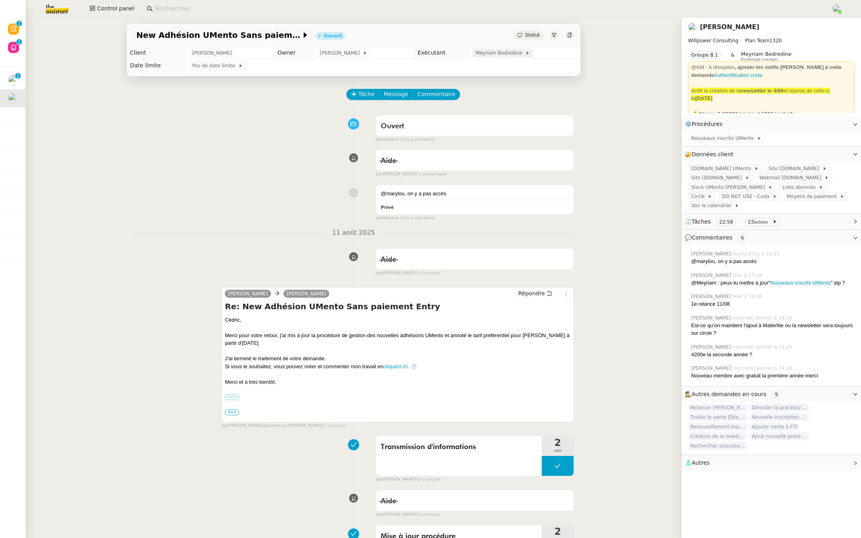
click at [491, 52] on span "Meyriam Bedredine" at bounding box center [500, 53] width 50 height 8
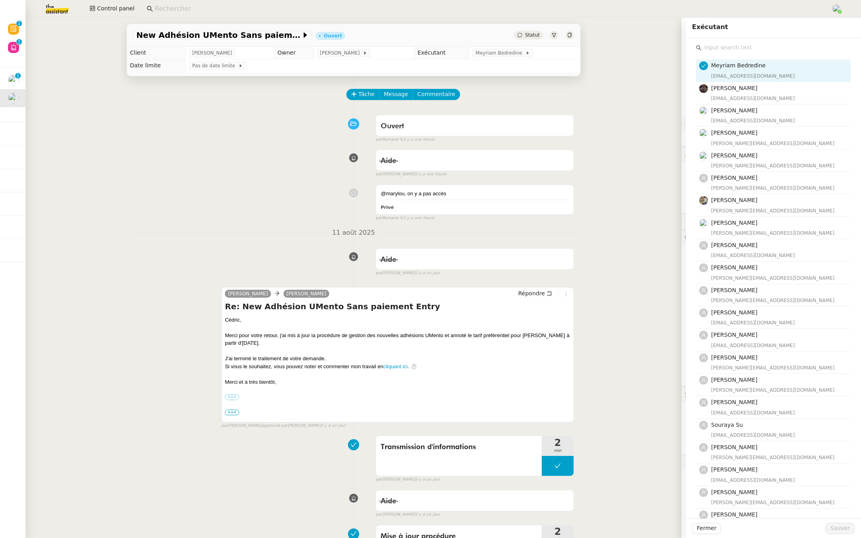
click at [728, 49] on input "text" at bounding box center [775, 47] width 149 height 11
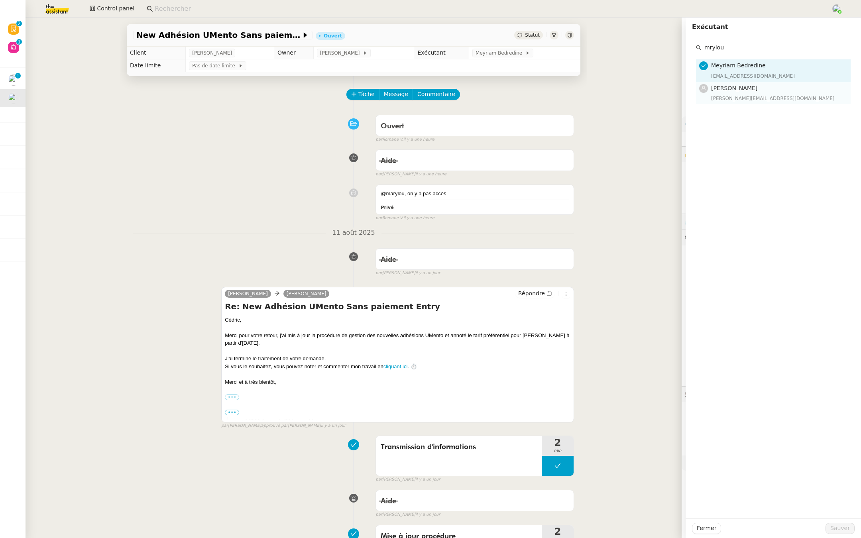
type input "mrylou"
click at [715, 90] on span "[PERSON_NAME]" at bounding box center [734, 88] width 46 height 6
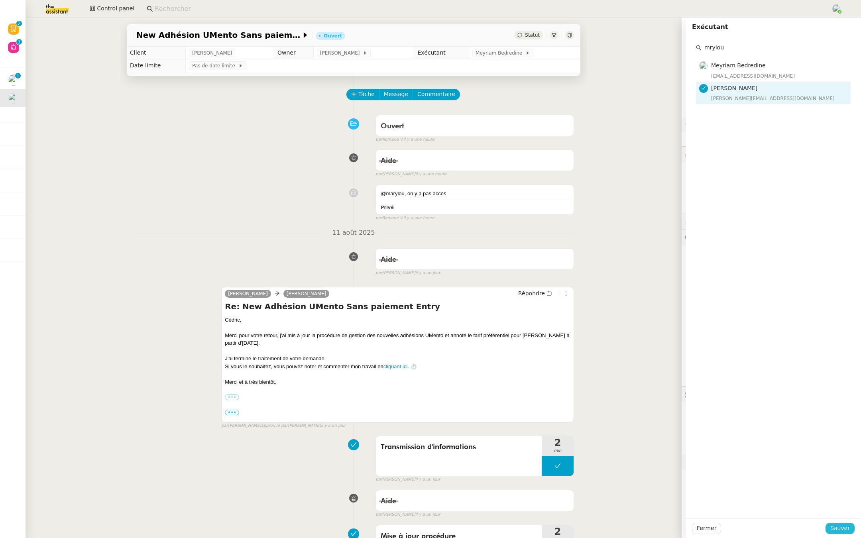
click at [839, 528] on span "Sauver" at bounding box center [840, 528] width 20 height 9
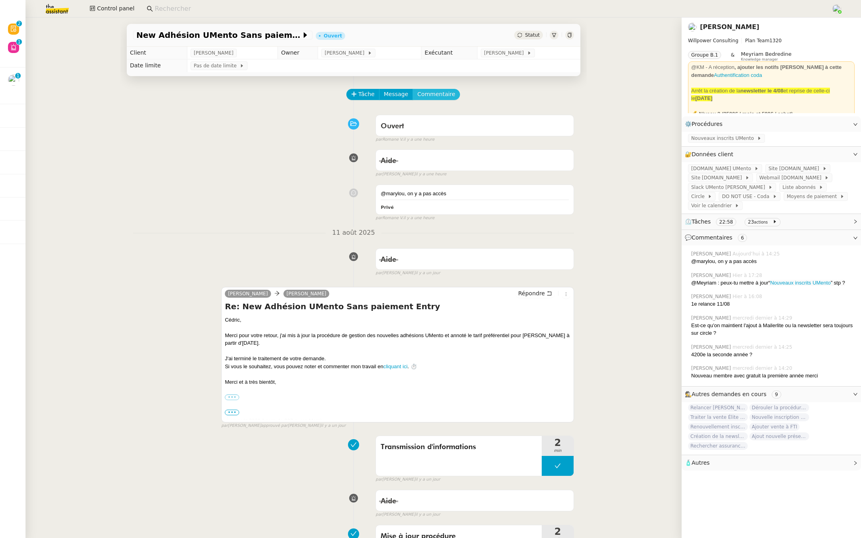
click at [438, 92] on span "Commentaire" at bounding box center [436, 94] width 38 height 9
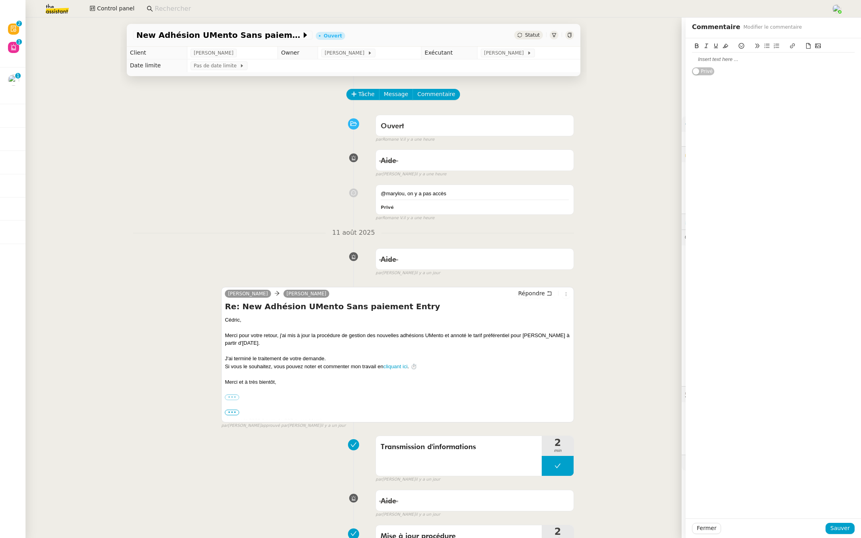
click at [716, 61] on div at bounding box center [773, 59] width 163 height 7
click at [837, 530] on span "Sauver" at bounding box center [840, 528] width 20 height 9
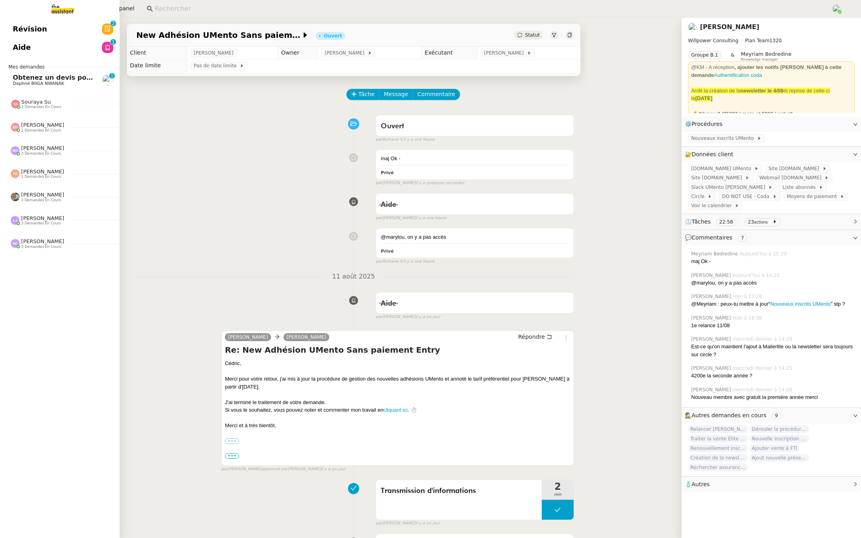
click at [2, 81] on link "Obtenez un devis pour l'automatisation Daphné BIIGA NWANAK 0 1 2 3 4 5 6 7 8 9" at bounding box center [60, 80] width 120 height 18
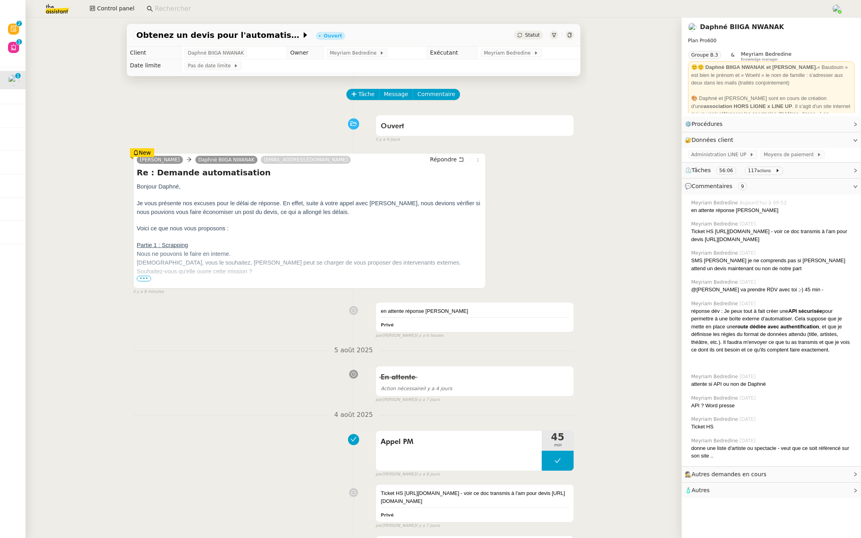
click at [291, 312] on div "en attente réponse Nicolas Privé false par Meyriam B. il y a 6 heures" at bounding box center [353, 319] width 441 height 40
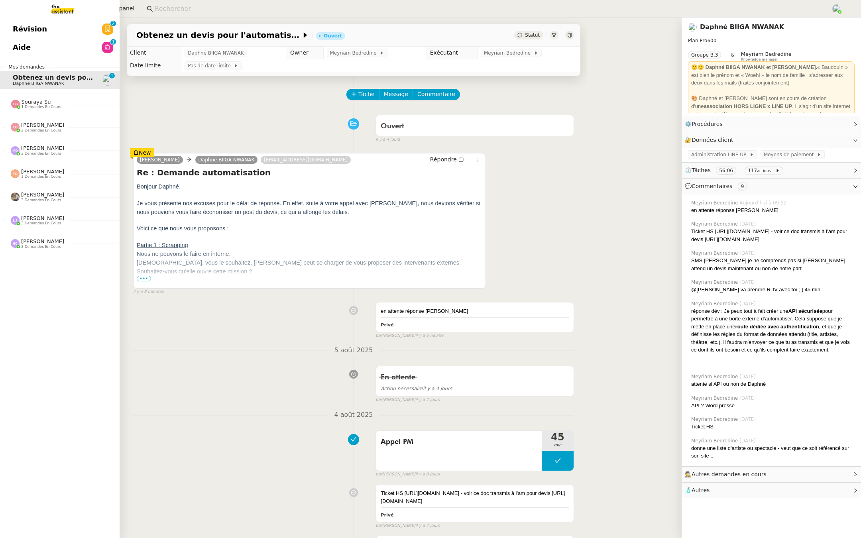
click at [10, 46] on link "Aide 0 1 2 3 4 5 6 7 8 9" at bounding box center [60, 47] width 120 height 18
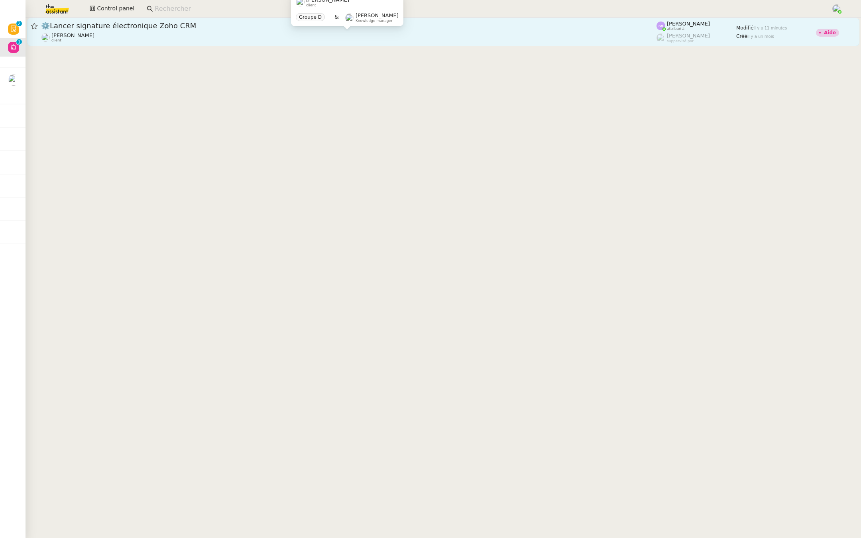
click at [88, 42] on div "Florian Parant client" at bounding box center [348, 37] width 615 height 10
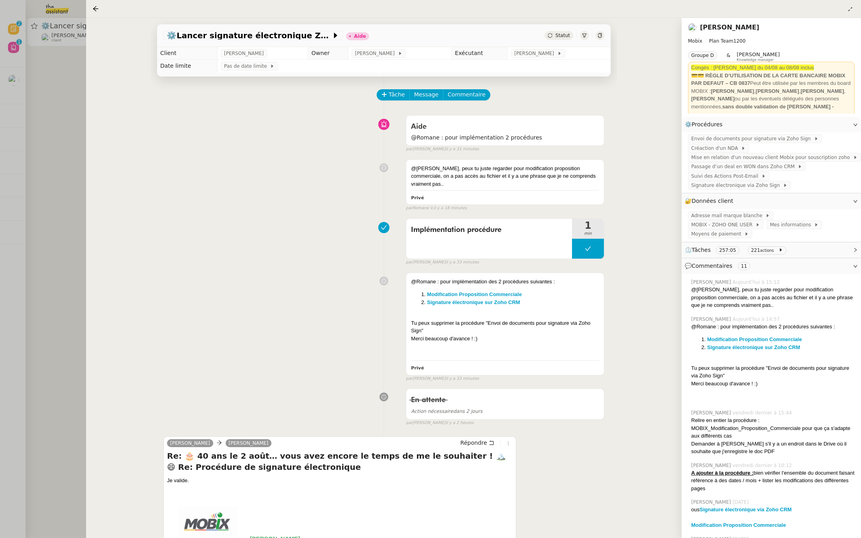
click at [7, 111] on div at bounding box center [430, 269] width 861 height 538
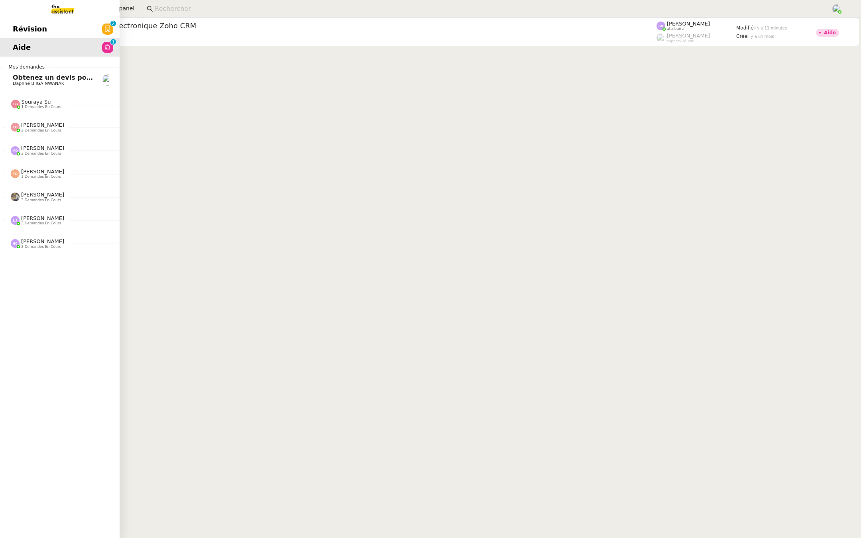
click at [11, 26] on link "Révision 0 1 2 3 4 5 6 7 8 9" at bounding box center [60, 29] width 120 height 18
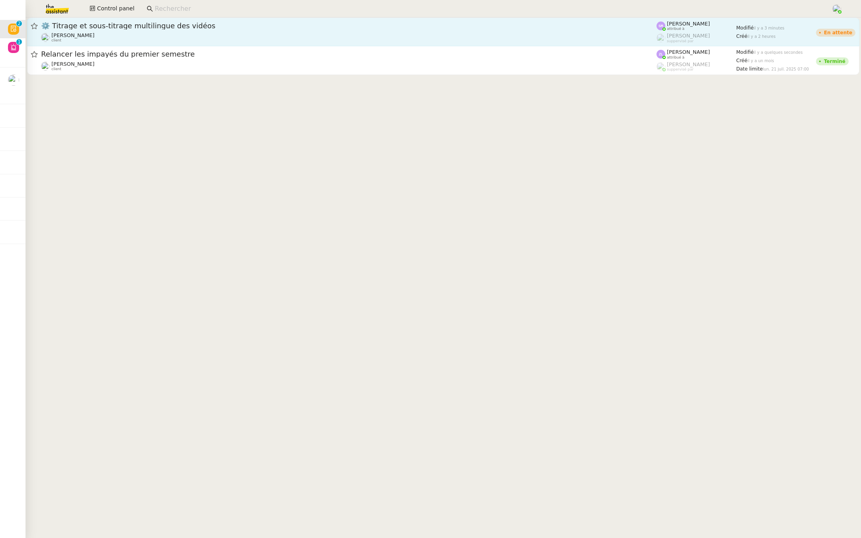
click at [125, 23] on span "⚙️ Titrage et sous-titrage multilingue des vidéos" at bounding box center [348, 25] width 615 height 7
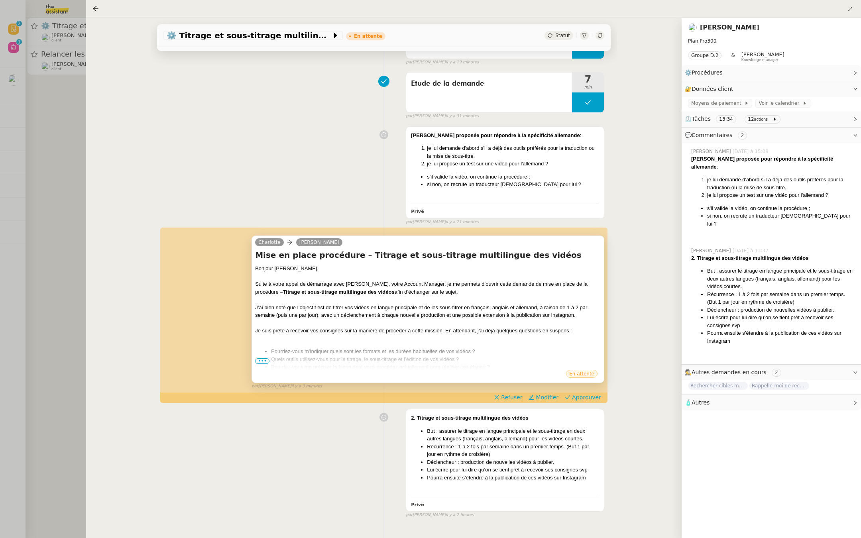
scroll to position [158, 0]
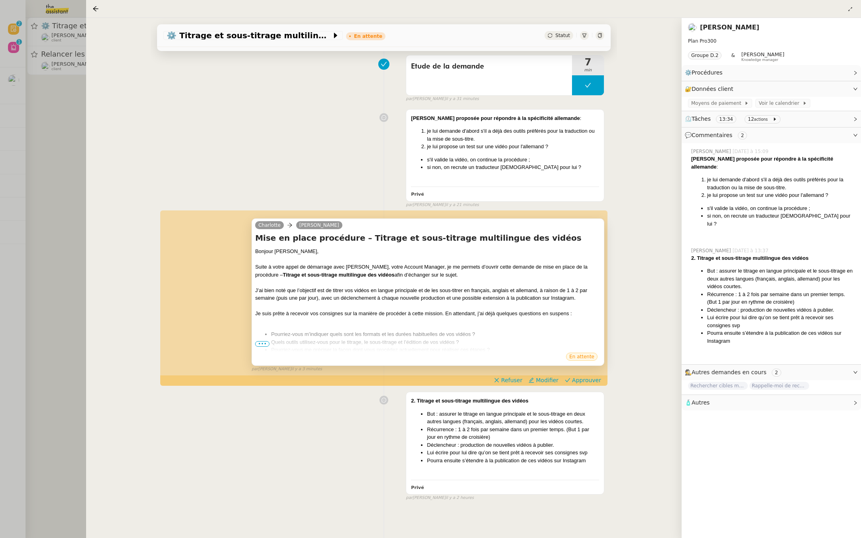
click at [257, 343] on span "•••" at bounding box center [262, 344] width 14 height 6
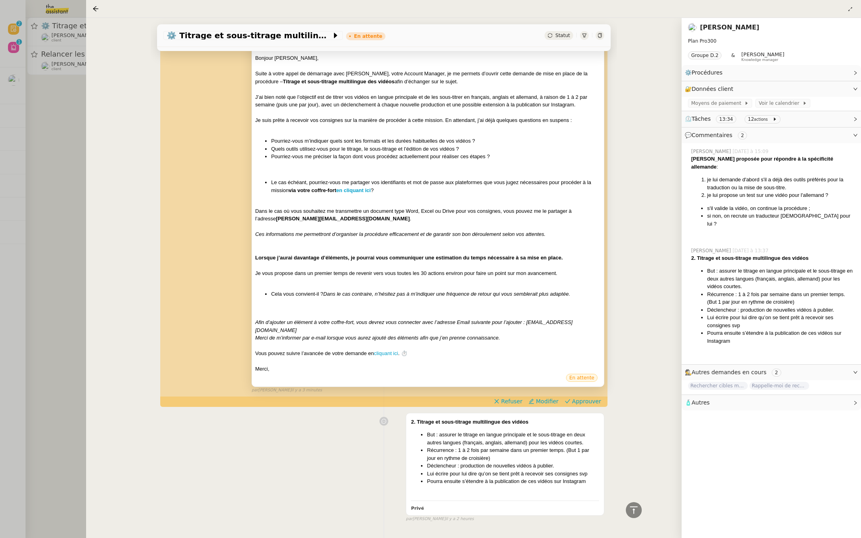
scroll to position [356, 0]
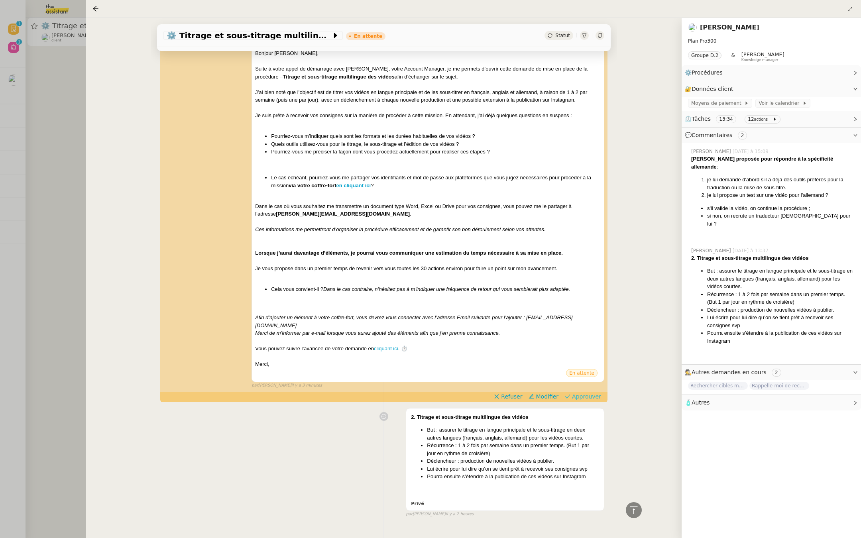
click at [588, 393] on span "Approuver" at bounding box center [586, 397] width 29 height 8
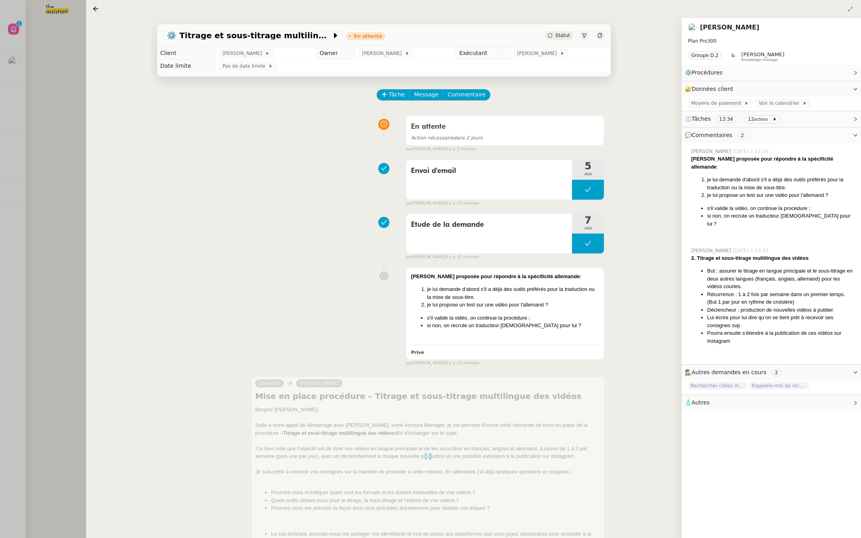
click at [38, 148] on div at bounding box center [430, 269] width 861 height 538
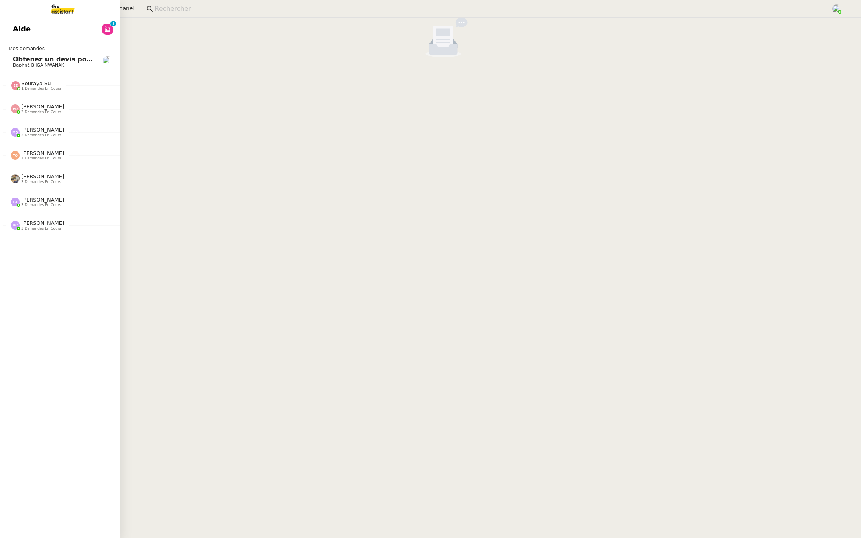
click at [39, 30] on link "Aide 0 1 2 3 4 5 6 7 8 9" at bounding box center [60, 29] width 120 height 18
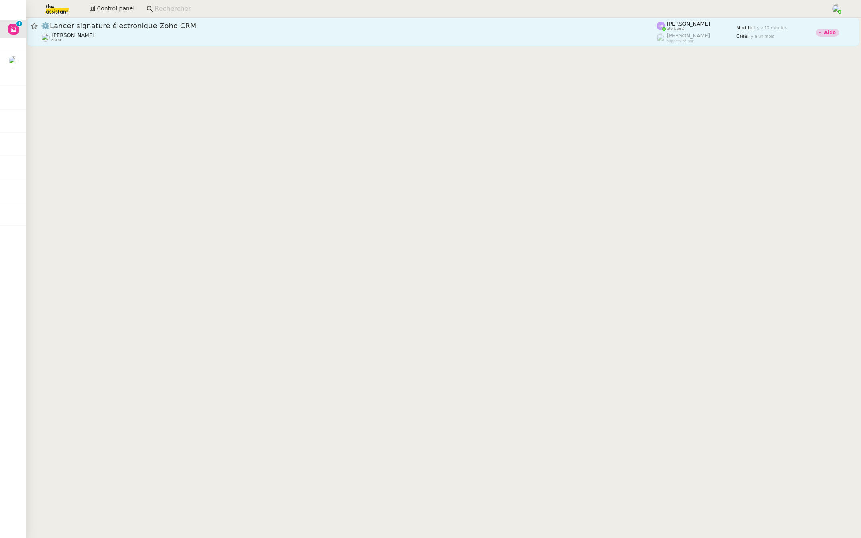
click at [112, 33] on div "Florian Parant client" at bounding box center [348, 37] width 615 height 10
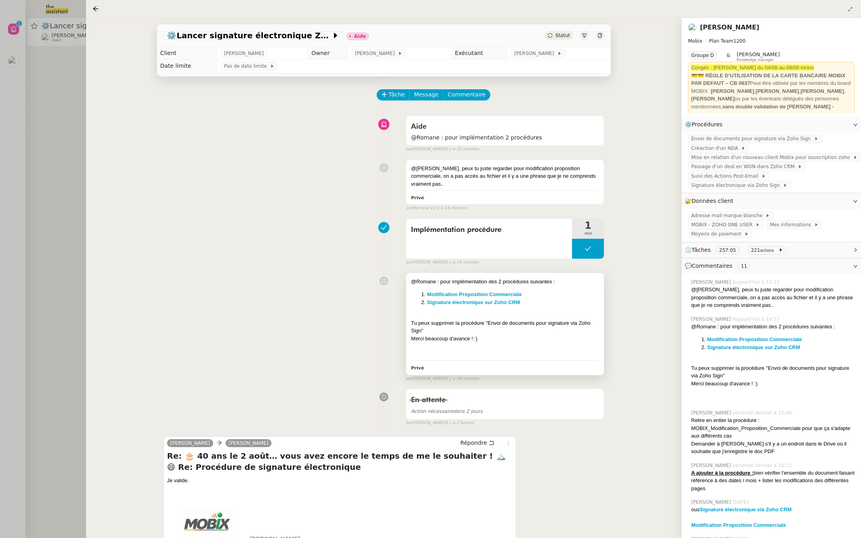
click at [494, 299] on div "@Romane : pour implémentation des 2 procédures suivantes : Modification Proposi…" at bounding box center [505, 318] width 188 height 81
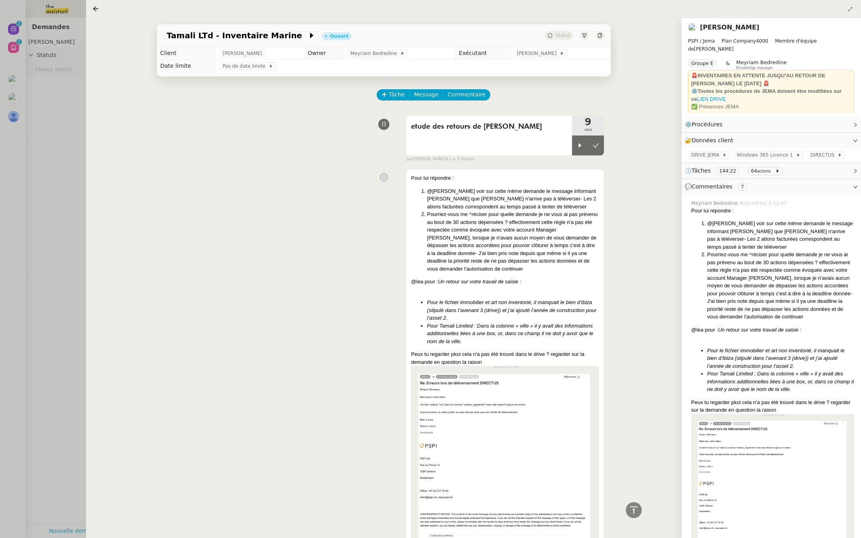
scroll to position [919, 0]
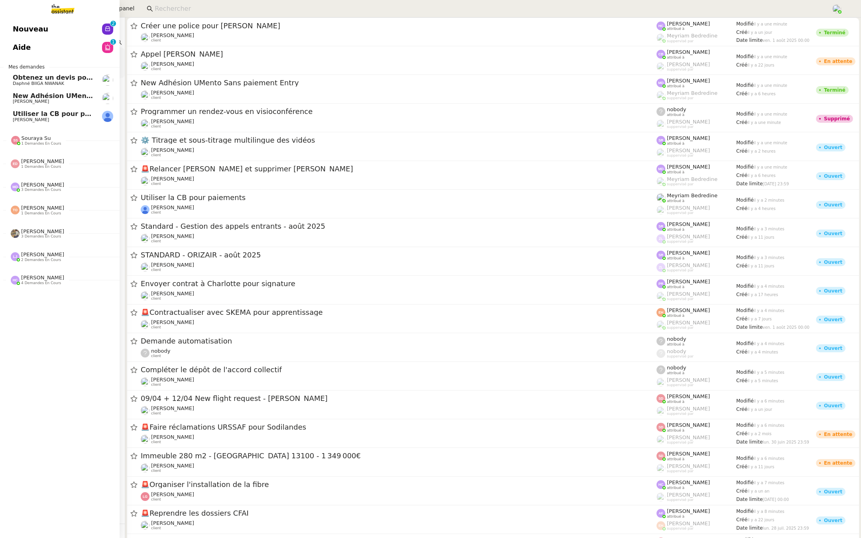
click at [24, 119] on span "[PERSON_NAME]" at bounding box center [31, 119] width 36 height 5
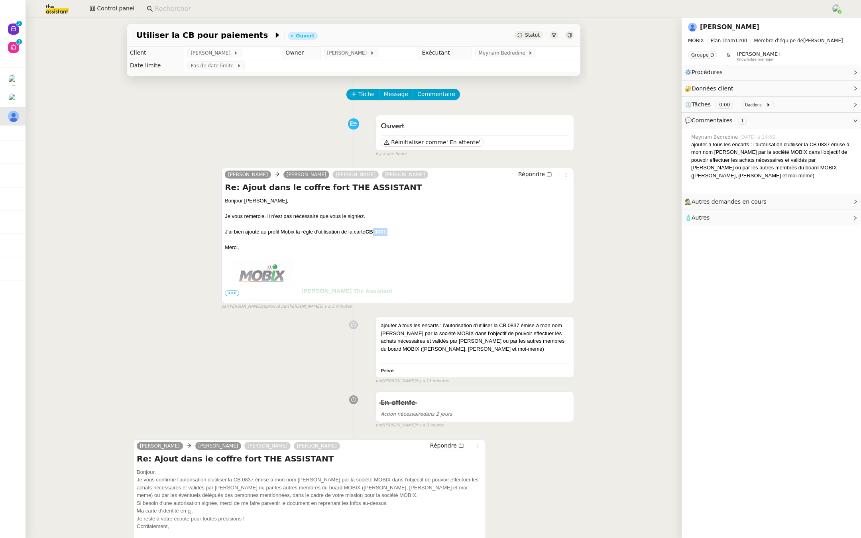
drag, startPoint x: 389, startPoint y: 233, endPoint x: 374, endPoint y: 233, distance: 15.1
click at [374, 233] on div "J'ai bien ajouté au profil Mobix la règle d'utilisation de la carte CB 0837." at bounding box center [398, 232] width 346 height 8
copy strong "0837."
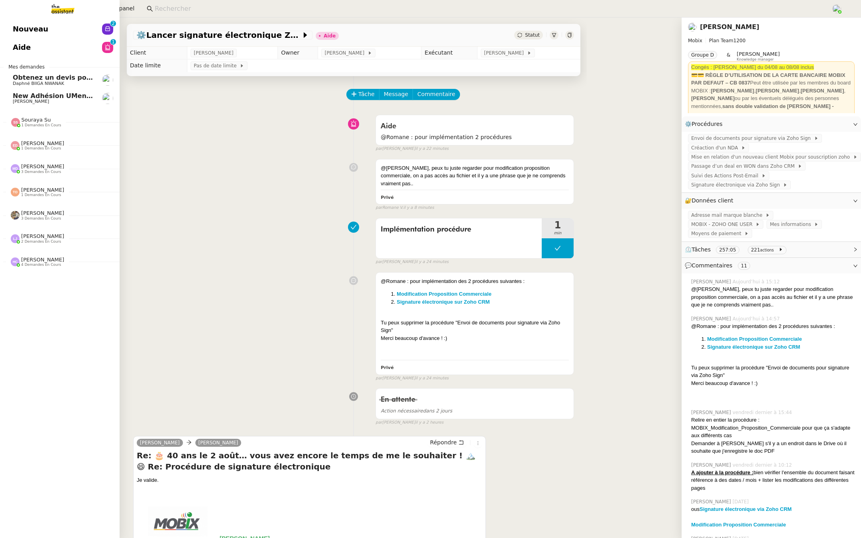
click at [65, 30] on link "Nouveau 0 1 2 3 4 5 6 7 8 9" at bounding box center [60, 29] width 120 height 18
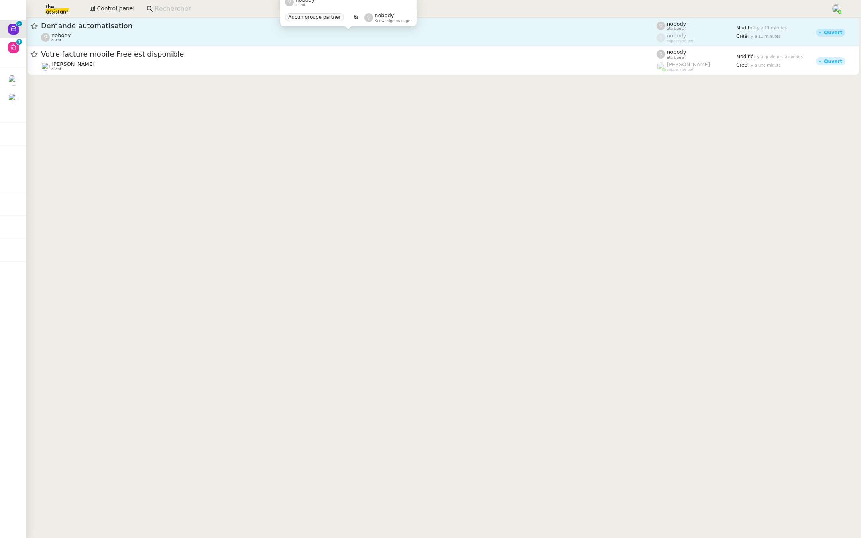
click at [197, 38] on div "nobody client" at bounding box center [348, 37] width 615 height 10
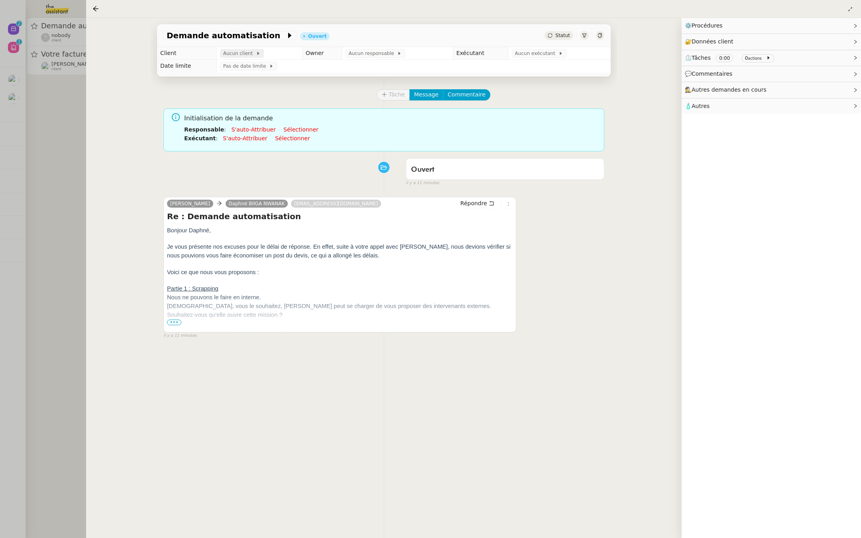
click at [246, 51] on span "Aucun client" at bounding box center [239, 53] width 33 height 8
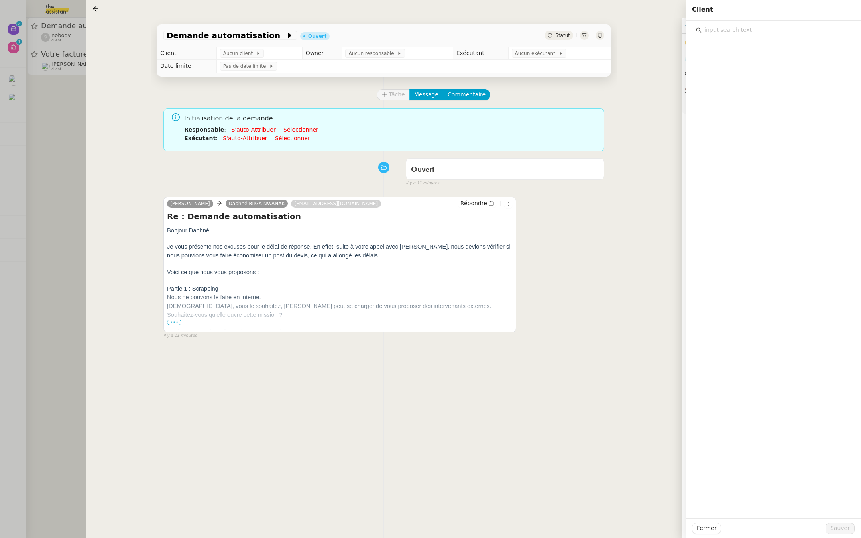
click at [720, 35] on input "text" at bounding box center [775, 30] width 149 height 11
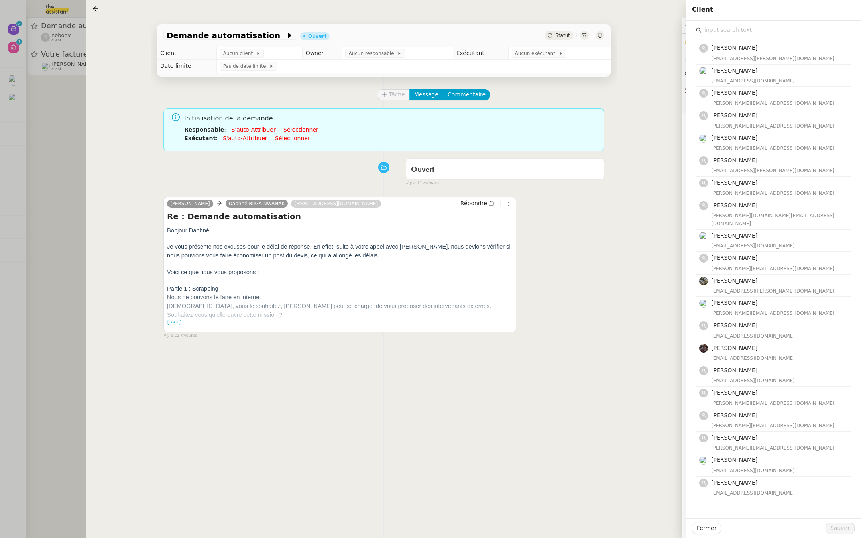
type input "s"
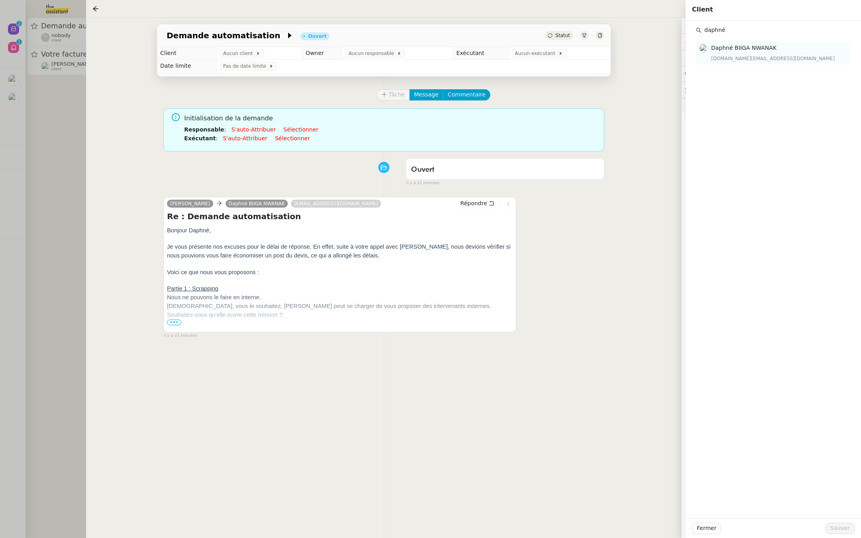
type input "daphné"
click at [746, 49] on span "Daphné BIIGA NWANAK" at bounding box center [743, 48] width 65 height 6
click at [843, 524] on span "Sauver" at bounding box center [840, 528] width 20 height 9
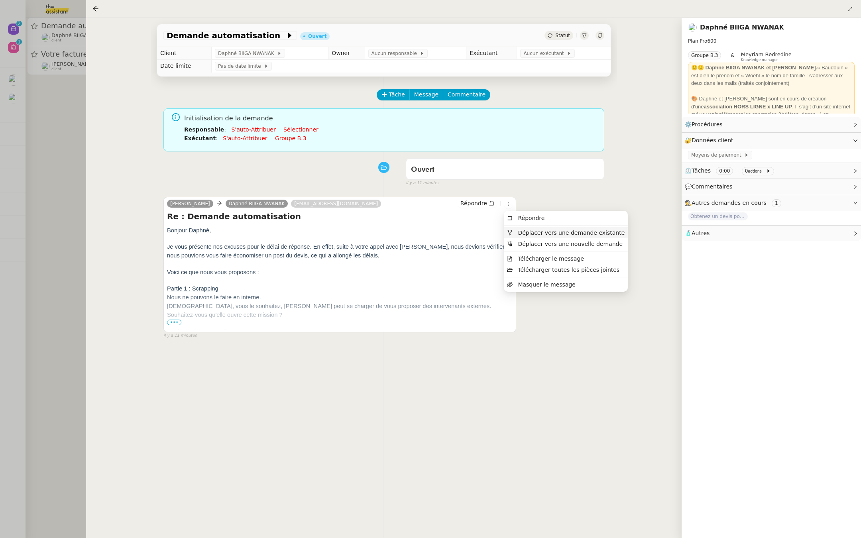
click at [530, 231] on span "Déplacer vers une demande existante" at bounding box center [571, 233] width 107 height 6
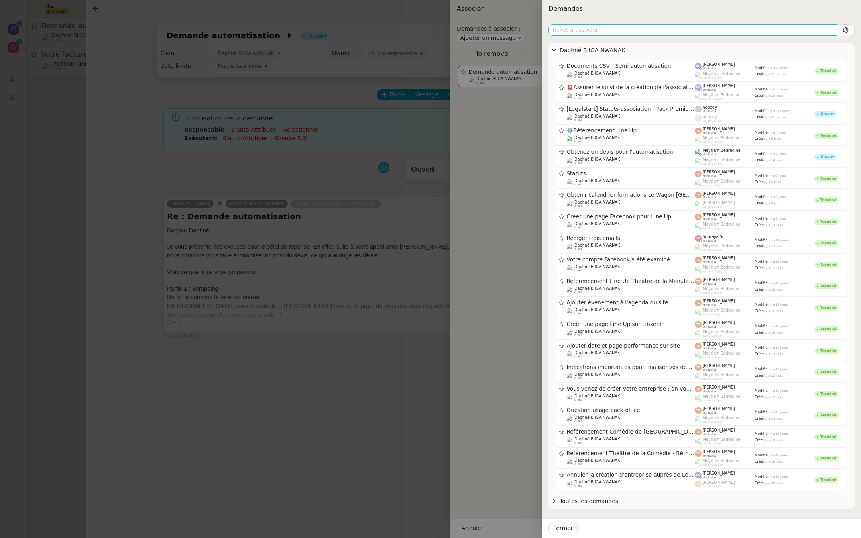
click at [581, 28] on input "text" at bounding box center [692, 30] width 289 height 12
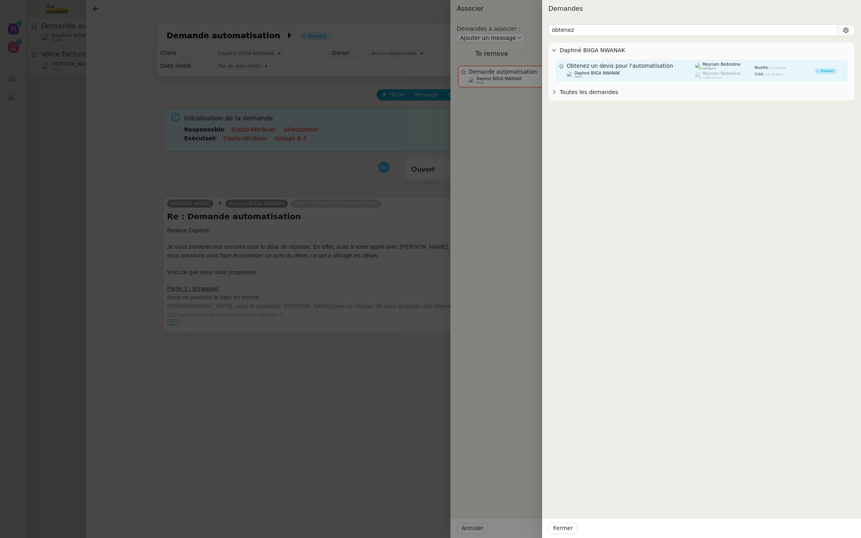
type input "obtenez"
click at [644, 71] on div "Daphné BIIGA NWANAK client" at bounding box center [631, 75] width 128 height 8
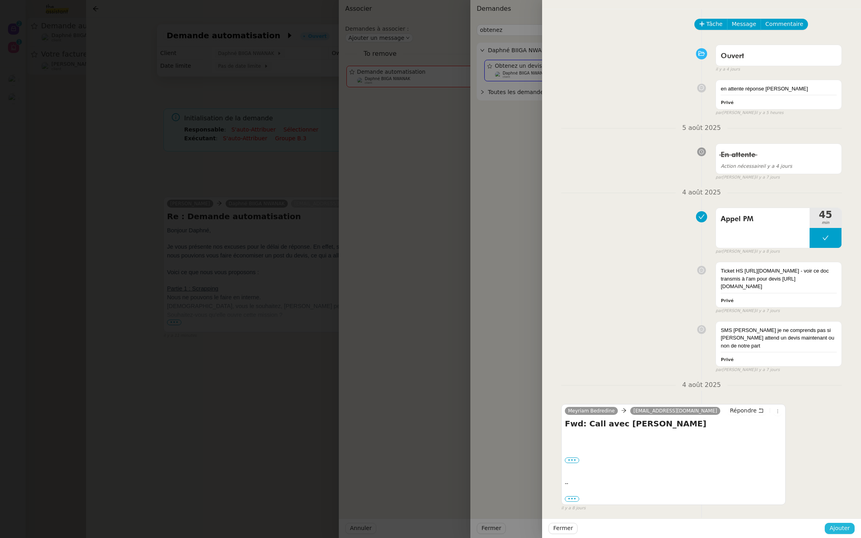
click at [836, 530] on span "Ajouter" at bounding box center [839, 528] width 20 height 9
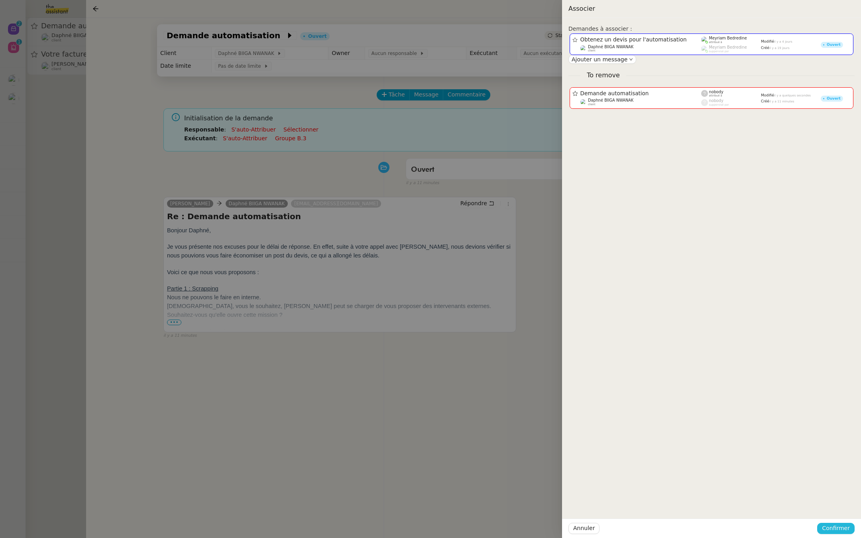
click at [836, 530] on span "Confirmer" at bounding box center [836, 528] width 28 height 9
click at [835, 506] on span "Ajouter" at bounding box center [836, 507] width 20 height 8
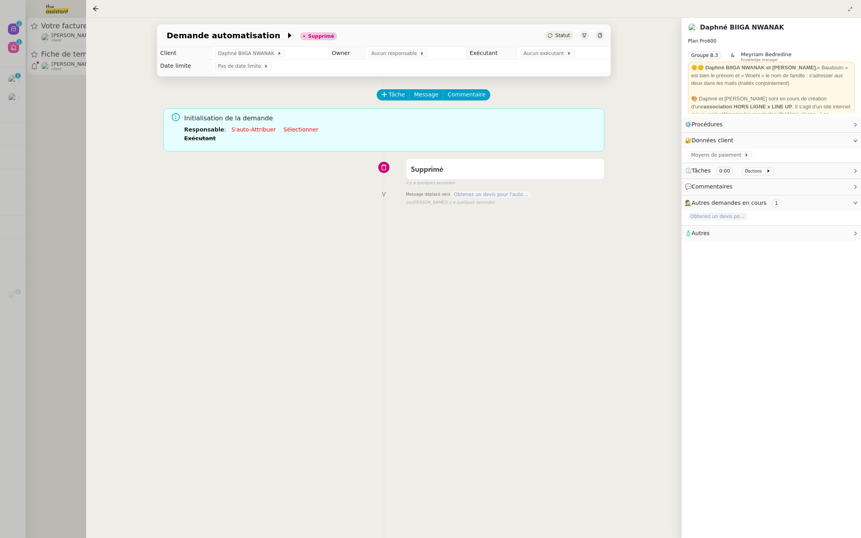
click at [9, 152] on div at bounding box center [430, 269] width 861 height 538
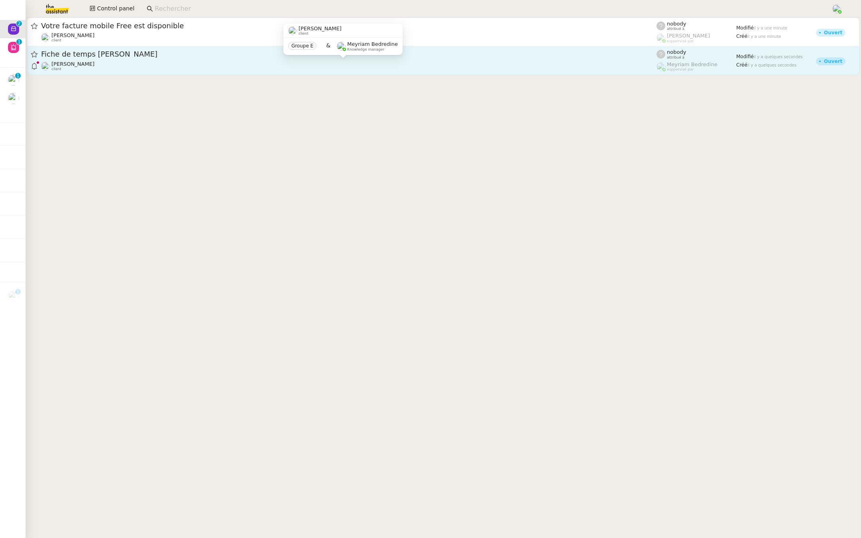
click at [96, 62] on div "Sharlen Torrado client" at bounding box center [348, 66] width 615 height 10
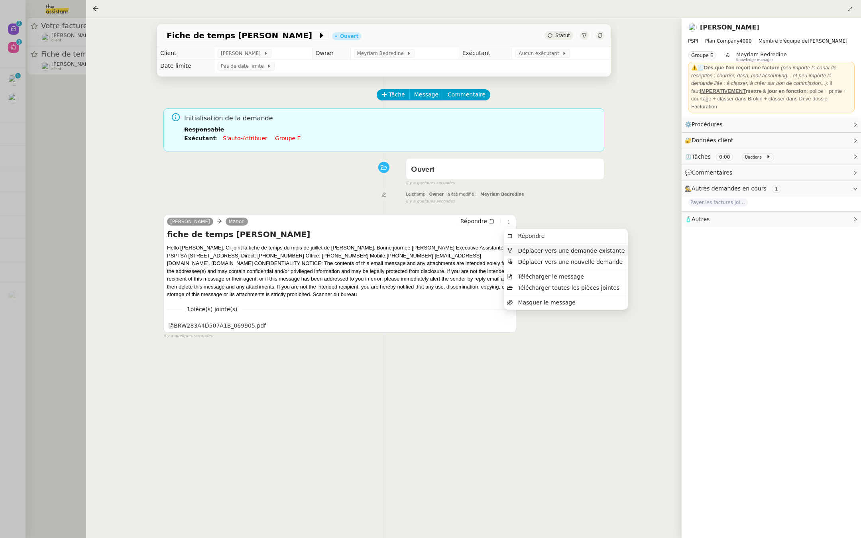
click at [520, 252] on span "Déplacer vers une demande existante" at bounding box center [571, 251] width 107 height 6
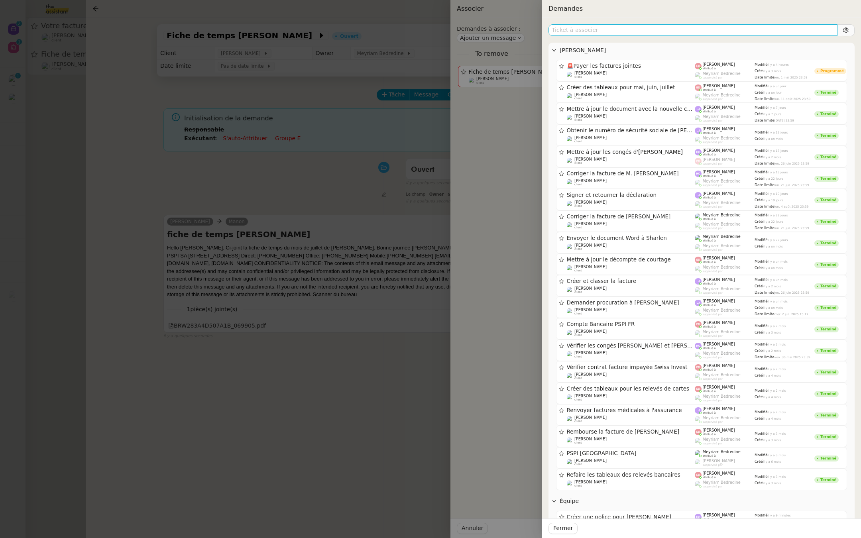
click at [588, 30] on input "text" at bounding box center [692, 30] width 289 height 12
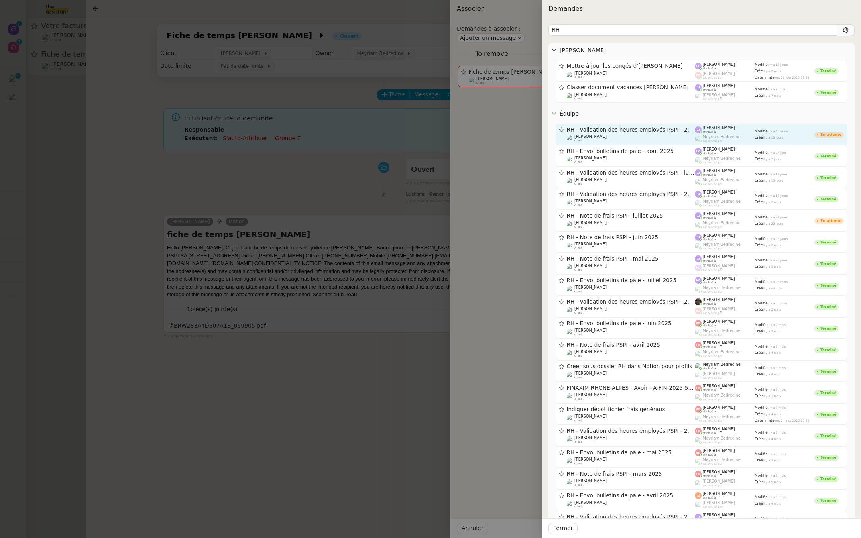
type input "RH"
click at [673, 132] on div "RH - Validation des heures employés PSPI - 28 juillet 2025" at bounding box center [631, 129] width 128 height 7
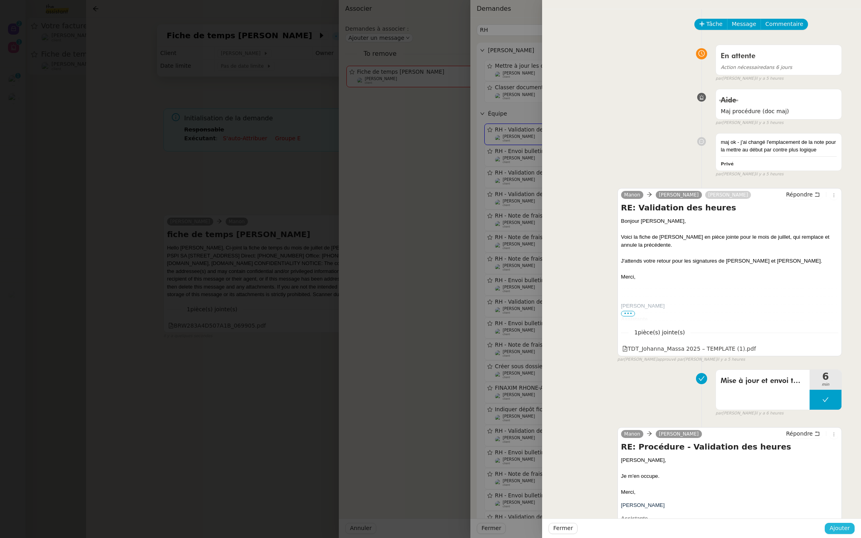
click at [839, 532] on span "Ajouter" at bounding box center [839, 528] width 20 height 9
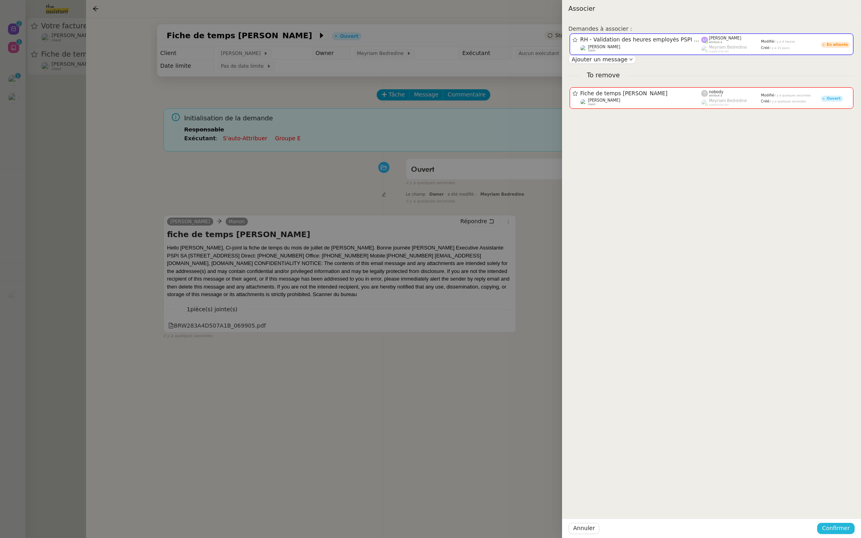
click at [839, 530] on span "Confirmer" at bounding box center [836, 528] width 28 height 9
click at [841, 506] on span "Ajouter" at bounding box center [836, 507] width 20 height 8
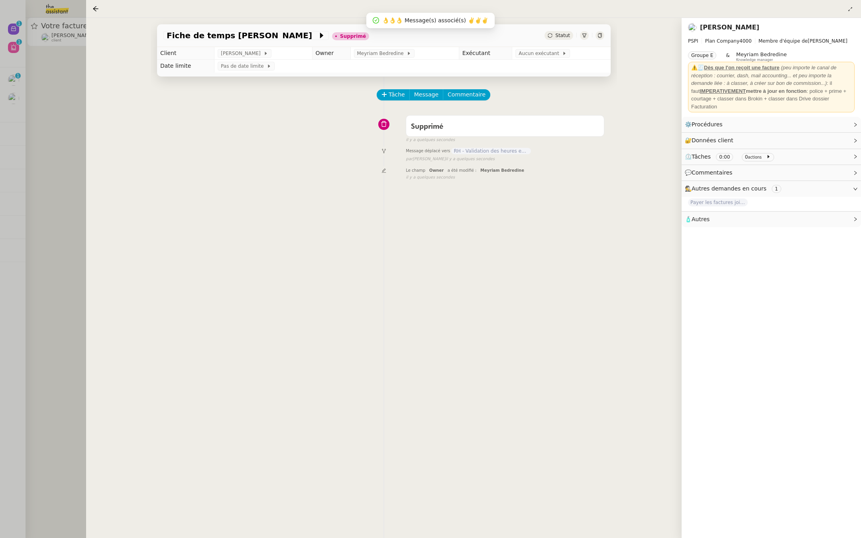
click at [6, 138] on div at bounding box center [430, 269] width 861 height 538
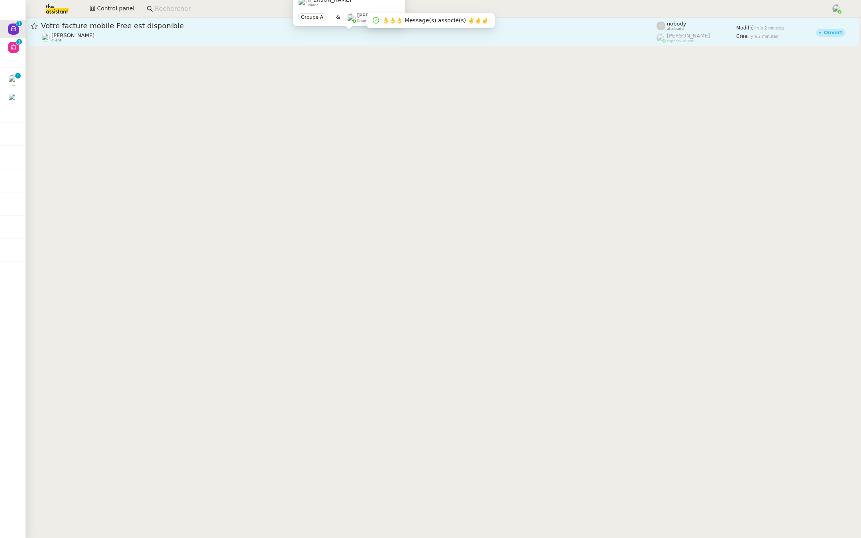
click at [89, 32] on span "[PERSON_NAME]" at bounding box center [72, 35] width 43 height 6
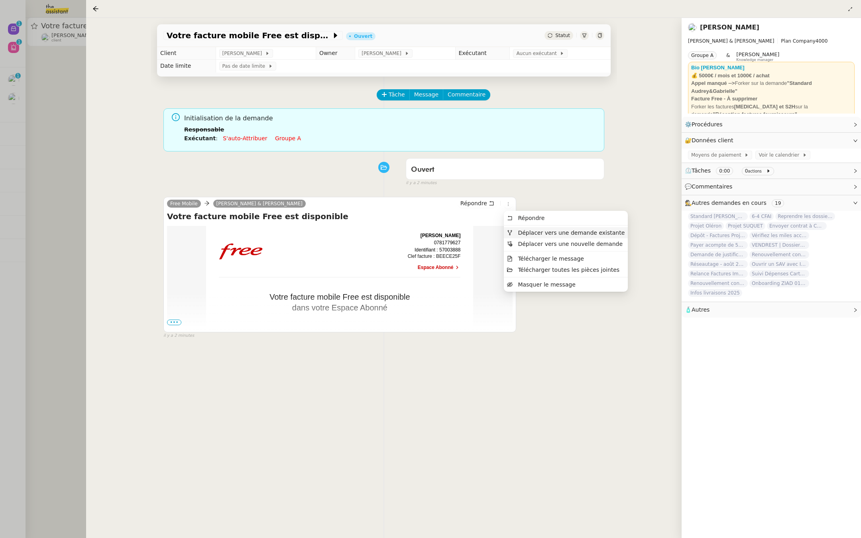
click at [524, 232] on span "Déplacer vers une demande existante" at bounding box center [571, 233] width 107 height 6
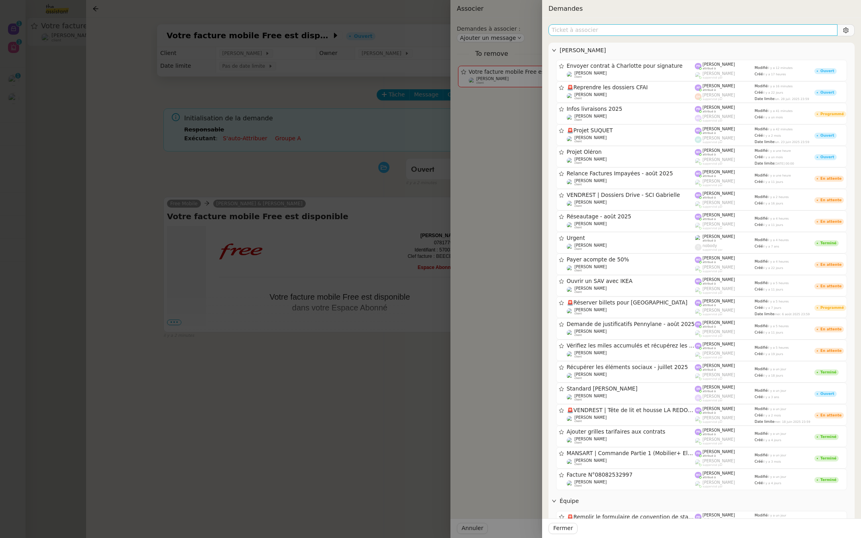
click at [571, 31] on input "text" at bounding box center [692, 30] width 289 height 12
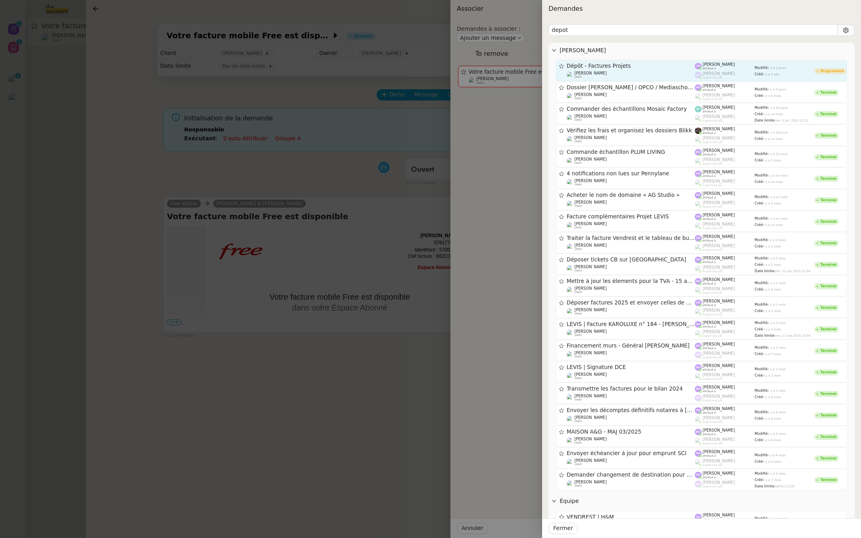
type input "depot"
click at [605, 67] on span "Dépôt - Factures Projets" at bounding box center [631, 66] width 128 height 6
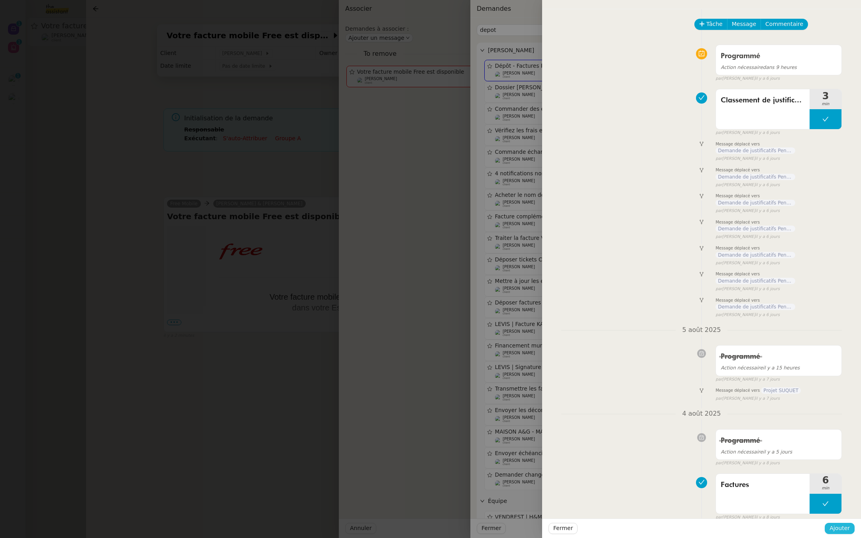
click at [839, 524] on span "Ajouter" at bounding box center [839, 528] width 20 height 9
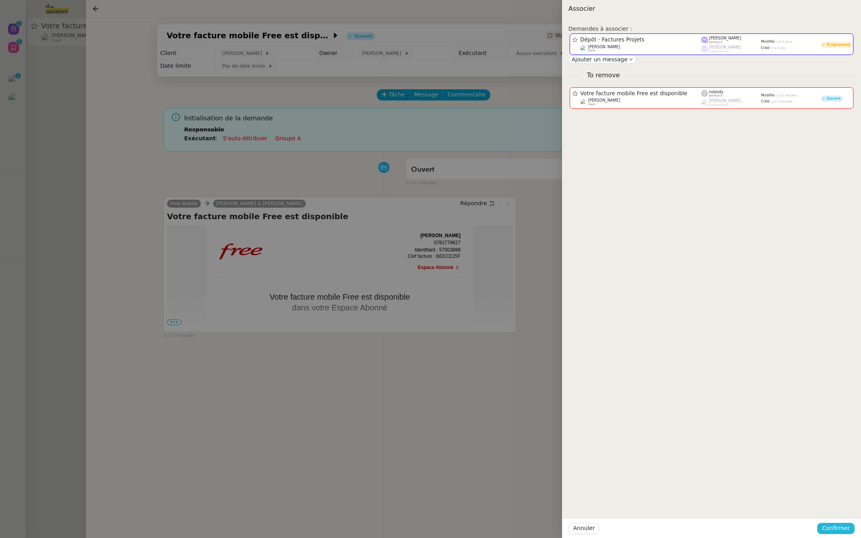
click at [839, 524] on span "Confirmer" at bounding box center [836, 528] width 28 height 9
click at [837, 511] on span "Ajouter" at bounding box center [836, 507] width 20 height 8
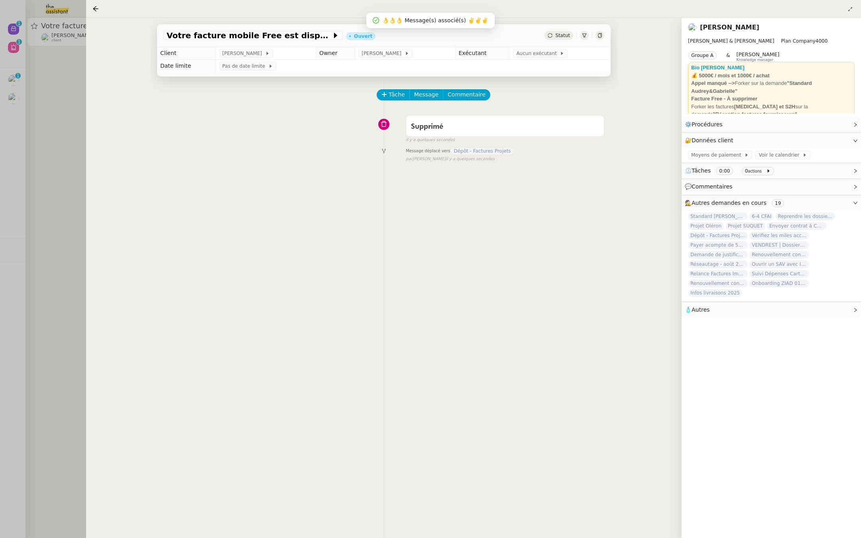
click at [3, 214] on div at bounding box center [430, 269] width 861 height 538
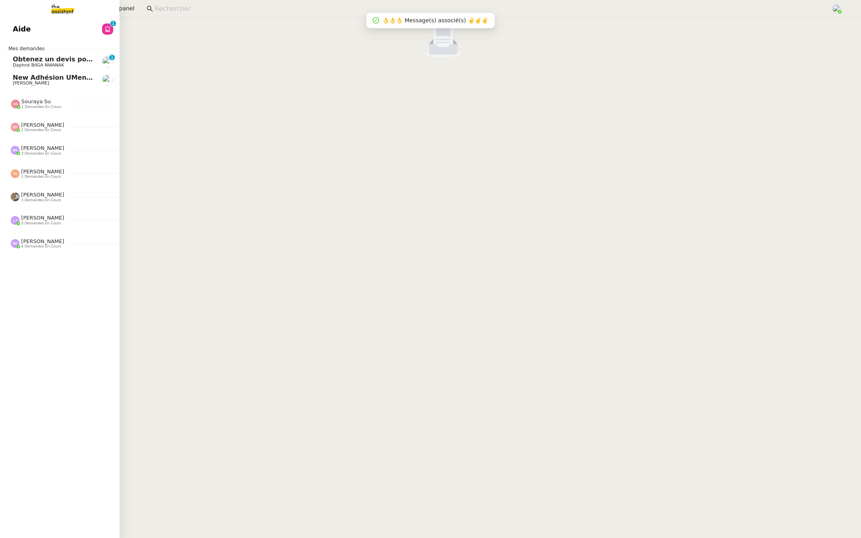
click at [52, 27] on link "Aide 0 1 2 3 4 5 6 7 8 9" at bounding box center [60, 29] width 120 height 18
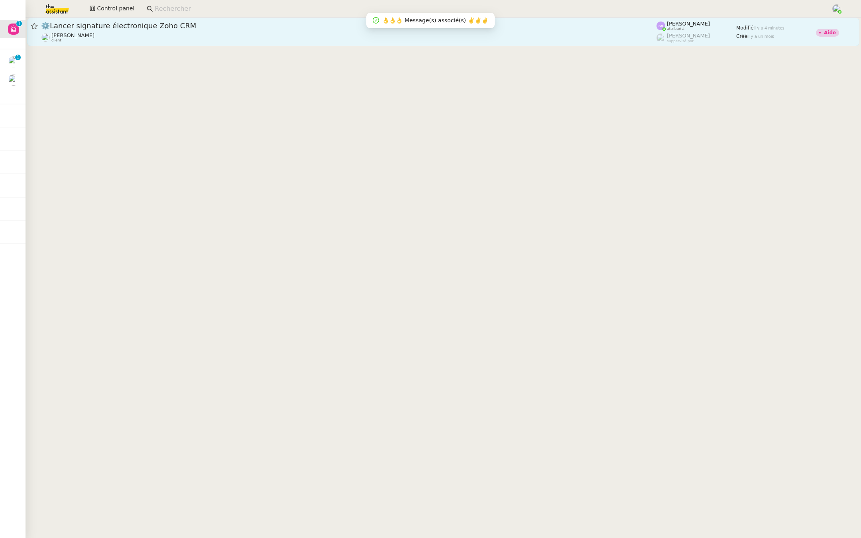
click at [132, 27] on span "⚙️Lancer signature électronique Zoho CRM" at bounding box center [348, 25] width 615 height 7
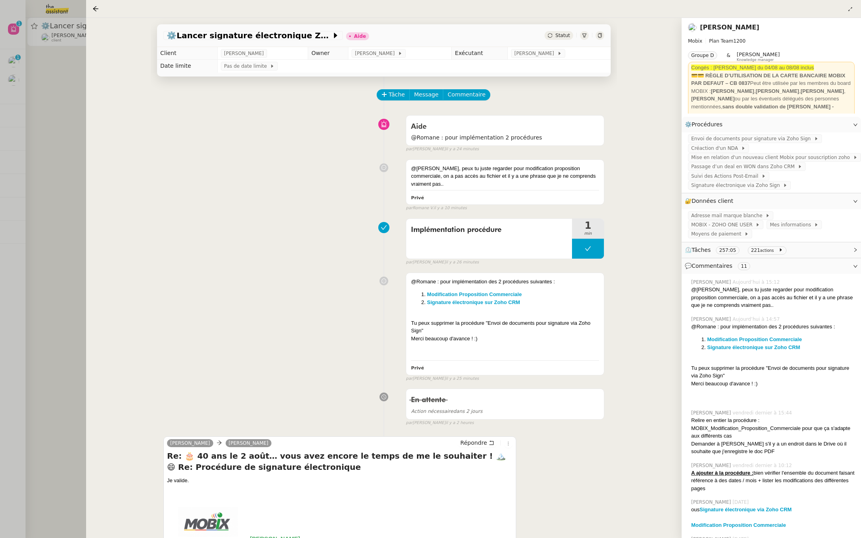
click at [54, 196] on div at bounding box center [430, 269] width 861 height 538
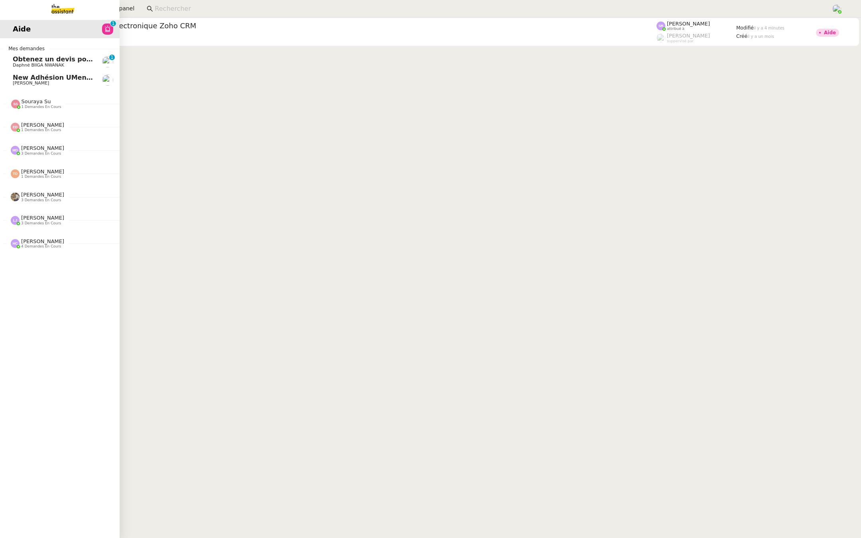
click at [13, 61] on span "Obtenez un devis pour l'automatisation" at bounding box center [84, 59] width 142 height 8
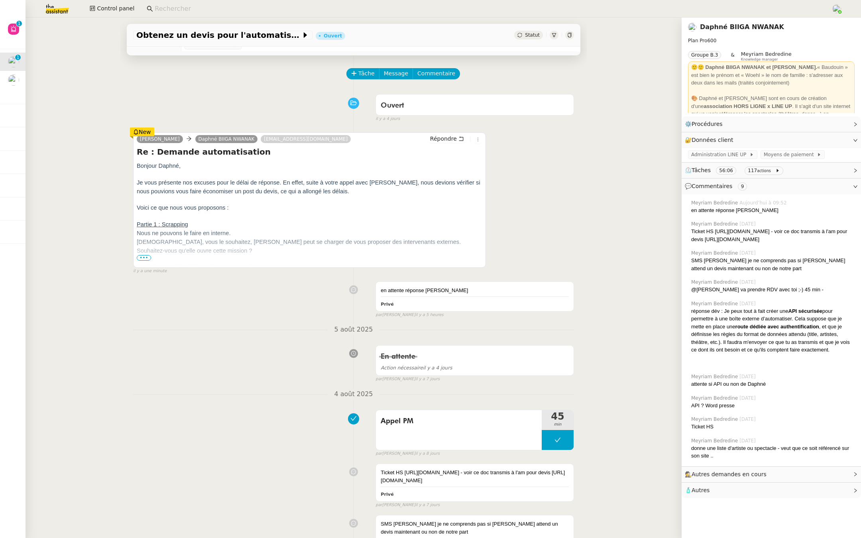
scroll to position [39, 0]
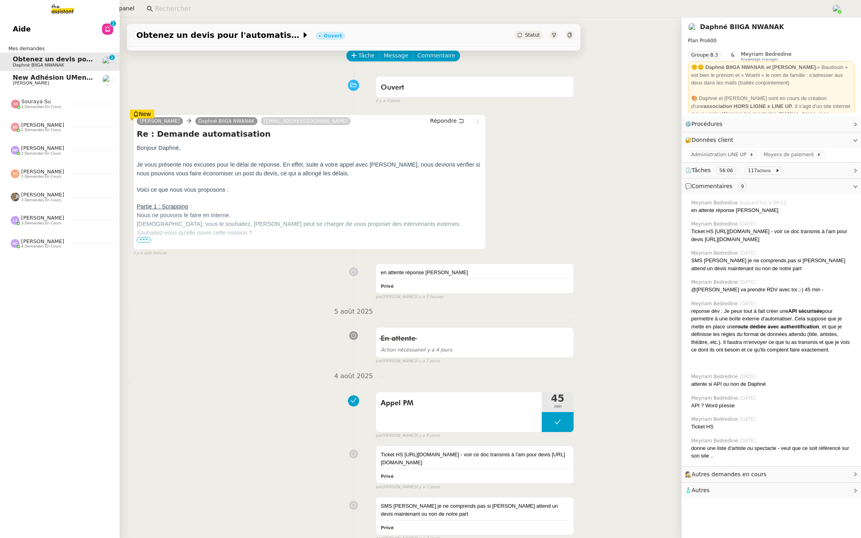
click at [8, 77] on link "New Adhésion UMento Sans paiement Entry Cédric Tempestini" at bounding box center [60, 80] width 120 height 18
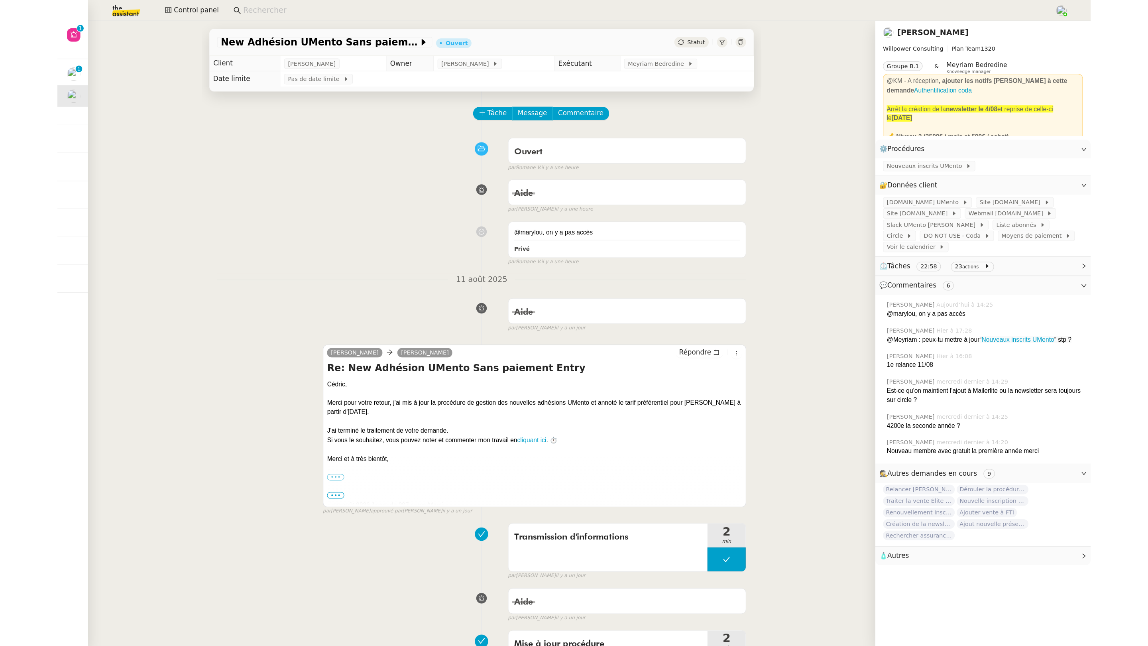
scroll to position [2, 0]
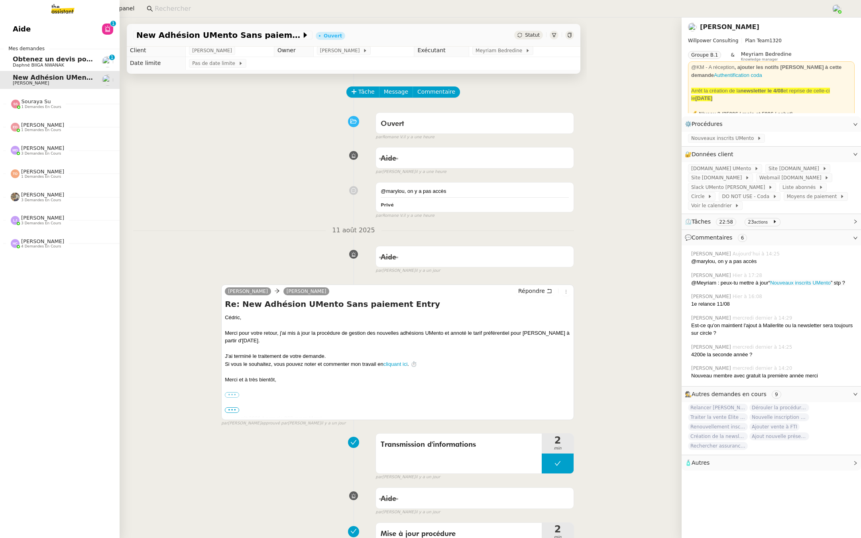
click at [15, 28] on span "Aide" at bounding box center [22, 29] width 18 height 12
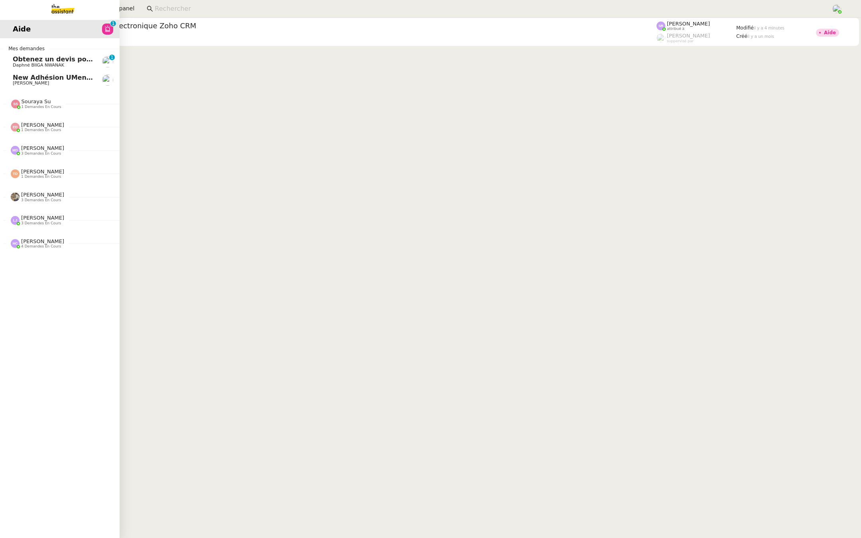
click at [5, 79] on link "New Adhésion UMento Sans paiement Entry Cédric Tempestini" at bounding box center [60, 80] width 120 height 18
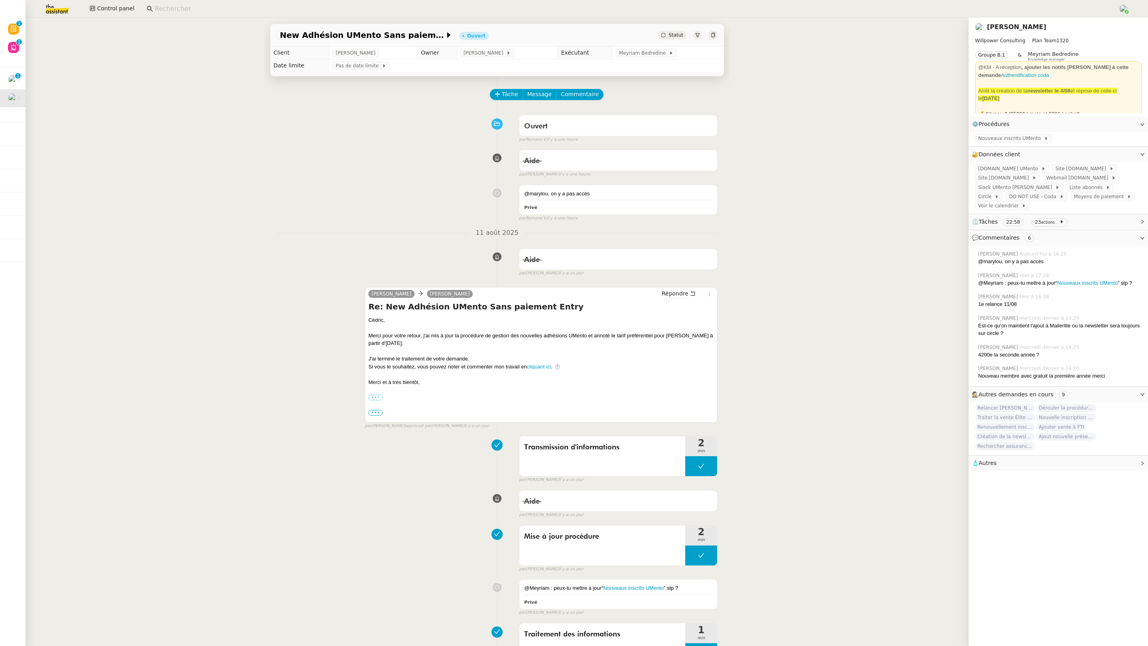
click at [860, 26] on link "[PERSON_NAME]" at bounding box center [1016, 27] width 59 height 8
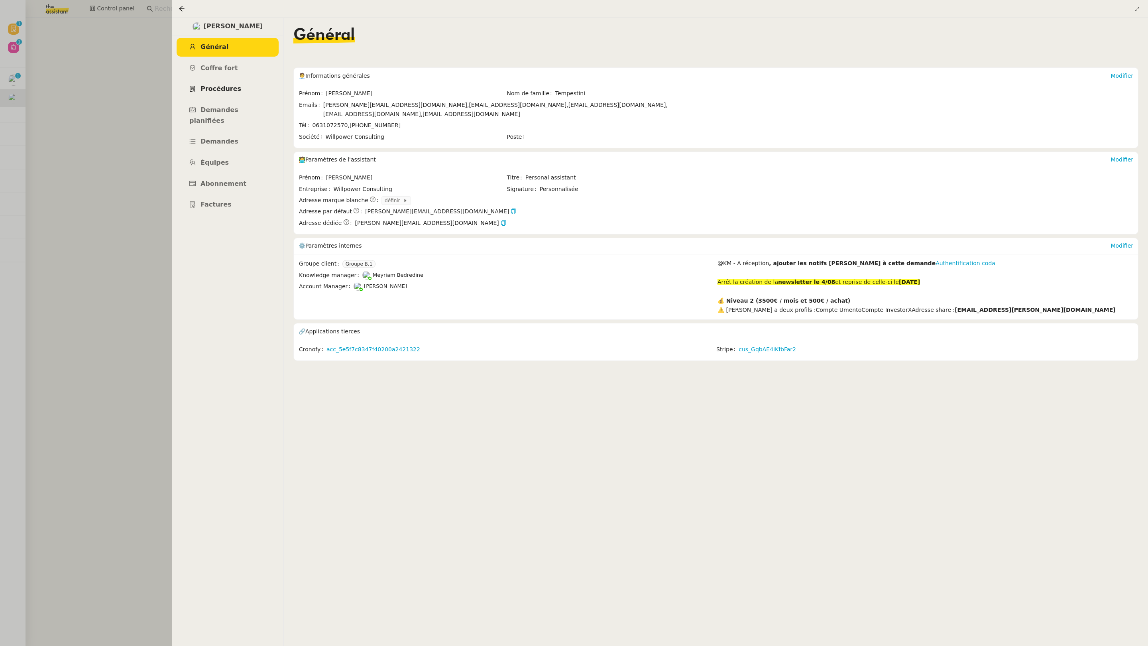
click at [213, 91] on span "Procédures" at bounding box center [220, 89] width 41 height 8
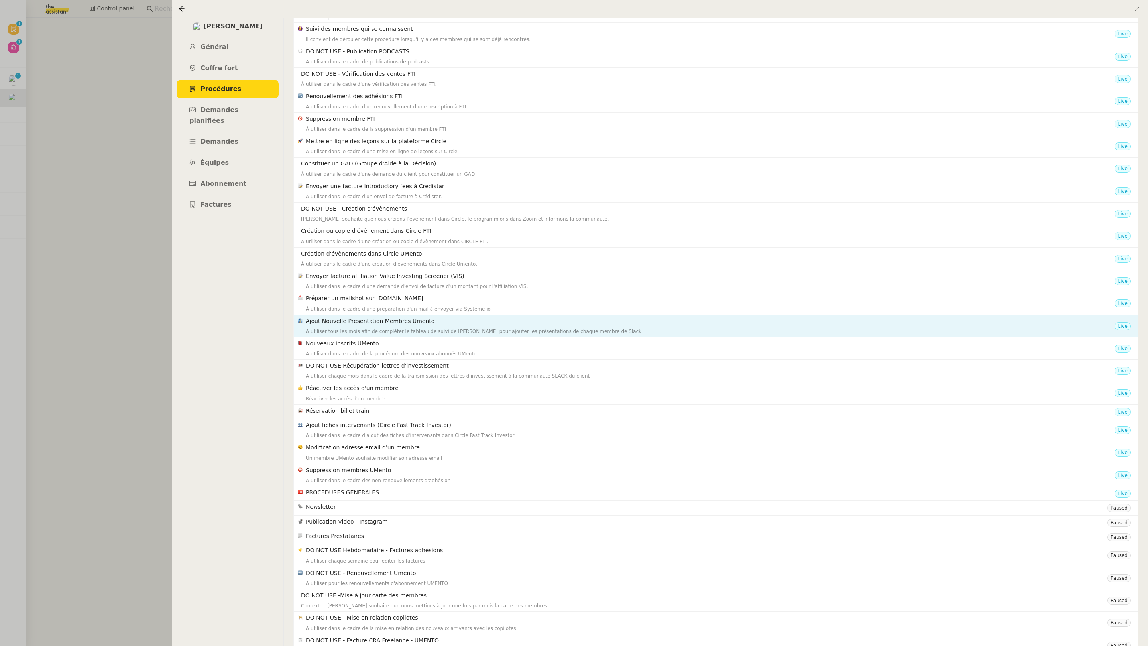
scroll to position [452, 0]
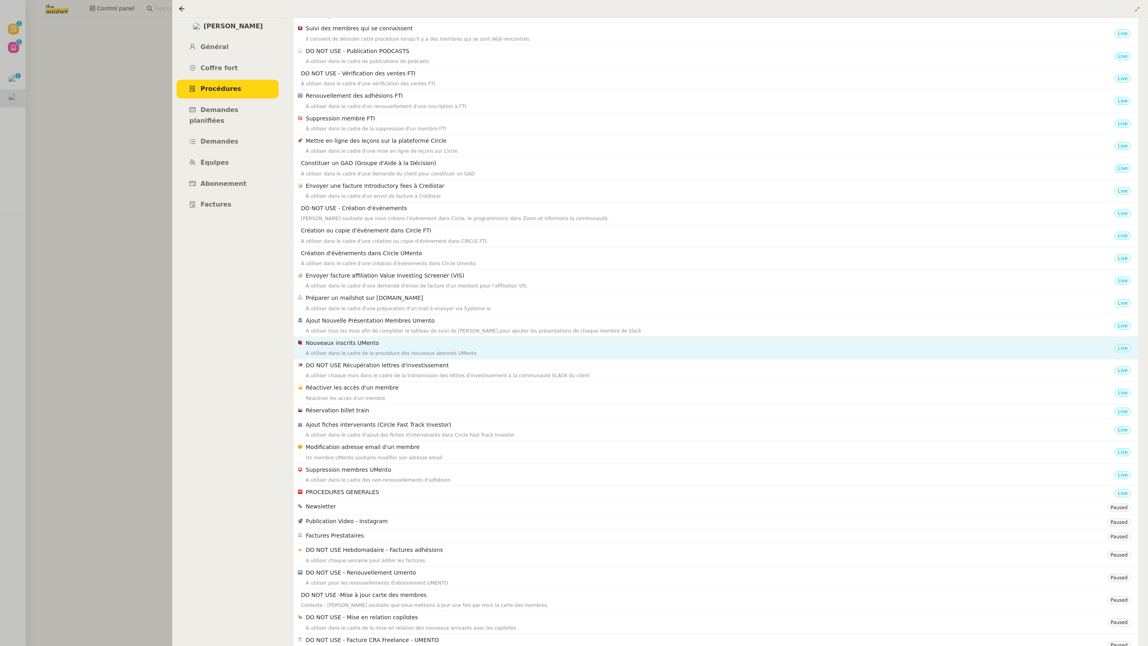
click at [376, 348] on h4 "Nouveaux inscrits UMento" at bounding box center [710, 342] width 809 height 9
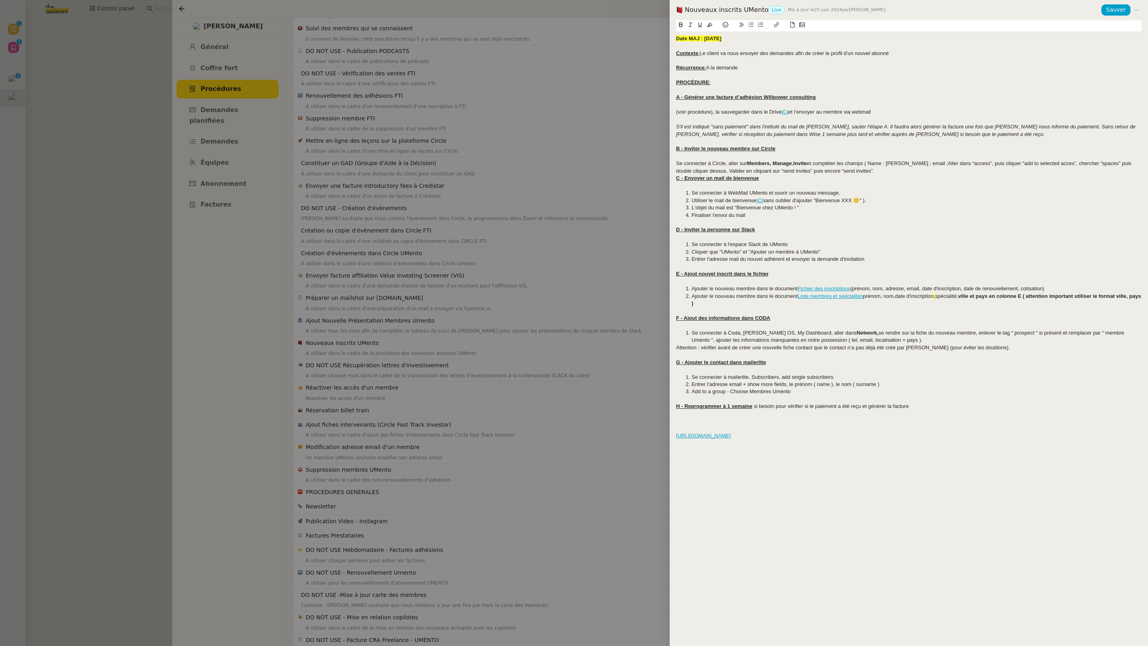
drag, startPoint x: 740, startPoint y: 37, endPoint x: 703, endPoint y: 41, distance: 37.7
click at [703, 41] on div "Date MAJ : 25/06/2024" at bounding box center [909, 38] width 466 height 7
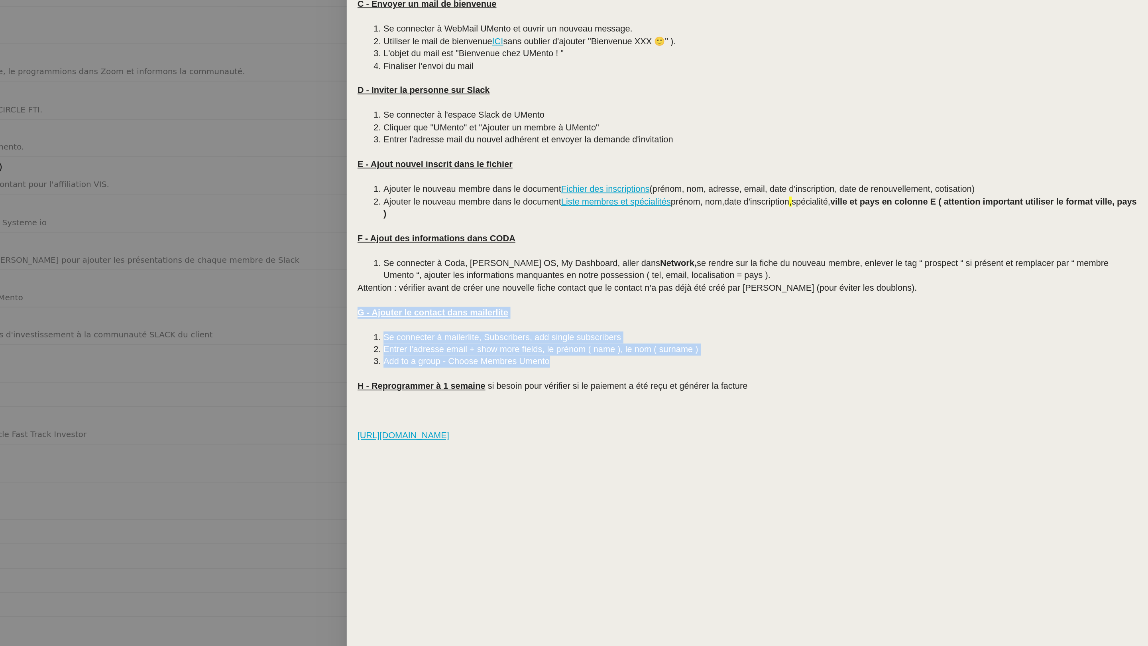
drag, startPoint x: 798, startPoint y: 393, endPoint x: 674, endPoint y: 359, distance: 128.4
click at [674, 359] on div "Date MAJ :11/08/25 Contexte : Le client va nous envoyer des demandes afin de cr…" at bounding box center [909, 332] width 478 height 625
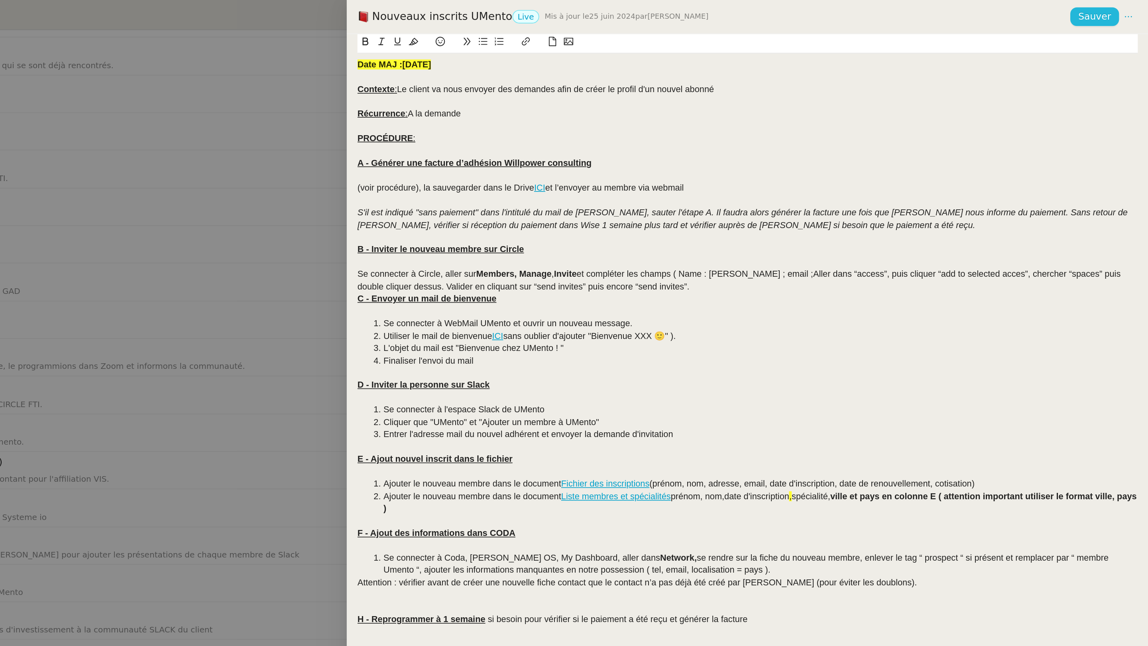
drag, startPoint x: 1118, startPoint y: 6, endPoint x: 604, endPoint y: 280, distance: 582.1
click at [860, 6] on span "Sauver" at bounding box center [1116, 9] width 20 height 9
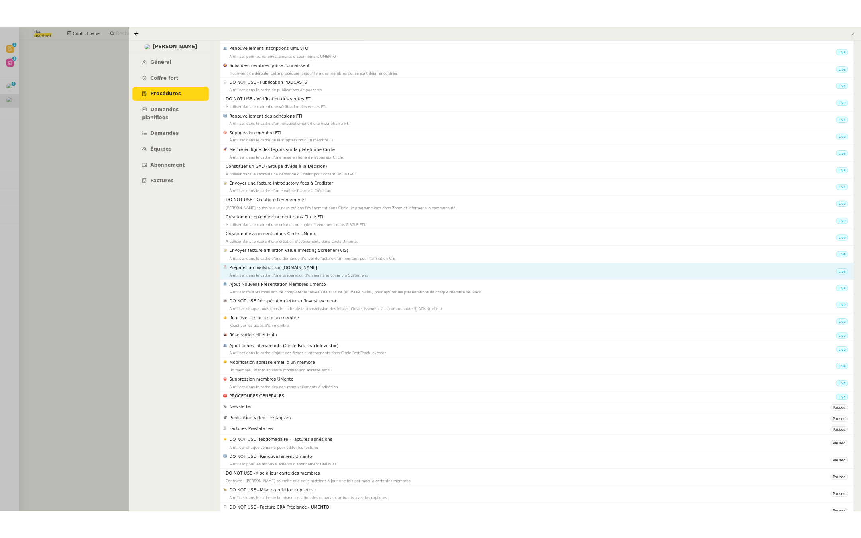
scroll to position [0, 0]
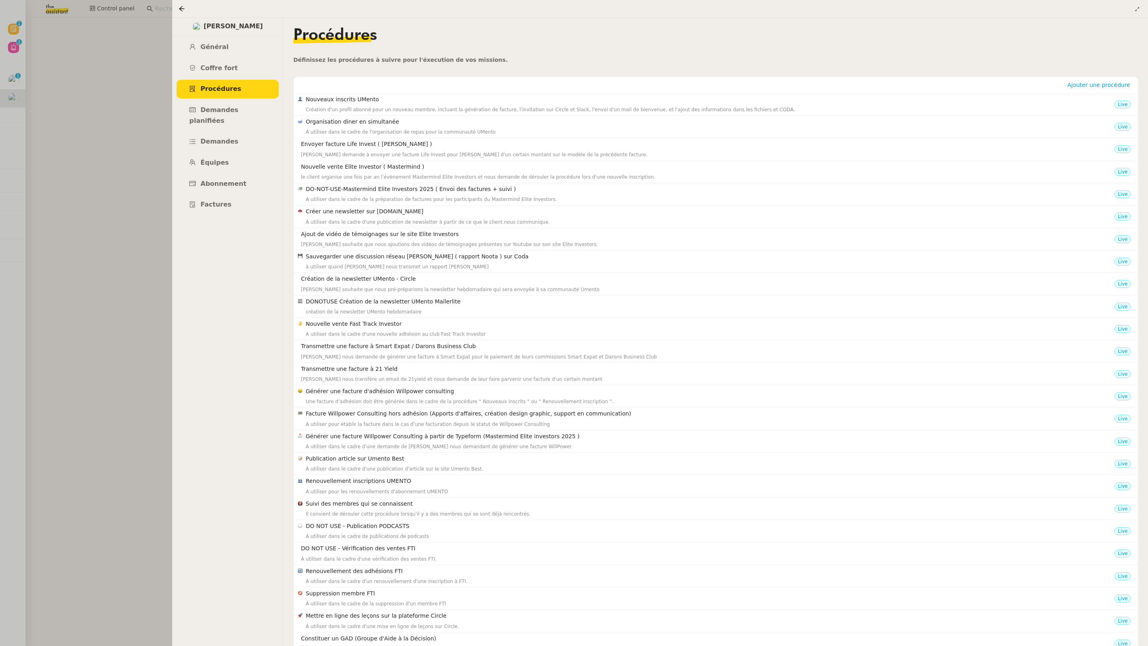
click at [154, 213] on div at bounding box center [574, 323] width 1148 height 646
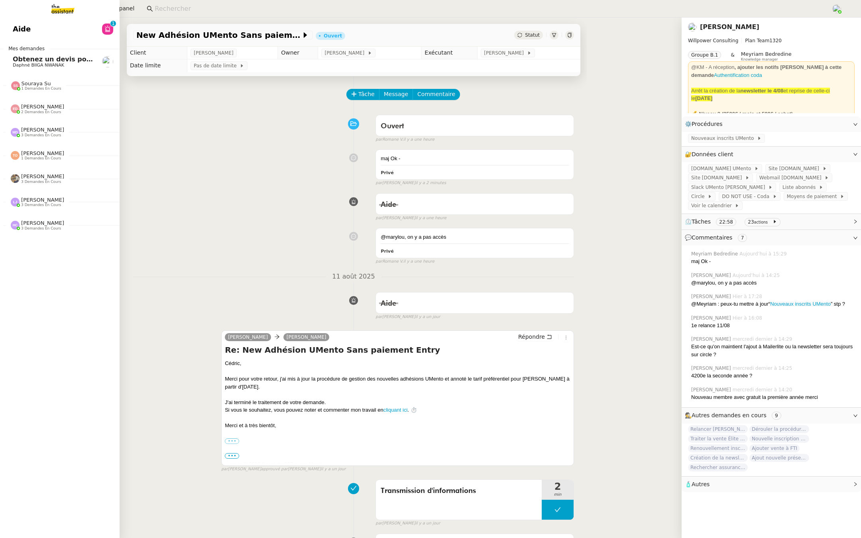
click at [9, 33] on link "Aide 0 1 2 3 4 5 6 7 8 9" at bounding box center [60, 29] width 120 height 18
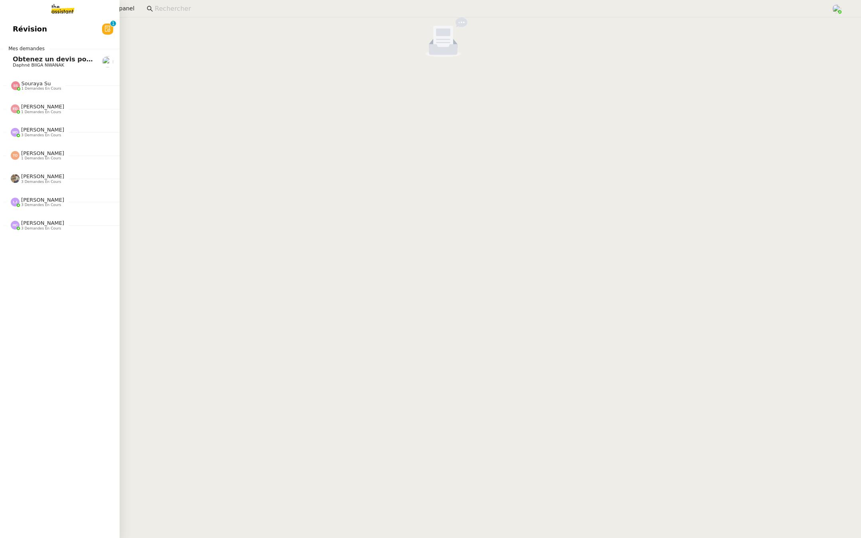
click at [13, 28] on span "Révision" at bounding box center [30, 29] width 34 height 12
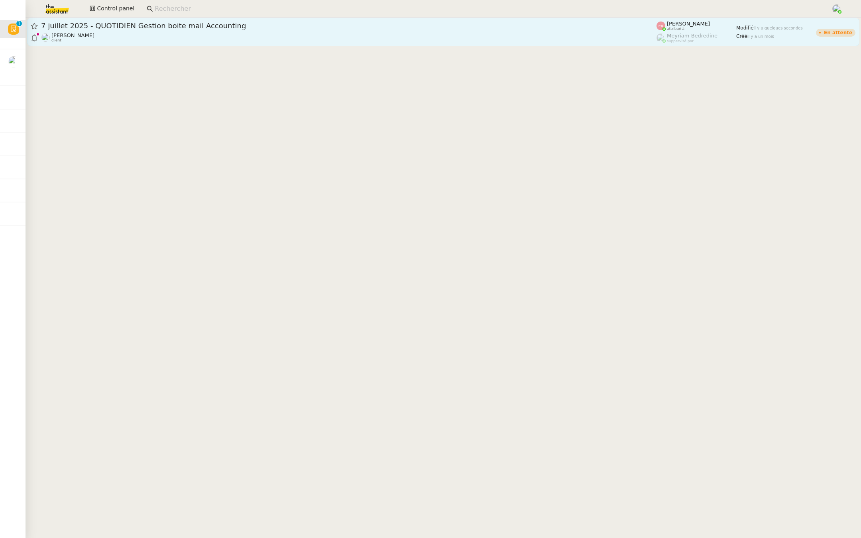
click at [209, 35] on div "Fanny Eyraud client" at bounding box center [348, 37] width 615 height 10
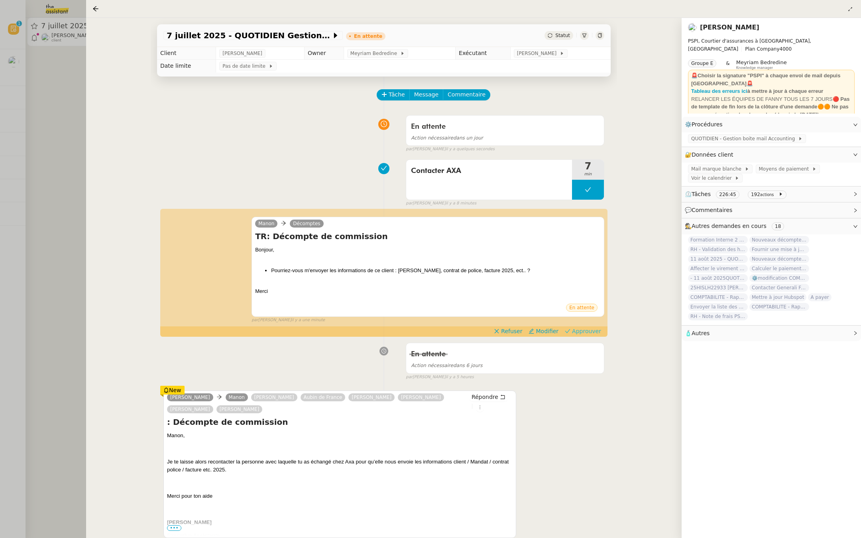
click at [585, 332] on span "Approuver" at bounding box center [586, 331] width 29 height 8
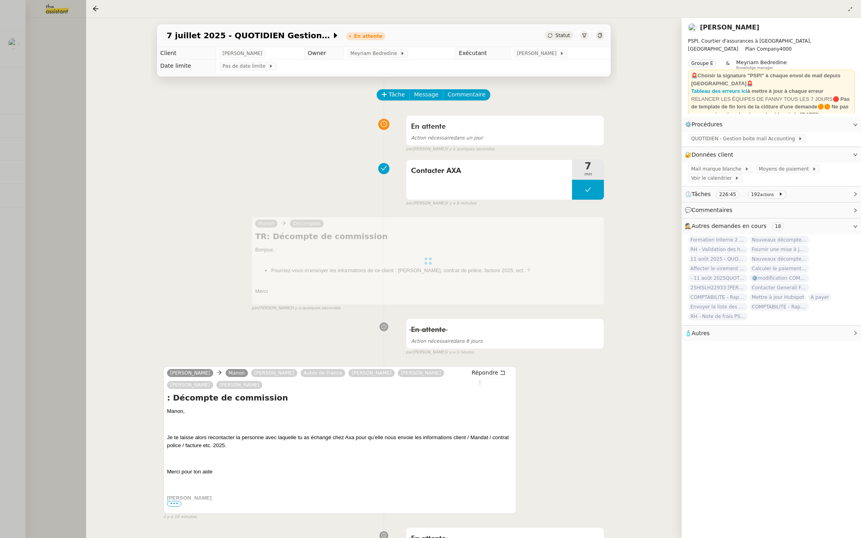
click at [63, 147] on div at bounding box center [430, 269] width 861 height 538
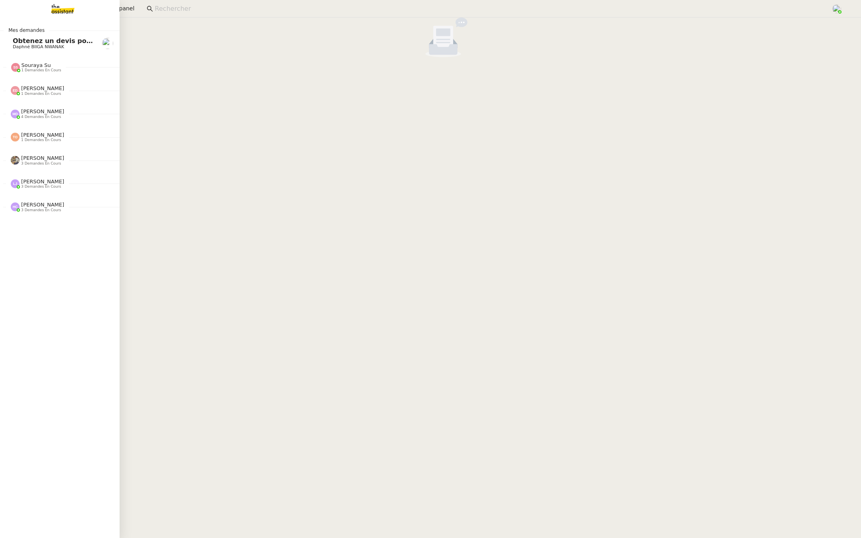
click at [20, 37] on span "Obtenez un devis pour l'automatisation" at bounding box center [84, 41] width 142 height 8
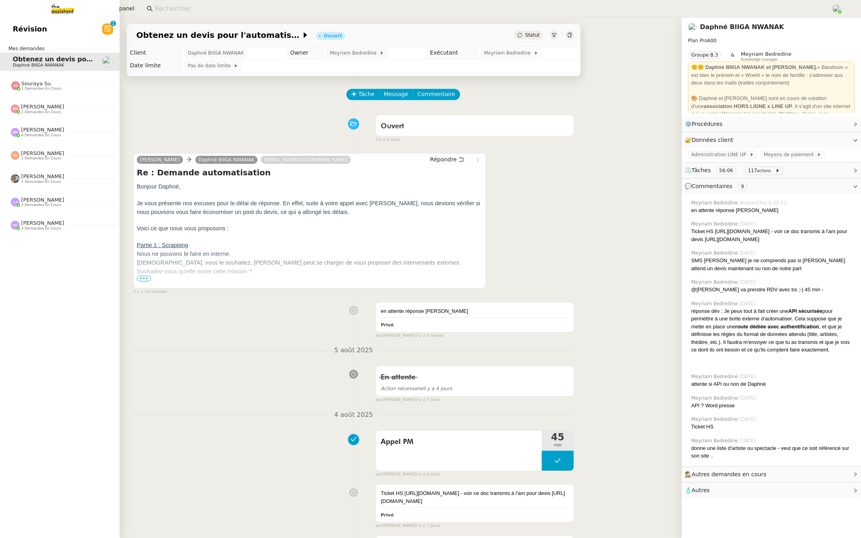
click at [31, 38] on div "Révision 0 1 2 3 4 5 6 7 8 9 Mes demandes Obtenez un devis pour l'automatisatio…" at bounding box center [60, 278] width 120 height 521
click at [75, 24] on link "Révision 0 1 2 3 4 5 6 7 8 9" at bounding box center [60, 29] width 120 height 18
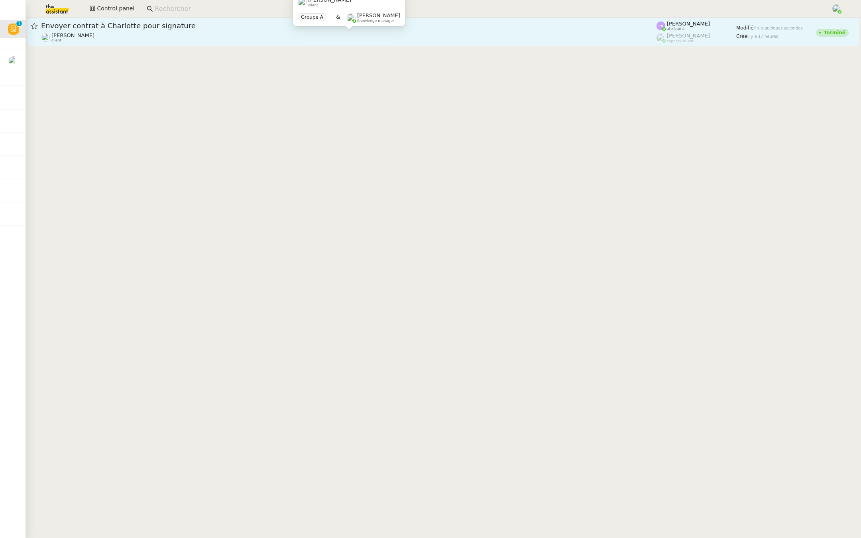
click at [134, 33] on div "Gabrielle Tavernier client" at bounding box center [348, 37] width 615 height 10
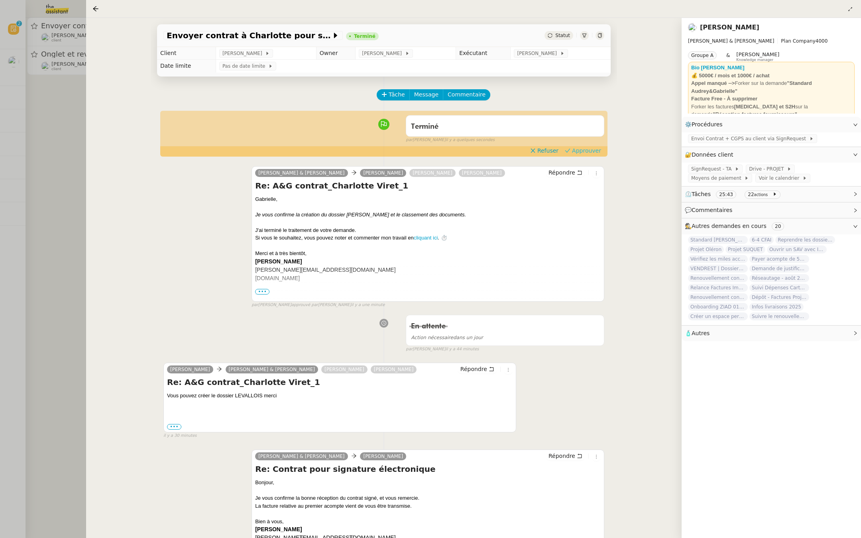
click at [587, 152] on span "Approuver" at bounding box center [586, 151] width 29 height 8
click at [35, 104] on div at bounding box center [430, 269] width 861 height 538
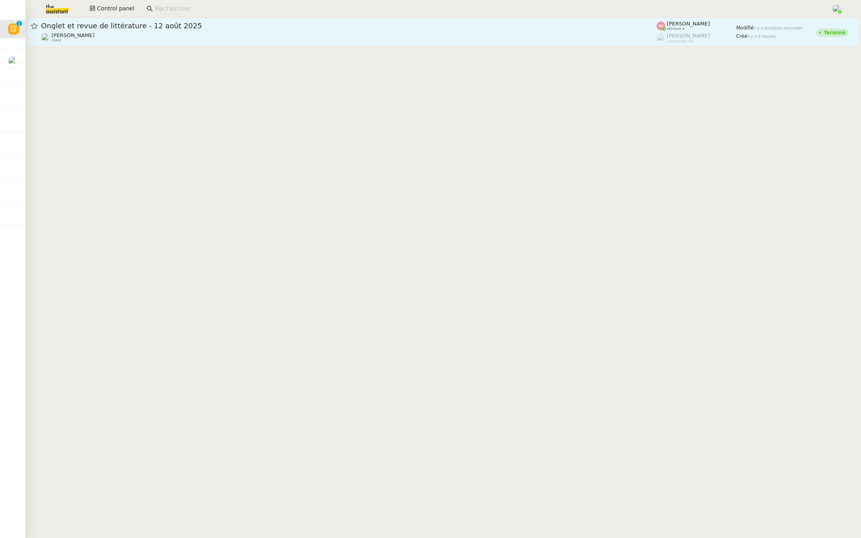
click at [108, 27] on span "Onglet et revue de littérature - 12 août 2025" at bounding box center [348, 25] width 615 height 7
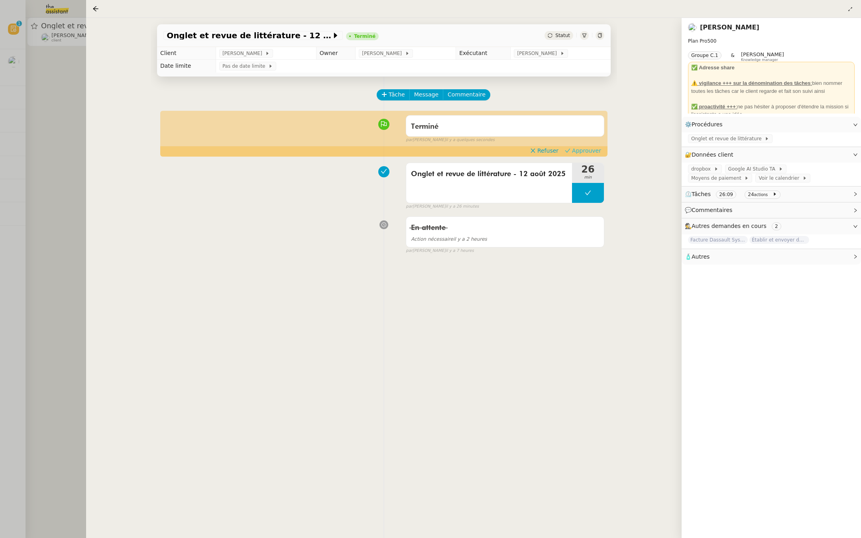
click at [591, 149] on span "Approuver" at bounding box center [586, 151] width 29 height 8
click at [36, 63] on div at bounding box center [430, 269] width 861 height 538
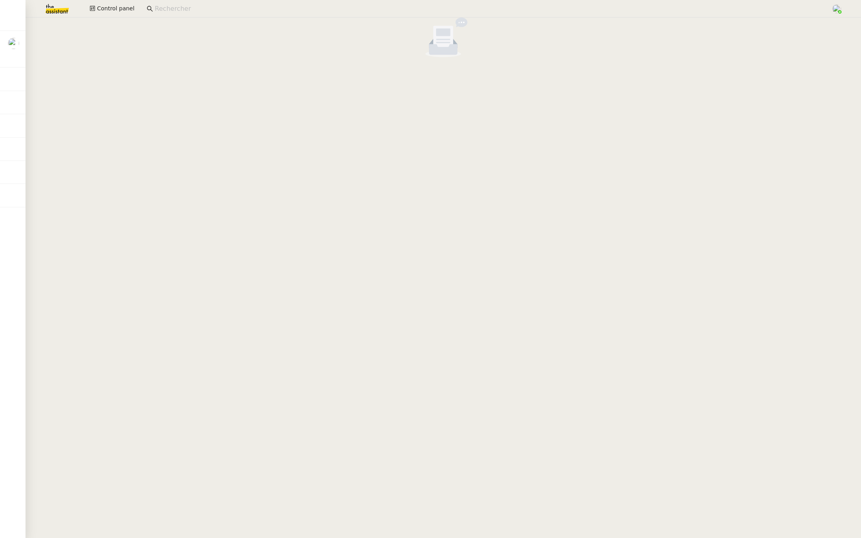
drag, startPoint x: 61, startPoint y: 6, endPoint x: 61, endPoint y: 466, distance: 459.1
drag, startPoint x: 175, startPoint y: 8, endPoint x: 175, endPoint y: 467, distance: 459.1
click at [175, 8] on input at bounding box center [489, 9] width 668 height 11
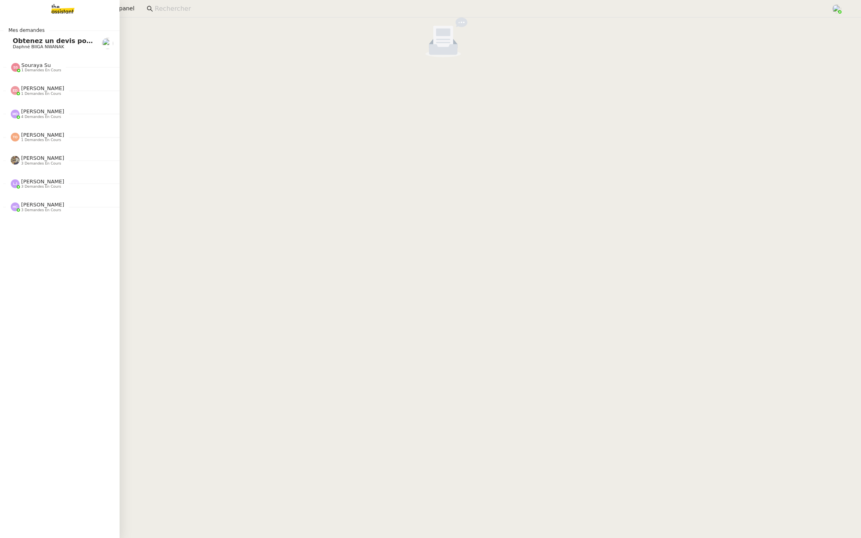
click at [39, 43] on span "Obtenez un devis pour l'automatisation" at bounding box center [84, 41] width 142 height 8
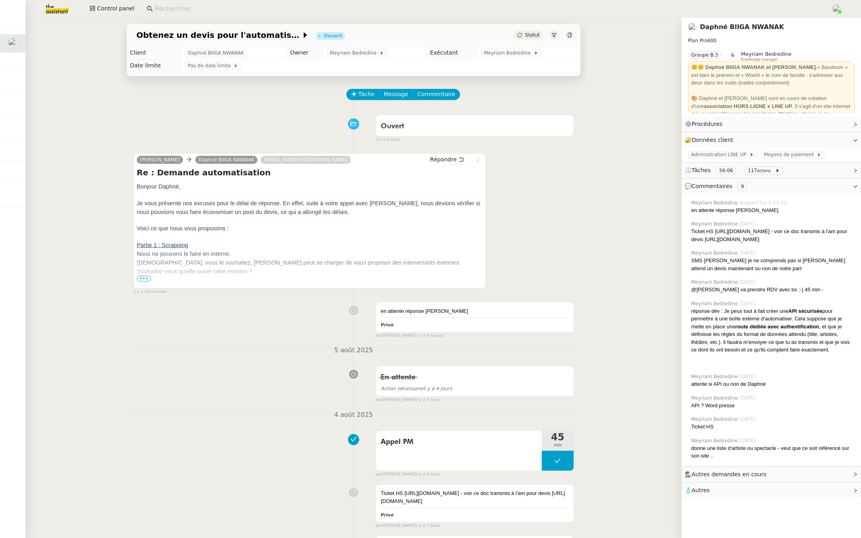
drag, startPoint x: 53, startPoint y: 6, endPoint x: 181, endPoint y: 0, distance: 127.3
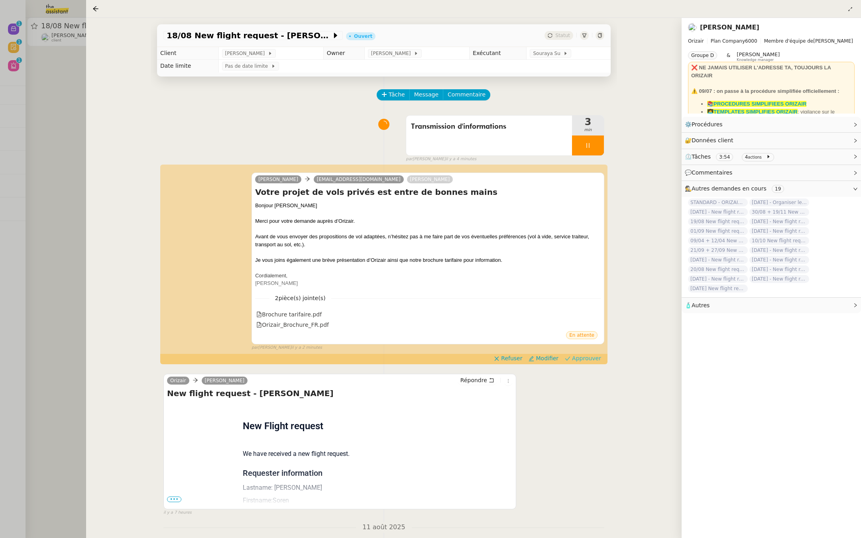
click at [595, 356] on span "Approuver" at bounding box center [586, 358] width 29 height 8
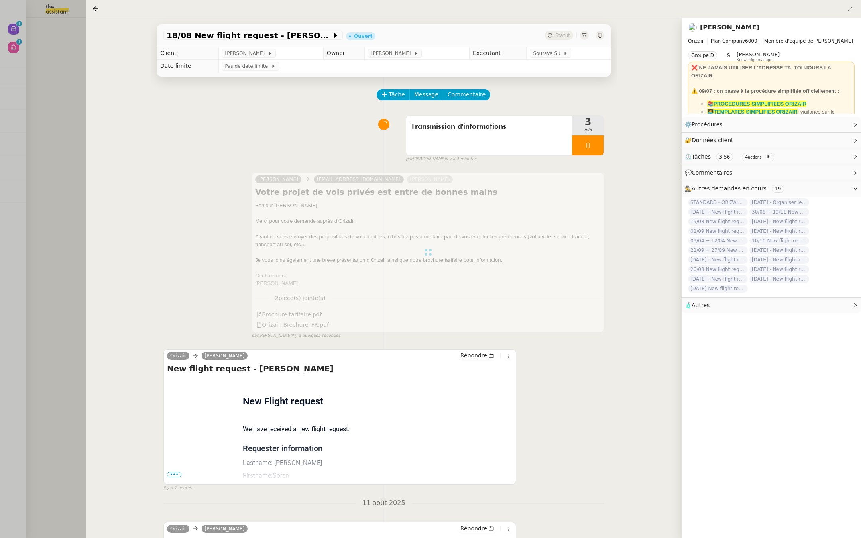
click at [30, 145] on div at bounding box center [430, 269] width 861 height 538
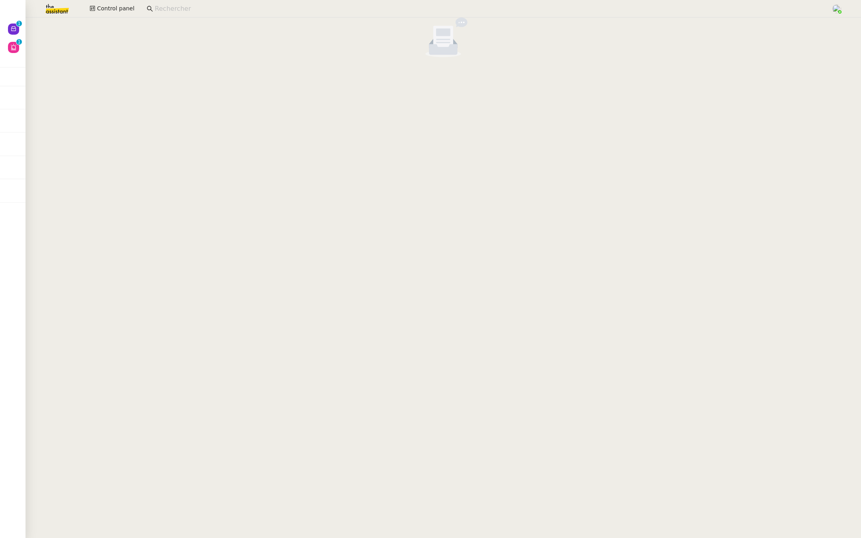
drag, startPoint x: 173, startPoint y: 8, endPoint x: 173, endPoint y: 467, distance: 459.1
click at [173, 8] on input at bounding box center [489, 9] width 668 height 11
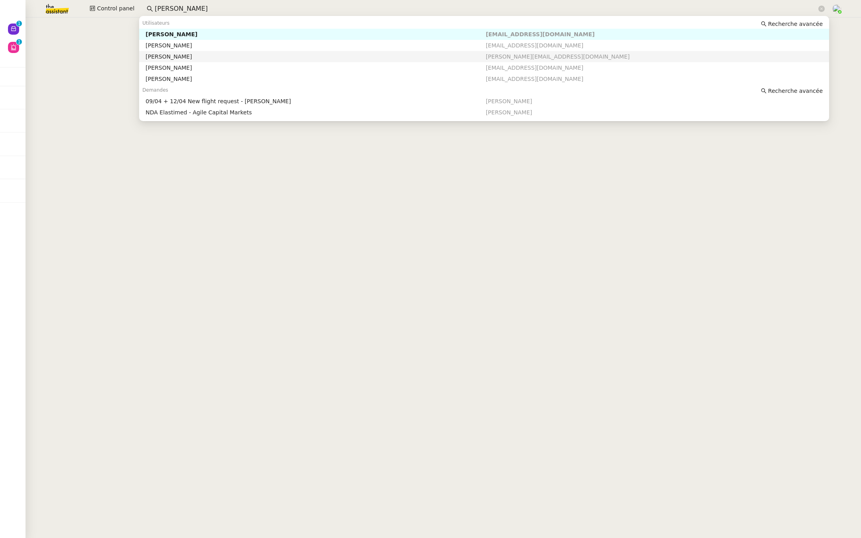
click at [211, 58] on div "[PERSON_NAME]" at bounding box center [315, 56] width 340 height 7
type input "[PERSON_NAME]"
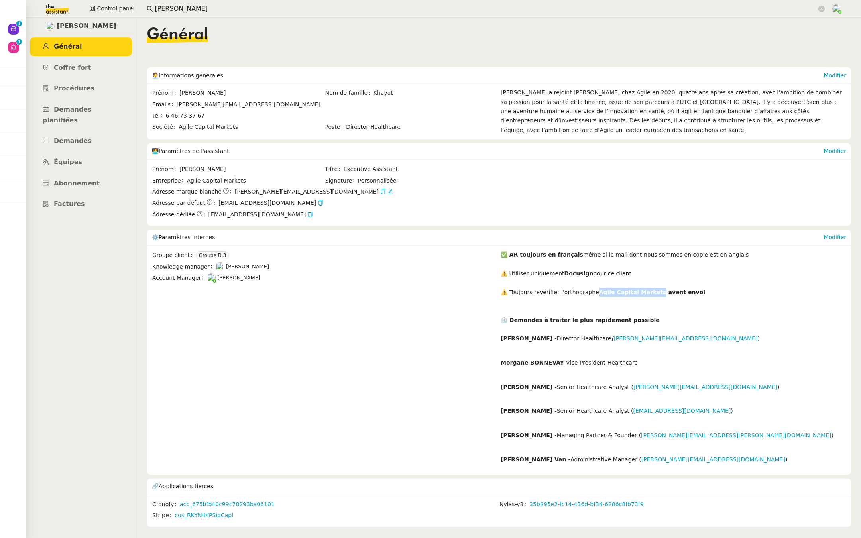
drag, startPoint x: 651, startPoint y: 287, endPoint x: 592, endPoint y: 291, distance: 59.5
click at [599, 291] on strong "Agile Capital Markets avant envoi" at bounding box center [652, 292] width 106 height 6
copy strong "Agile Capital Markets"
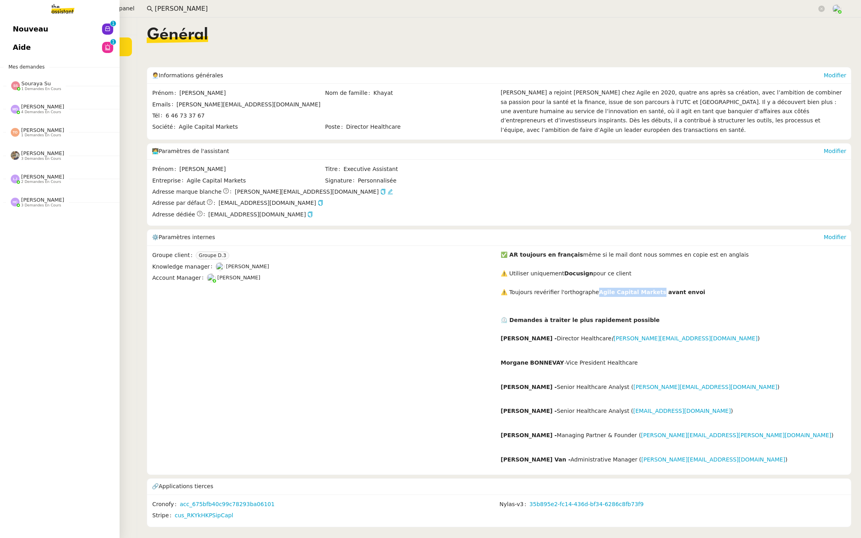
click at [25, 32] on span "Nouveau" at bounding box center [30, 29] width 35 height 12
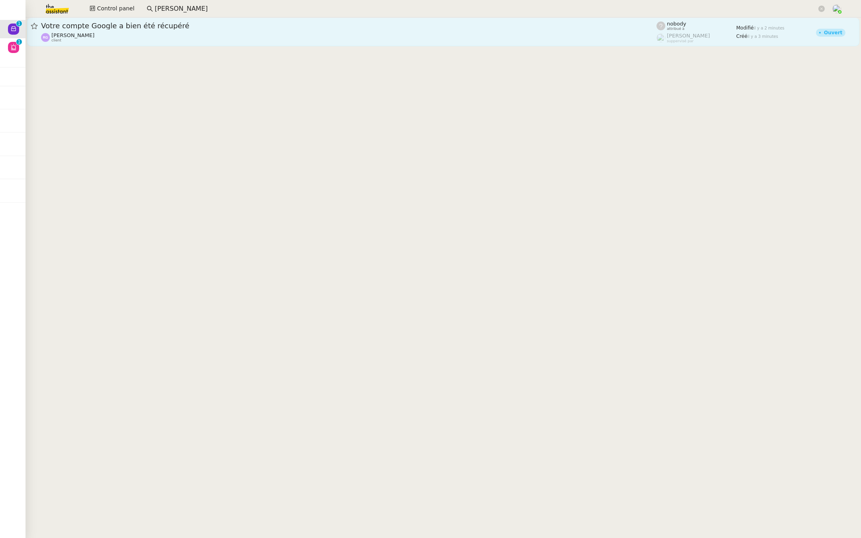
click at [99, 19] on link "Votre compte Google a bien été récupéré [PERSON_NAME] client nobody attribué à …" at bounding box center [443, 32] width 832 height 29
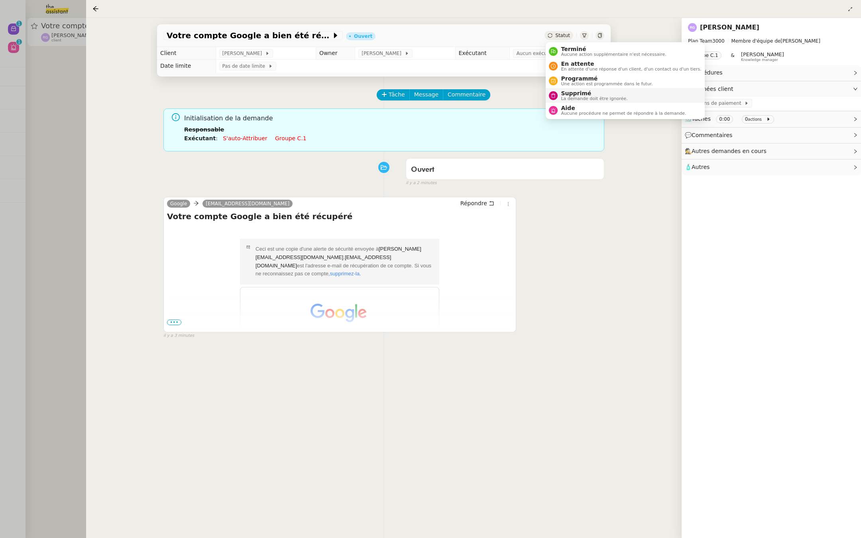
click at [566, 94] on span "Supprimé" at bounding box center [594, 93] width 67 height 6
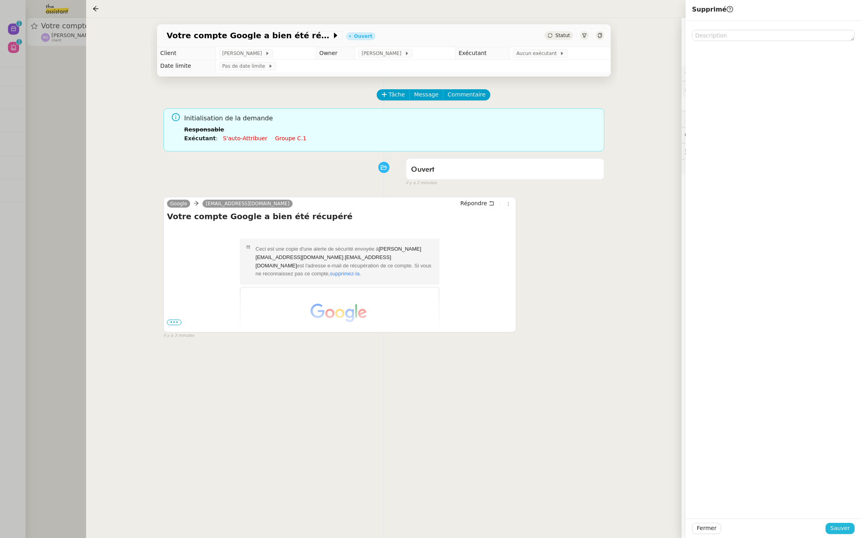
click at [836, 526] on span "Sauver" at bounding box center [840, 528] width 20 height 9
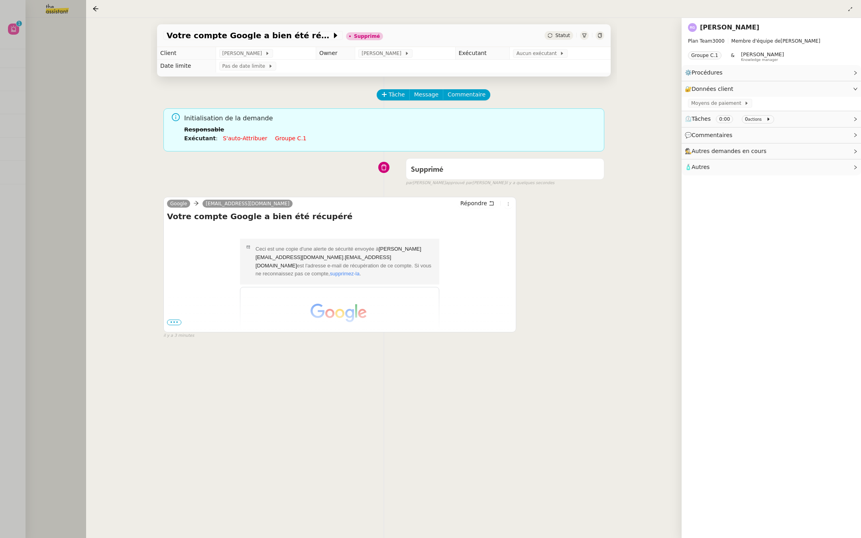
click at [171, 322] on span "•••" at bounding box center [174, 323] width 14 height 6
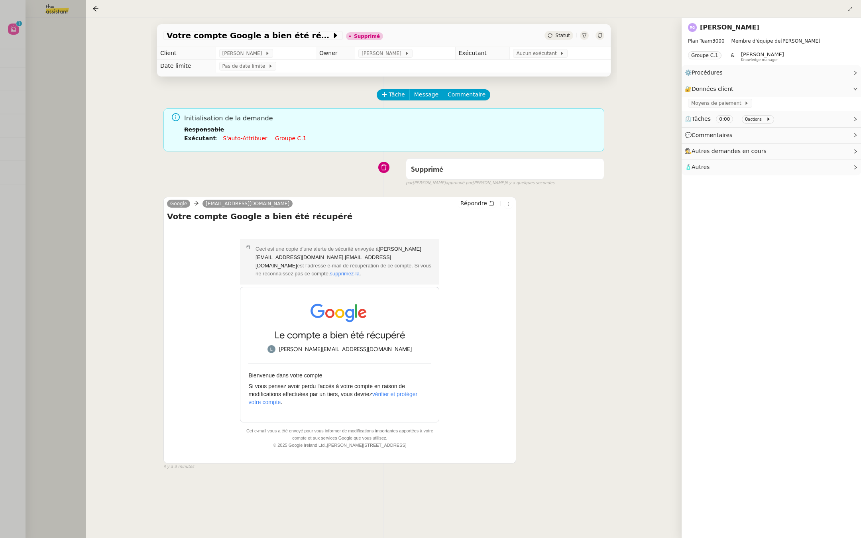
click at [7, 153] on div at bounding box center [430, 269] width 861 height 538
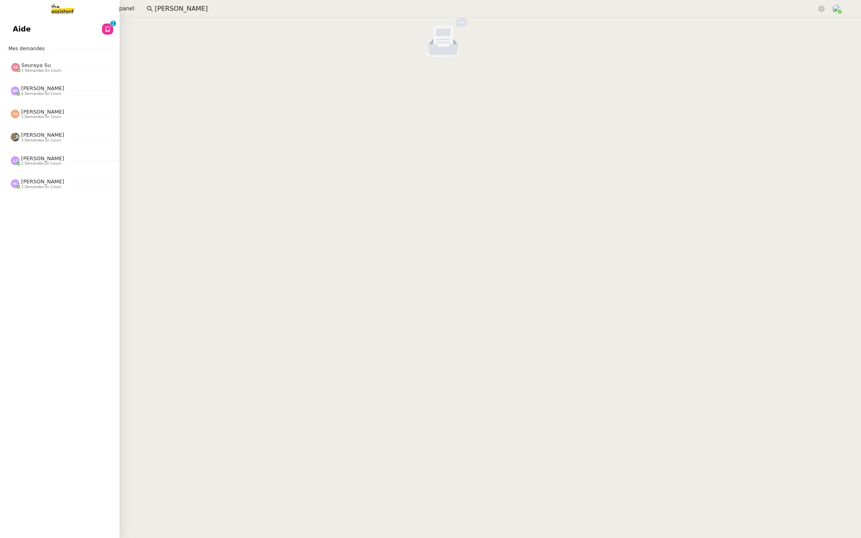
click at [29, 32] on link "Aide 0 1 2 3 4 5 6 7 8 9" at bounding box center [60, 29] width 120 height 18
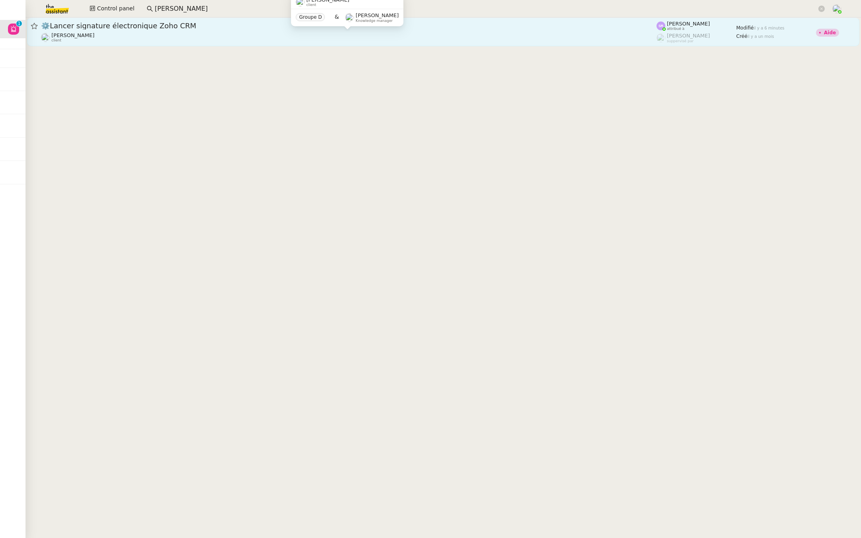
click at [152, 36] on div "[PERSON_NAME] client" at bounding box center [348, 37] width 615 height 10
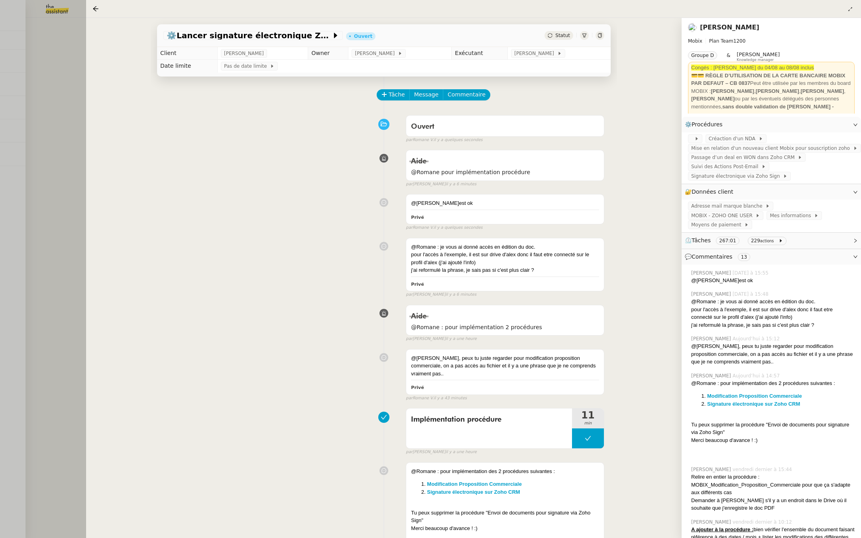
click at [22, 130] on div at bounding box center [430, 269] width 861 height 538
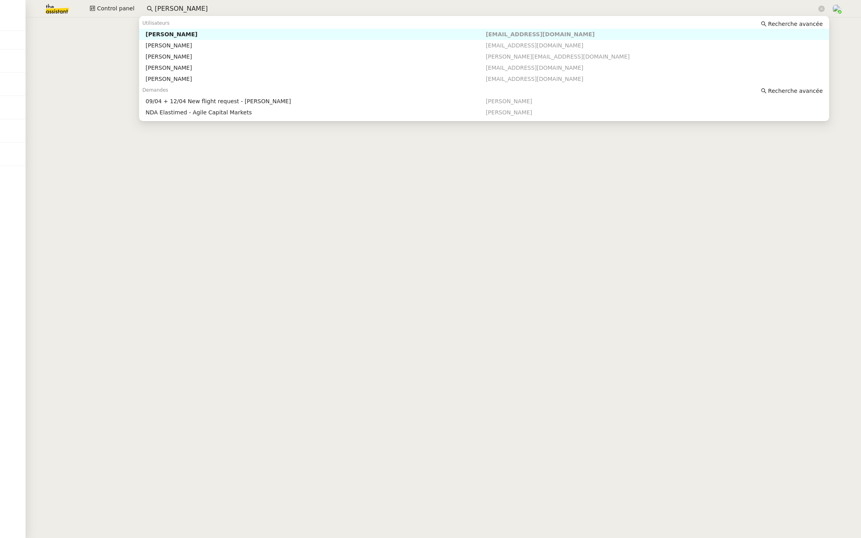
drag, startPoint x: 190, startPoint y: 8, endPoint x: 141, endPoint y: 10, distance: 49.4
click at [142, 10] on nz-input-group "[PERSON_NAME]" at bounding box center [485, 9] width 687 height 12
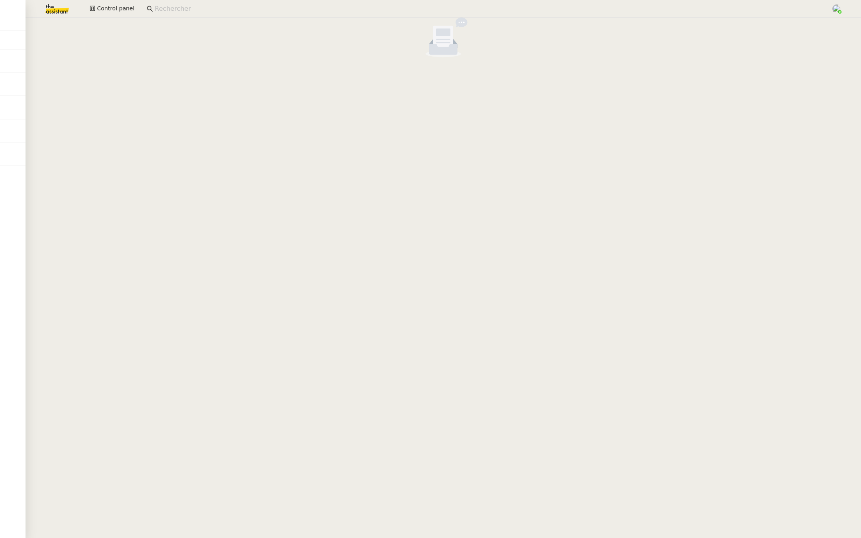
drag, startPoint x: 55, startPoint y: 8, endPoint x: 55, endPoint y: 467, distance: 459.1
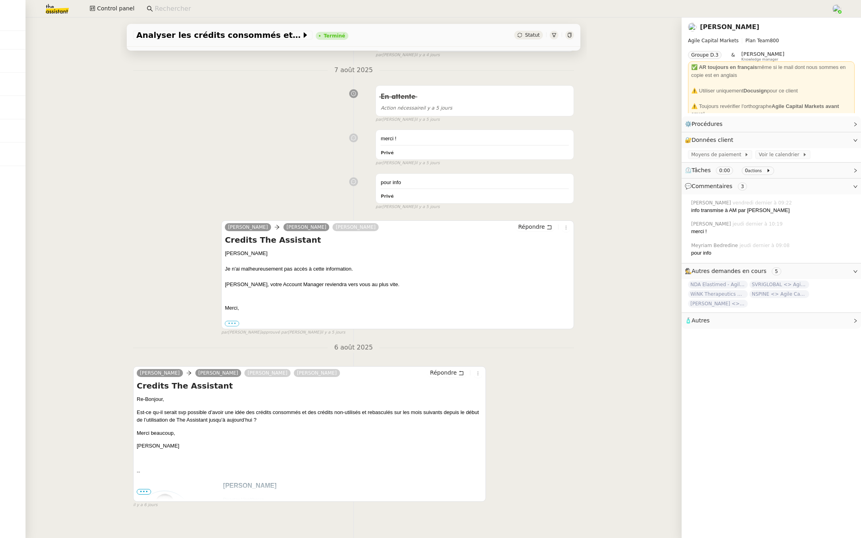
scroll to position [135, 0]
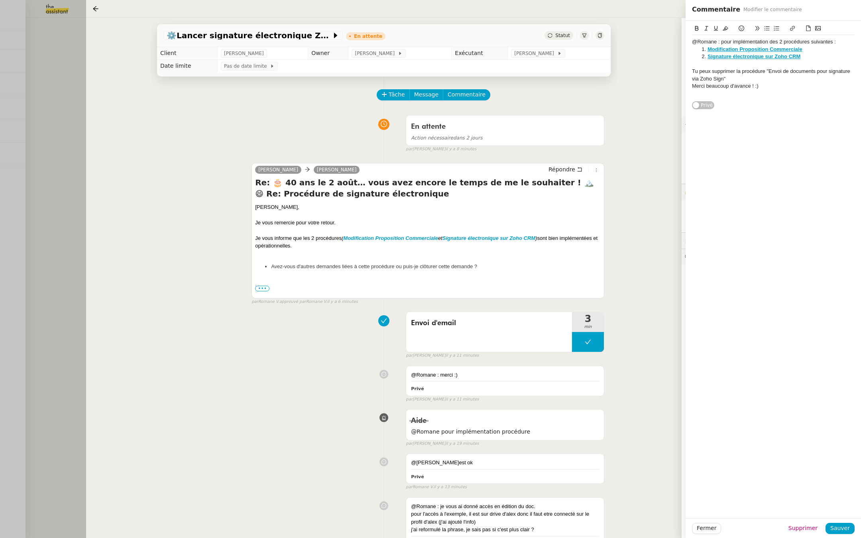
click at [33, 127] on div at bounding box center [430, 269] width 861 height 538
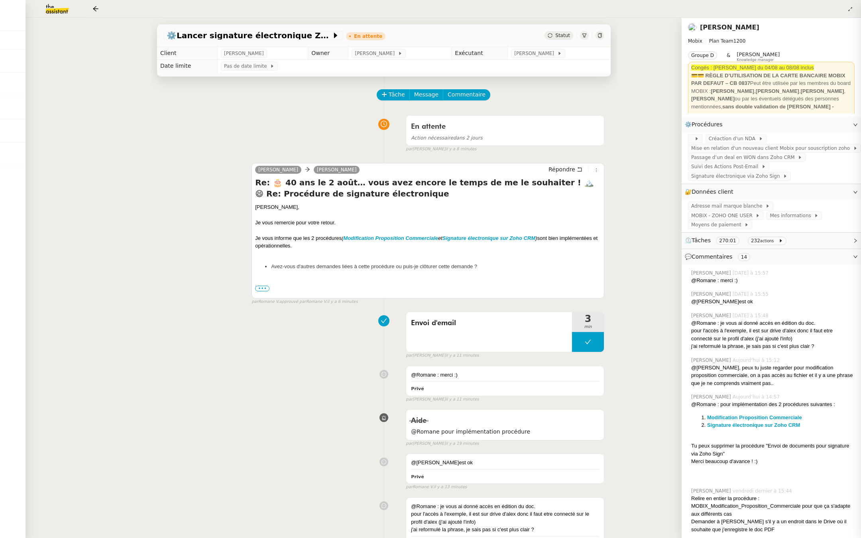
click at [48, 48] on div at bounding box center [430, 269] width 861 height 538
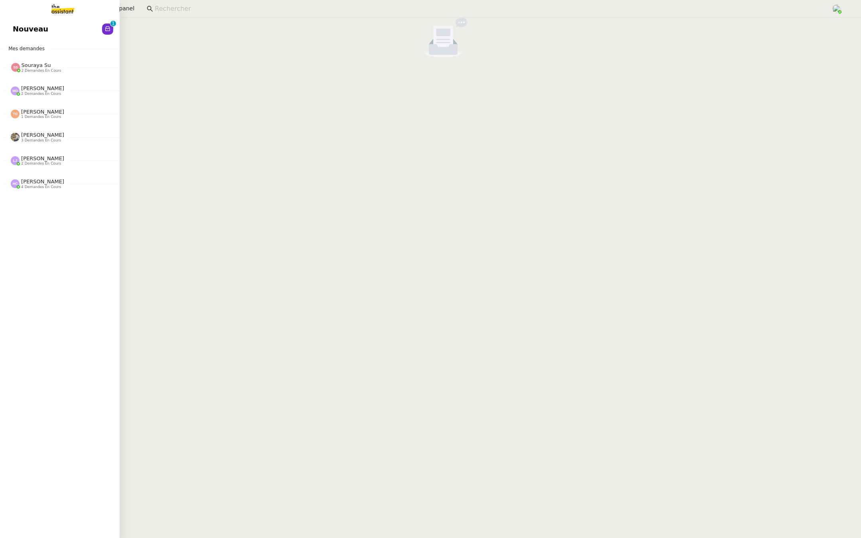
click at [20, 32] on span "Nouveau" at bounding box center [30, 29] width 35 height 12
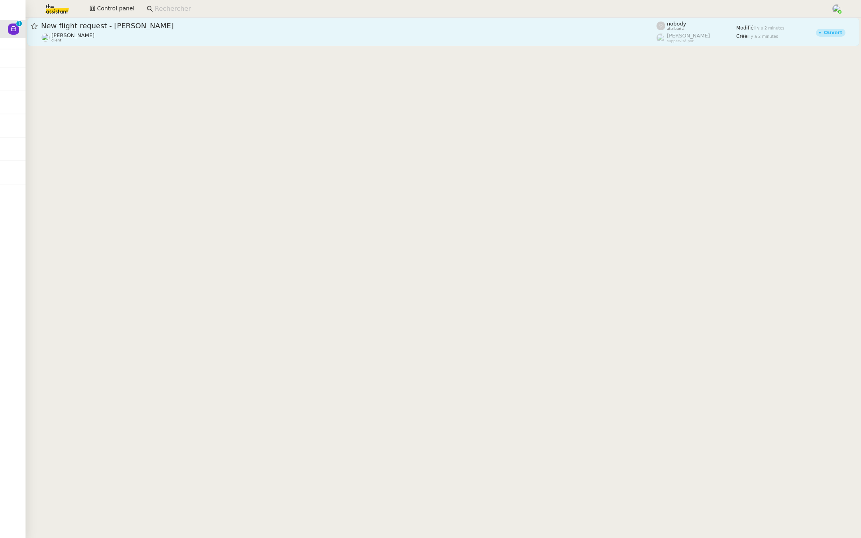
click at [143, 24] on span "New flight request - [PERSON_NAME]" at bounding box center [348, 25] width 615 height 7
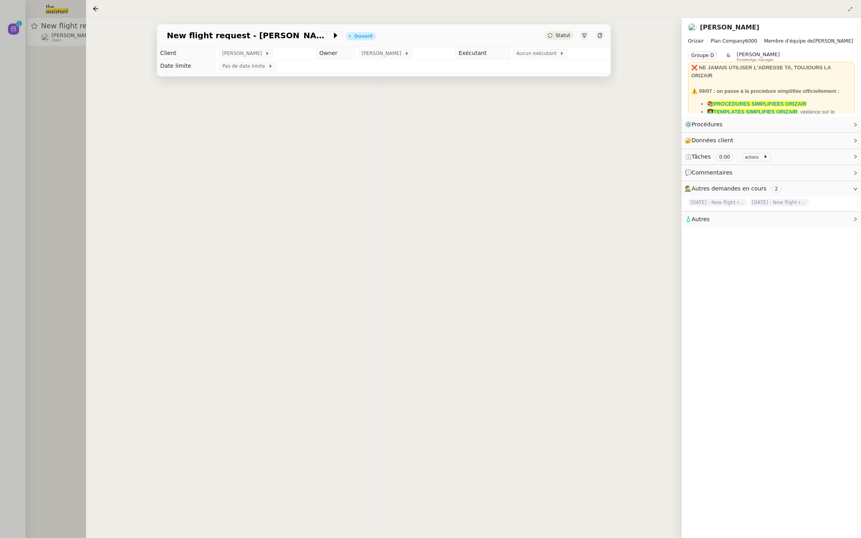
click at [398, 205] on div "👌👌👌 message envoyé ✌️✌️✌️ une erreur s'est produite" at bounding box center [384, 346] width 466 height 538
click at [58, 86] on div at bounding box center [430, 269] width 861 height 538
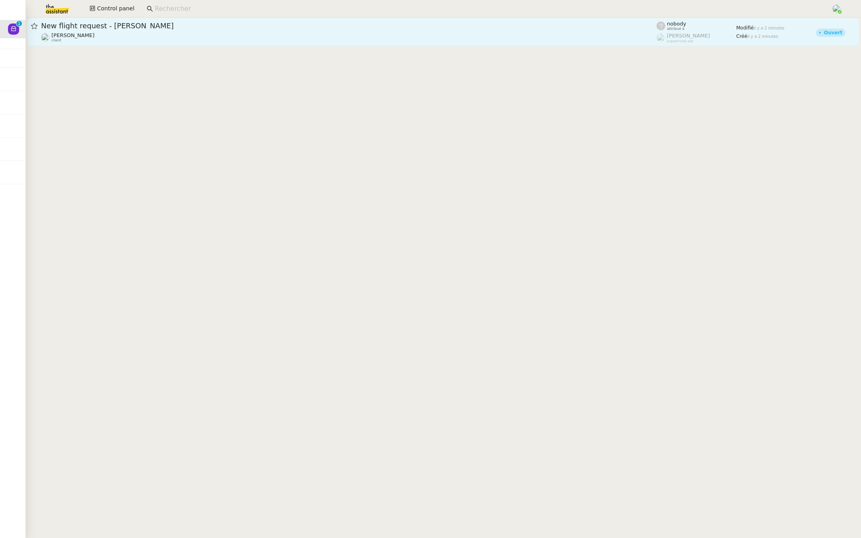
click at [96, 27] on span "New flight request - [PERSON_NAME]" at bounding box center [348, 25] width 615 height 7
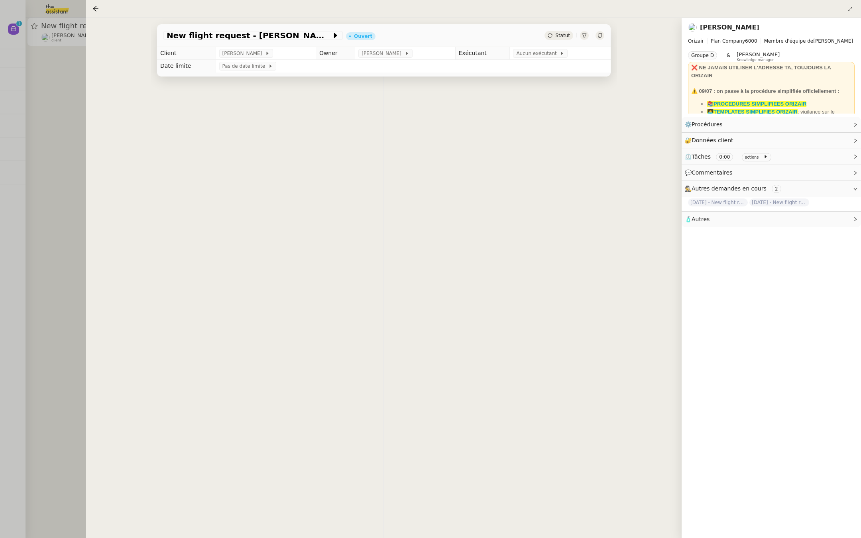
click at [50, 126] on div at bounding box center [430, 269] width 861 height 538
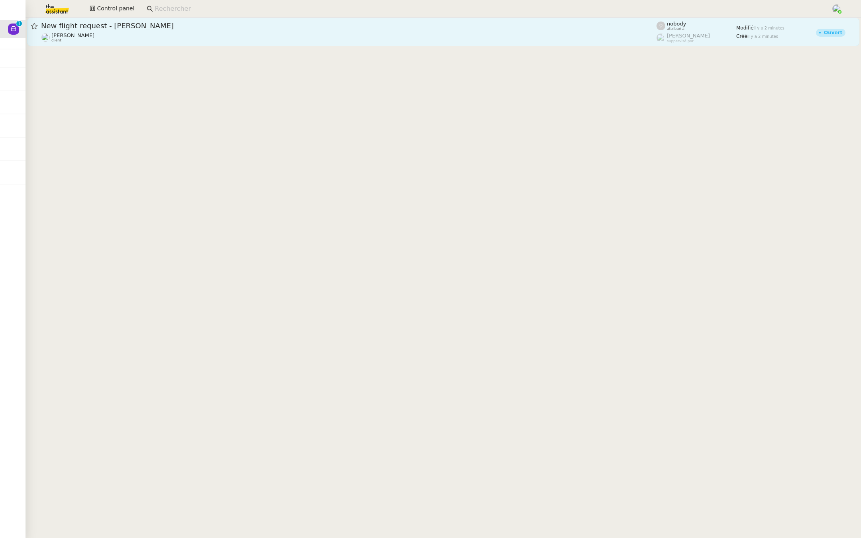
click at [168, 25] on span "New flight request - [PERSON_NAME]" at bounding box center [348, 25] width 615 height 7
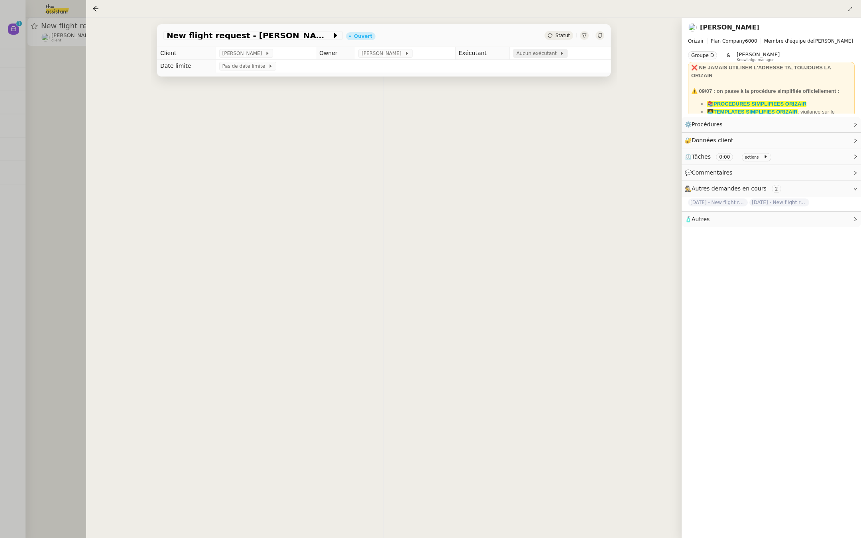
click at [524, 51] on span "Aucun exécutant" at bounding box center [537, 53] width 43 height 8
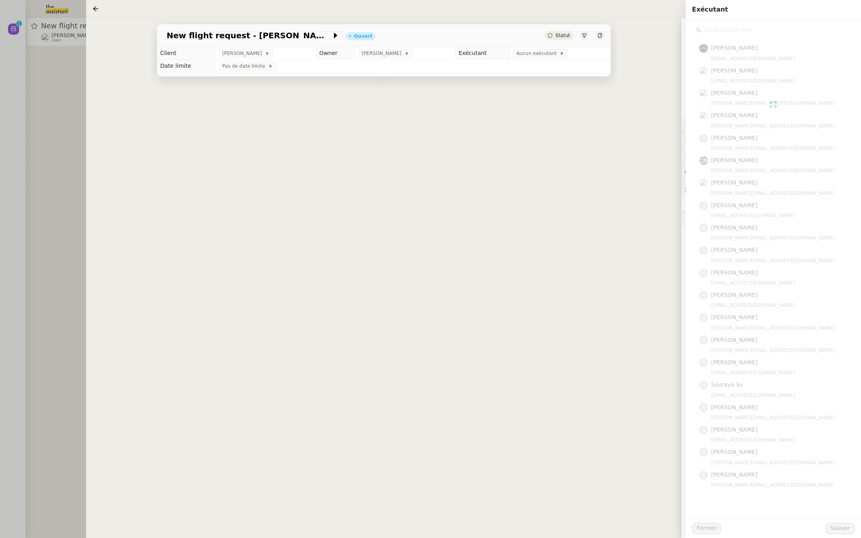
click at [61, 78] on div at bounding box center [430, 269] width 861 height 538
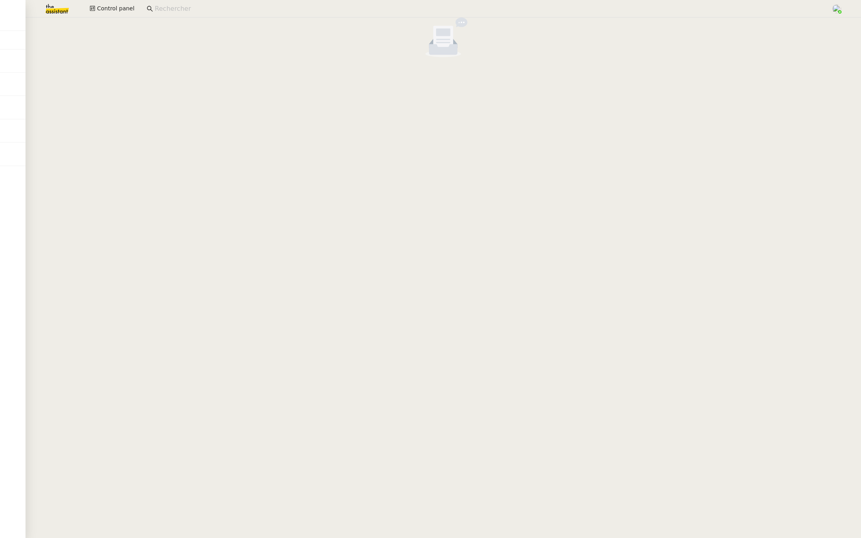
click at [58, 9] on img at bounding box center [51, 9] width 62 height 18
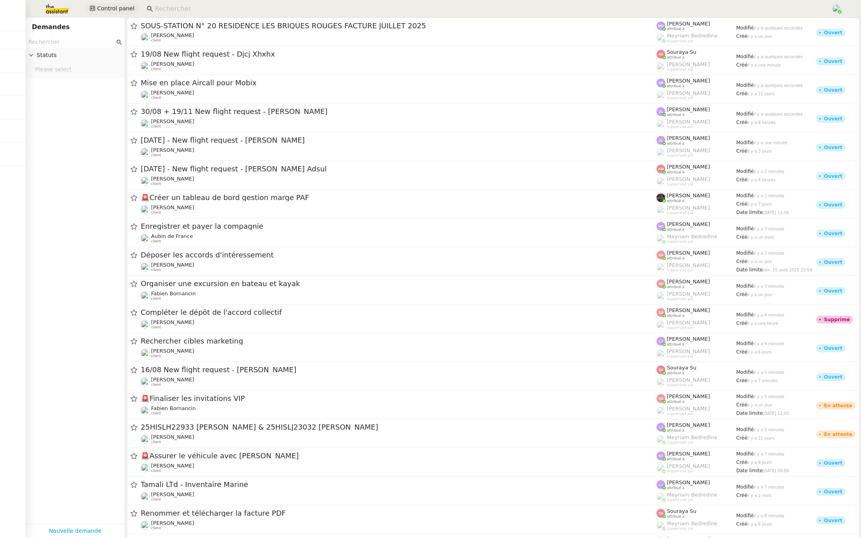
click at [109, 10] on span "Control panel" at bounding box center [115, 8] width 37 height 9
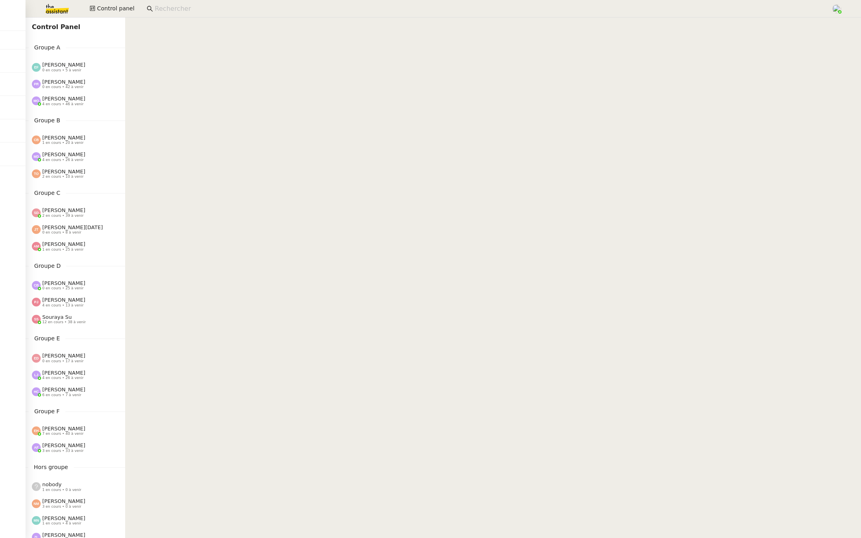
click at [53, 8] on img at bounding box center [51, 9] width 62 height 18
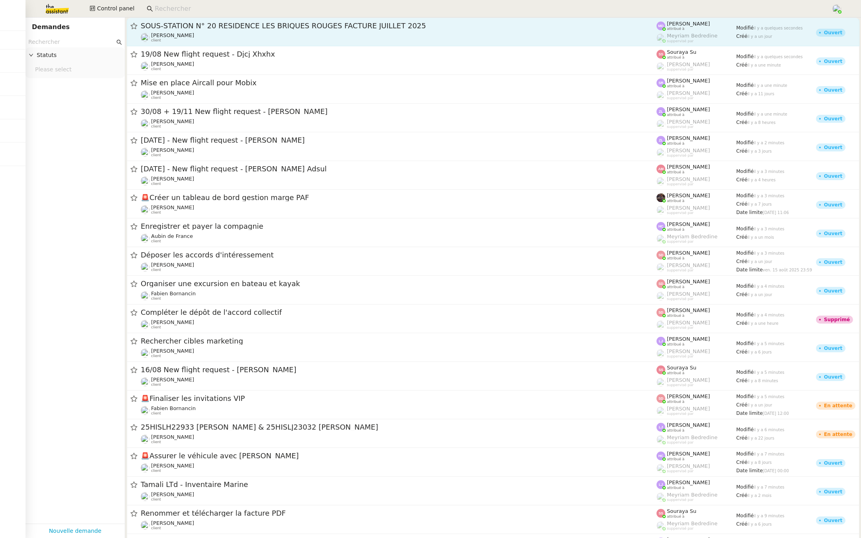
click at [268, 24] on span "SOUS-STATION N° 20 RESIDENCE LES BRIQUES ROUGES FACTURE JUILLET 2025" at bounding box center [399, 25] width 516 height 7
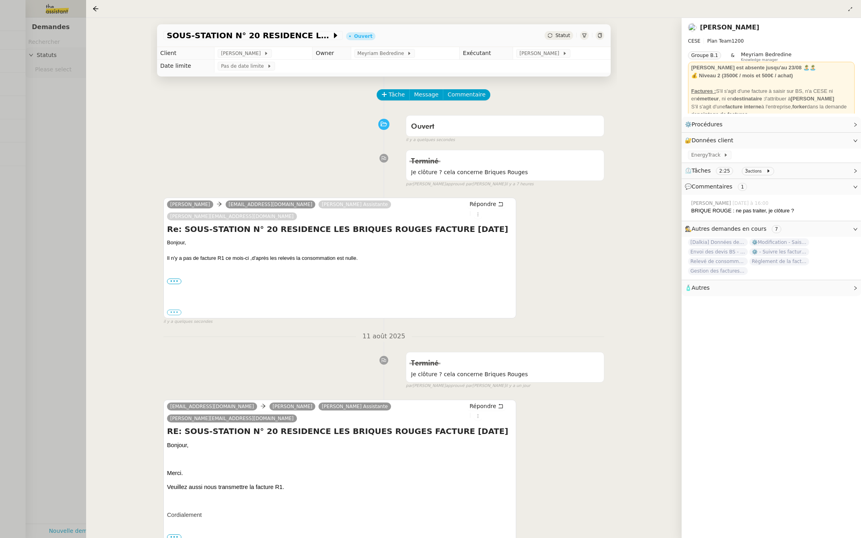
click at [34, 145] on div at bounding box center [430, 269] width 861 height 538
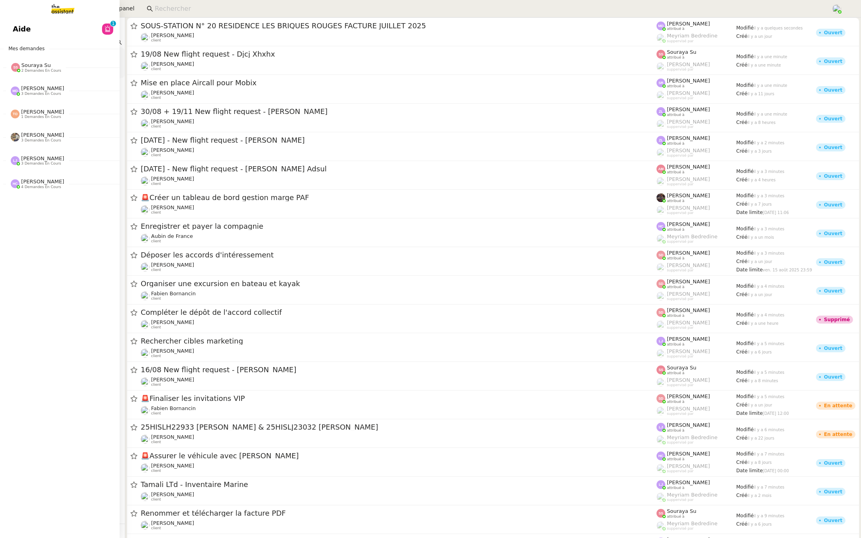
click at [12, 30] on link "Aide 0 1 2 3 4 5 6 7 8 9" at bounding box center [60, 29] width 120 height 18
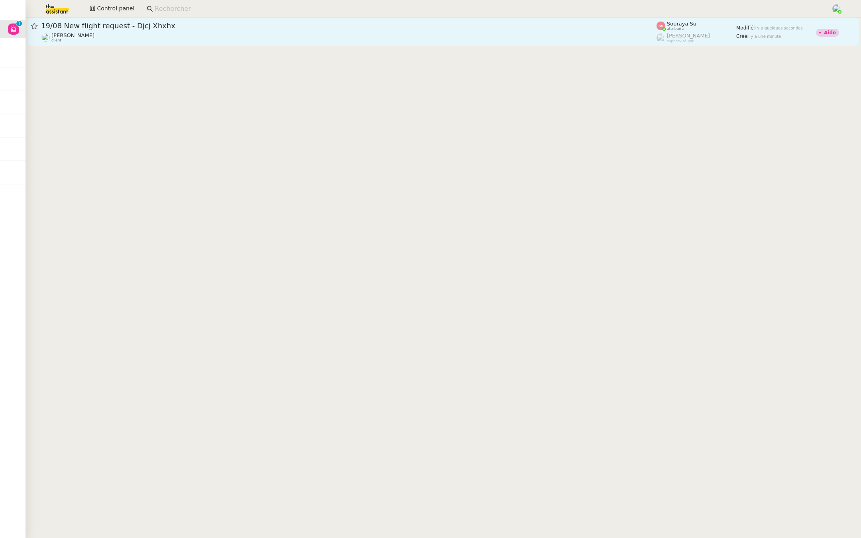
click at [352, 30] on div "19/08 New flight request - Djcj Xhxhx" at bounding box center [348, 26] width 615 height 10
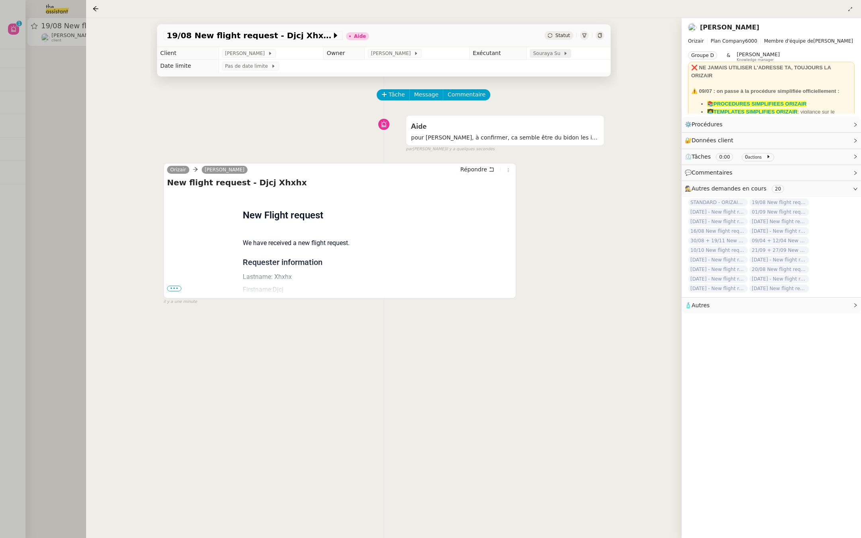
click at [533, 55] on span "Souraya Su" at bounding box center [548, 53] width 30 height 8
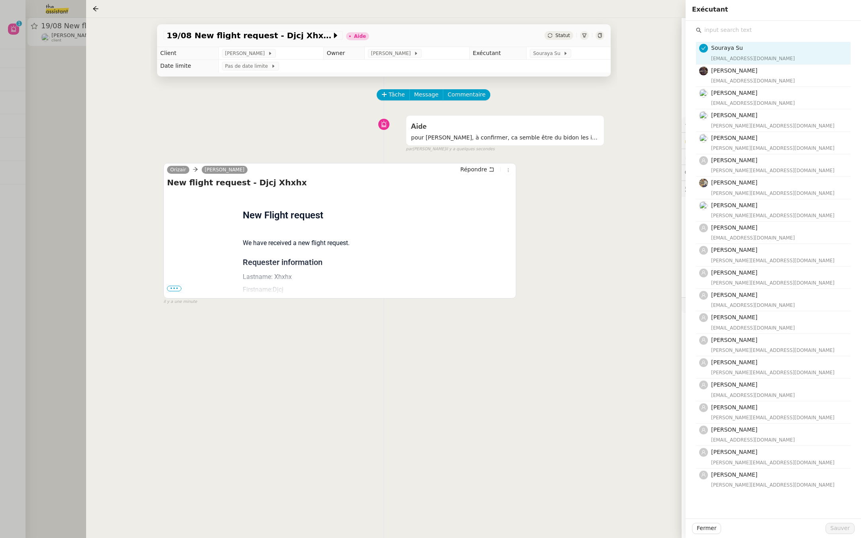
click at [717, 35] on div "Souraya Su [EMAIL_ADDRESS][DOMAIN_NAME] [PERSON_NAME] [EMAIL_ADDRESS][DOMAIN_NA…" at bounding box center [773, 262] width 155 height 455
click at [717, 31] on input "text" at bounding box center [775, 30] width 149 height 11
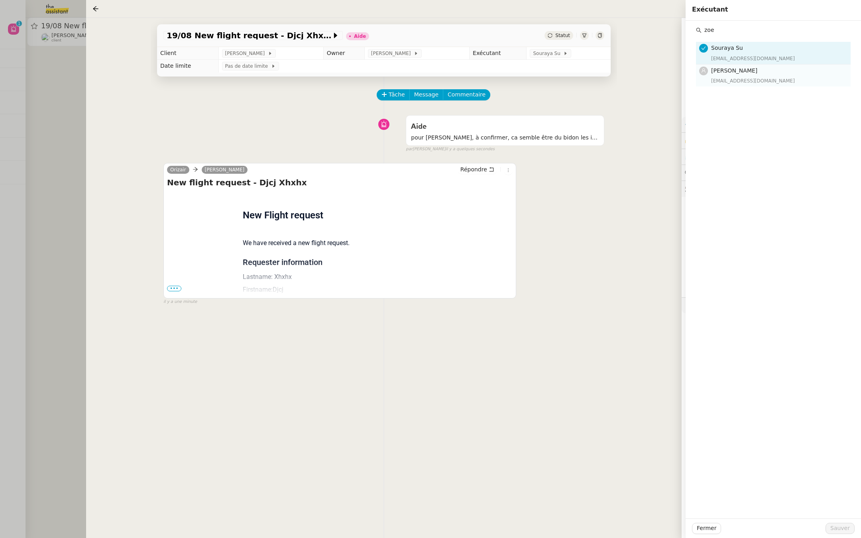
type input "zoe"
click at [706, 69] on nz-avatar at bounding box center [703, 71] width 9 height 9
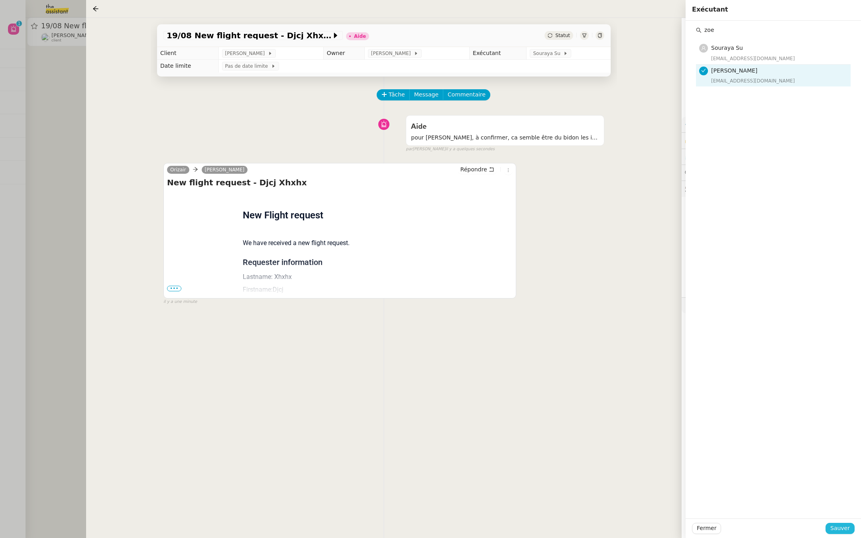
click at [717, 373] on span "Sauver" at bounding box center [840, 528] width 20 height 9
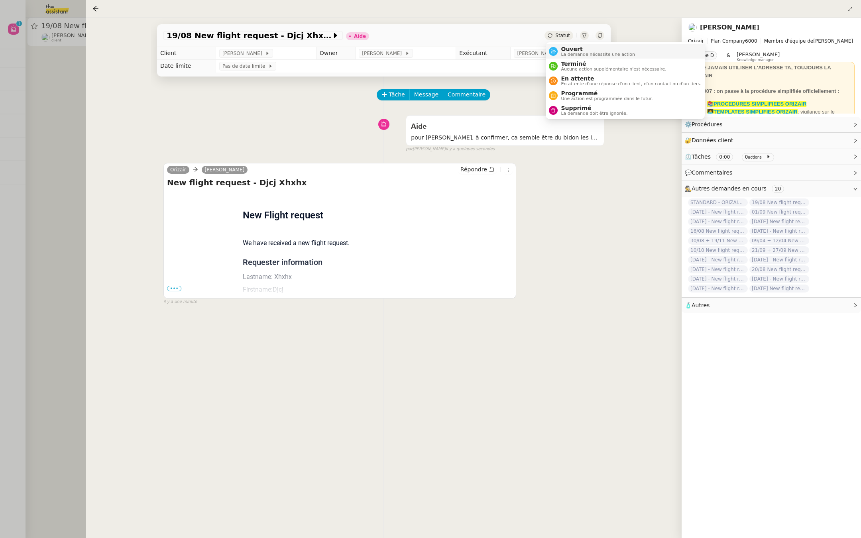
click at [560, 51] on div "Ouvert La demande nécessite une action" at bounding box center [596, 51] width 77 height 11
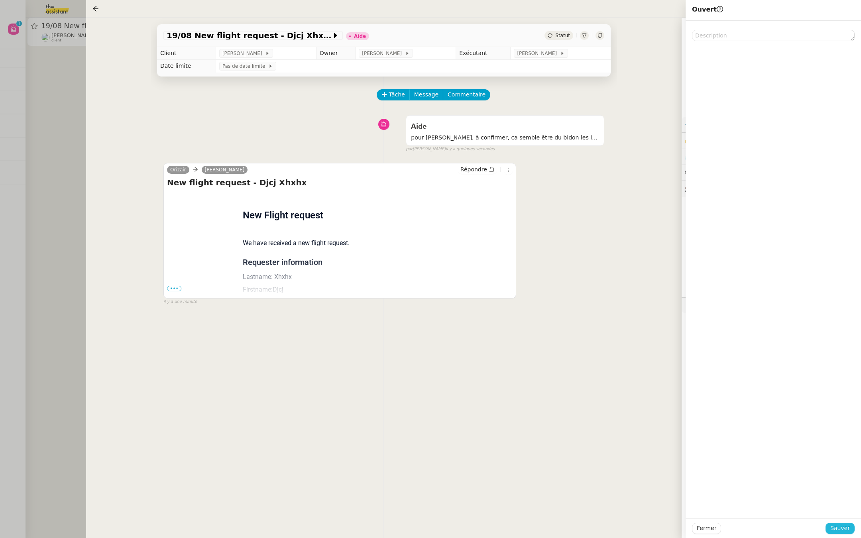
click at [717, 373] on button "Sauver" at bounding box center [839, 528] width 29 height 11
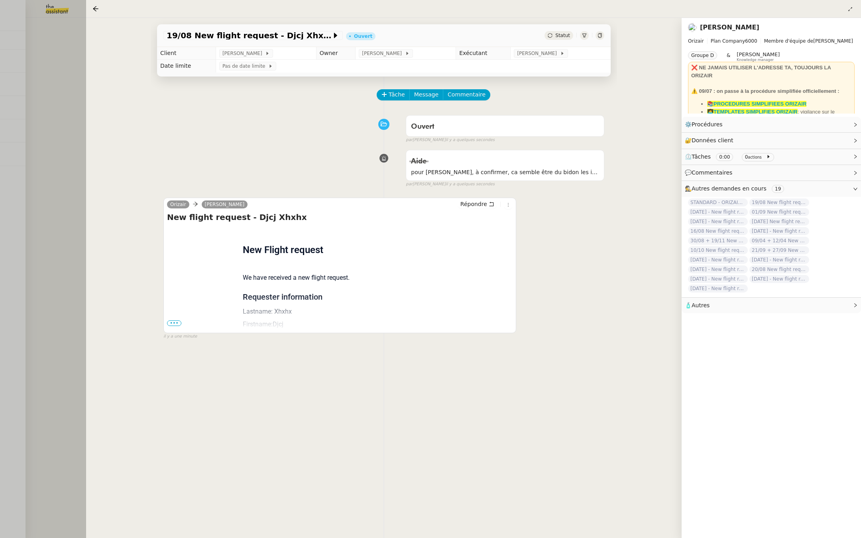
click at [0, 193] on div at bounding box center [430, 269] width 861 height 538
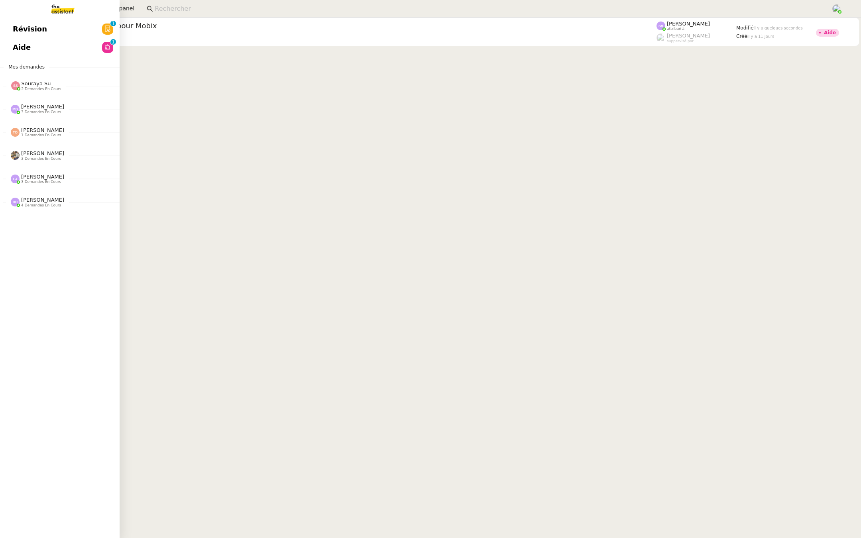
click at [87, 36] on link "Révision 0 1 2 3 4 5 6 7 8 9" at bounding box center [60, 29] width 120 height 18
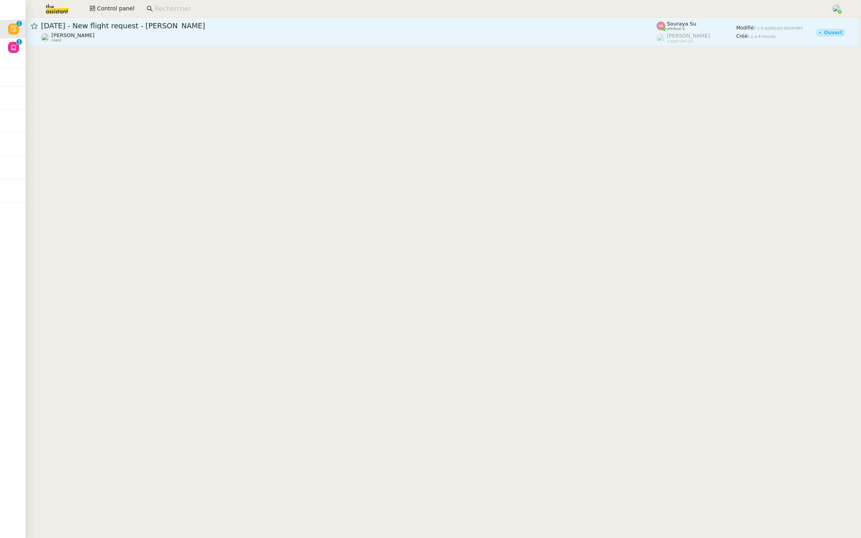
click at [235, 27] on span "[DATE] - New flight request - [PERSON_NAME]" at bounding box center [348, 25] width 615 height 7
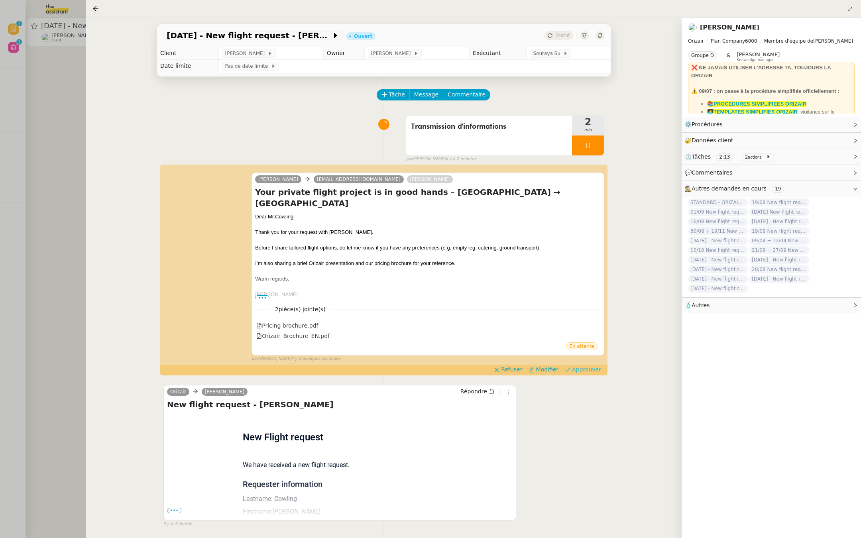
click at [583, 365] on span "Approuver" at bounding box center [586, 369] width 29 height 8
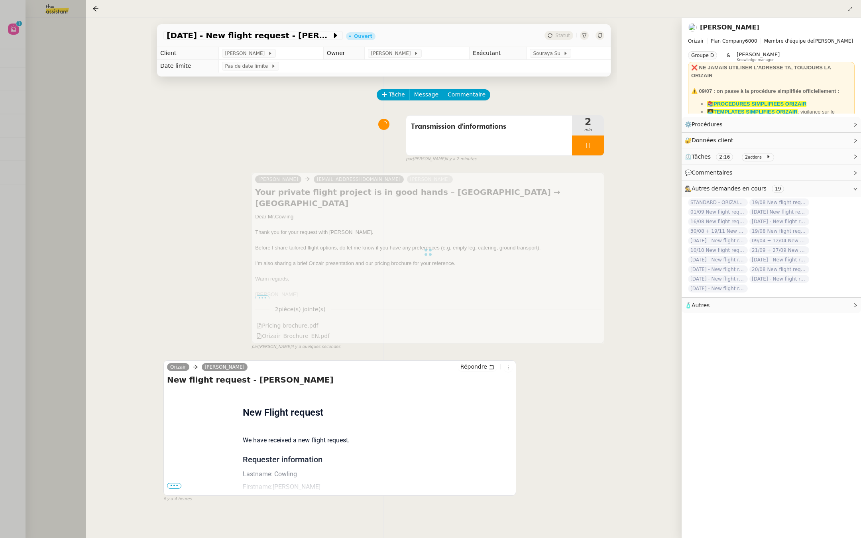
click at [22, 100] on div at bounding box center [430, 269] width 861 height 538
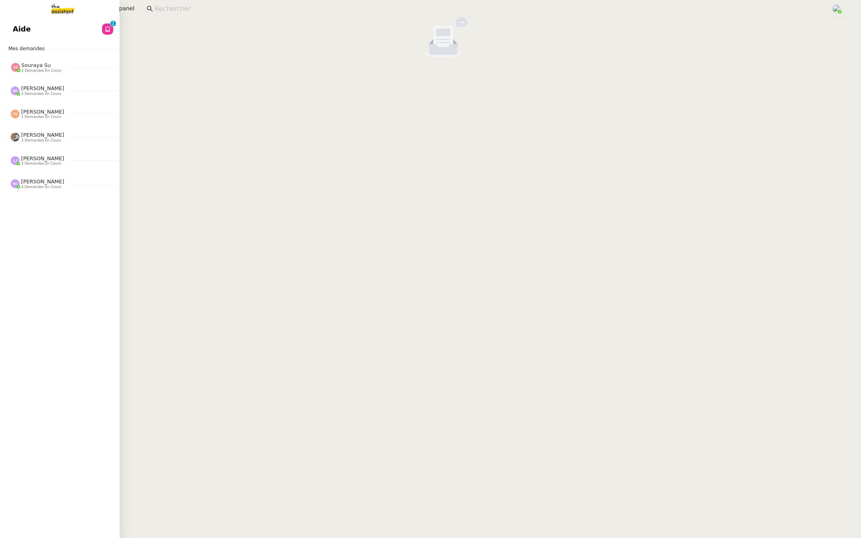
click at [17, 28] on span "Aide" at bounding box center [22, 29] width 18 height 12
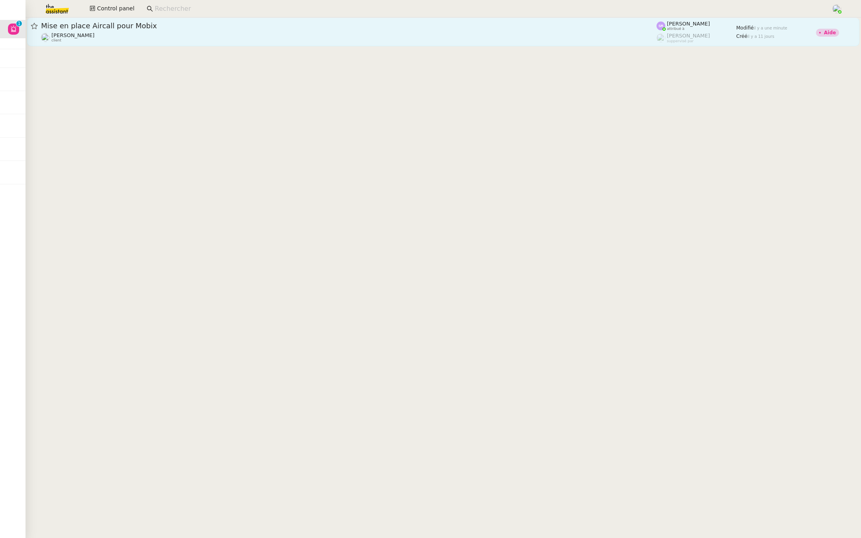
click at [155, 26] on span "Mise en place Aircall pour Mobix" at bounding box center [348, 25] width 615 height 7
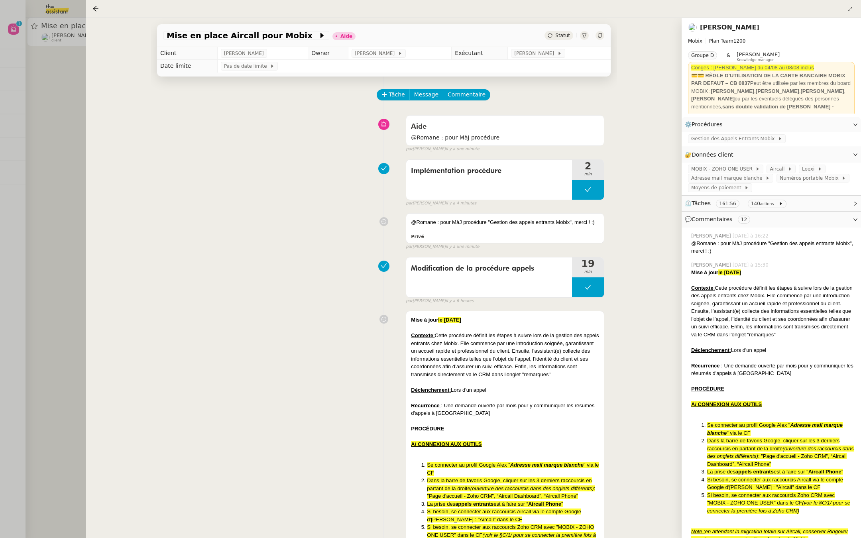
click at [63, 130] on div at bounding box center [430, 269] width 861 height 538
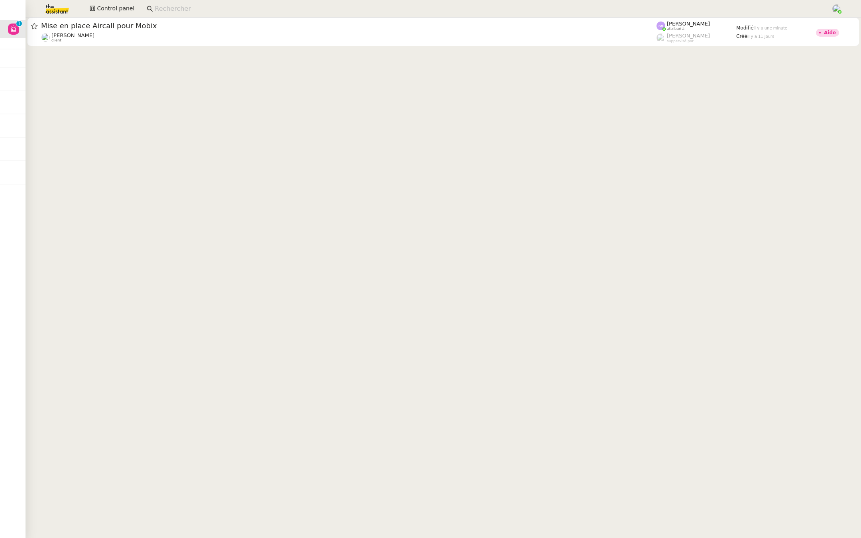
drag, startPoint x: 50, startPoint y: 5, endPoint x: 57, endPoint y: 5, distance: 6.4
click at [50, 5] on img at bounding box center [51, 9] width 62 height 18
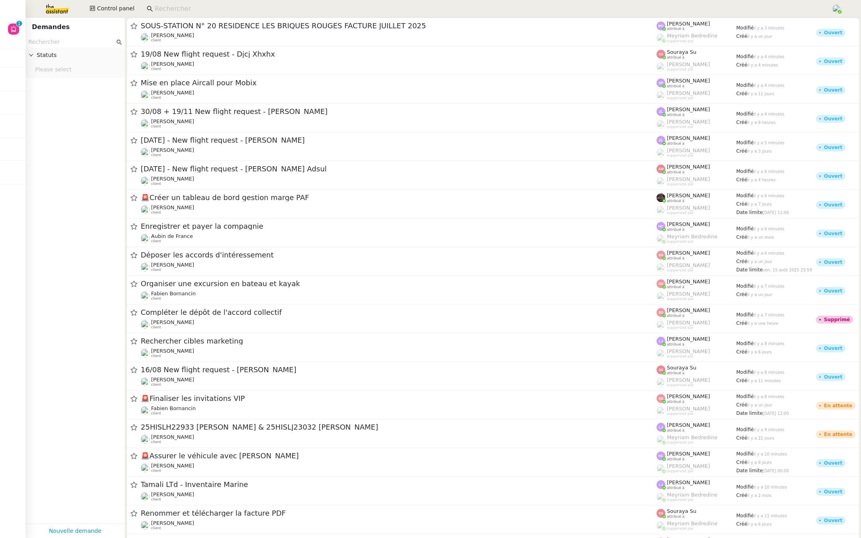
click at [49, 44] on input "text" at bounding box center [71, 41] width 86 height 9
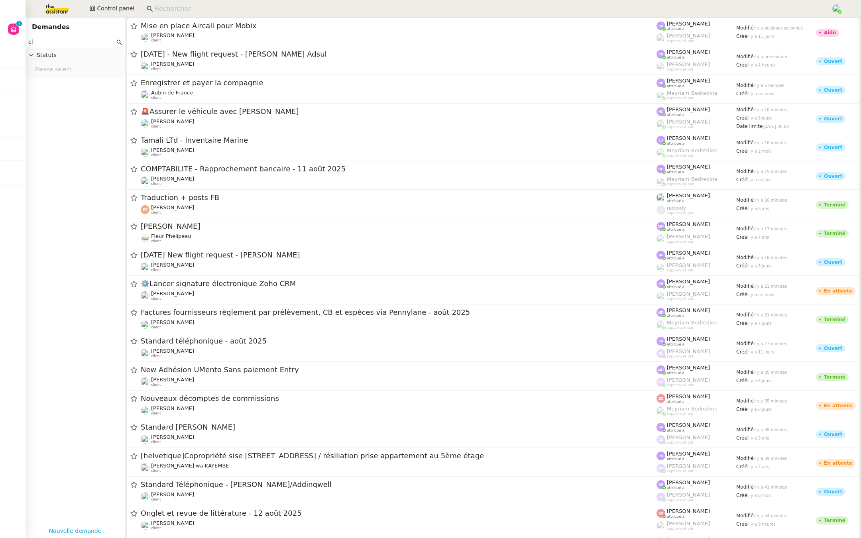
type input "c"
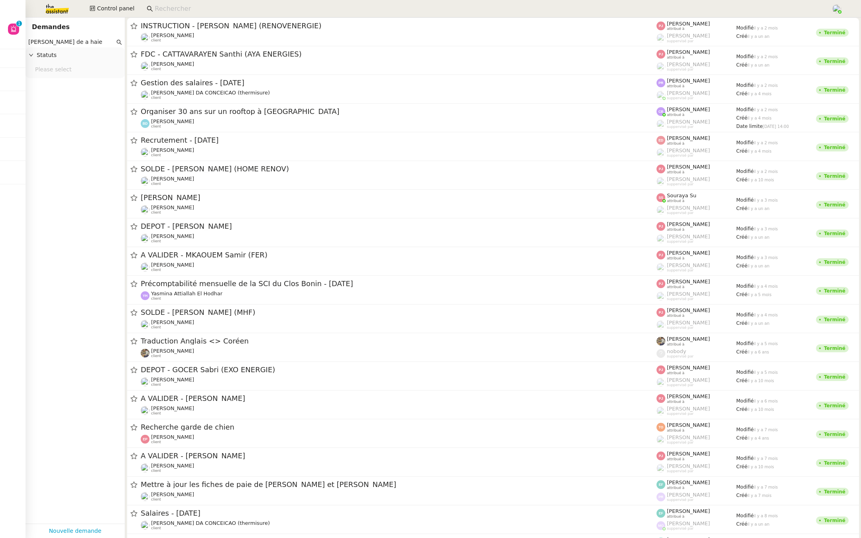
click at [60, 41] on input "[PERSON_NAME] de a haie" at bounding box center [71, 41] width 86 height 9
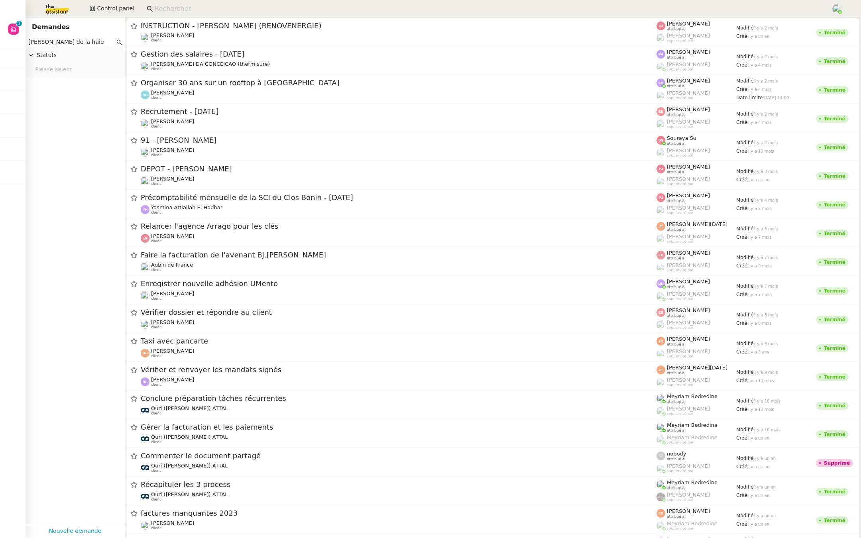
drag, startPoint x: 92, startPoint y: 43, endPoint x: 55, endPoint y: 41, distance: 37.5
click at [55, 41] on input "[PERSON_NAME] de la haie" at bounding box center [71, 41] width 86 height 9
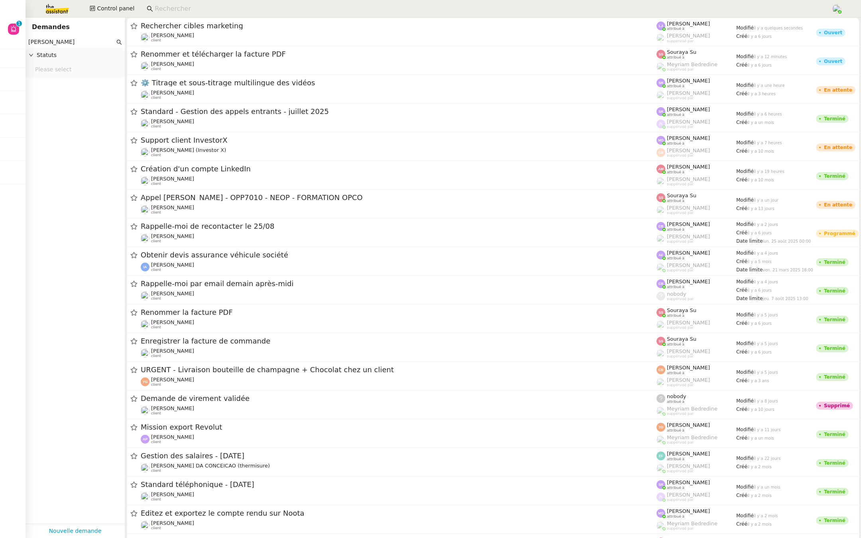
type input "[PERSON_NAME]"
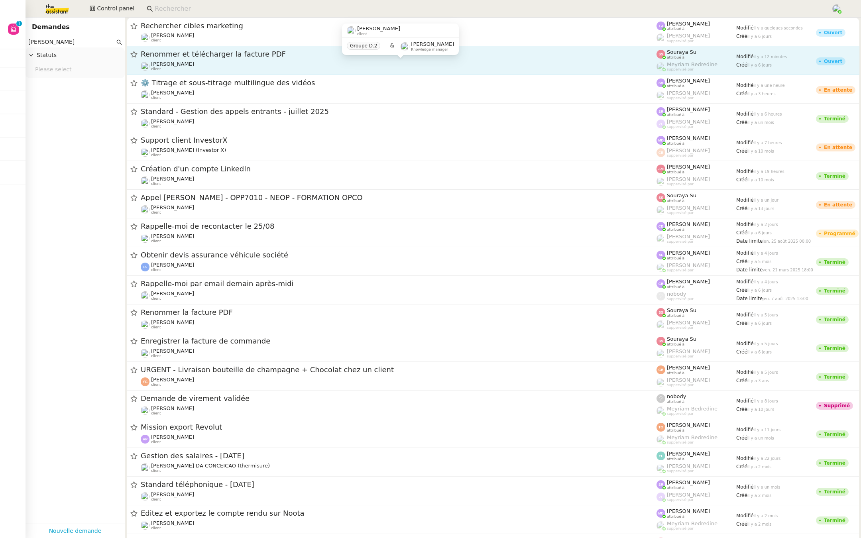
click at [165, 67] on span "[PERSON_NAME]" at bounding box center [172, 64] width 43 height 6
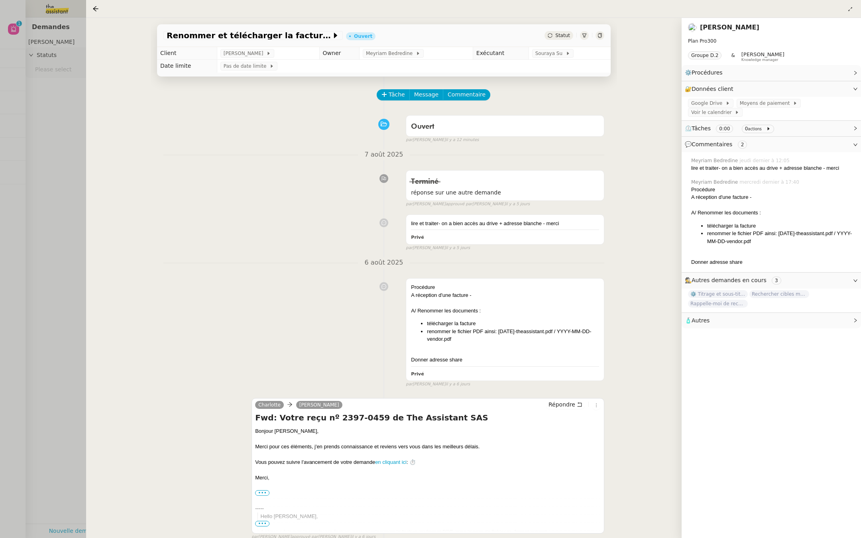
click at [715, 26] on link "[PERSON_NAME]" at bounding box center [729, 28] width 59 height 8
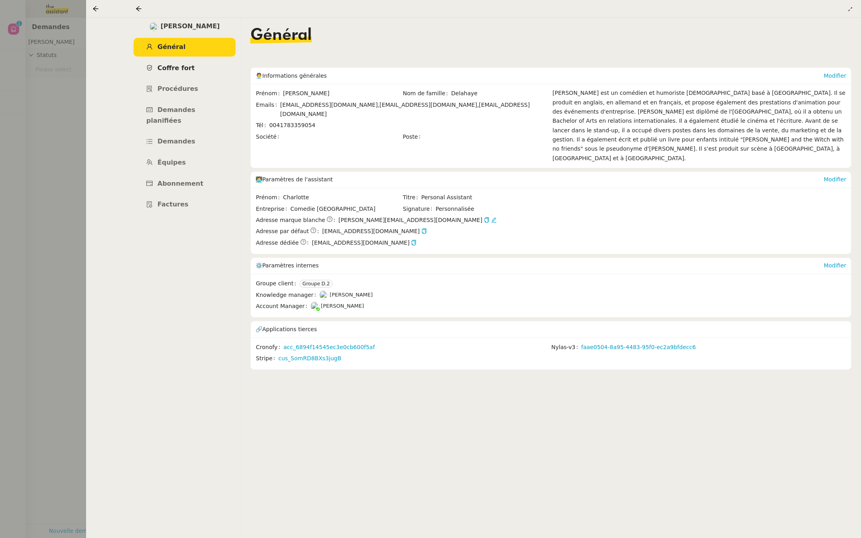
click at [173, 68] on span "Coffre fort" at bounding box center [175, 68] width 37 height 8
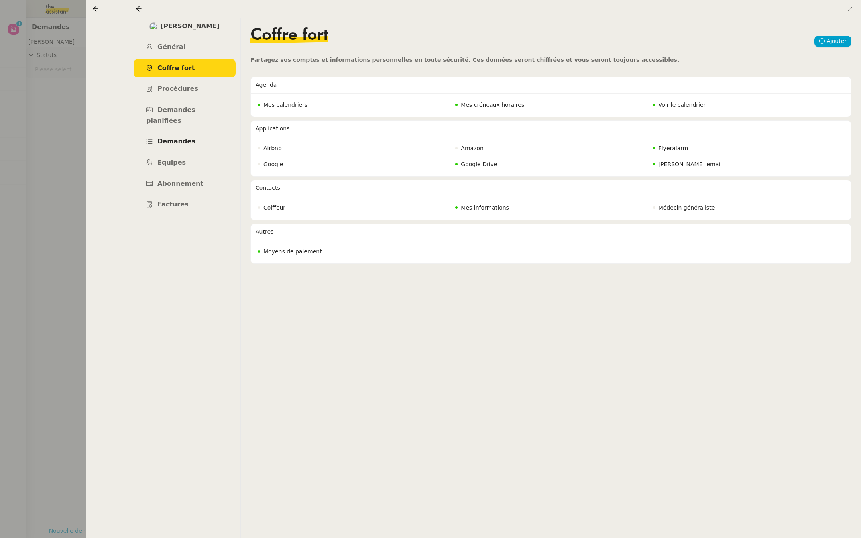
click at [173, 138] on span "Demandes" at bounding box center [176, 142] width 38 height 8
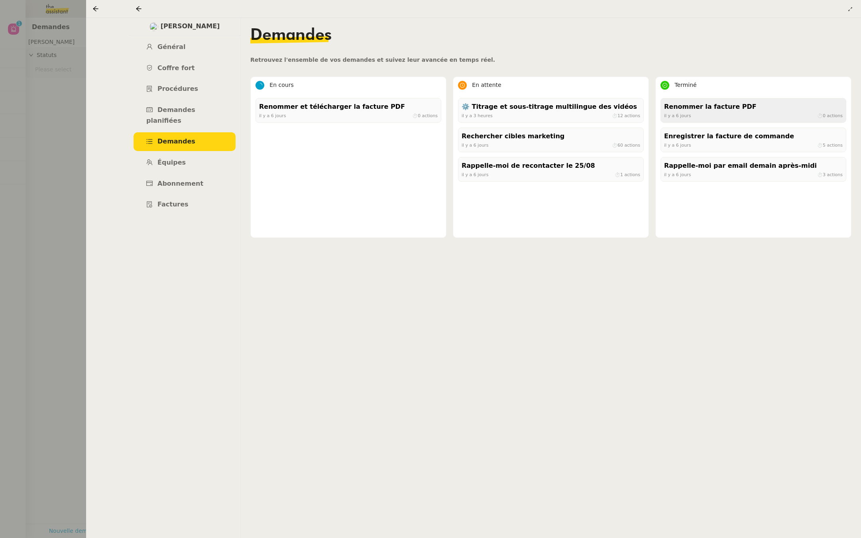
click at [717, 108] on div "Renommer la facture PDF" at bounding box center [753, 107] width 179 height 11
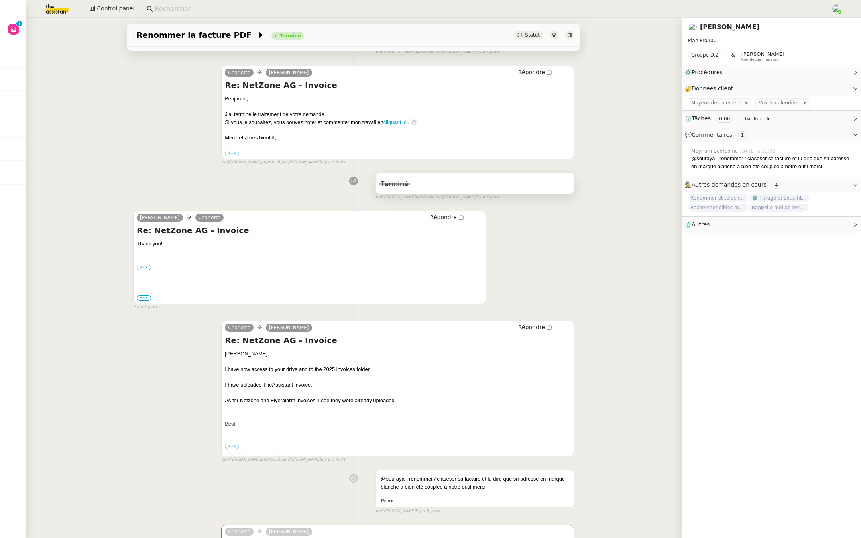
scroll to position [100, 0]
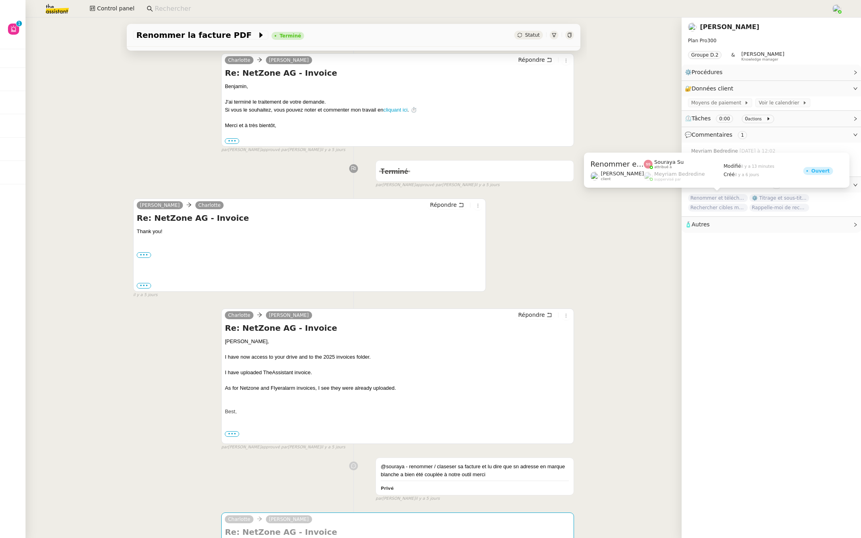
click at [717, 197] on span "Renommer et télécharger la facture PDF" at bounding box center [718, 198] width 60 height 8
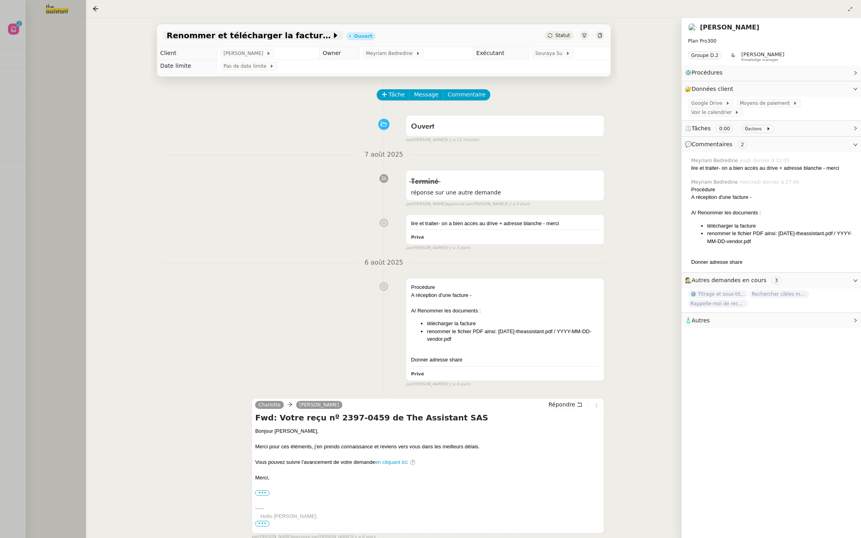
click at [198, 32] on span "Renommer et télécharger la facture PDF" at bounding box center [249, 35] width 165 height 8
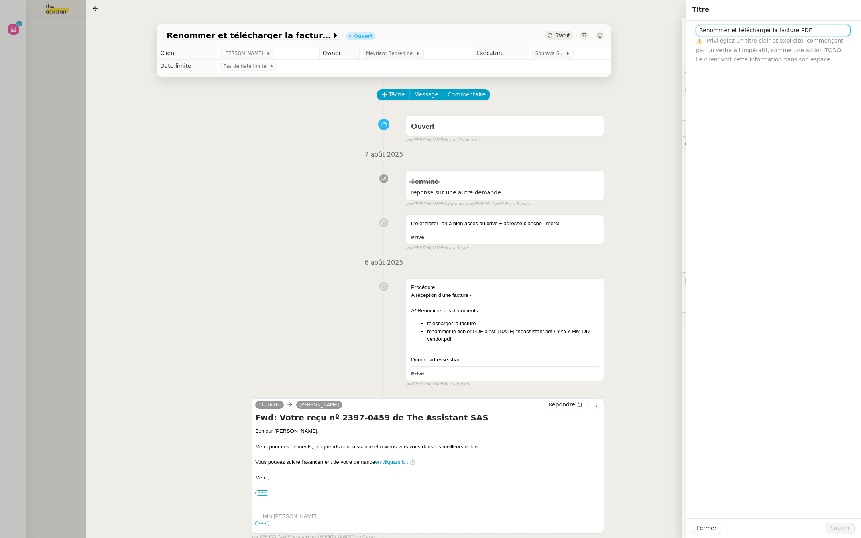
click at [698, 31] on input "Renommer et télécharger la facture PDF" at bounding box center [773, 31] width 155 height 12
type input "⚙️Renommer et télécharger la facture PDF"
click at [717, 373] on span "Sauver" at bounding box center [840, 528] width 20 height 9
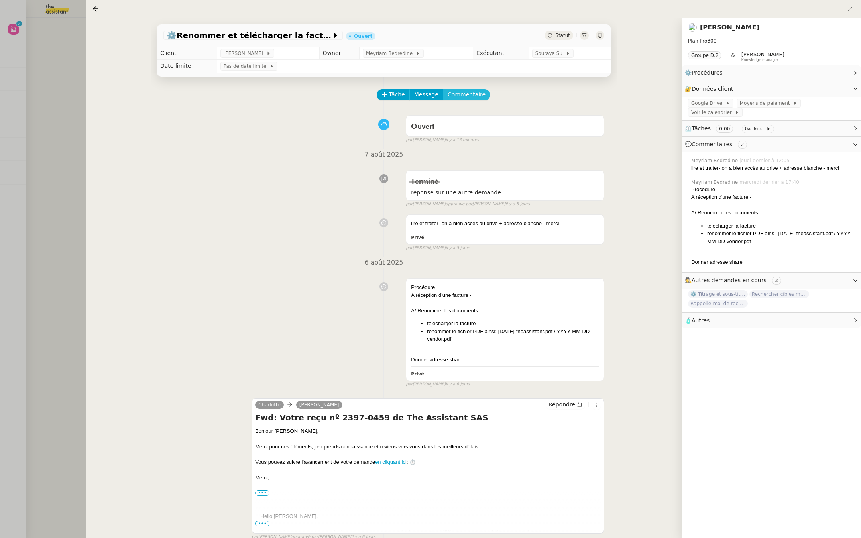
click at [462, 92] on span "Commentaire" at bounding box center [467, 94] width 38 height 9
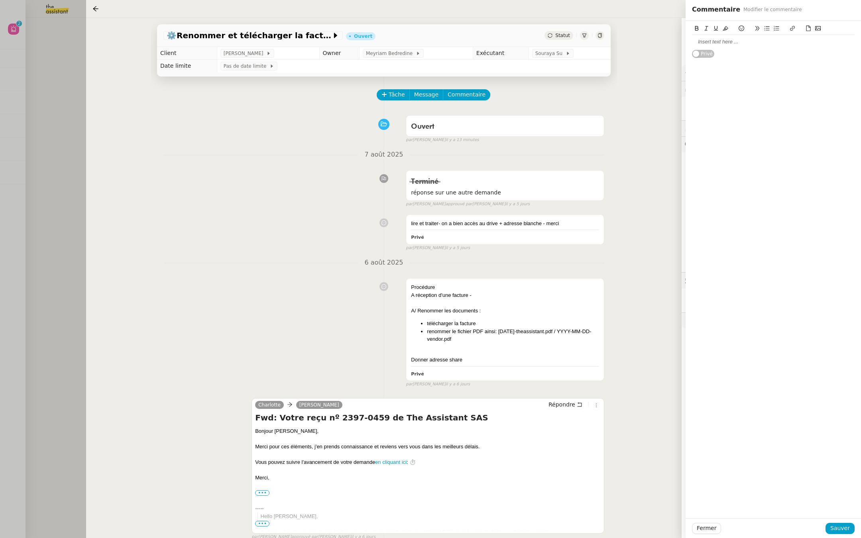
click at [717, 40] on div at bounding box center [773, 41] width 163 height 7
click at [717, 373] on span "Sauver" at bounding box center [840, 528] width 20 height 9
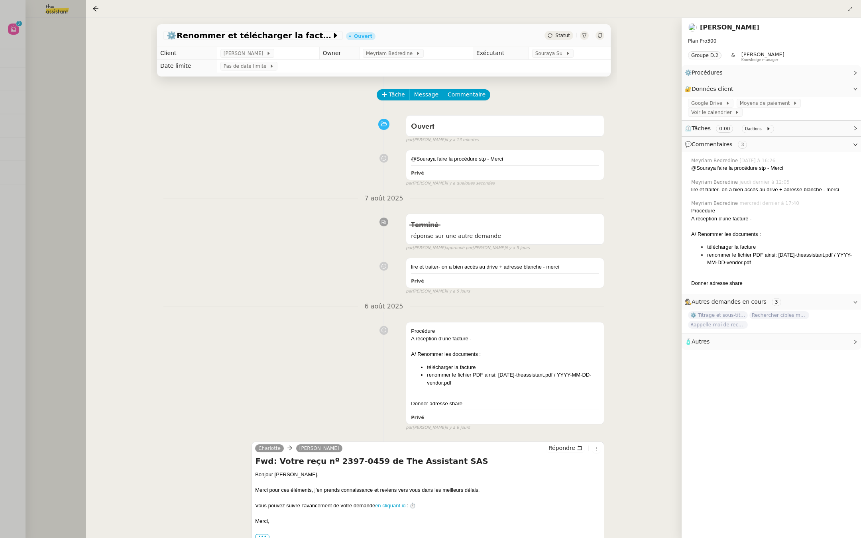
click at [600, 38] on div at bounding box center [599, 35] width 9 height 9
click at [53, 128] on div at bounding box center [430, 269] width 861 height 538
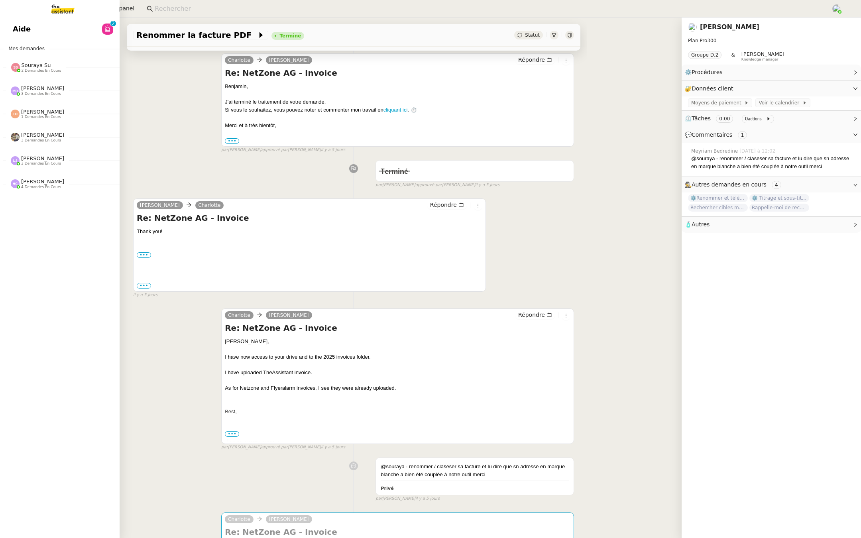
click at [16, 30] on span "Aide" at bounding box center [22, 29] width 18 height 12
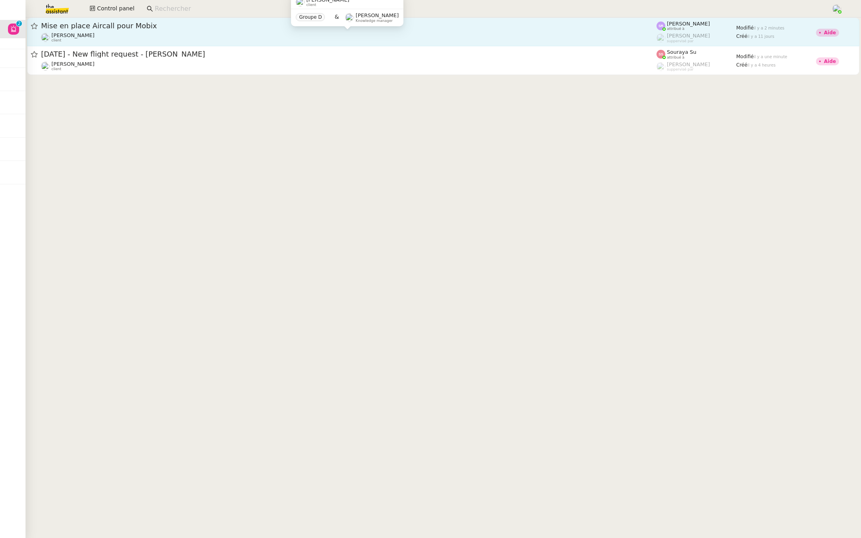
click at [111, 40] on div "[PERSON_NAME] client" at bounding box center [348, 37] width 615 height 10
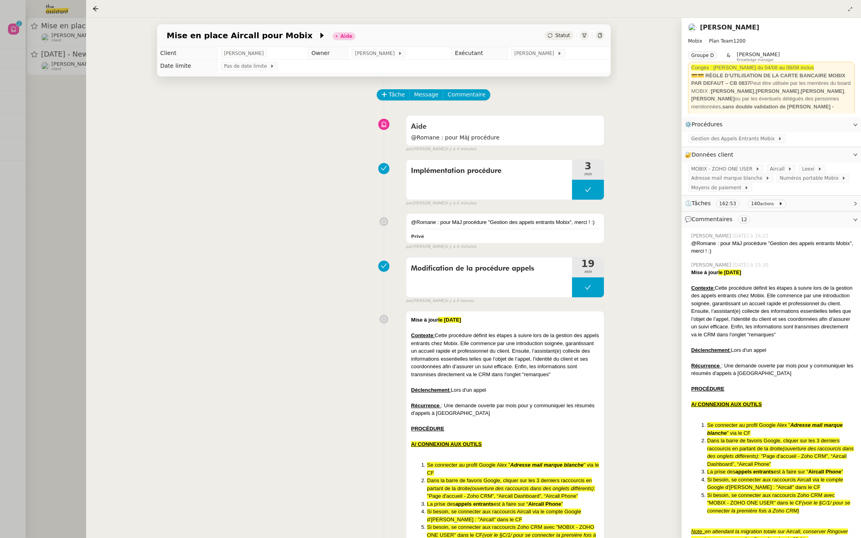
click at [46, 111] on div at bounding box center [430, 269] width 861 height 538
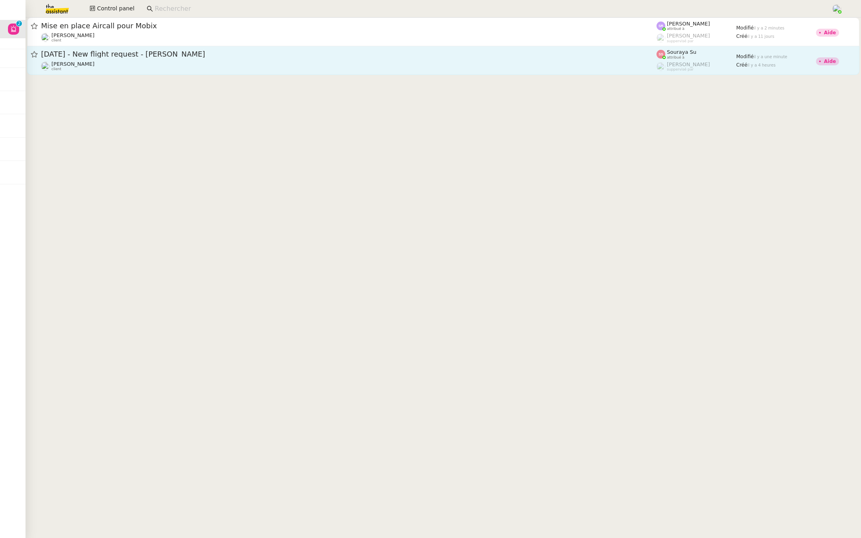
click at [123, 59] on div "[DATE] - New flight request - [PERSON_NAME] [PERSON_NAME] client" at bounding box center [348, 60] width 615 height 22
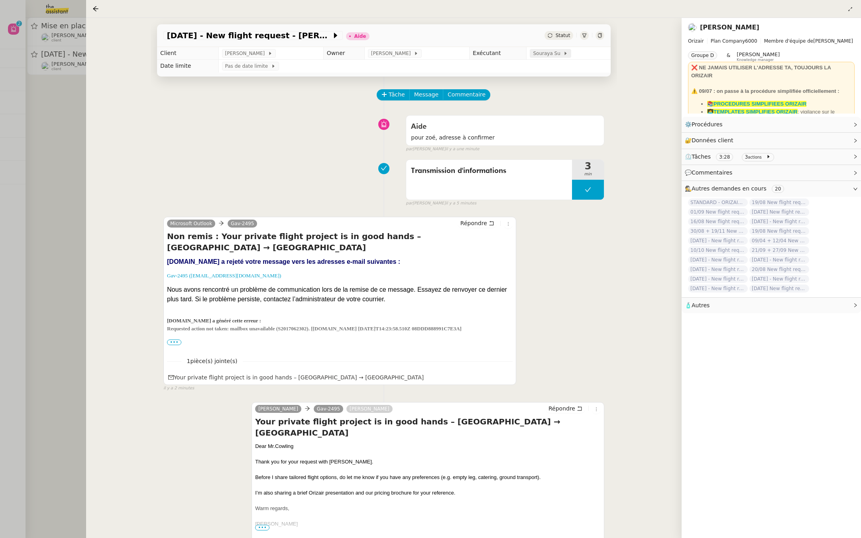
click at [542, 54] on span "Souraya Su" at bounding box center [548, 53] width 30 height 8
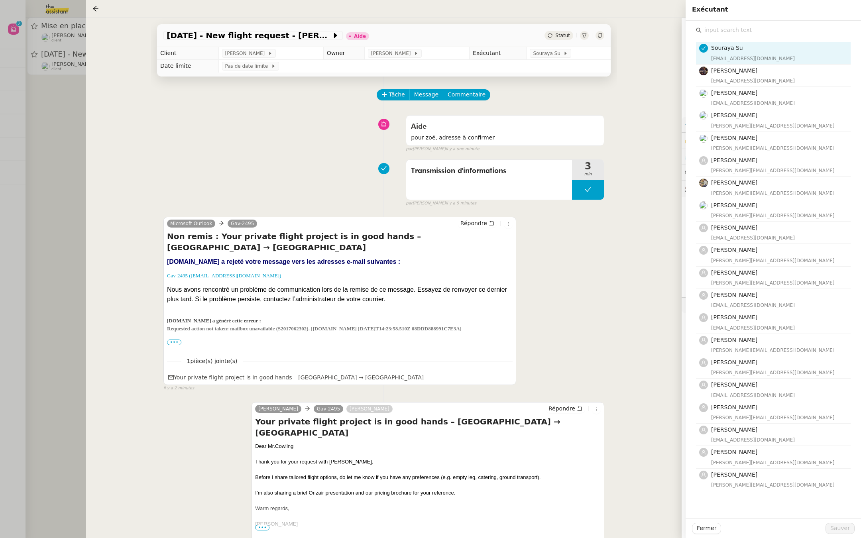
click at [717, 32] on input "text" at bounding box center [775, 30] width 149 height 11
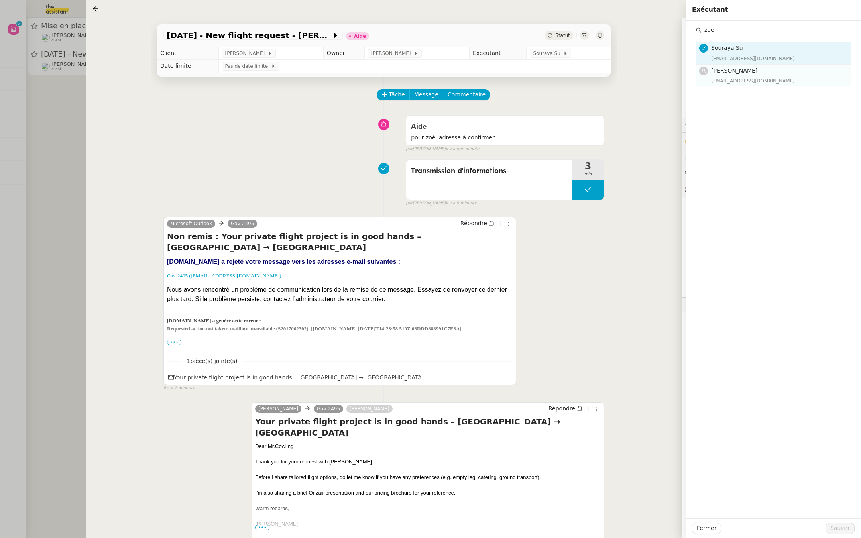
type input "zoe"
click at [717, 73] on h4 "[PERSON_NAME]" at bounding box center [778, 70] width 135 height 9
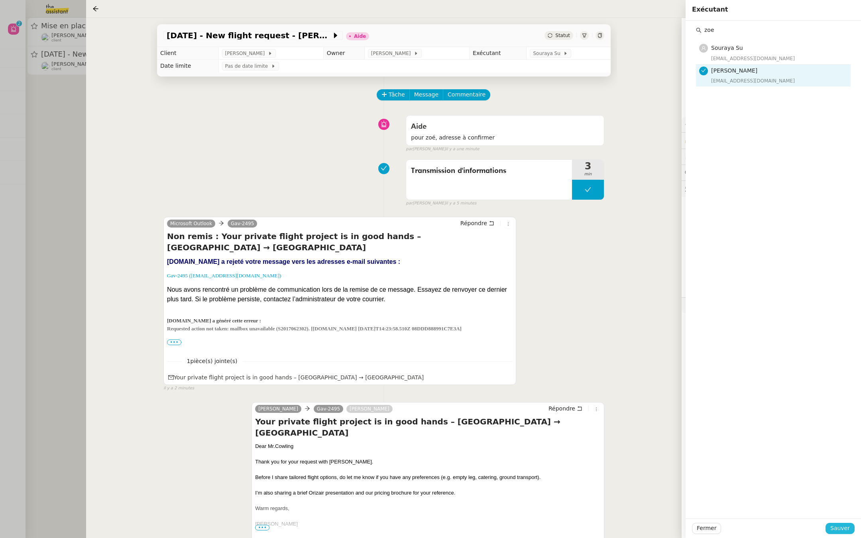
click at [717, 373] on span "Sauver" at bounding box center [840, 528] width 20 height 9
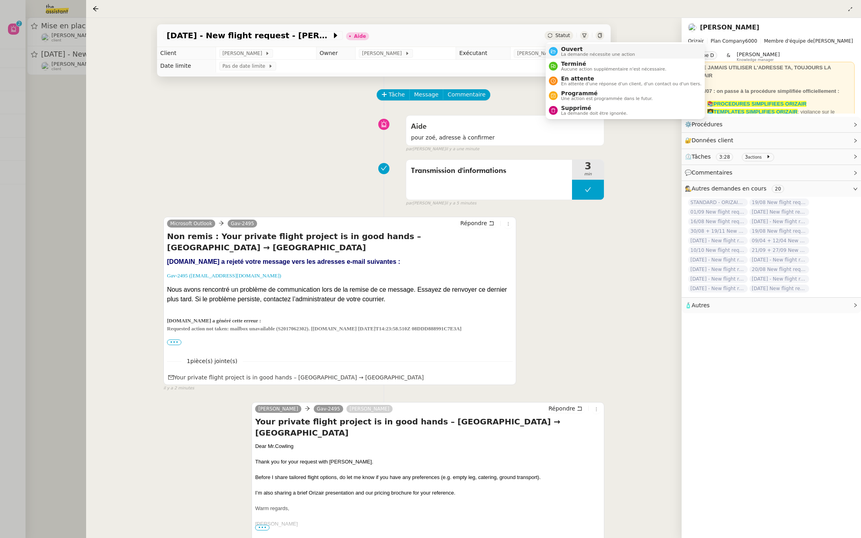
click at [564, 51] on span "Ouvert" at bounding box center [598, 49] width 74 height 6
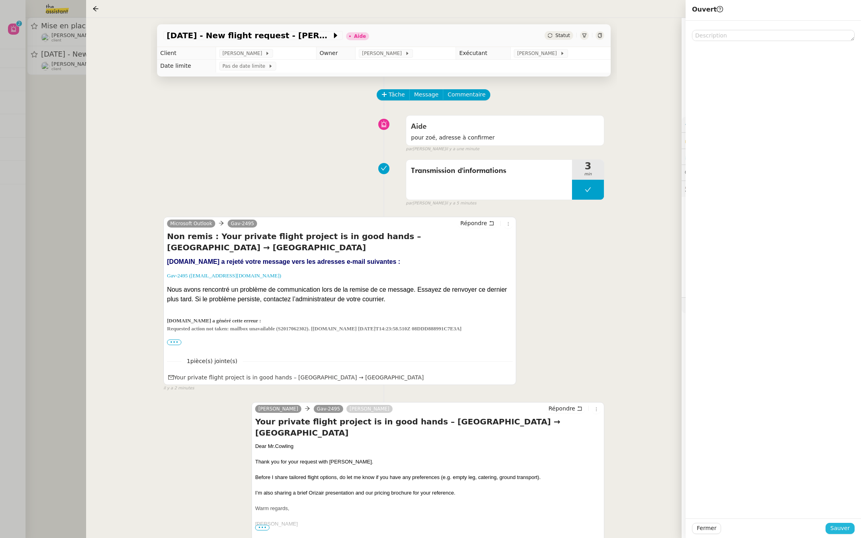
click at [717, 373] on span "Sauver" at bounding box center [840, 528] width 20 height 9
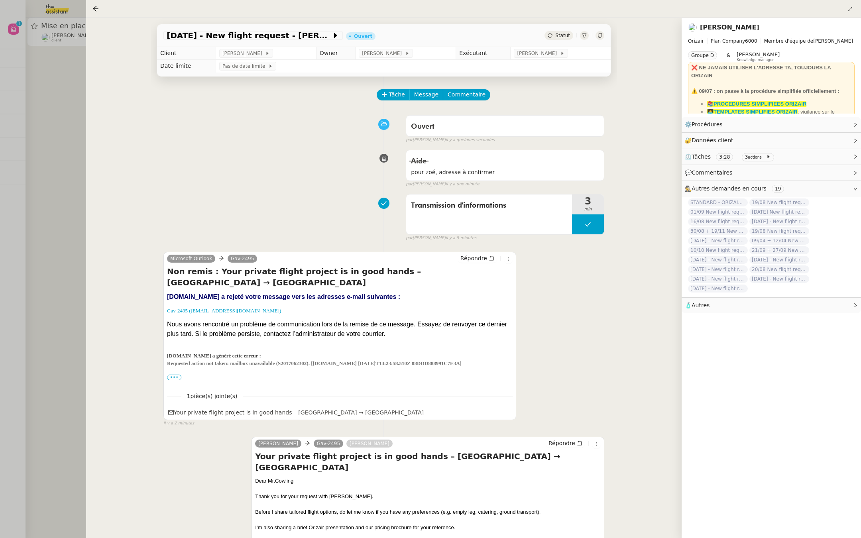
click at [55, 143] on div at bounding box center [430, 269] width 861 height 538
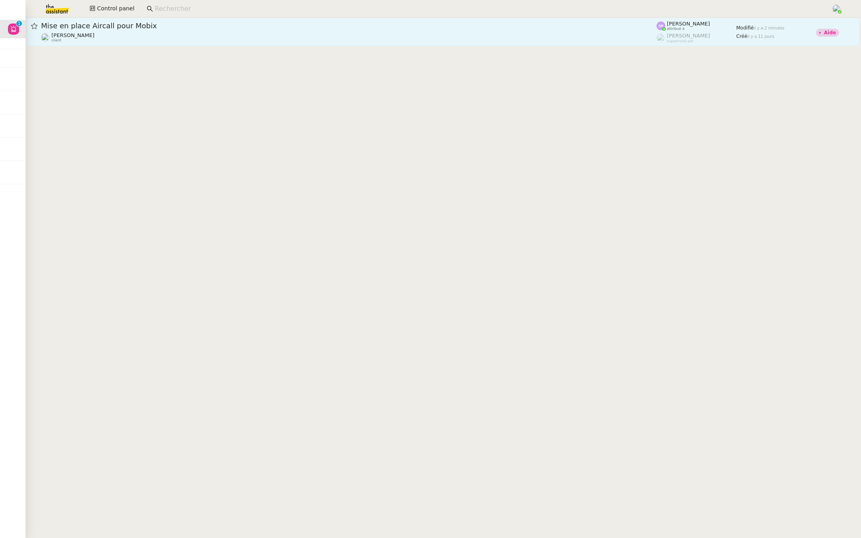
click at [183, 31] on div "Mise en place Aircall pour Mobix [PERSON_NAME] client" at bounding box center [348, 32] width 615 height 22
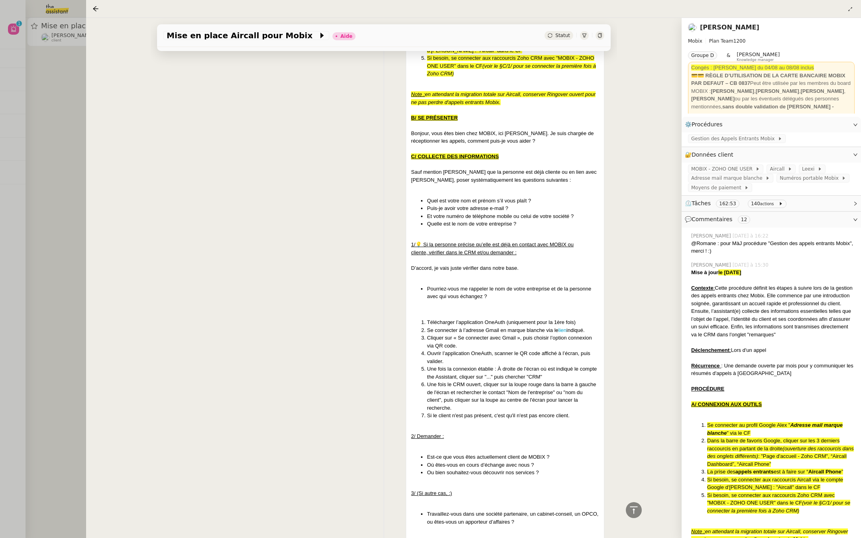
scroll to position [475, 0]
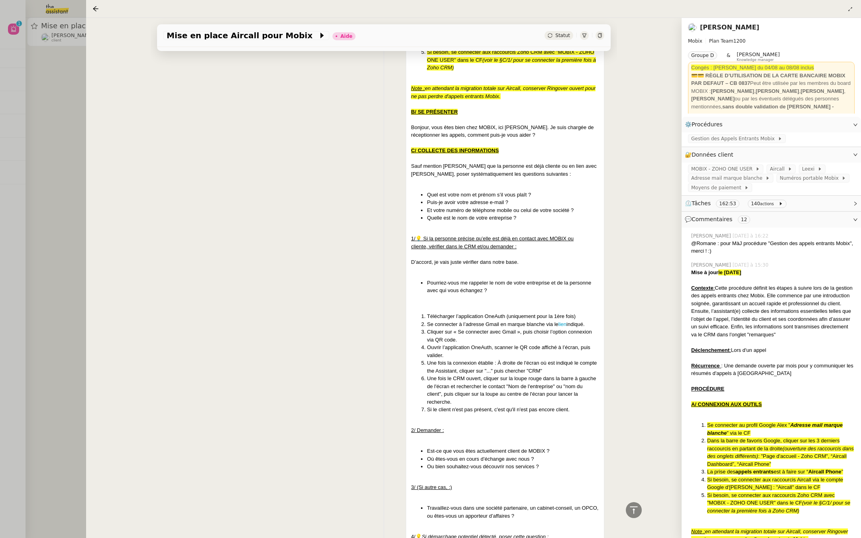
click at [63, 166] on div at bounding box center [430, 269] width 861 height 538
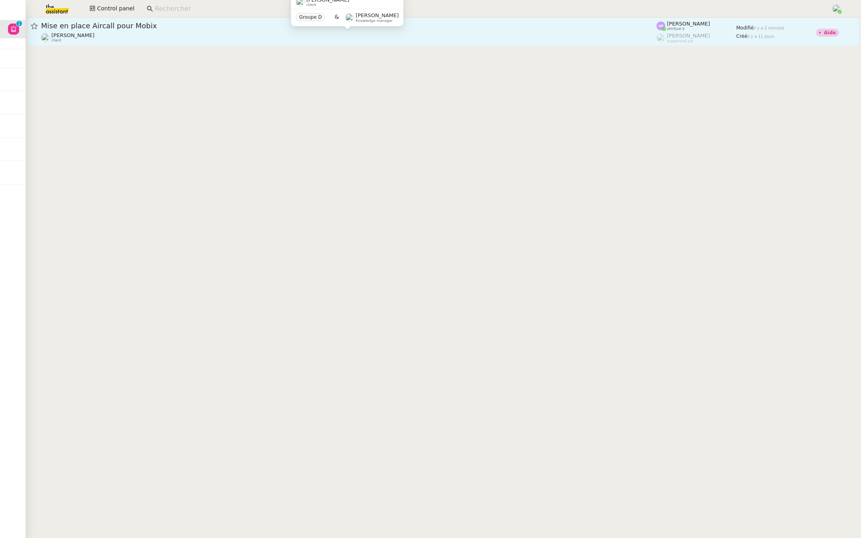
click at [120, 35] on div "[PERSON_NAME] client" at bounding box center [348, 37] width 615 height 10
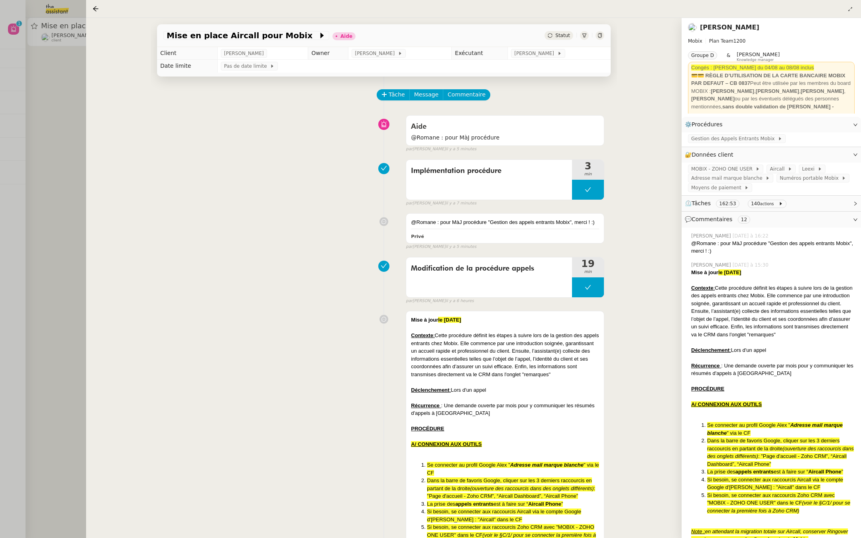
click at [64, 172] on div at bounding box center [430, 269] width 861 height 538
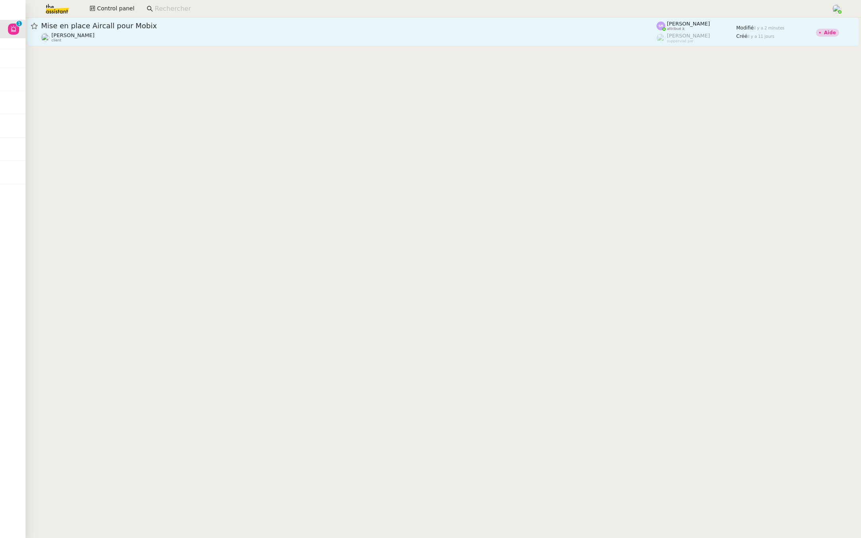
click at [140, 31] on div "Mise en place Aircall pour Mobix [PERSON_NAME] client" at bounding box center [348, 32] width 615 height 22
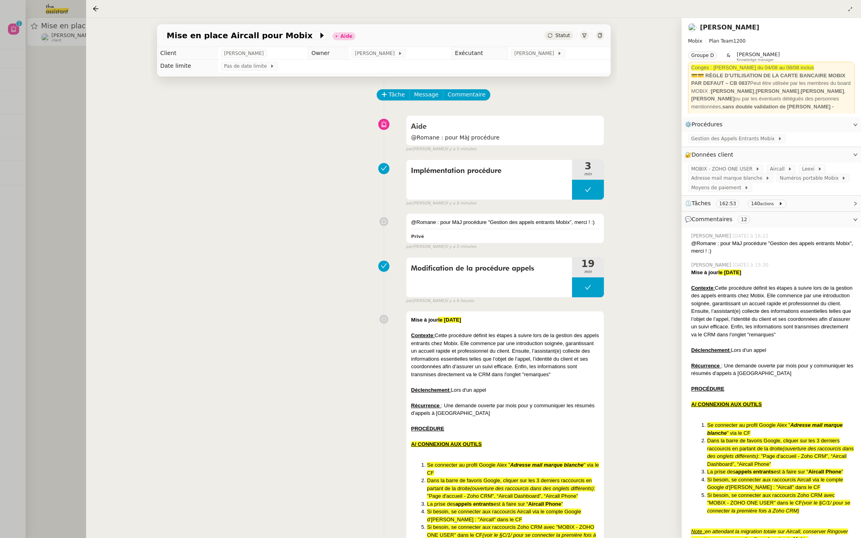
click at [2, 172] on div at bounding box center [430, 269] width 861 height 538
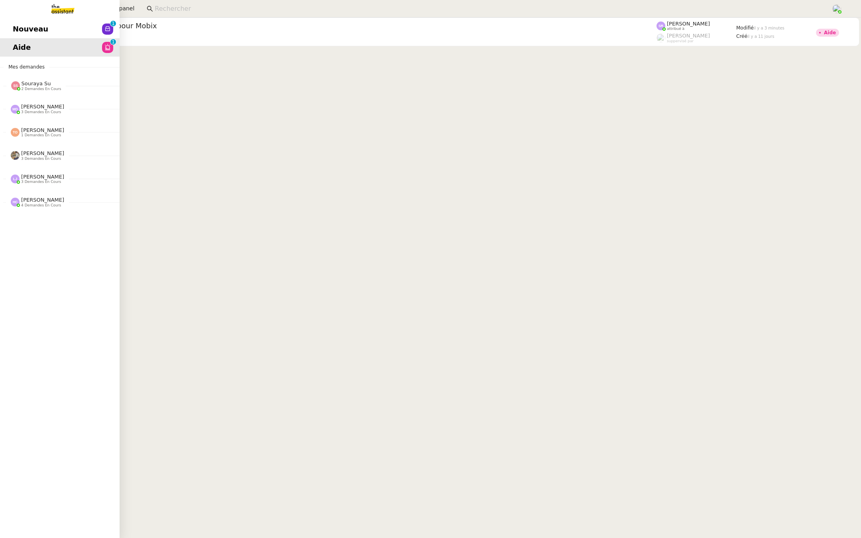
click at [18, 23] on link "Nouveau 0 1 2 3 4 5 6 7 8 9" at bounding box center [60, 29] width 120 height 18
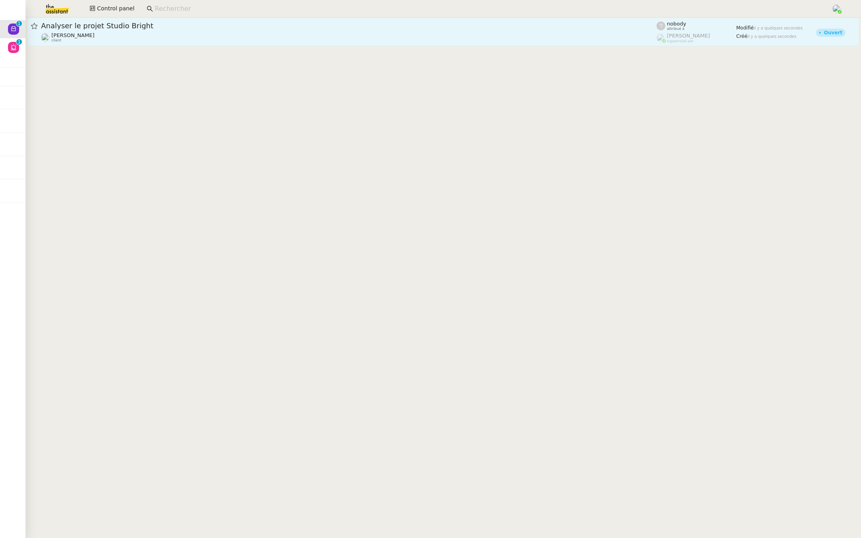
click at [211, 26] on span "Analyser le projet Studio Bright" at bounding box center [348, 25] width 615 height 7
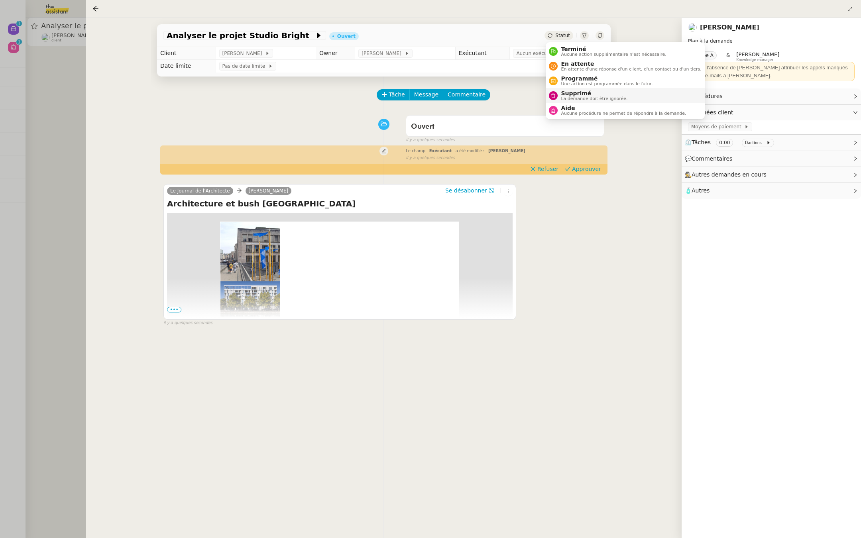
click at [556, 97] on nz-avatar at bounding box center [553, 95] width 9 height 9
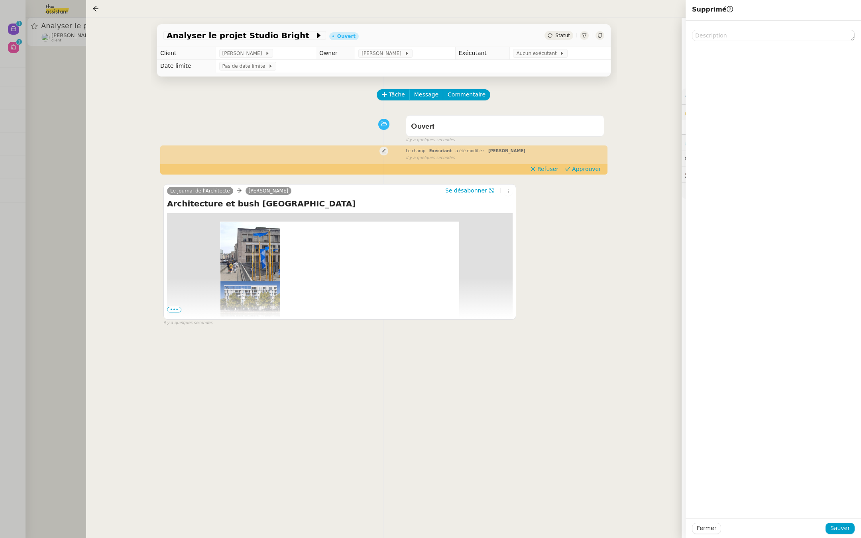
click at [717, 373] on div "Fermer Sauver" at bounding box center [773, 529] width 175 height 20
click at [717, 373] on span "Sauver" at bounding box center [840, 528] width 20 height 9
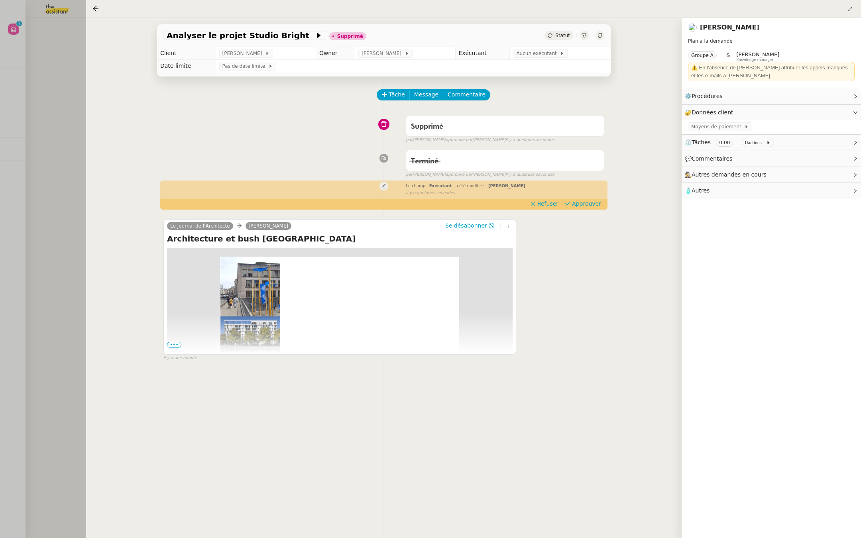
click at [44, 104] on div at bounding box center [430, 269] width 861 height 538
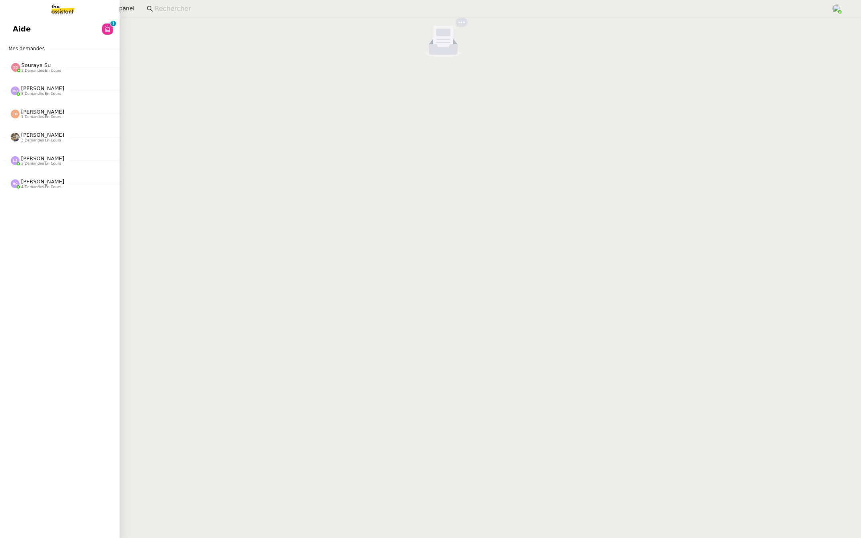
click at [16, 26] on span "Aide" at bounding box center [22, 29] width 18 height 12
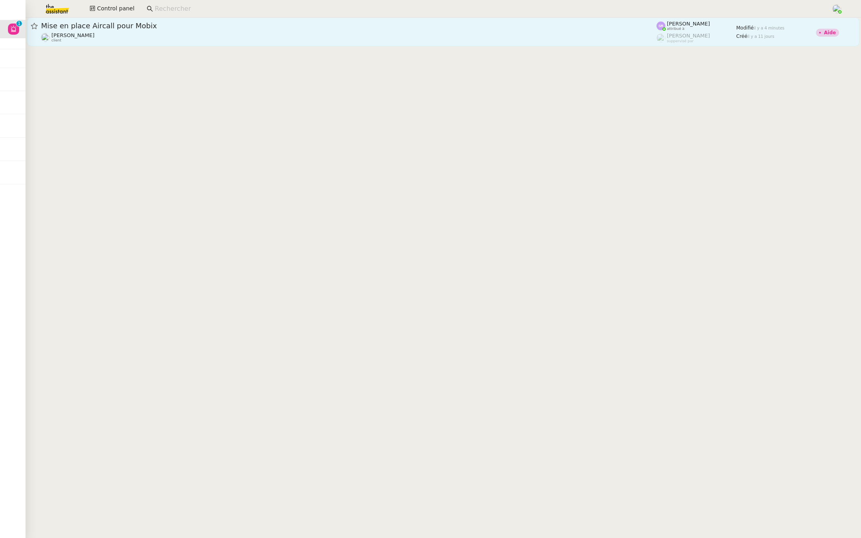
click at [136, 27] on span "Mise en place Aircall pour Mobix" at bounding box center [348, 25] width 615 height 7
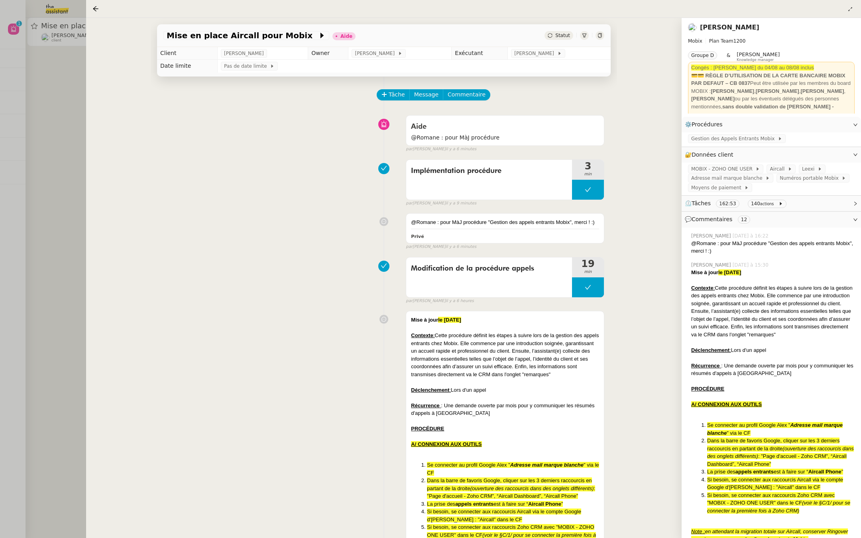
click at [41, 158] on div at bounding box center [430, 269] width 861 height 538
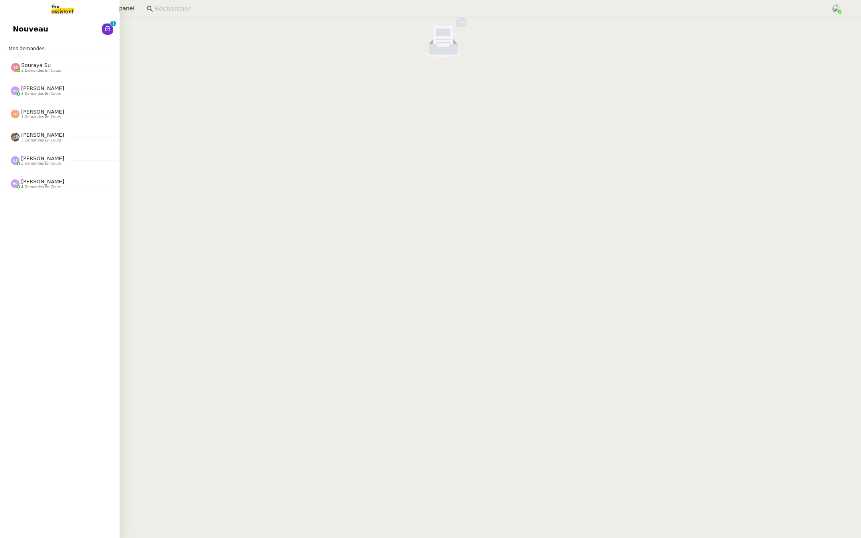
click at [20, 35] on link "Nouveau 0 1 2 3 4 5 6 7 8 9" at bounding box center [60, 29] width 120 height 18
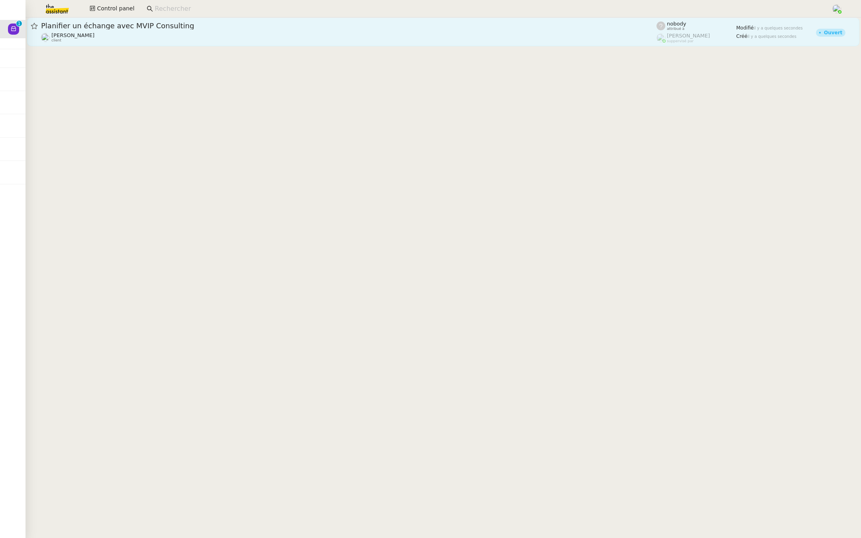
click at [181, 29] on span "Planifier un échange avec MVIP Consulting" at bounding box center [348, 25] width 615 height 7
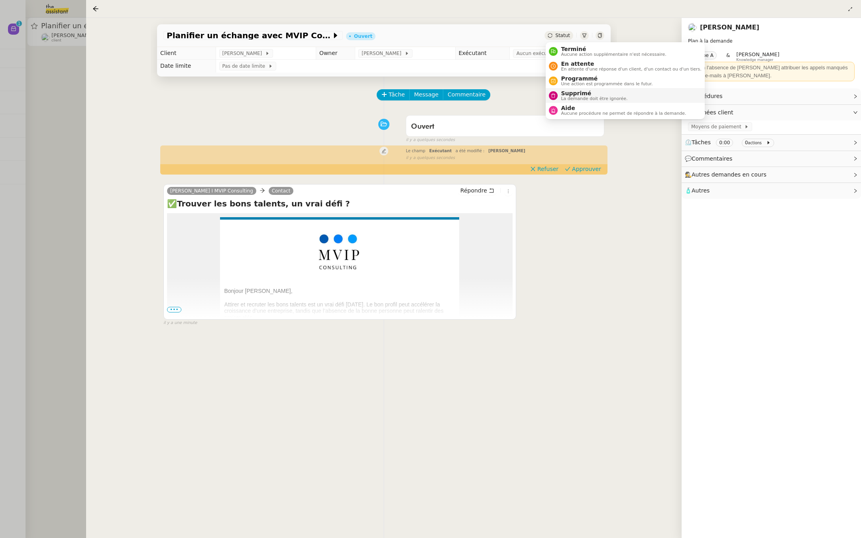
click at [564, 96] on span "La demande doit être ignorée." at bounding box center [594, 98] width 67 height 4
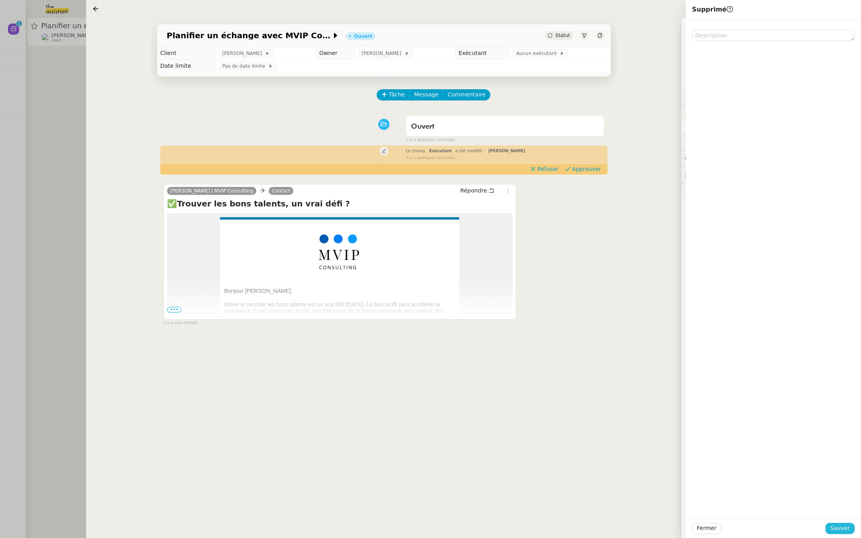
click at [717, 373] on span "Sauver" at bounding box center [840, 528] width 20 height 9
click at [35, 147] on div at bounding box center [430, 269] width 861 height 538
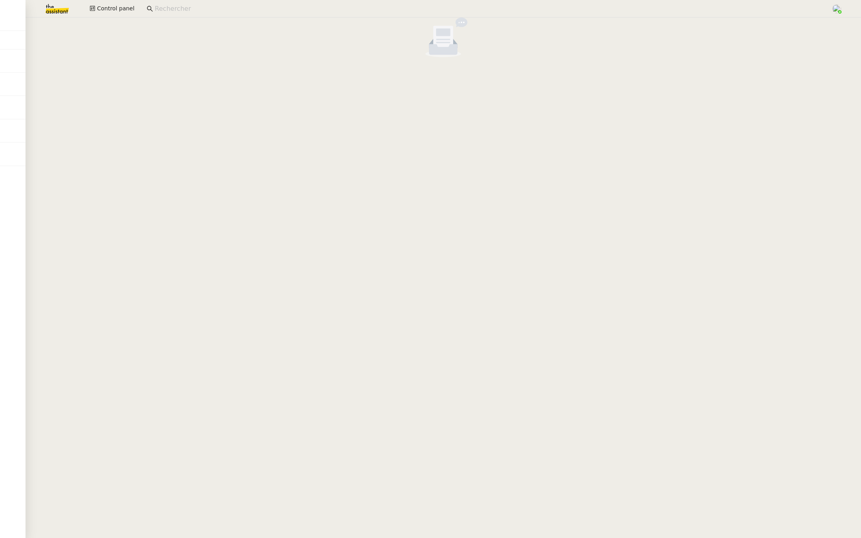
click at [56, 8] on img at bounding box center [51, 9] width 62 height 18
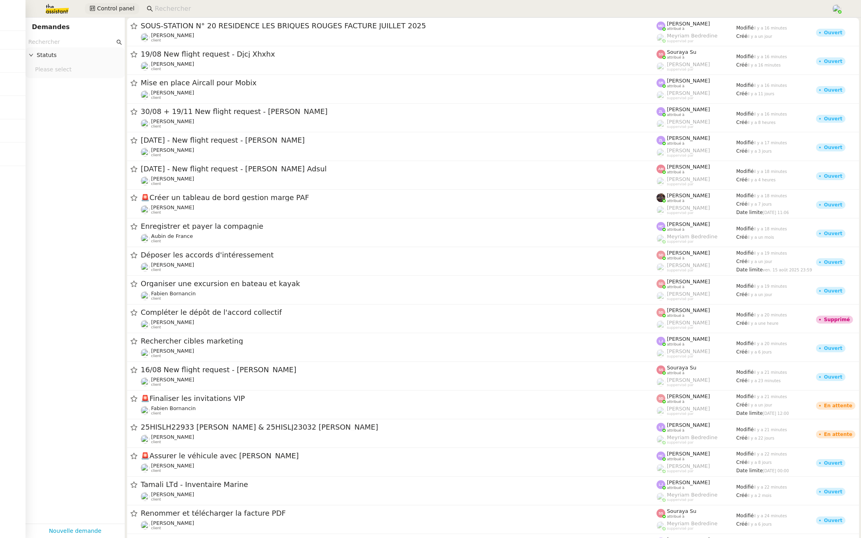
click at [119, 7] on span "Control panel" at bounding box center [115, 8] width 37 height 9
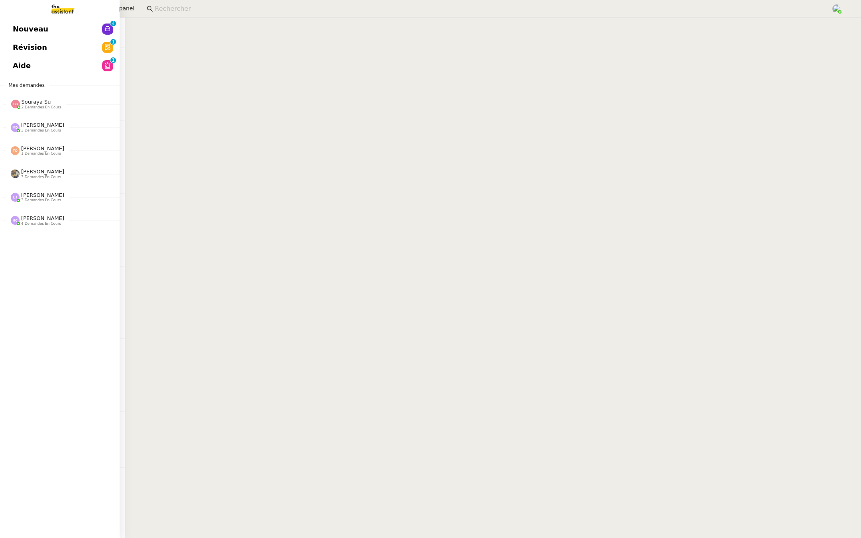
click at [53, 28] on link "Nouveau 0 1 2 3 4 5 6 7 8 9" at bounding box center [60, 29] width 120 height 18
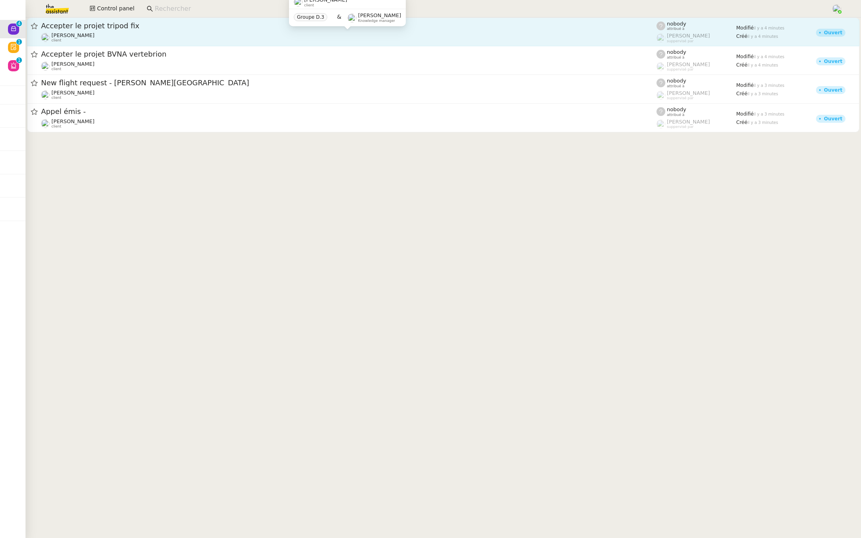
click at [108, 33] on div "[PERSON_NAME] client" at bounding box center [348, 37] width 615 height 10
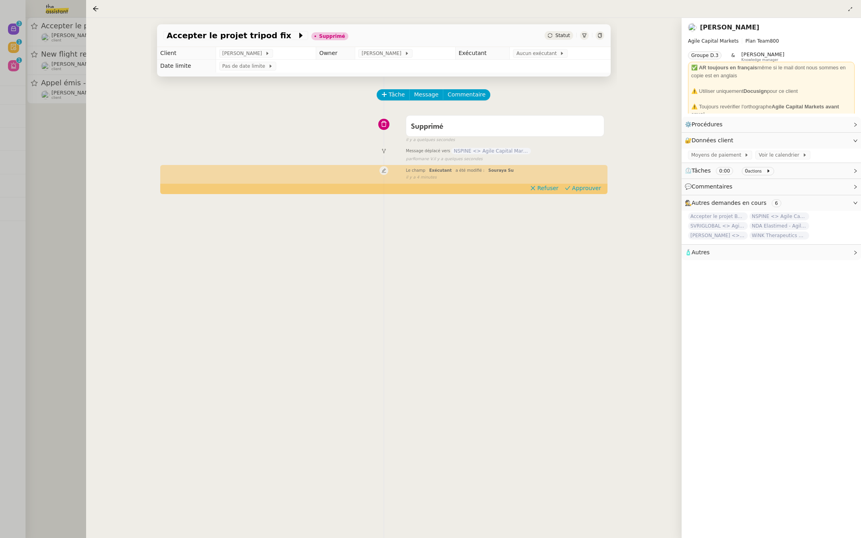
click at [52, 145] on div at bounding box center [430, 269] width 861 height 538
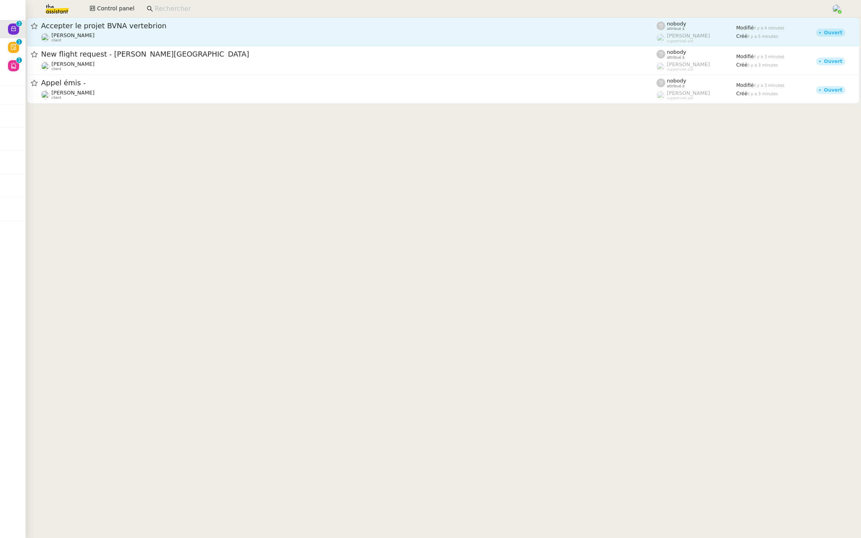
click at [99, 35] on div "[PERSON_NAME] client" at bounding box center [348, 37] width 615 height 10
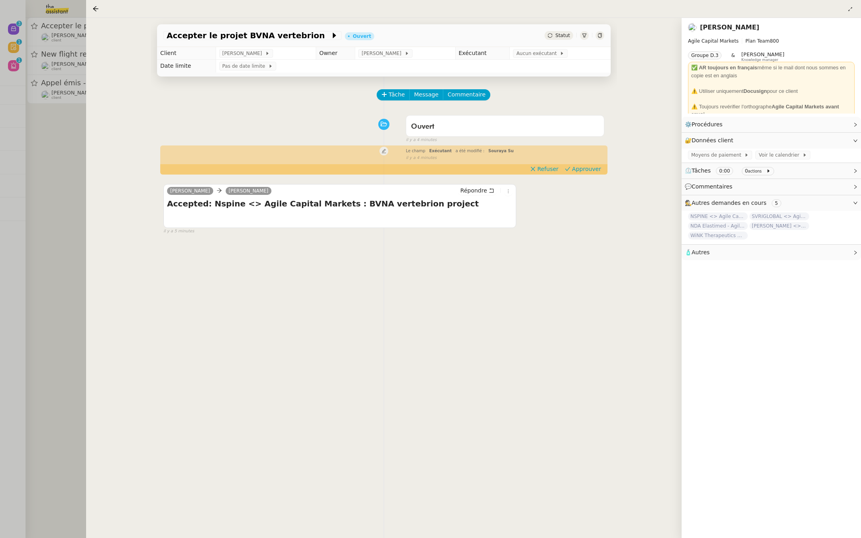
click at [44, 197] on div at bounding box center [430, 269] width 861 height 538
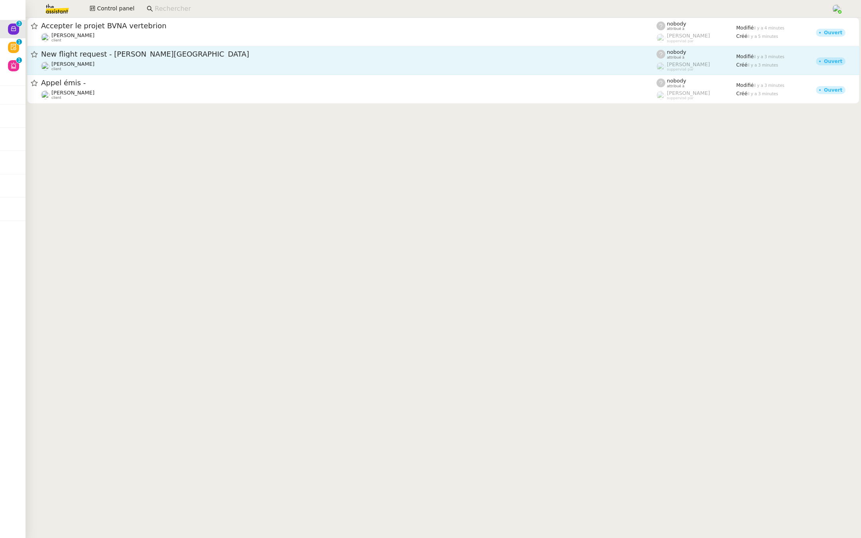
click at [126, 60] on div "New flight request - Ieman [PERSON_NAME] client" at bounding box center [348, 60] width 615 height 22
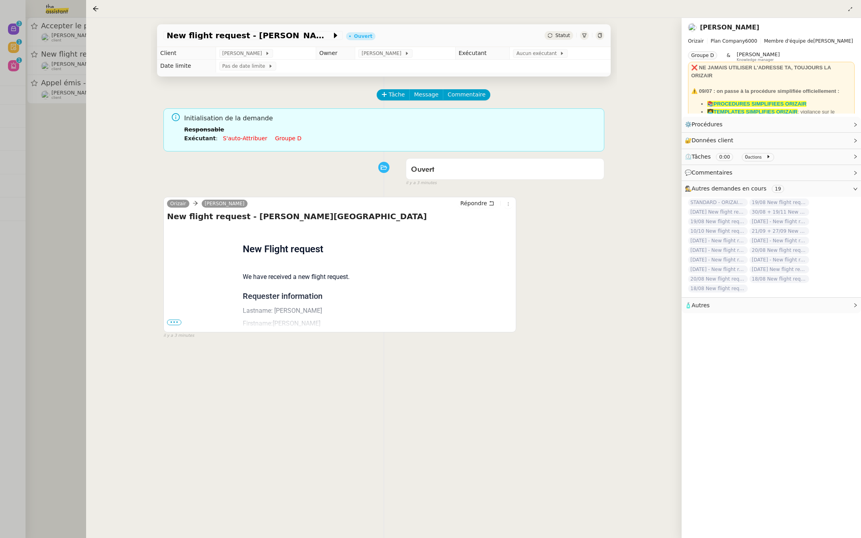
click at [169, 322] on span "•••" at bounding box center [174, 323] width 14 height 6
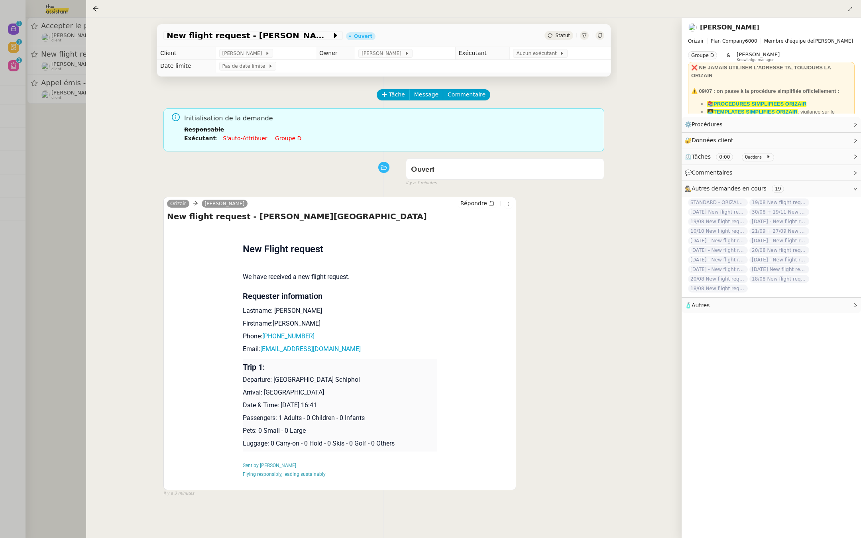
scroll to position [43, 0]
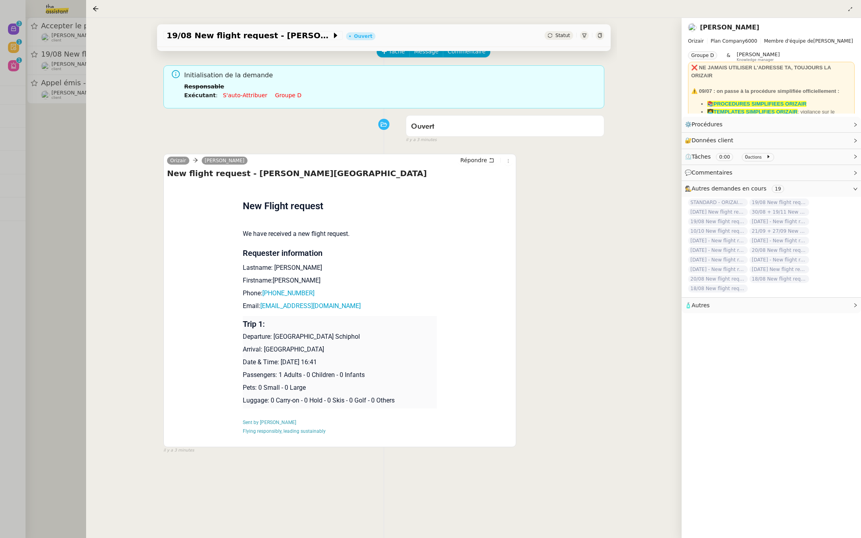
drag, startPoint x: 58, startPoint y: 538, endPoint x: 26, endPoint y: 538, distance: 31.5
click at [26, 373] on div at bounding box center [430, 269] width 861 height 538
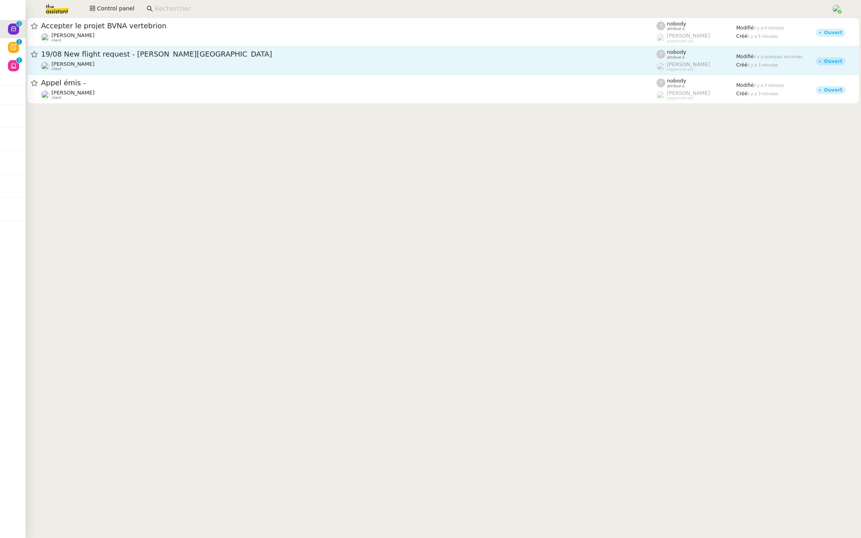
click at [148, 59] on div "19/08 New flight request - Ieman [PERSON_NAME] client" at bounding box center [348, 60] width 615 height 22
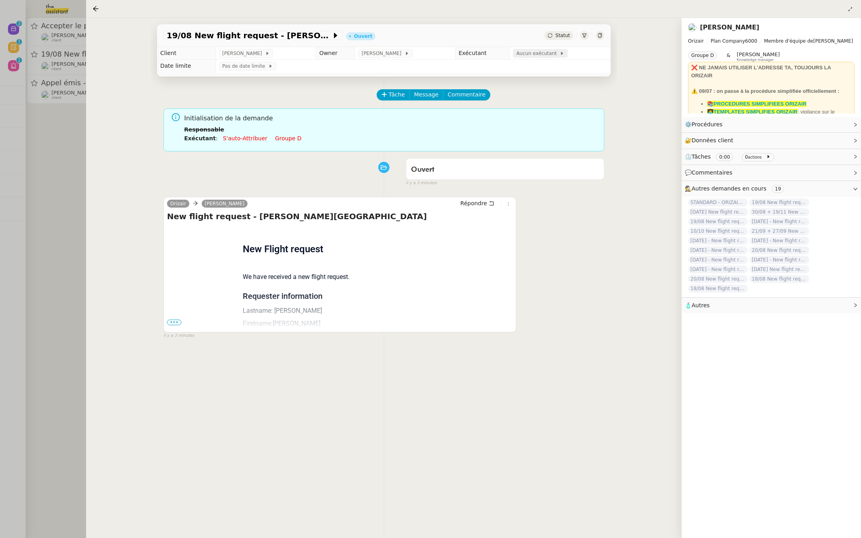
click at [516, 54] on span "Aucun exécutant" at bounding box center [537, 53] width 43 height 8
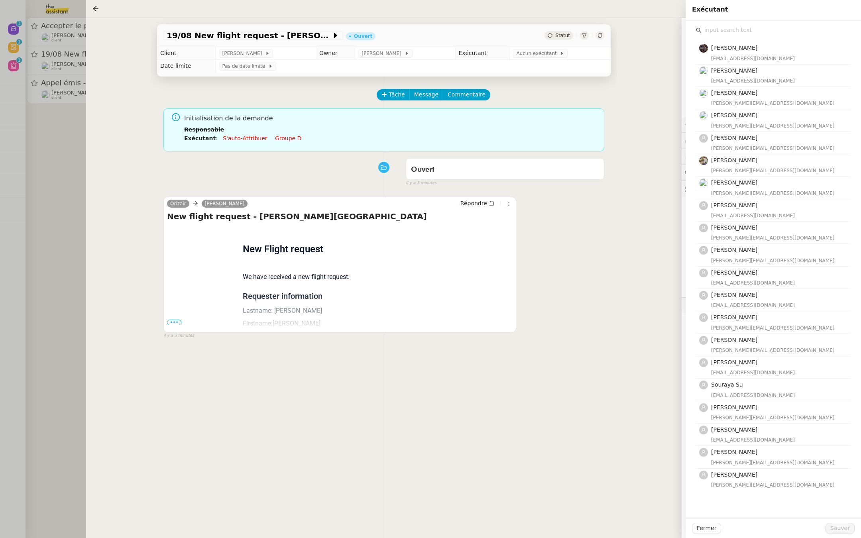
click at [0, 111] on div at bounding box center [430, 269] width 861 height 538
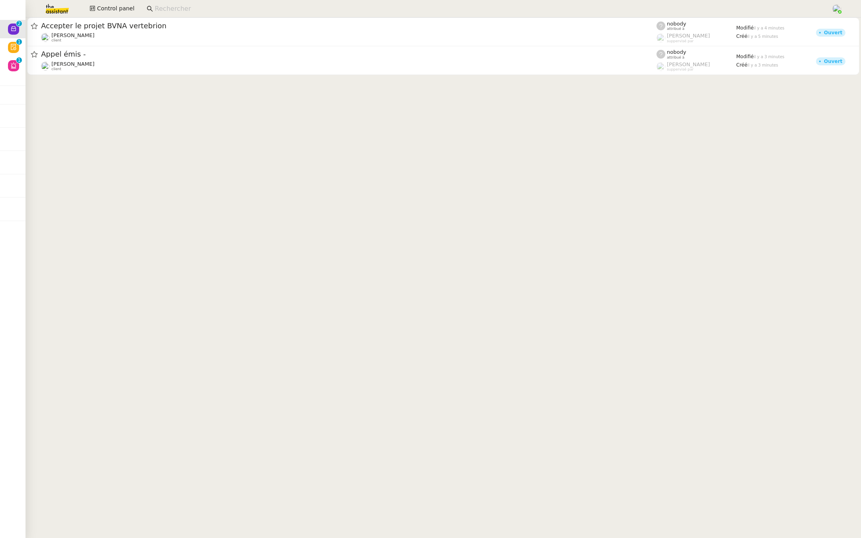
click at [111, 84] on cdk-virtual-scroll-viewport "Accepter le projet BVNA vertebrion [PERSON_NAME] client nobody attribué à [PERS…" at bounding box center [443, 278] width 835 height 521
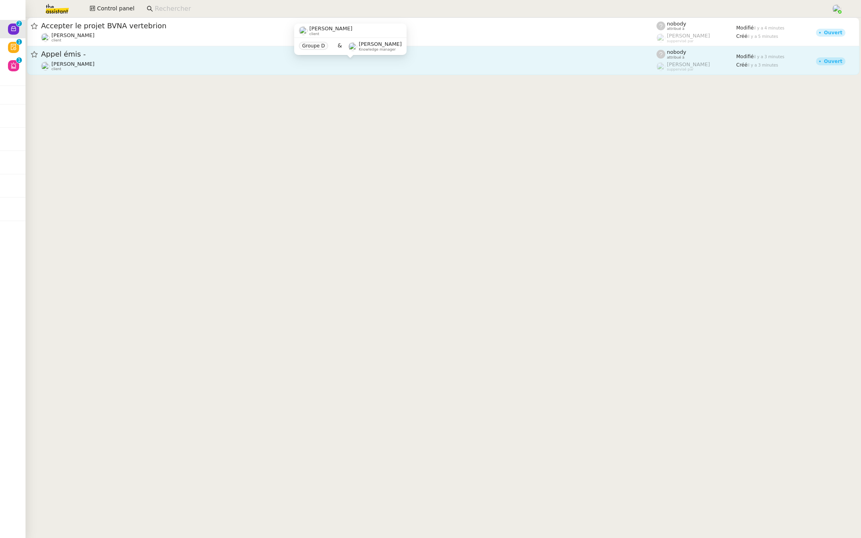
click at [106, 61] on div "[PERSON_NAME] client" at bounding box center [348, 66] width 615 height 10
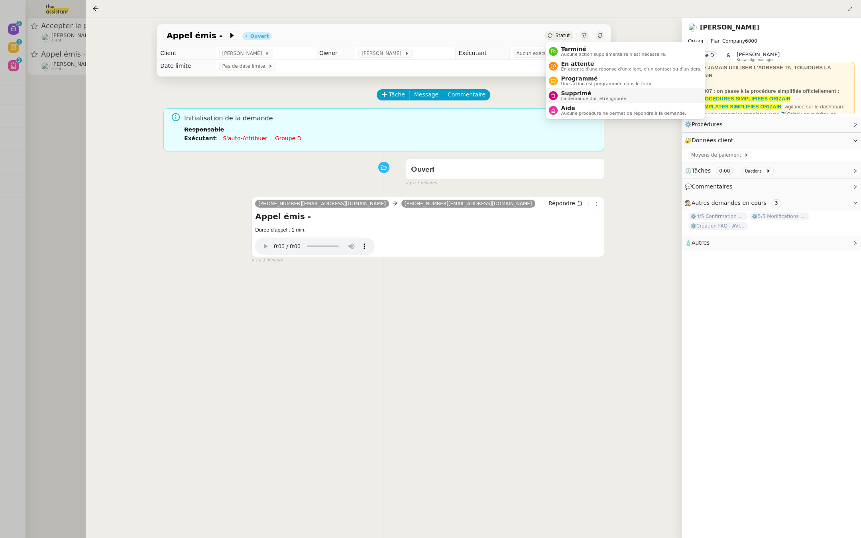
click at [562, 98] on span "La demande doit être ignorée." at bounding box center [594, 98] width 67 height 4
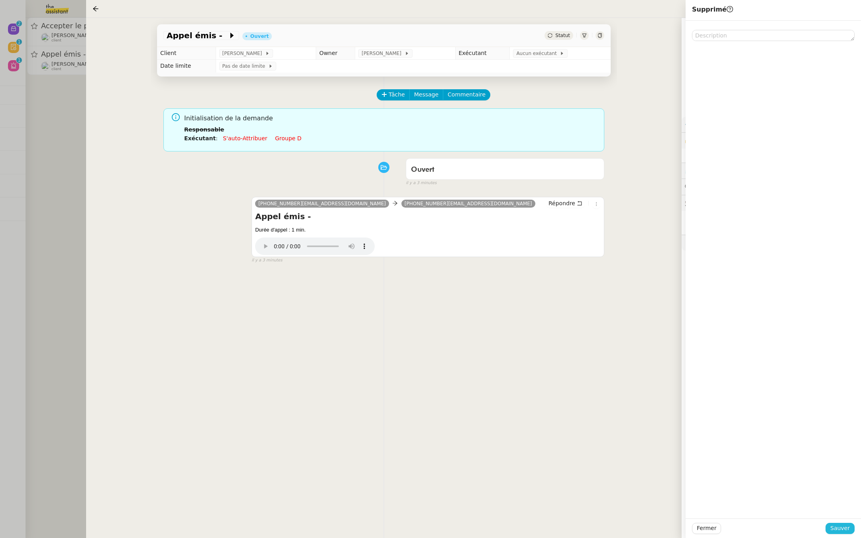
click at [717, 373] on button "Sauver" at bounding box center [839, 528] width 29 height 11
click at [24, 185] on div at bounding box center [430, 269] width 861 height 538
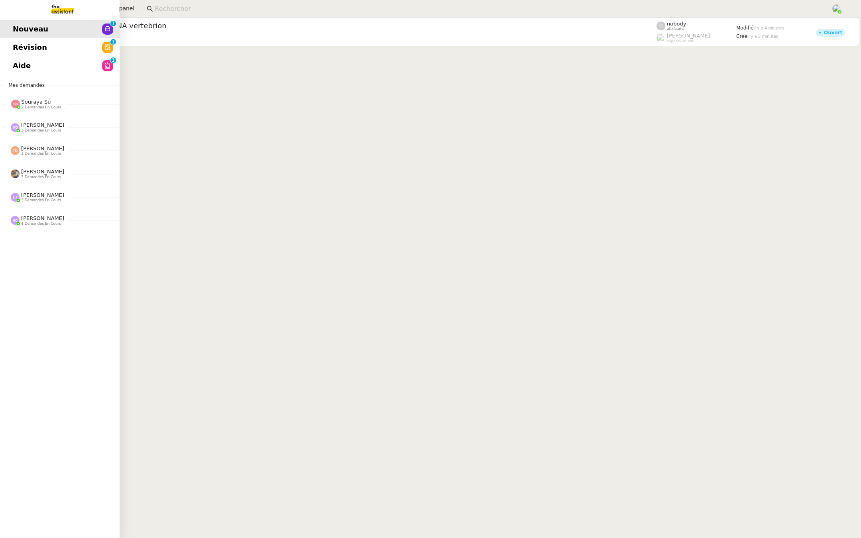
click at [47, 55] on link "Révision 0 1 2 3 4 5 6 7 8 9" at bounding box center [60, 47] width 120 height 18
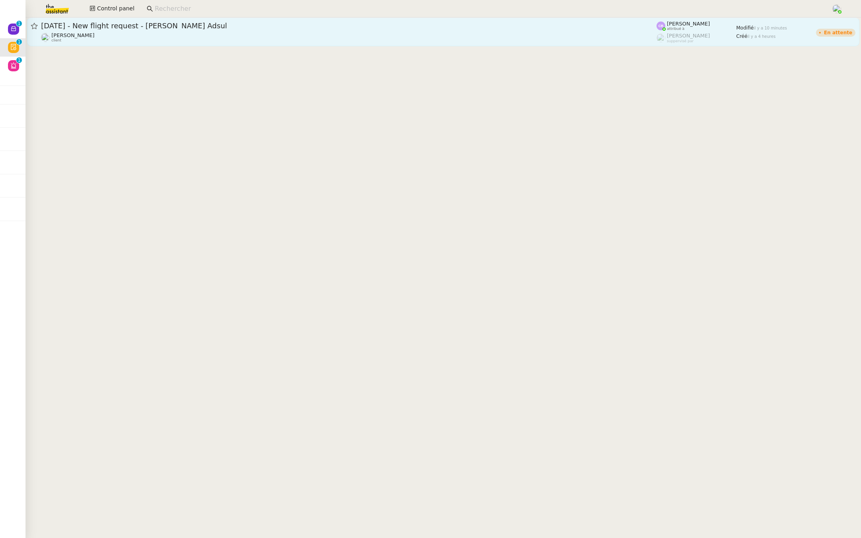
click at [173, 38] on div "[PERSON_NAME] client" at bounding box center [348, 37] width 615 height 10
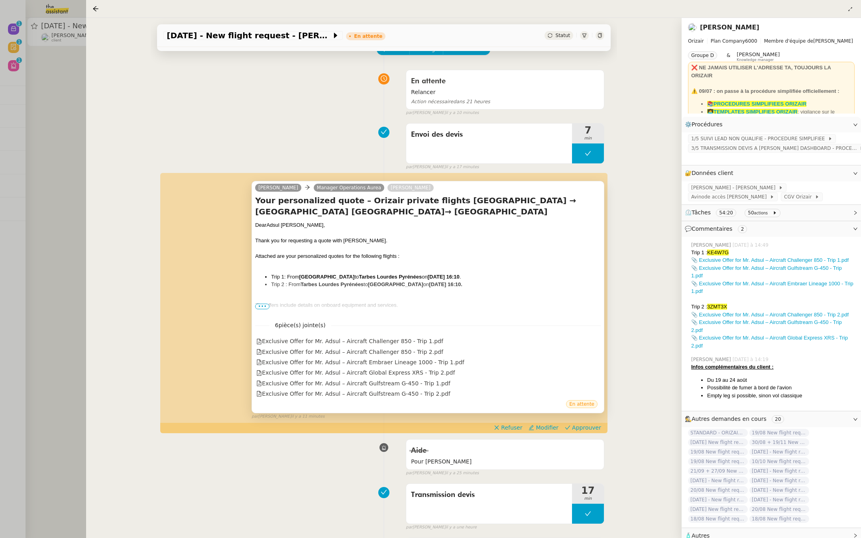
scroll to position [77, 0]
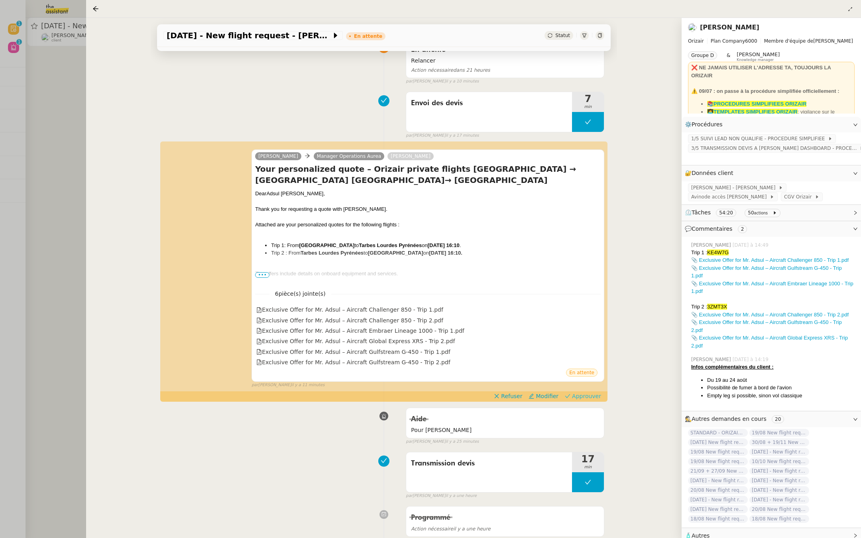
click at [583, 373] on span "Approuver" at bounding box center [586, 396] width 29 height 8
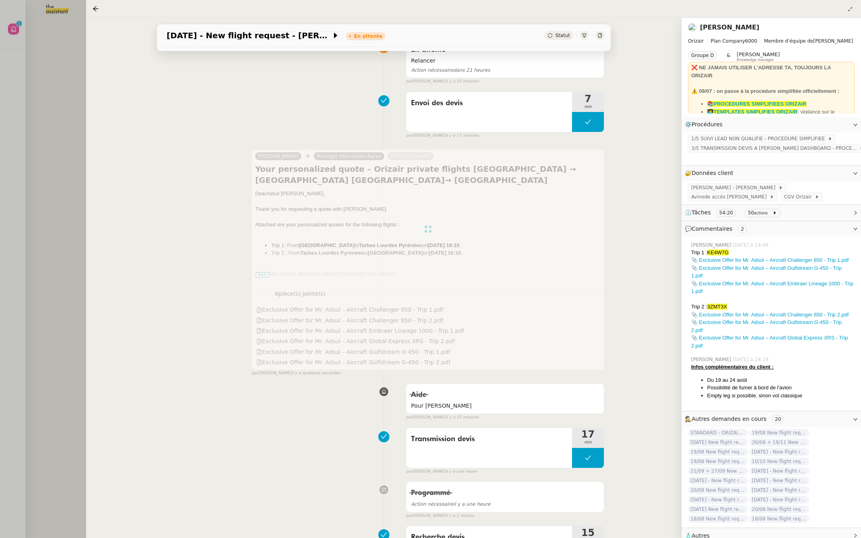
click at [1, 263] on div at bounding box center [430, 269] width 861 height 538
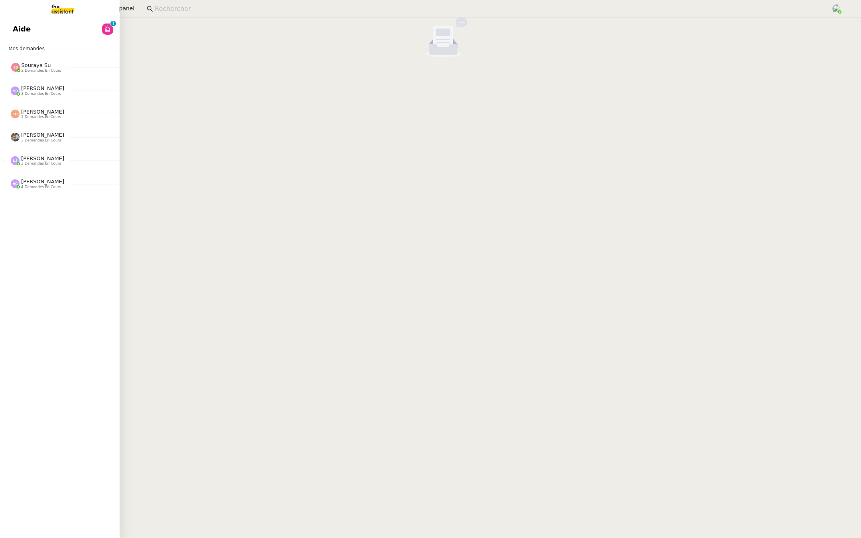
click at [29, 14] on img at bounding box center [57, 9] width 62 height 18
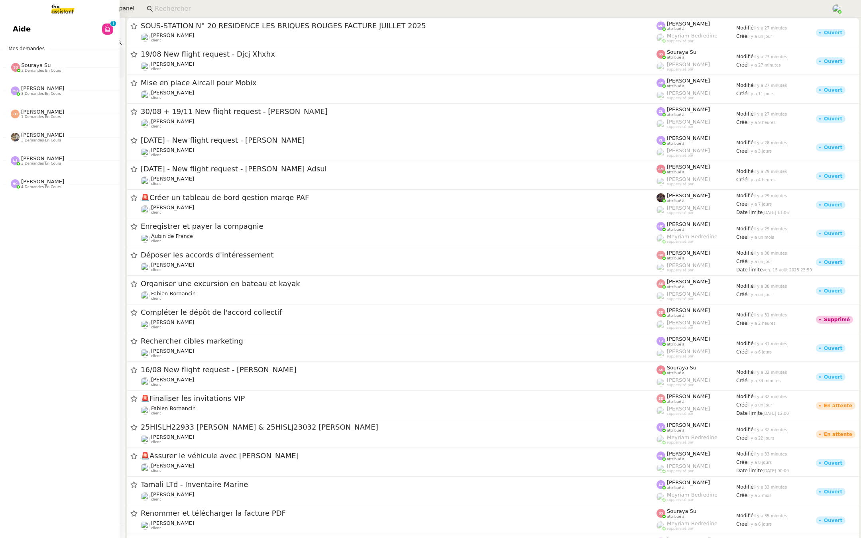
click at [33, 32] on link "Aide 0 1 2 3 4 5 6 7 8 9" at bounding box center [60, 29] width 120 height 18
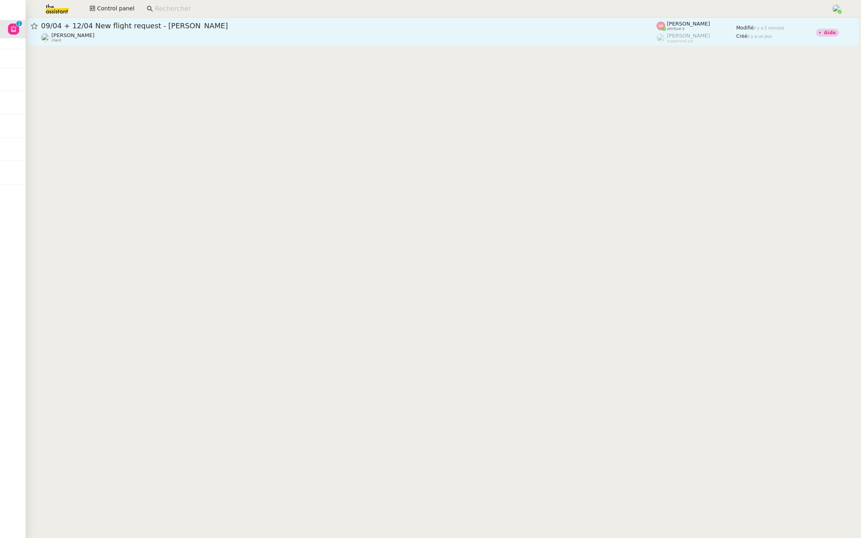
click at [181, 30] on div "09/04 + 12/04 New flight request - [PERSON_NAME]" at bounding box center [348, 26] width 615 height 10
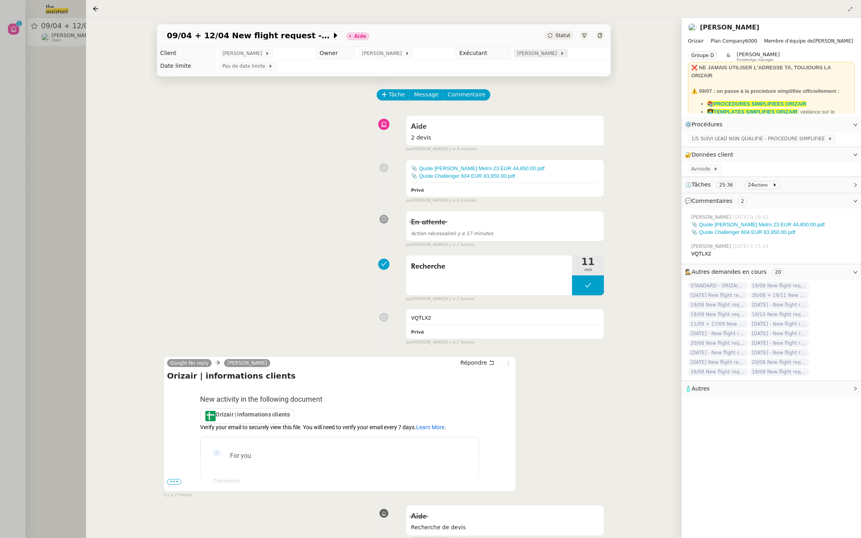
click at [536, 49] on span "[PERSON_NAME]" at bounding box center [538, 53] width 43 height 8
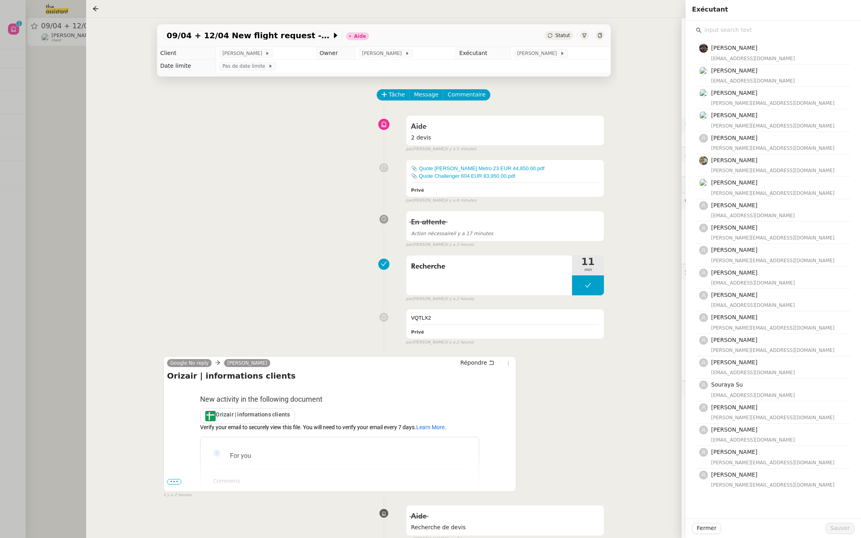
click at [716, 29] on input "text" at bounding box center [775, 30] width 149 height 11
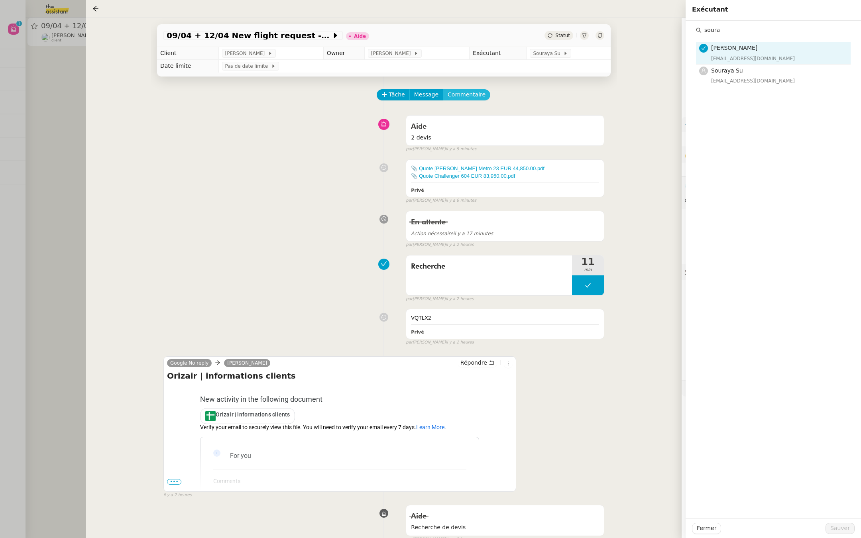
type input "soura"
click at [475, 90] on button "Commentaire" at bounding box center [466, 94] width 47 height 11
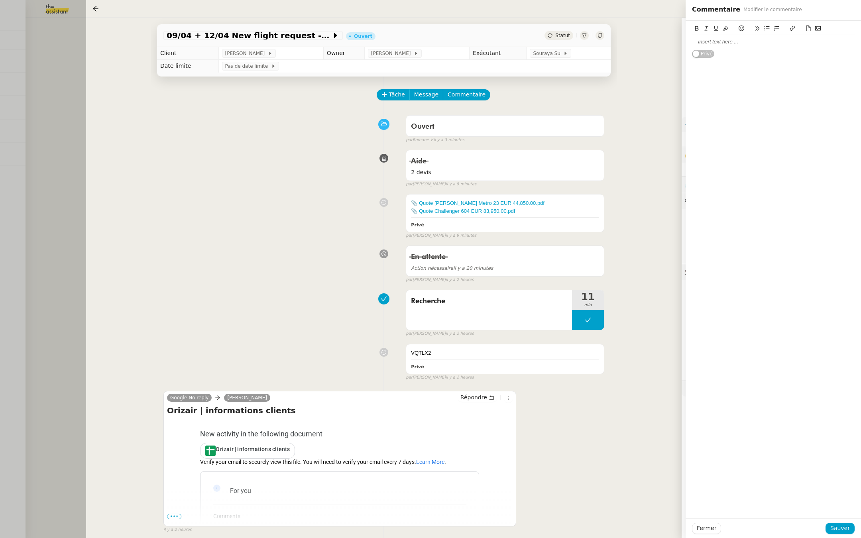
click at [69, 98] on div at bounding box center [430, 269] width 861 height 538
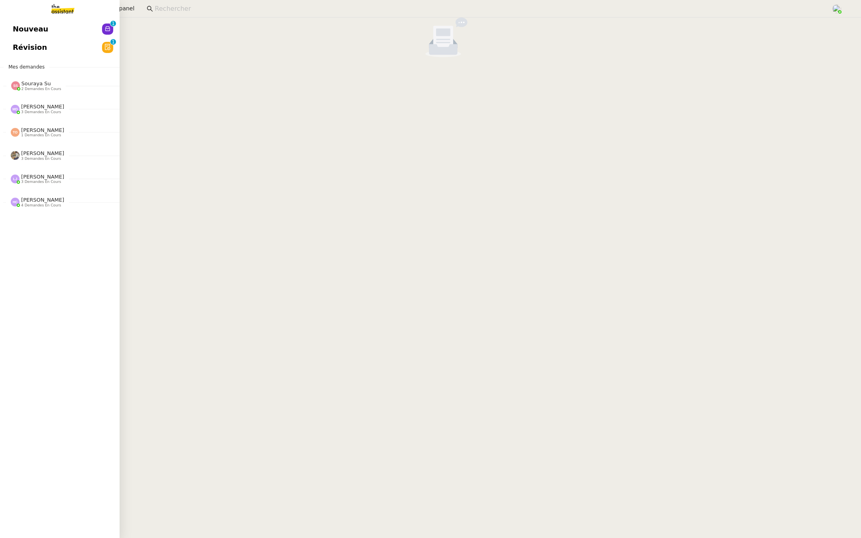
click at [19, 47] on span "Révision" at bounding box center [30, 47] width 34 height 12
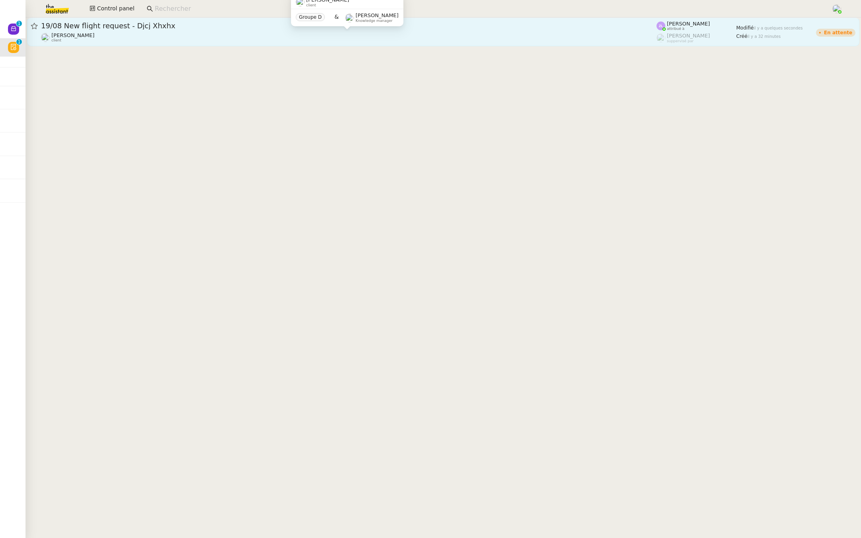
click at [226, 40] on div "[PERSON_NAME] client" at bounding box center [348, 37] width 615 height 10
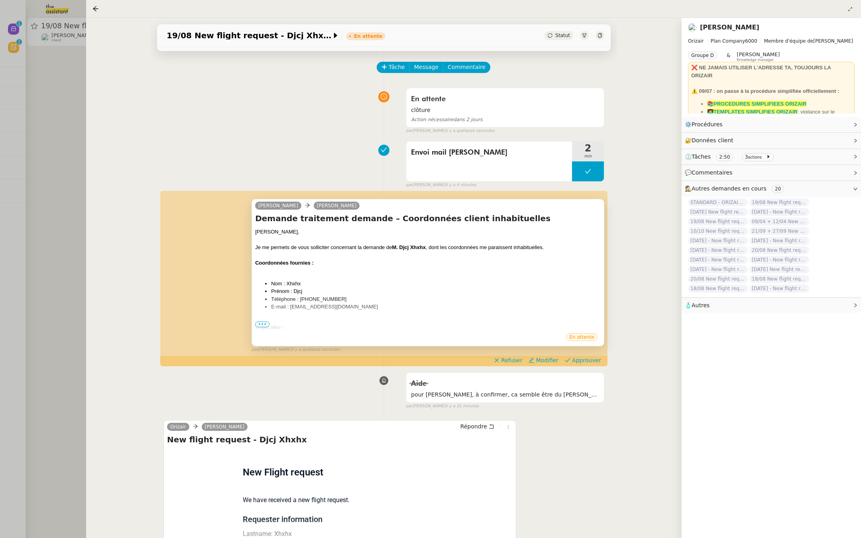
scroll to position [70, 0]
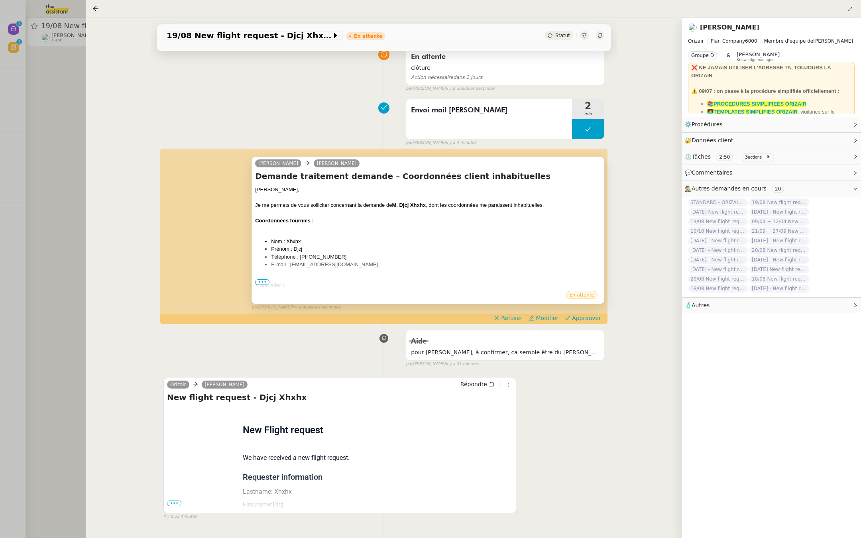
click at [261, 279] on span "•••" at bounding box center [262, 282] width 14 height 6
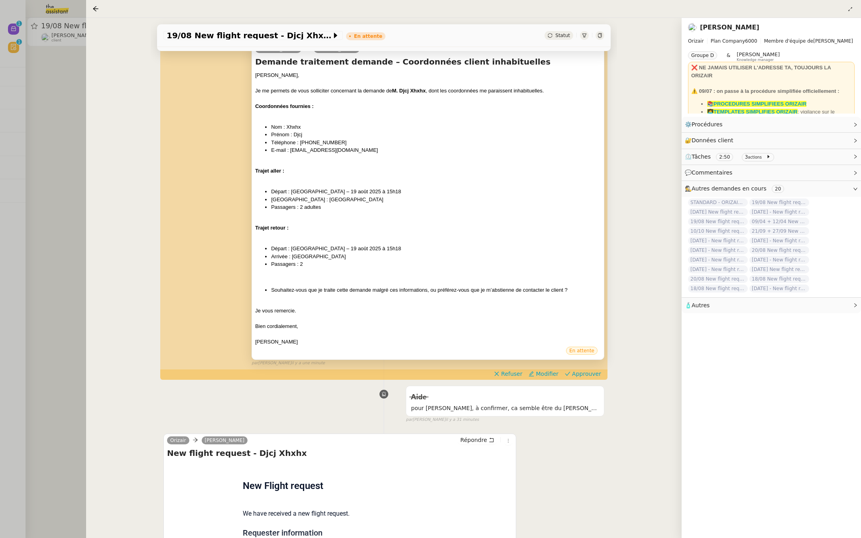
scroll to position [196, 0]
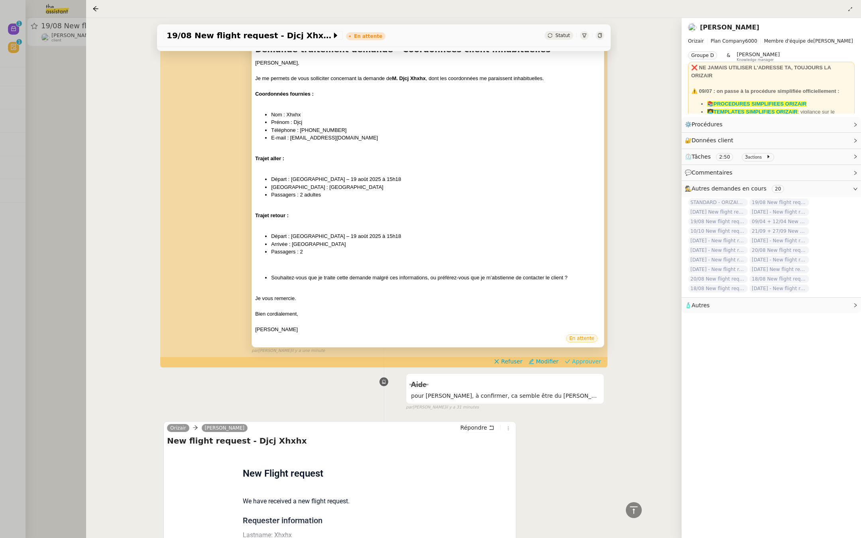
click at [587, 360] on span "Approuver" at bounding box center [586, 362] width 29 height 8
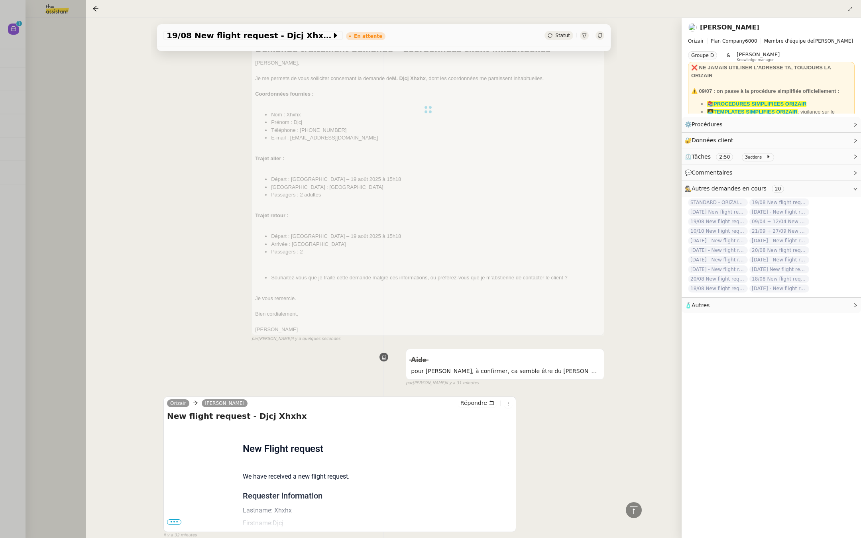
click at [27, 88] on div at bounding box center [430, 269] width 861 height 538
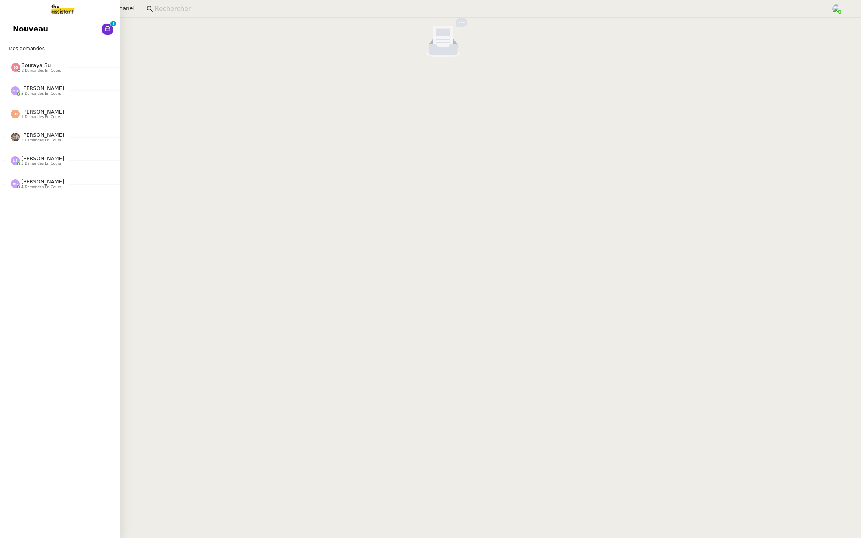
click at [18, 26] on span "Nouveau" at bounding box center [30, 29] width 35 height 12
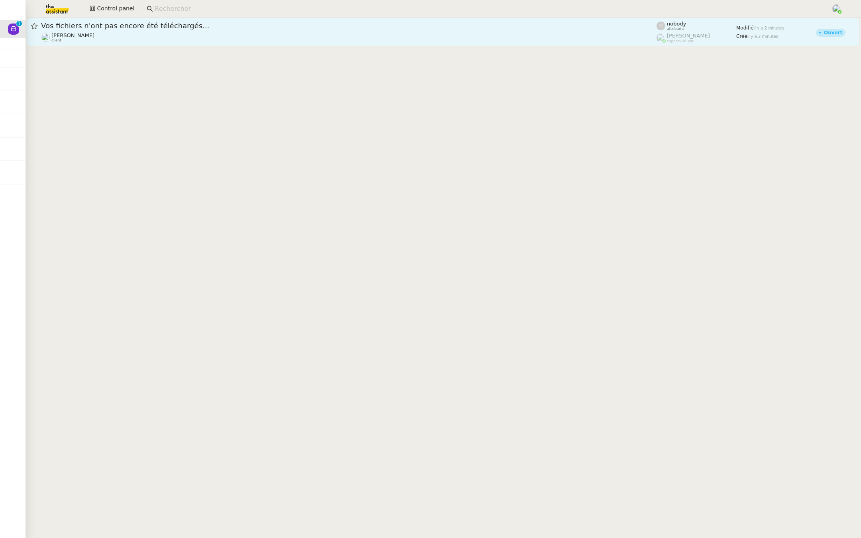
click at [200, 23] on span "Vos fichiers n'ont pas encore été téléchargés..." at bounding box center [348, 25] width 615 height 7
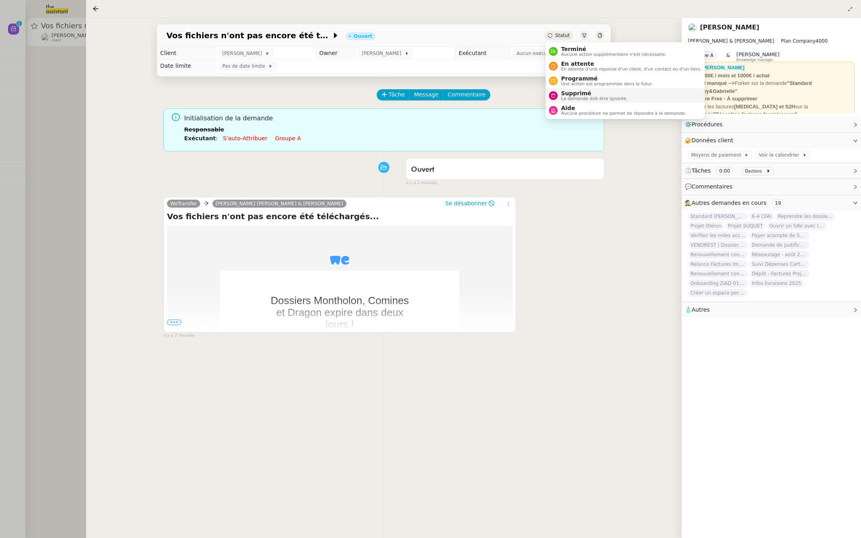
click at [567, 95] on span "Supprimé" at bounding box center [594, 93] width 67 height 6
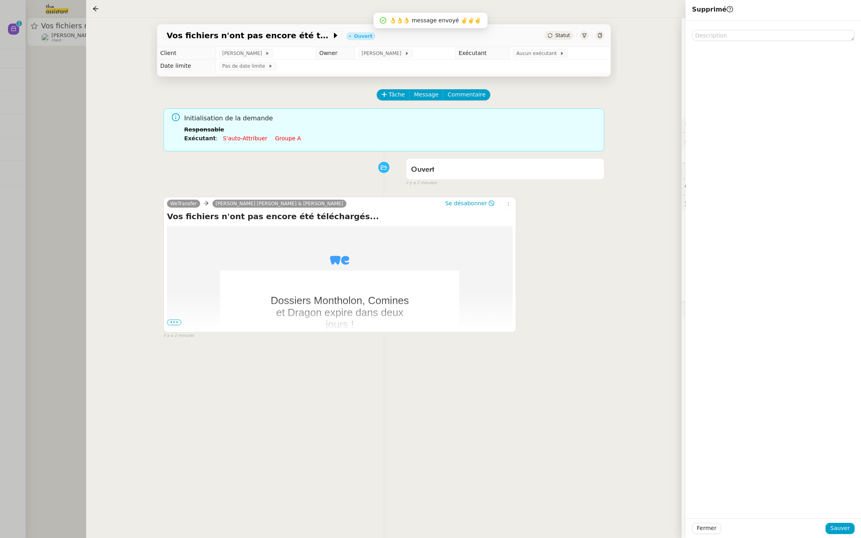
click at [171, 322] on span "•••" at bounding box center [174, 323] width 14 height 6
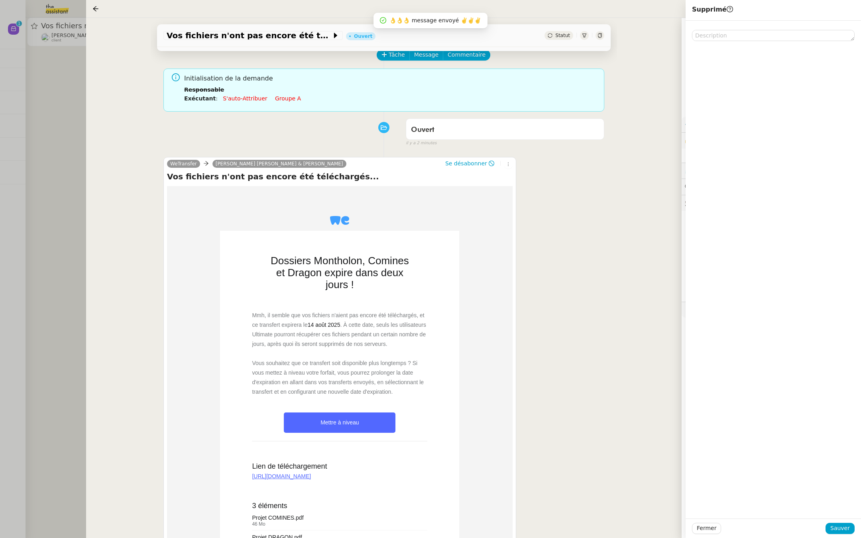
scroll to position [92, 0]
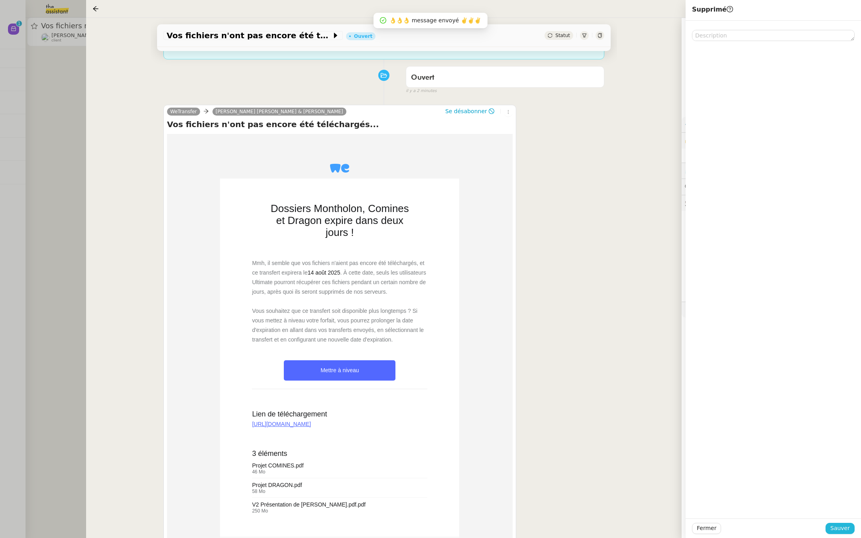
click at [844, 530] on span "Sauver" at bounding box center [840, 528] width 20 height 9
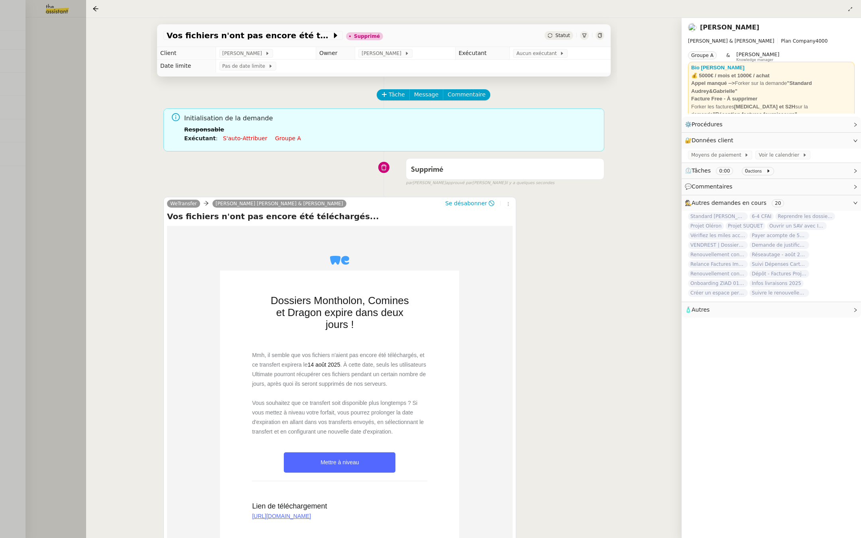
click at [0, 166] on div at bounding box center [430, 269] width 861 height 538
